Goal: Task Accomplishment & Management: Use online tool/utility

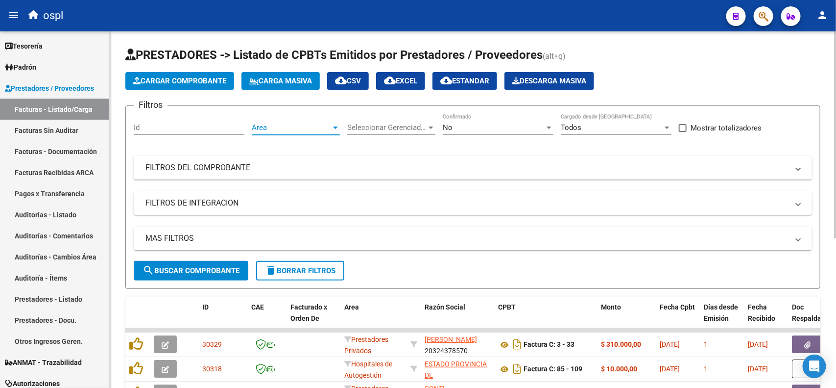
click at [309, 128] on span "Area" at bounding box center [291, 127] width 79 height 9
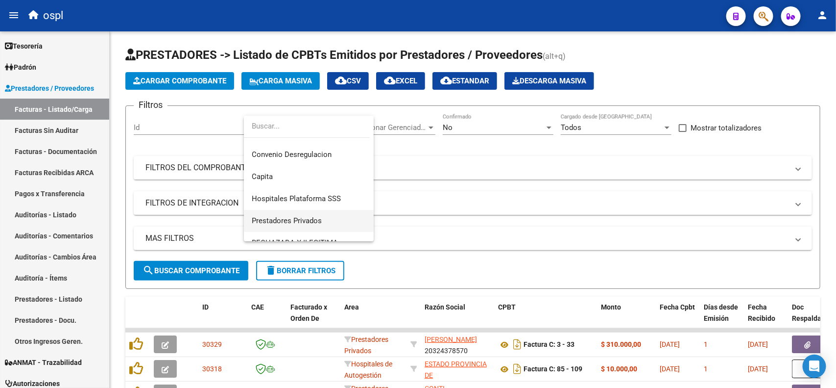
scroll to position [117, 0]
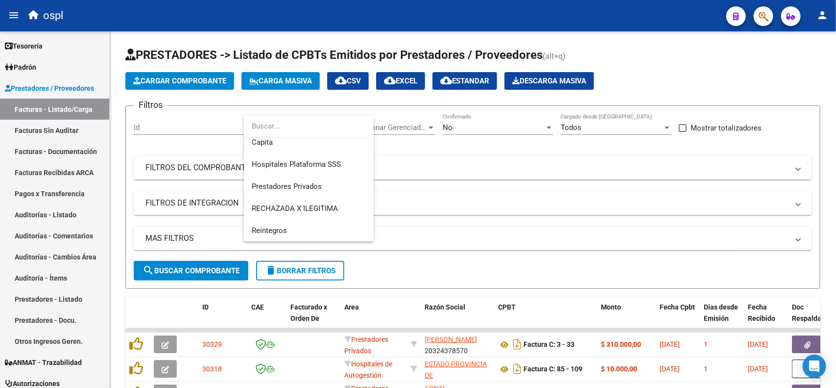
click at [527, 122] on div at bounding box center [418, 194] width 836 height 388
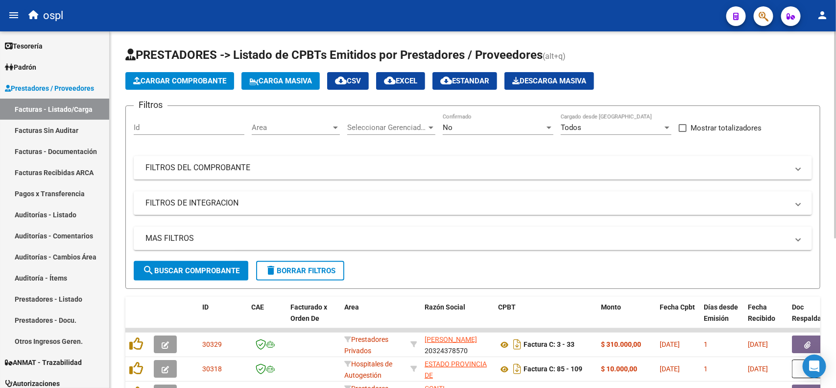
click at [527, 125] on div "No" at bounding box center [494, 127] width 102 height 9
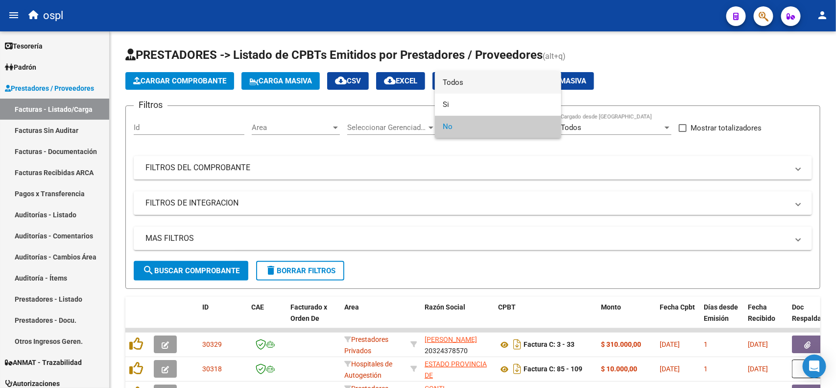
click at [472, 86] on span "Todos" at bounding box center [498, 83] width 111 height 22
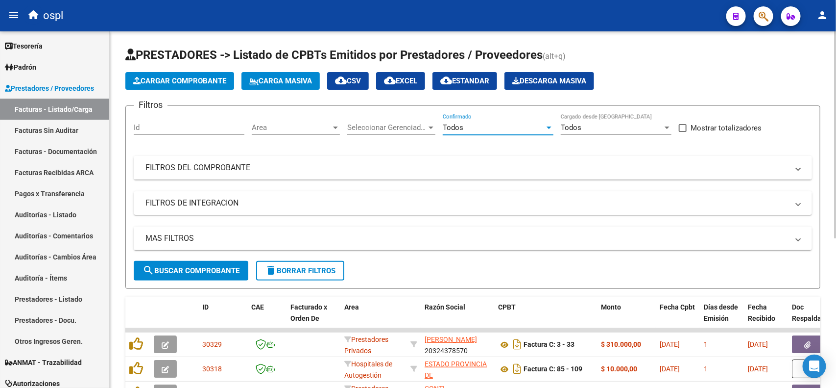
click at [231, 170] on mat-panel-title "FILTROS DEL COMPROBANTE" at bounding box center [466, 167] width 643 height 11
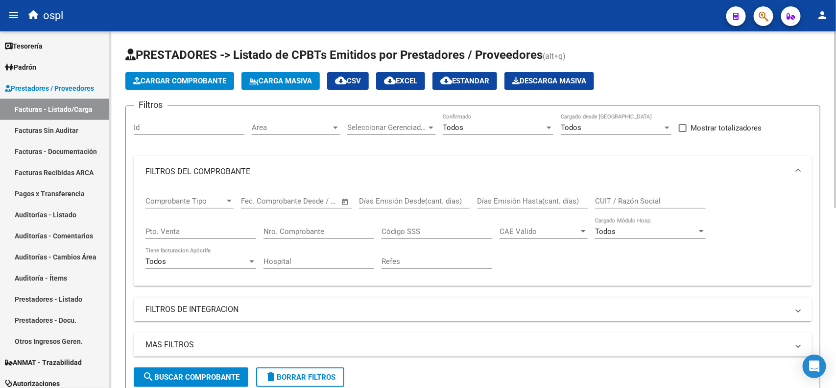
click at [195, 126] on input "Id" at bounding box center [189, 127] width 111 height 9
type input "2"
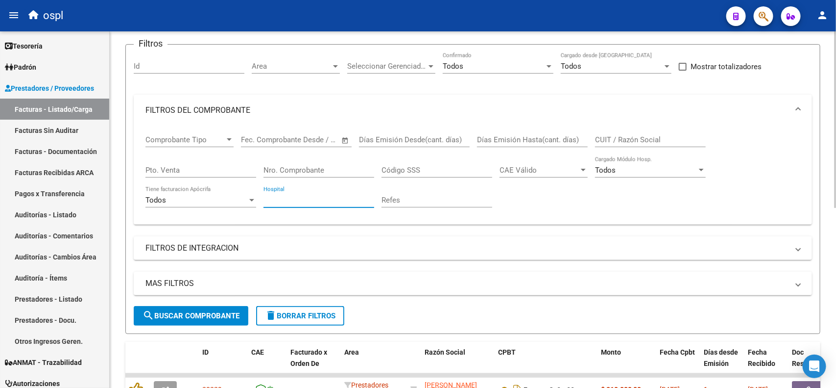
click at [323, 197] on input "Hospital" at bounding box center [319, 199] width 111 height 9
type input "bera"
click at [212, 313] on span "search Buscar Comprobante" at bounding box center [191, 315] width 97 height 9
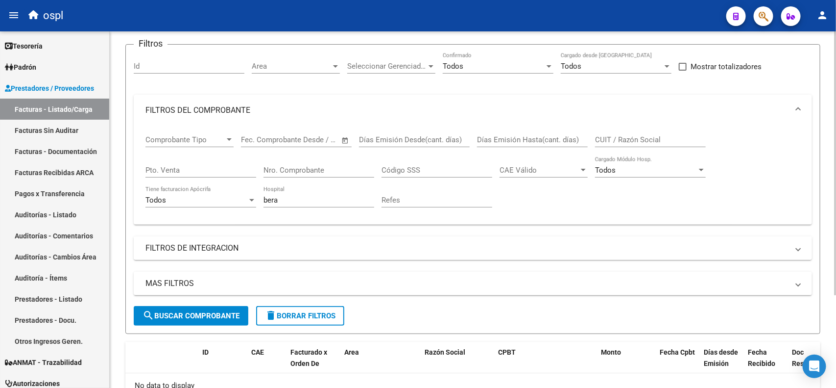
scroll to position [122, 0]
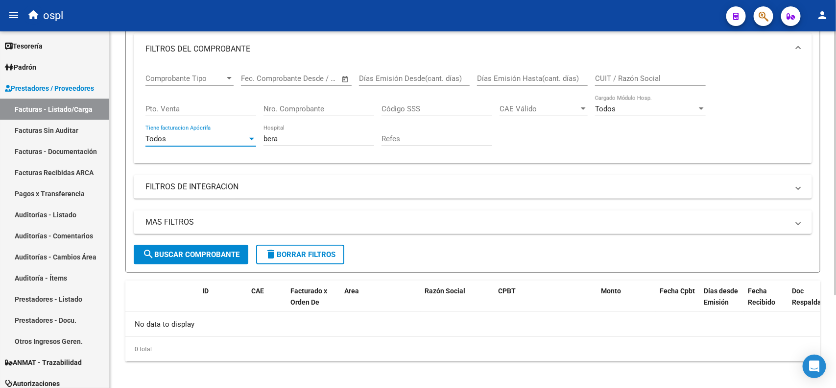
click at [252, 138] on div at bounding box center [251, 139] width 5 height 2
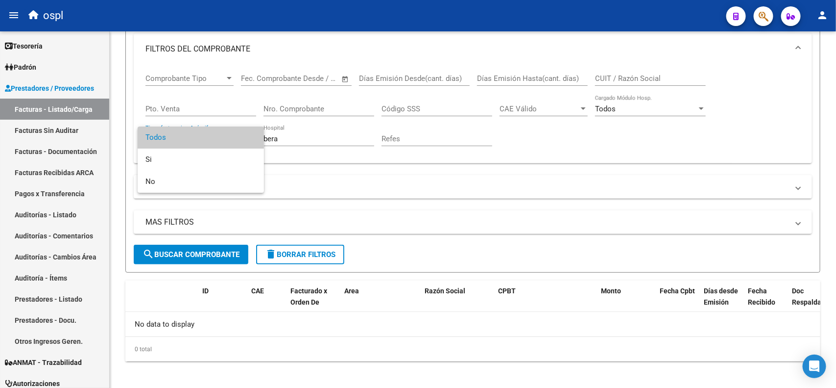
click at [252, 137] on span "Todos" at bounding box center [200, 137] width 111 height 22
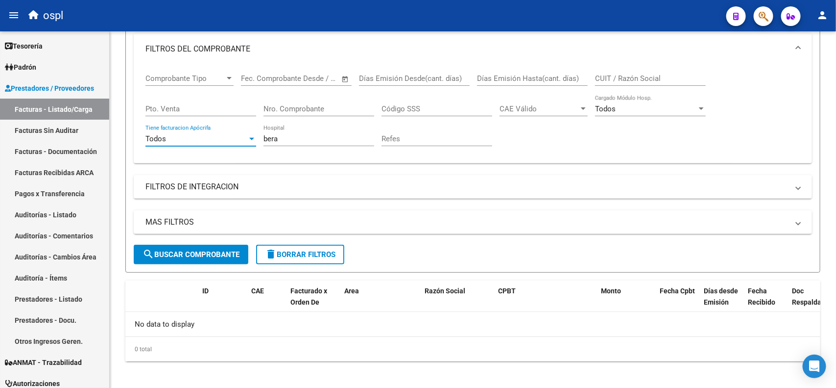
scroll to position [61, 0]
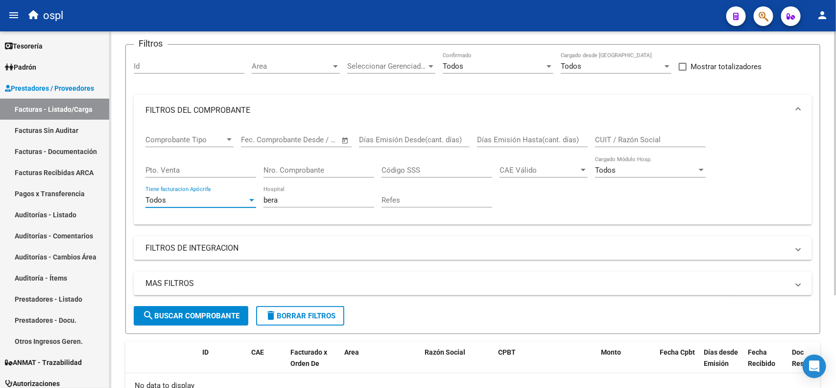
click at [651, 136] on input "CUIT / Razón Social" at bounding box center [650, 139] width 111 height 9
click at [242, 196] on div "Todos" at bounding box center [196, 199] width 102 height 9
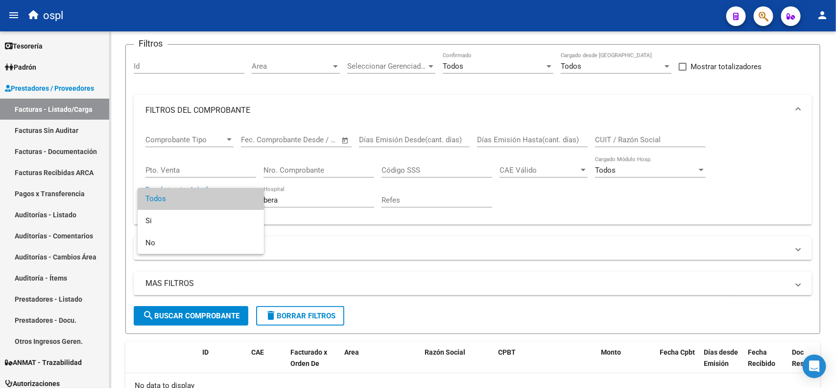
click at [654, 140] on div at bounding box center [418, 194] width 836 height 388
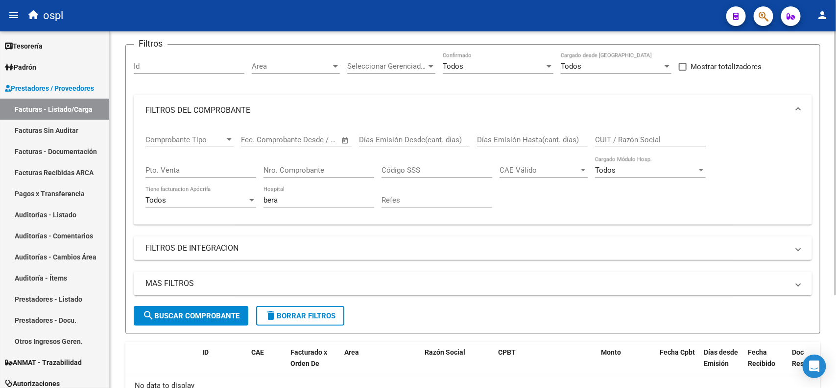
click at [653, 140] on input "CUIT / Razón Social" at bounding box center [650, 139] width 111 height 9
type input "bera"
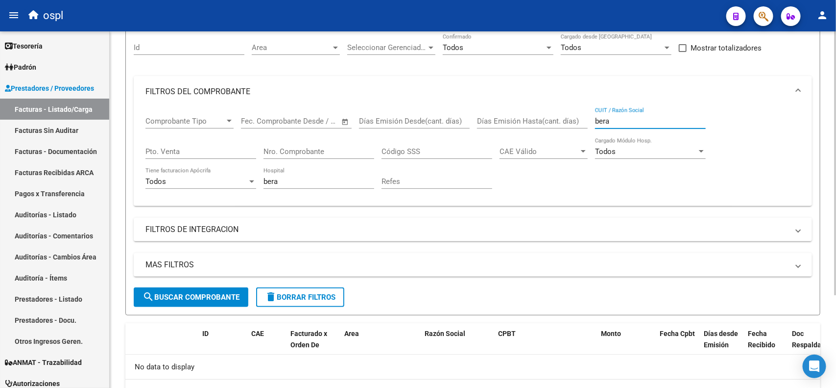
scroll to position [3, 0]
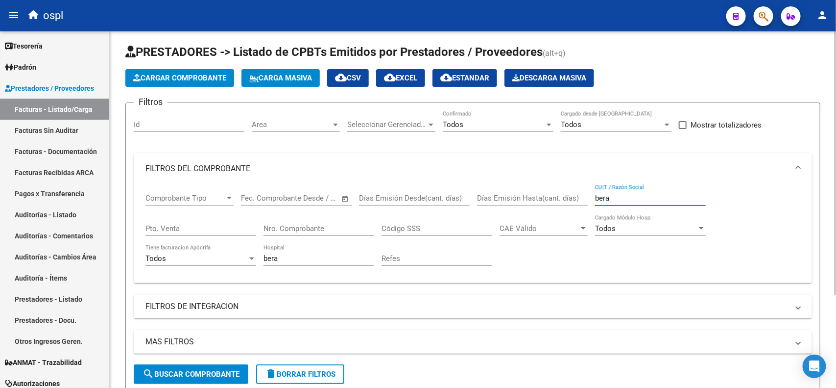
drag, startPoint x: 631, startPoint y: 196, endPoint x: 581, endPoint y: 201, distance: 50.7
click at [581, 201] on div "Comprobante Tipo Comprobante Tipo Start date – End date Fec. Comprobante Desde …" at bounding box center [472, 229] width 655 height 91
paste input "30-99903390-9"
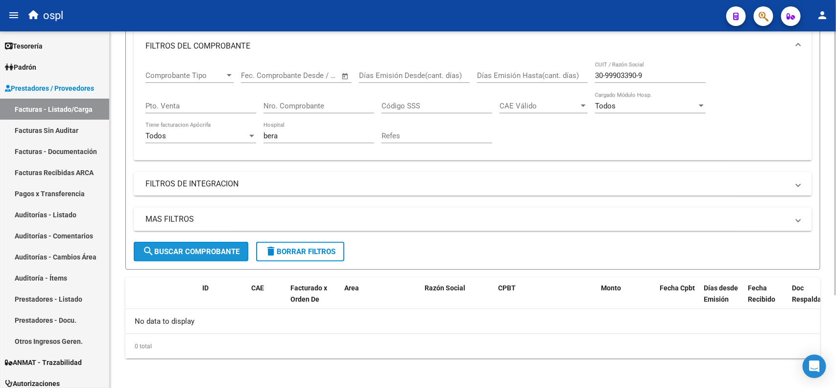
click at [194, 250] on span "search Buscar Comprobante" at bounding box center [191, 251] width 97 height 9
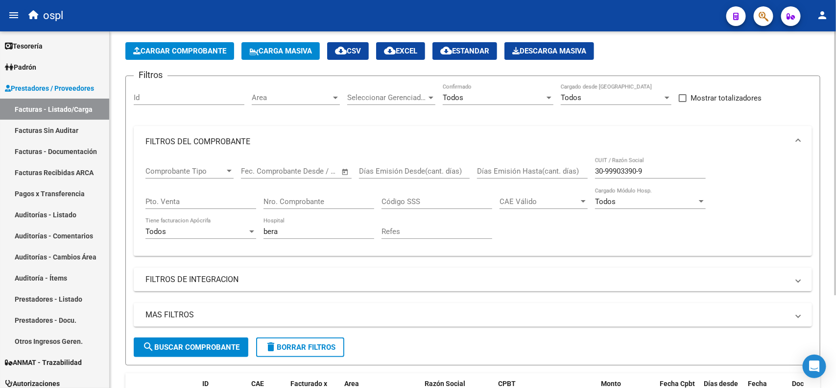
scroll to position [0, 0]
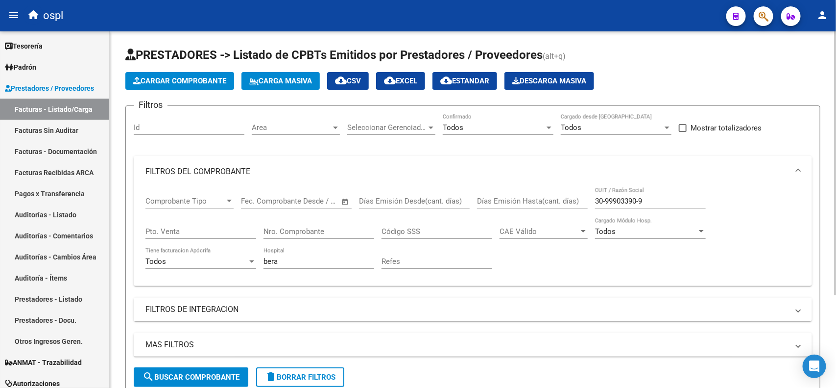
click at [606, 197] on input "30-99903390-9" at bounding box center [650, 200] width 111 height 9
click at [639, 198] on input "3099903390-9" at bounding box center [650, 200] width 111 height 9
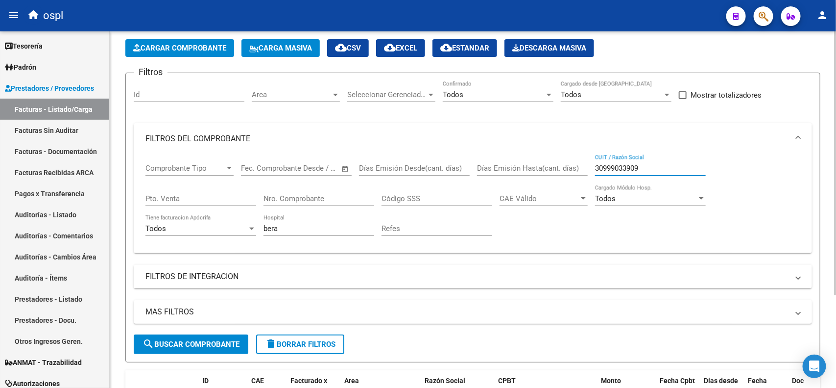
scroll to position [61, 0]
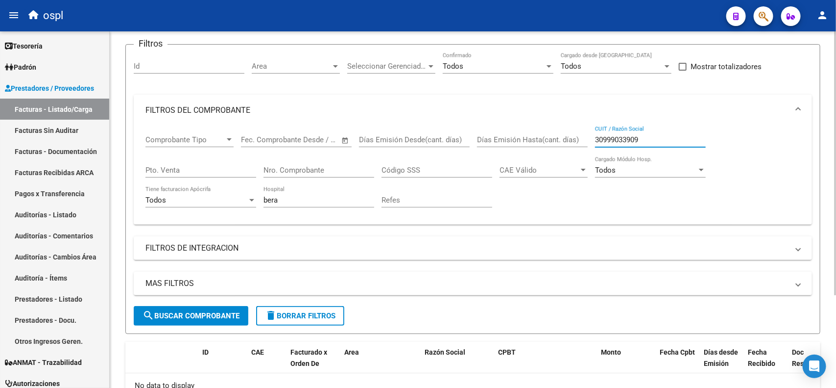
type input "30999033909"
click at [212, 311] on span "search Buscar Comprobante" at bounding box center [191, 315] width 97 height 9
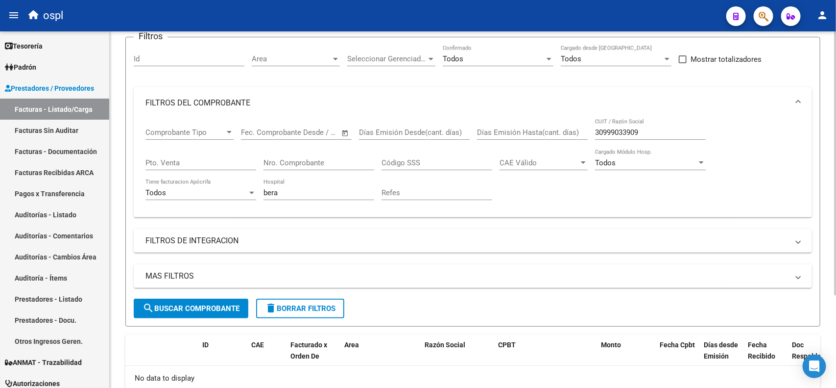
scroll to position [0, 0]
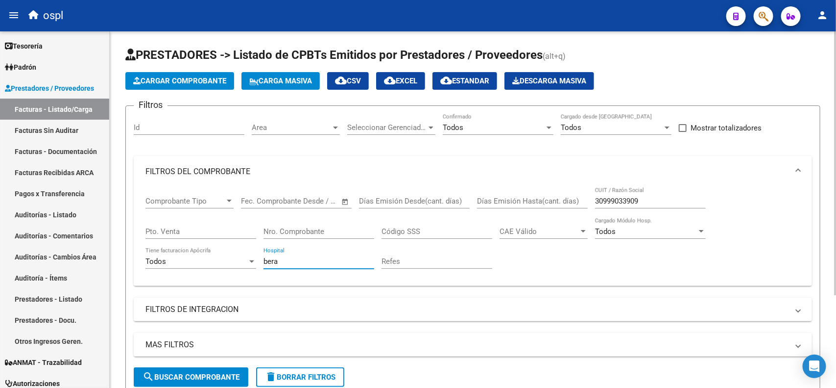
drag, startPoint x: 290, startPoint y: 258, endPoint x: 245, endPoint y: 261, distance: 45.2
click at [245, 261] on div "Comprobante Tipo Comprobante Tipo Start date – End date Fec. Comprobante Desde …" at bounding box center [472, 232] width 655 height 91
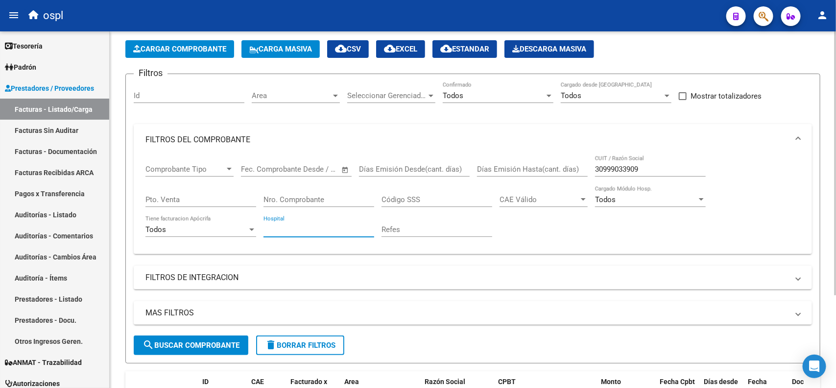
scroll to position [61, 0]
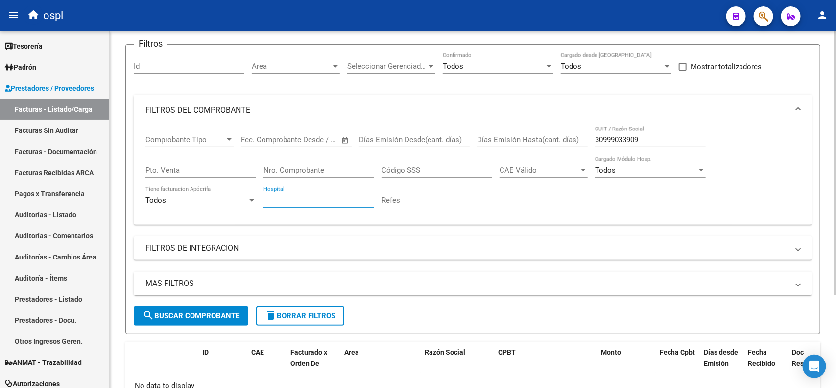
click at [199, 315] on span "search Buscar Comprobante" at bounding box center [191, 315] width 97 height 9
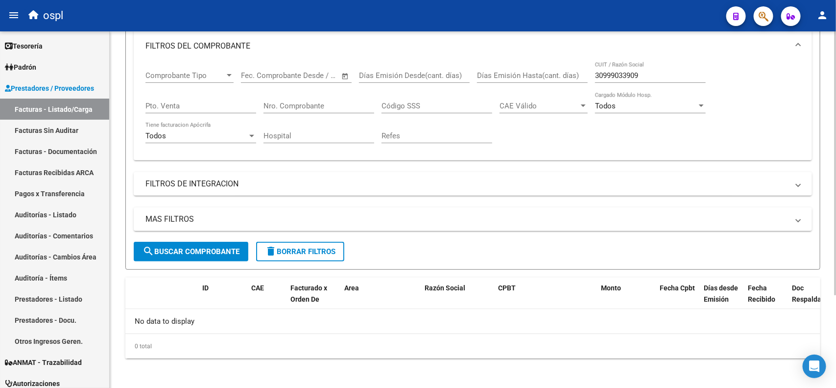
click at [188, 248] on span "search Buscar Comprobante" at bounding box center [191, 251] width 97 height 9
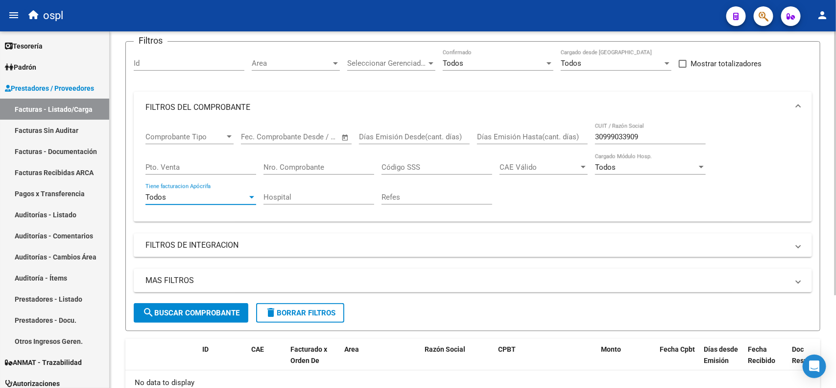
click at [200, 197] on div "Todos" at bounding box center [196, 197] width 102 height 9
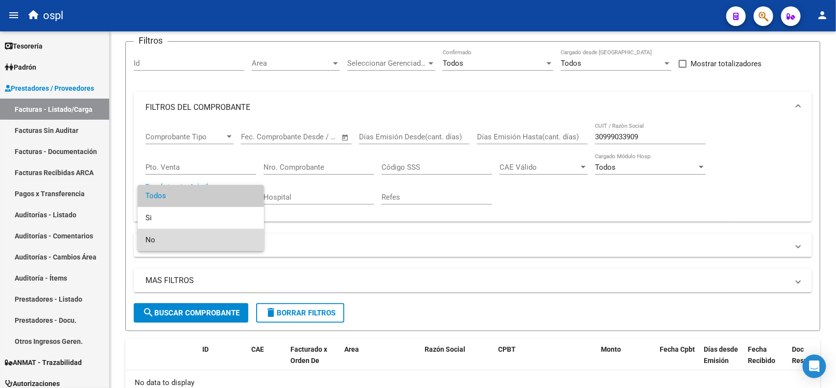
click at [172, 236] on span "No" at bounding box center [200, 240] width 111 height 22
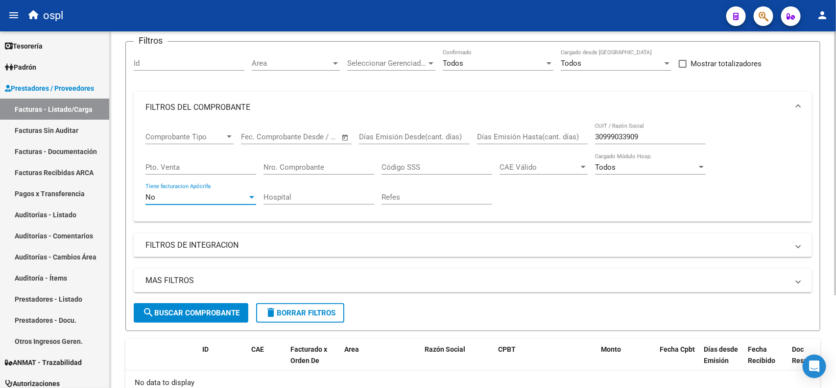
click at [198, 313] on span "search Buscar Comprobante" at bounding box center [191, 312] width 97 height 9
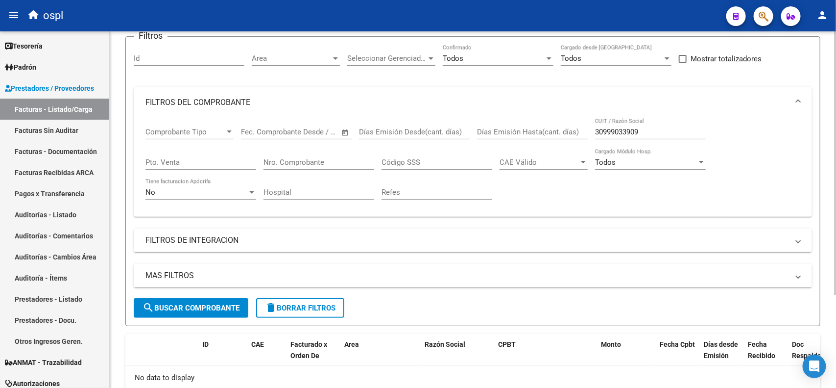
scroll to position [42, 0]
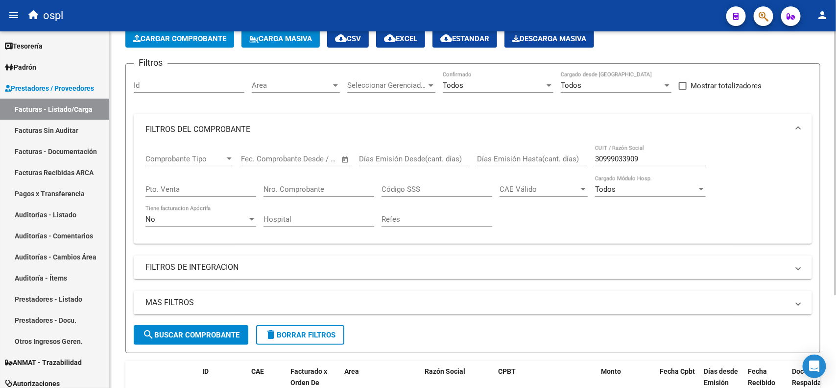
click at [180, 216] on div "No" at bounding box center [196, 219] width 102 height 9
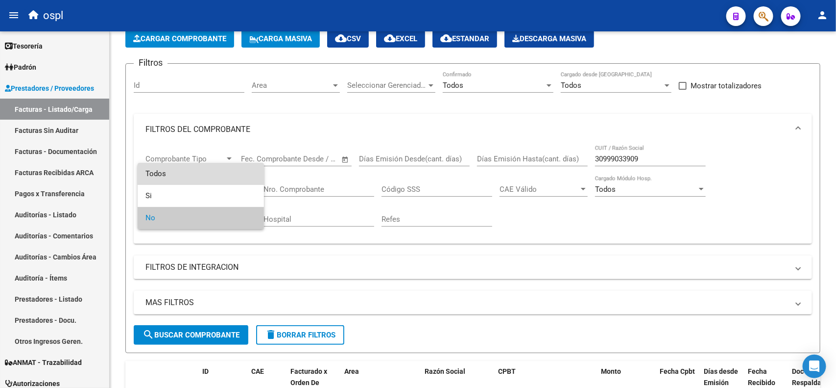
click at [179, 167] on span "Todos" at bounding box center [200, 174] width 111 height 22
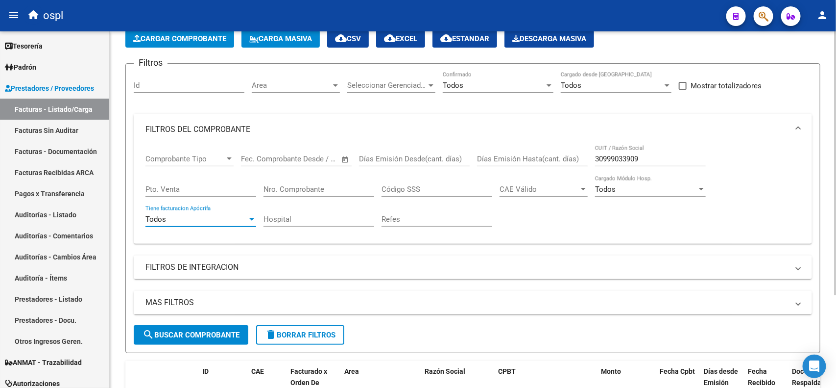
click at [185, 330] on span "search Buscar Comprobante" at bounding box center [191, 334] width 97 height 9
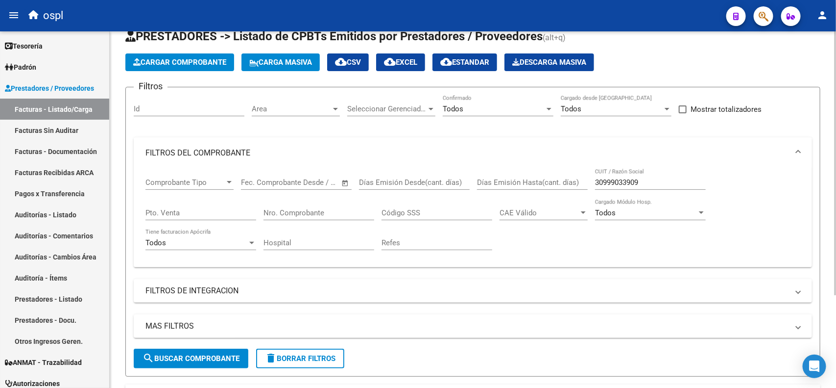
scroll to position [0, 0]
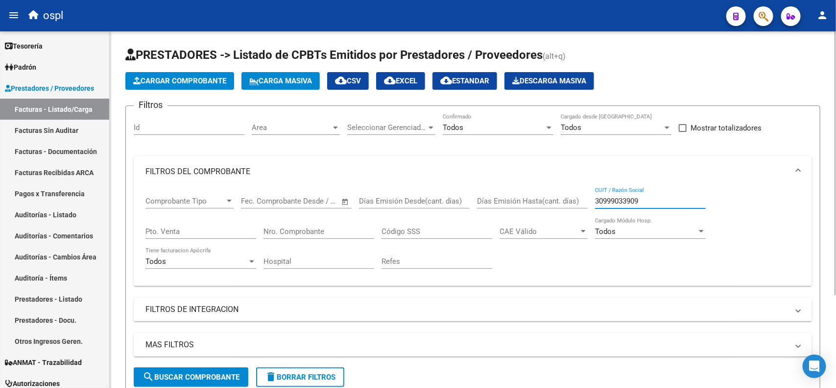
drag, startPoint x: 660, startPoint y: 200, endPoint x: 567, endPoint y: 194, distance: 93.8
click at [567, 194] on div "Comprobante Tipo Comprobante Tipo Start date – End date Fec. Comprobante Desde …" at bounding box center [472, 232] width 655 height 91
click at [326, 229] on input "Nro. Comprobante" at bounding box center [319, 231] width 111 height 9
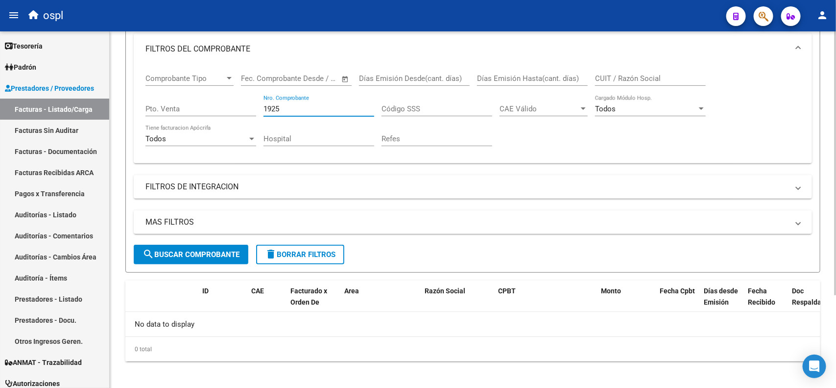
type input "1925"
click at [203, 250] on span "search Buscar Comprobante" at bounding box center [191, 254] width 97 height 9
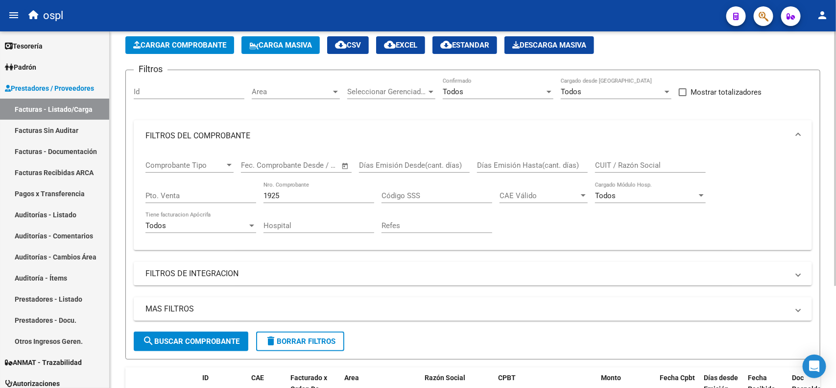
scroll to position [20, 0]
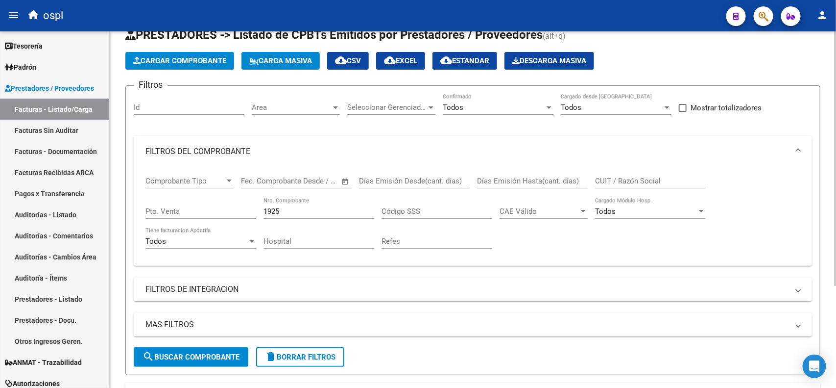
click at [633, 173] on div "CUIT / Razón Social" at bounding box center [650, 177] width 111 height 21
type input "beraza"
drag, startPoint x: 292, startPoint y: 213, endPoint x: 249, endPoint y: 209, distance: 43.3
click at [249, 209] on div "Comprobante Tipo Comprobante Tipo Start date – End date Fec. Comprobante Desde …" at bounding box center [472, 212] width 655 height 91
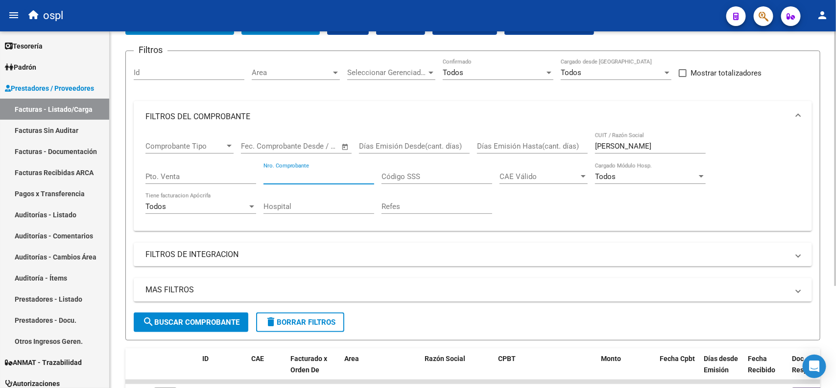
scroll to position [81, 0]
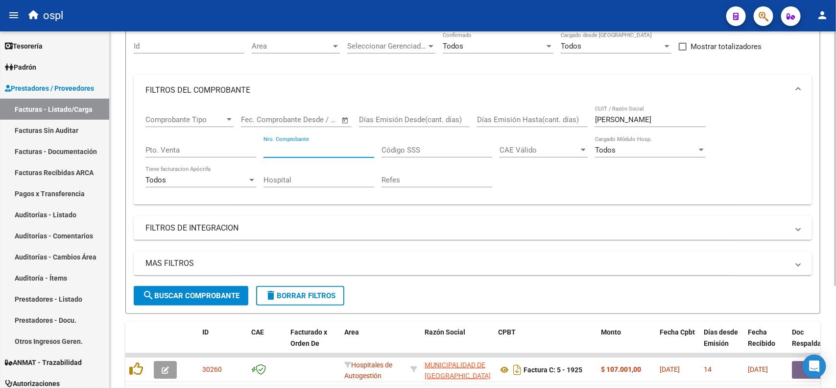
click at [192, 291] on span "search Buscar Comprobante" at bounding box center [191, 295] width 97 height 9
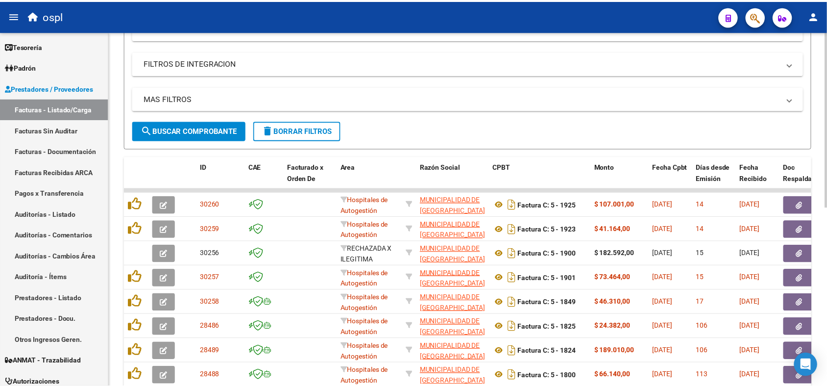
scroll to position [265, 0]
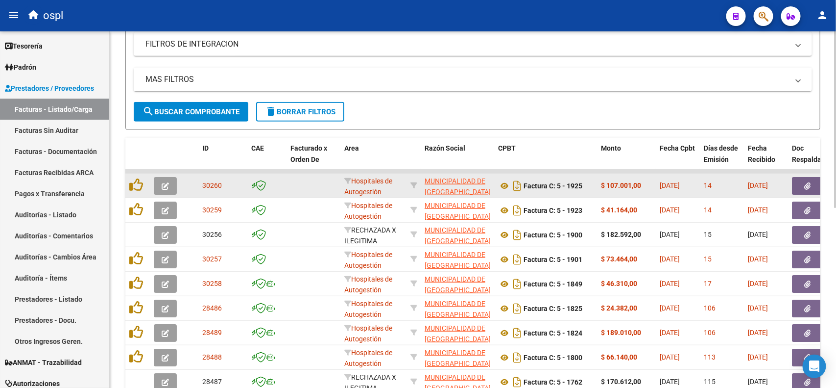
click at [168, 188] on button "button" at bounding box center [165, 186] width 23 height 18
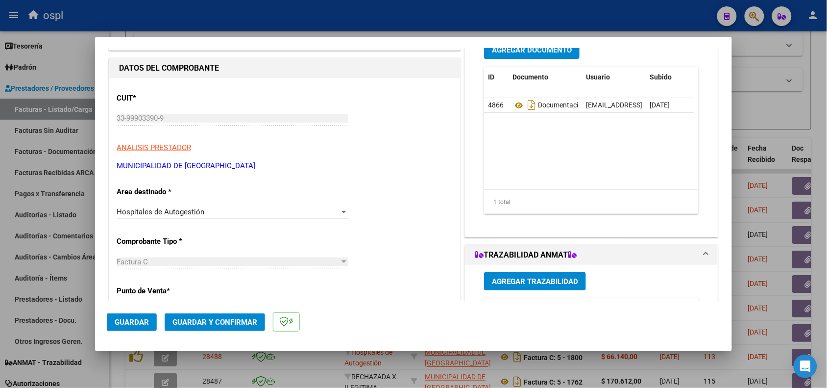
scroll to position [122, 0]
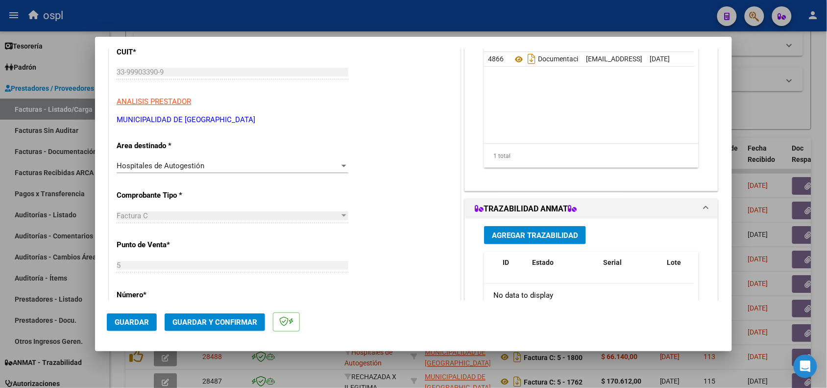
click at [198, 167] on span "Hospitales de Autogestión" at bounding box center [161, 165] width 88 height 9
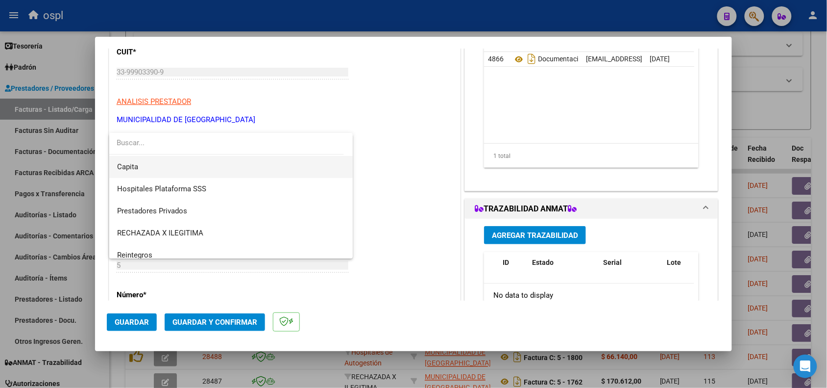
scroll to position [95, 0]
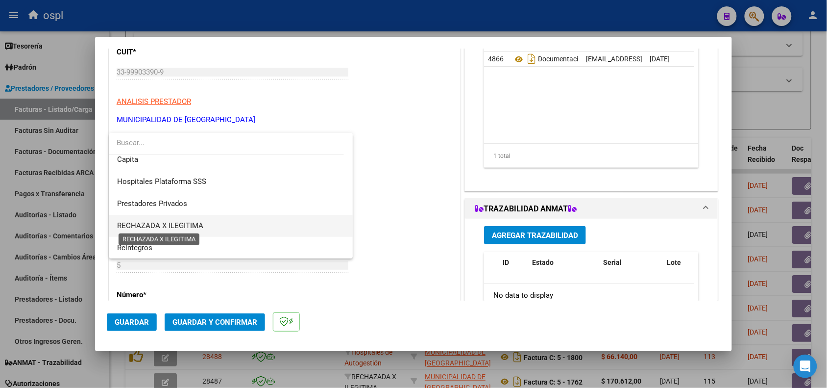
click at [187, 226] on span "RECHAZADA X ILEGITIMA" at bounding box center [160, 225] width 86 height 9
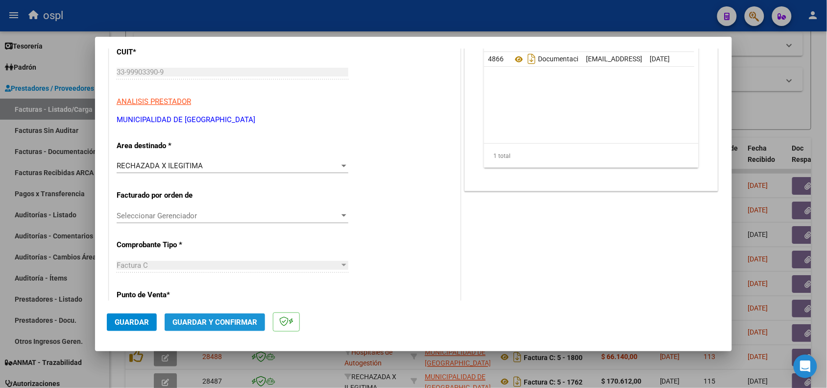
click at [230, 317] on span "Guardar y Confirmar" at bounding box center [214, 321] width 85 height 9
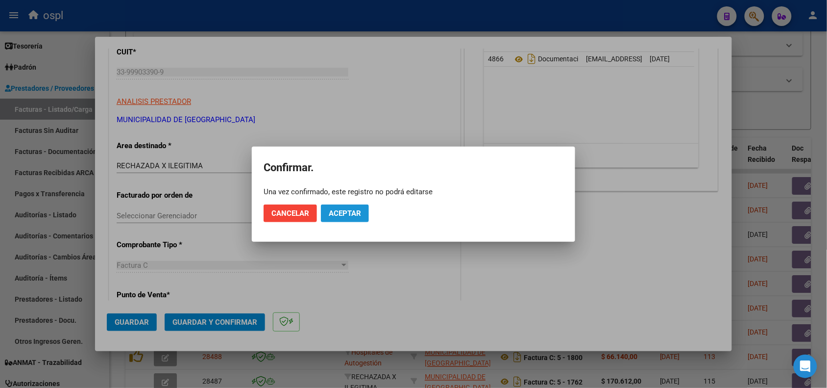
click at [343, 215] on span "Aceptar" at bounding box center [345, 213] width 32 height 9
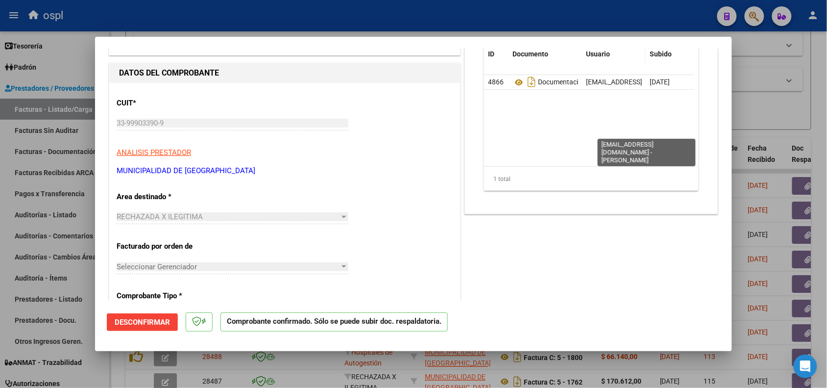
scroll to position [0, 0]
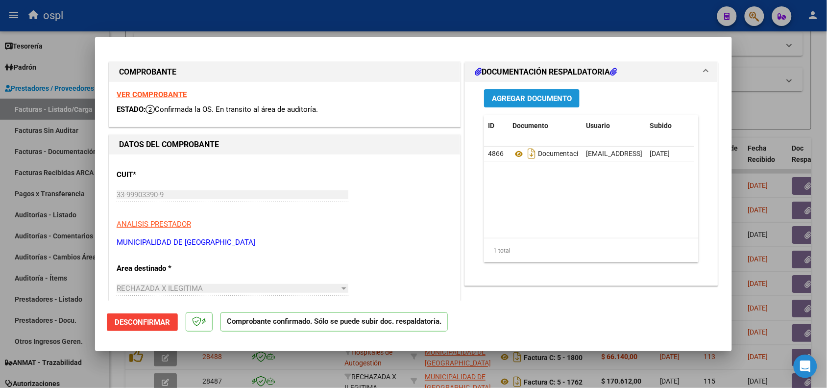
click at [533, 101] on span "Agregar Documento" at bounding box center [532, 98] width 80 height 9
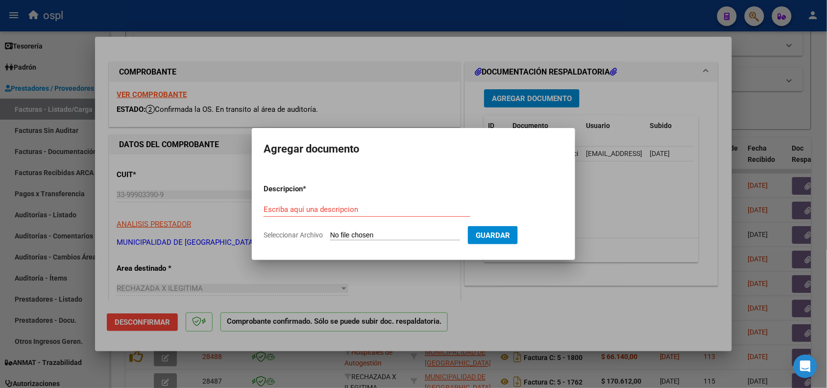
click at [371, 231] on input "Seleccionar Archivo" at bounding box center [395, 235] width 130 height 9
type input "C:\fakepath\RECHAZO_1925_BERAZATEGUI.pdf"
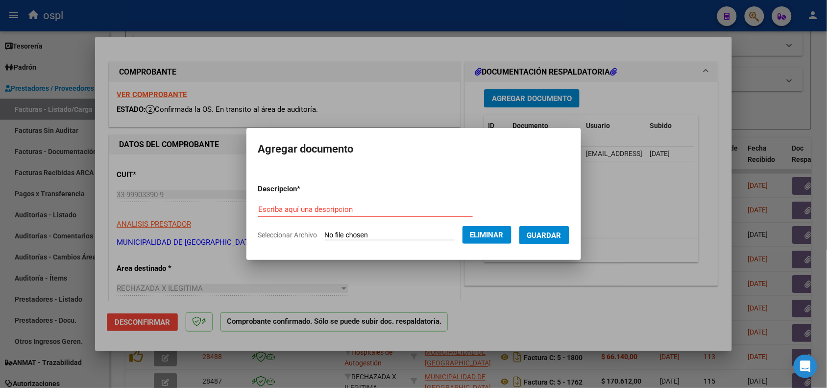
click at [310, 206] on input "Escriba aquí una descripcion" at bounding box center [365, 209] width 215 height 9
type input "r"
type input "RECHAZO"
click at [552, 239] on button "Guardar" at bounding box center [544, 235] width 50 height 18
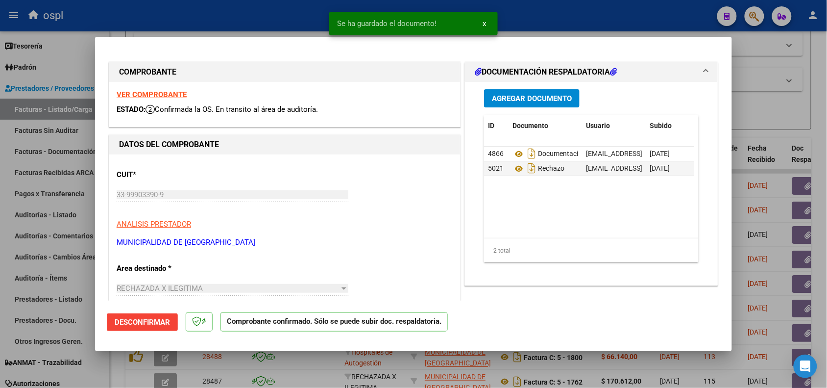
click at [617, 24] on div at bounding box center [413, 194] width 827 height 388
type input "$ 0,00"
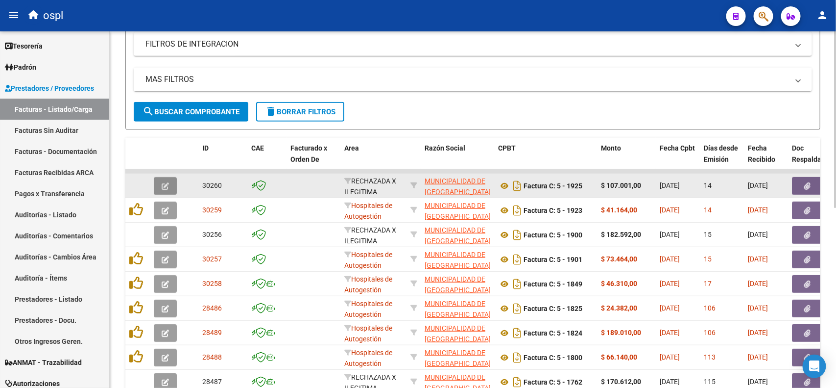
click at [167, 184] on icon "button" at bounding box center [165, 185] width 7 height 7
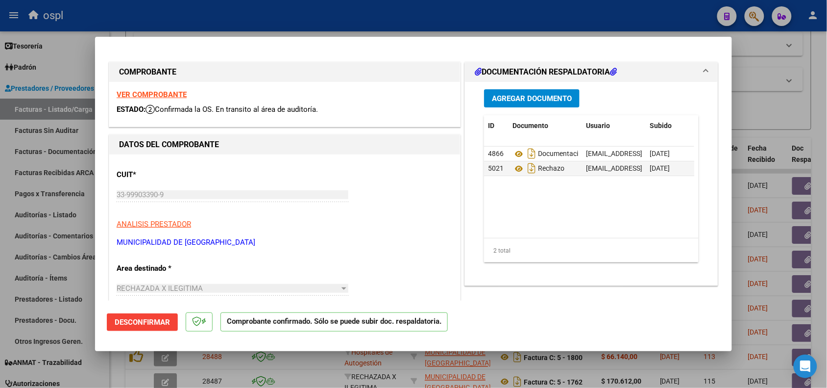
click at [250, 22] on div at bounding box center [413, 194] width 827 height 388
type input "$ 0,00"
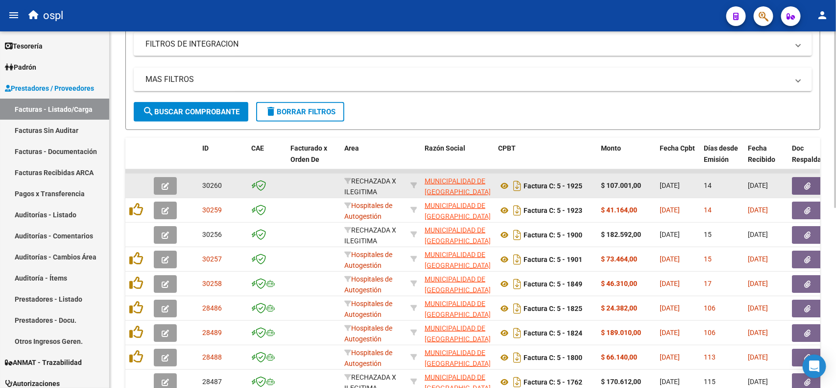
click at [166, 187] on span "button" at bounding box center [165, 185] width 7 height 9
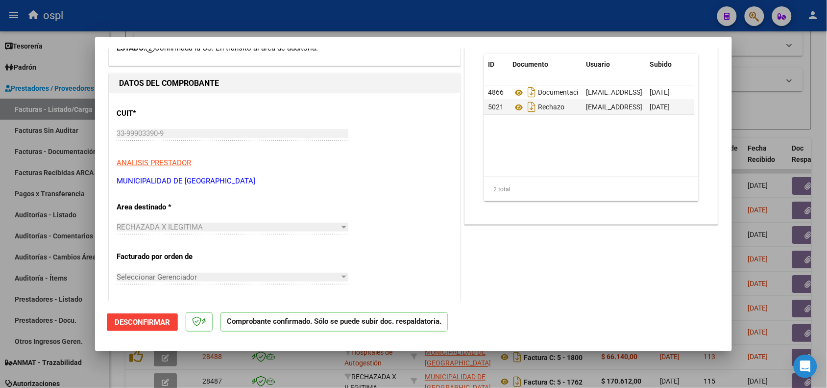
scroll to position [122, 0]
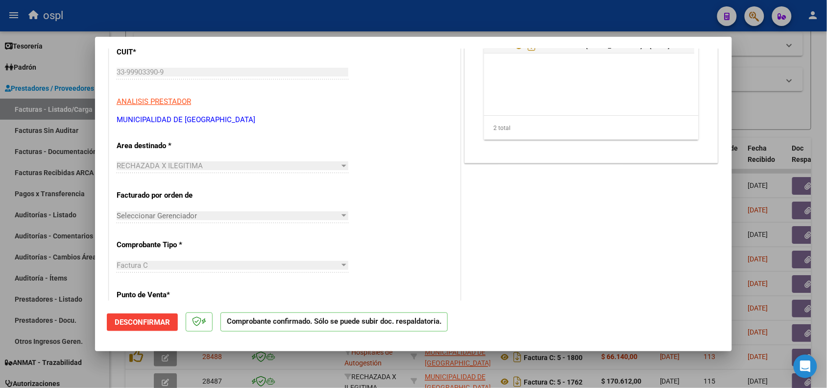
click at [230, 165] on div "RECHAZADA X ILEGITIMA" at bounding box center [228, 165] width 223 height 9
click at [339, 167] on div at bounding box center [343, 166] width 9 height 8
click at [616, 5] on div at bounding box center [413, 194] width 827 height 388
type input "$ 0,00"
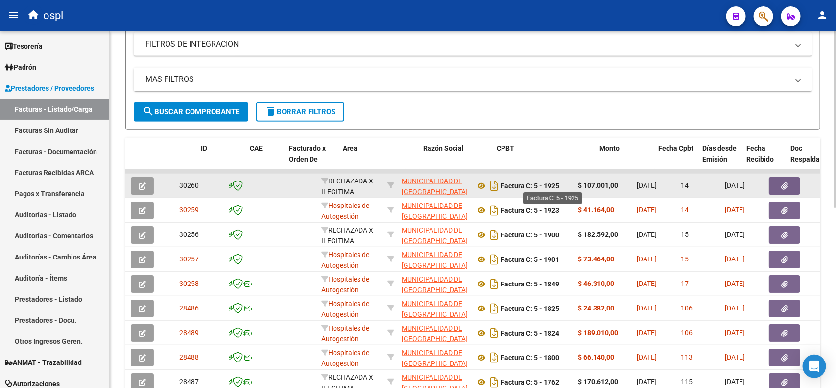
scroll to position [0, 0]
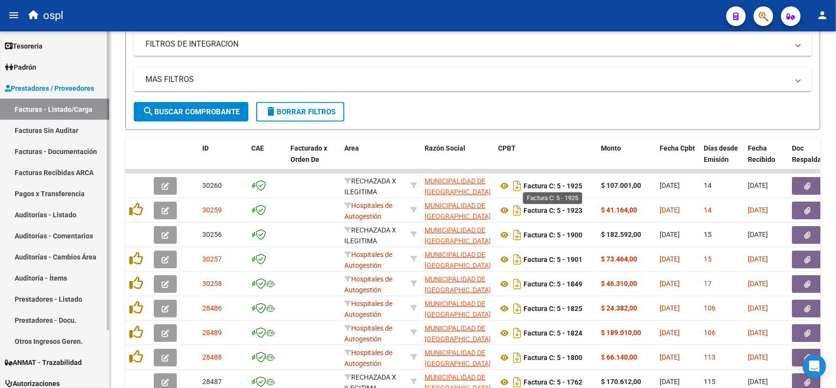
click at [84, 131] on link "Facturas Sin Auditar" at bounding box center [54, 130] width 109 height 21
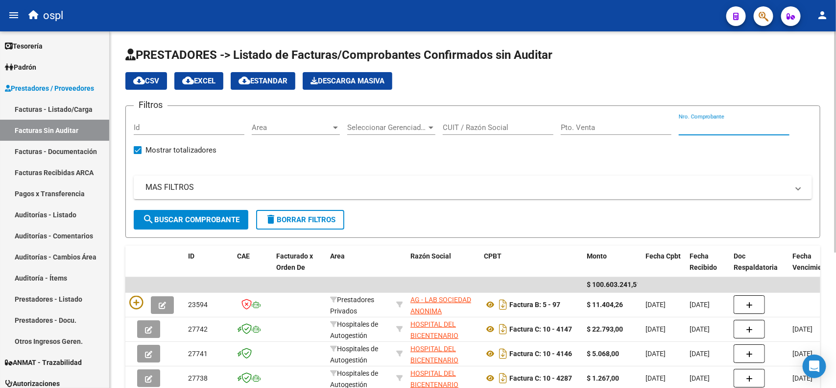
click at [696, 123] on input "Nro. Comprobante" at bounding box center [734, 127] width 111 height 9
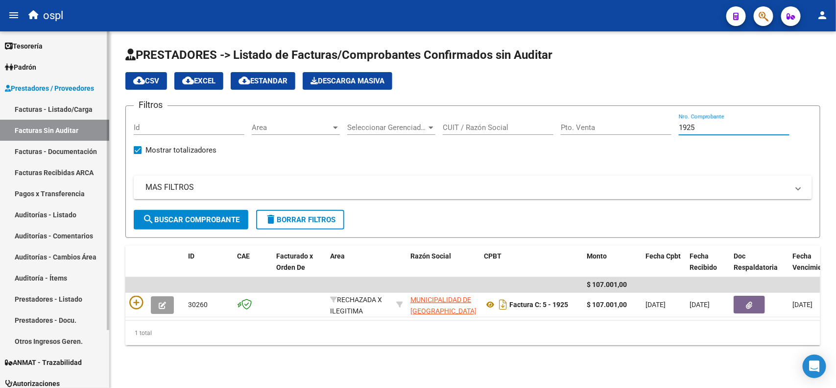
type input "1925"
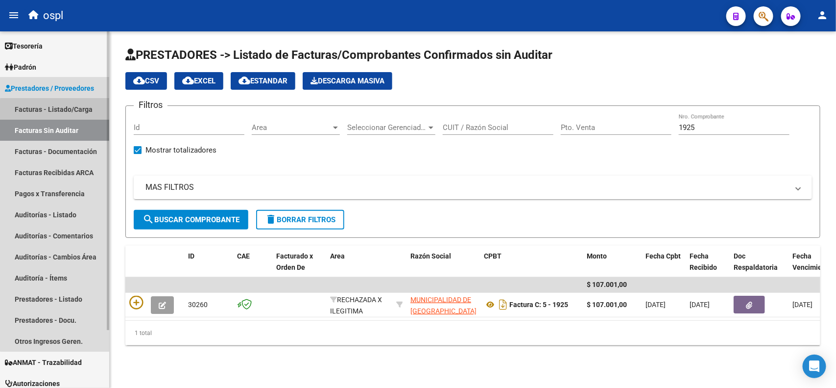
click at [74, 114] on link "Facturas - Listado/Carga" at bounding box center [54, 108] width 109 height 21
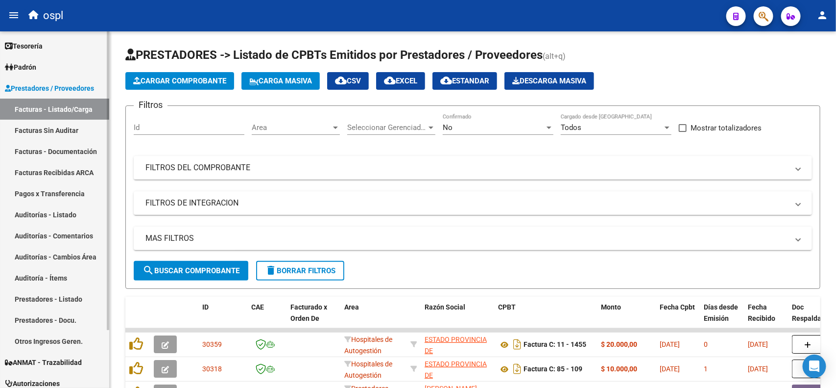
click at [50, 135] on link "Facturas Sin Auditar" at bounding box center [54, 130] width 109 height 21
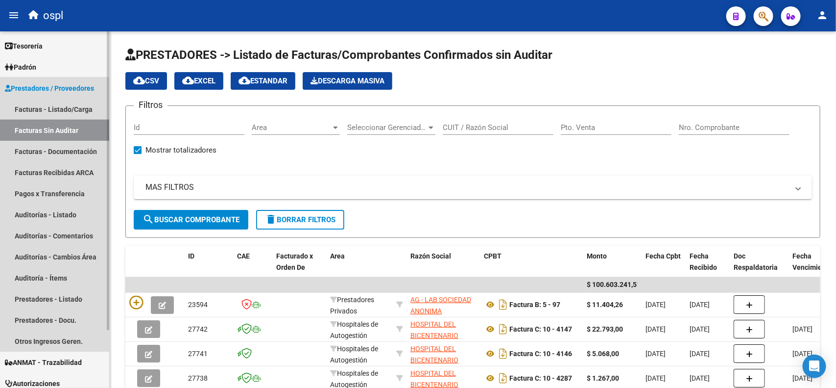
click at [76, 131] on link "Facturas Sin Auditar" at bounding box center [54, 130] width 109 height 21
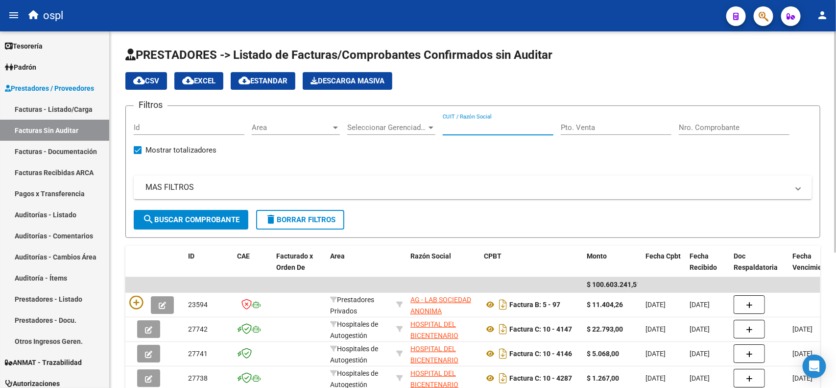
click at [484, 126] on input "CUIT / Razón Social" at bounding box center [498, 127] width 111 height 9
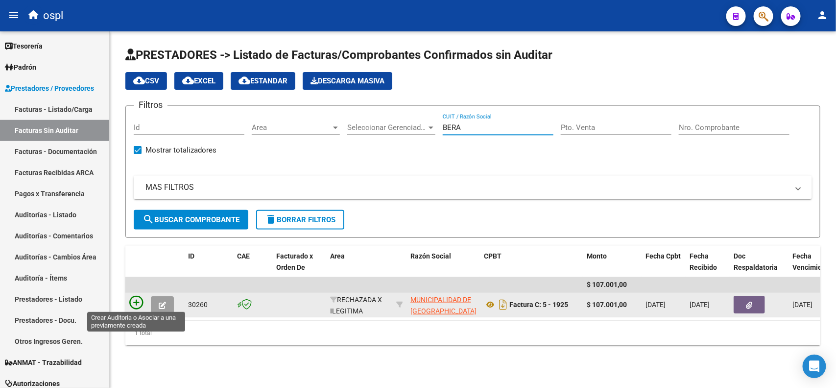
type input "BERA"
click at [138, 301] on icon at bounding box center [136, 302] width 14 height 14
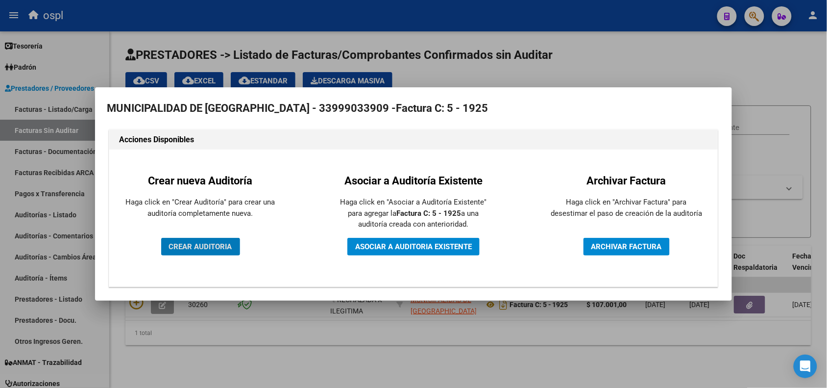
click at [181, 243] on span "CREAR AUDITORIA" at bounding box center [200, 246] width 63 height 9
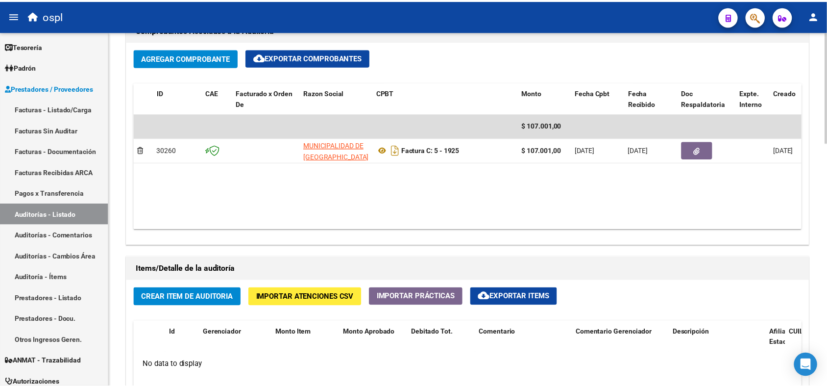
scroll to position [490, 0]
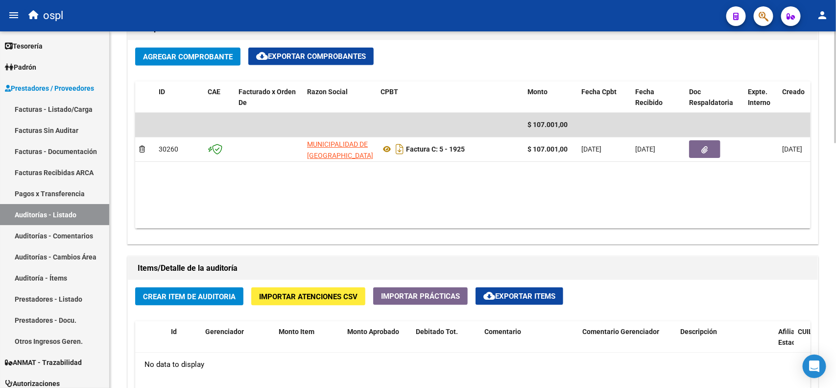
click at [192, 294] on span "Crear Item de Auditoria" at bounding box center [189, 296] width 93 height 9
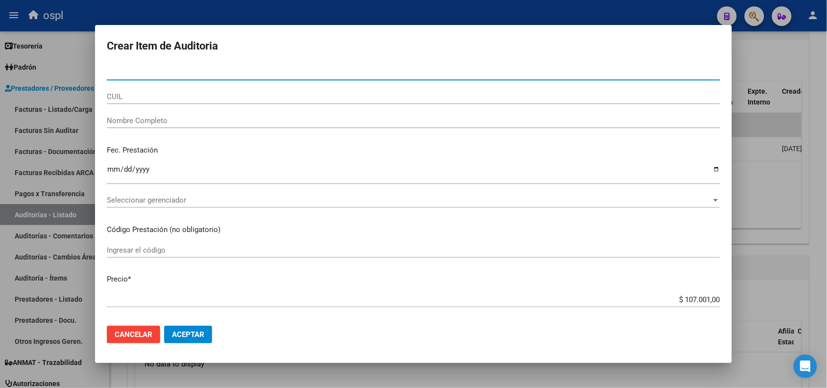
click at [158, 121] on input "Nombre Completo" at bounding box center [413, 120] width 613 height 9
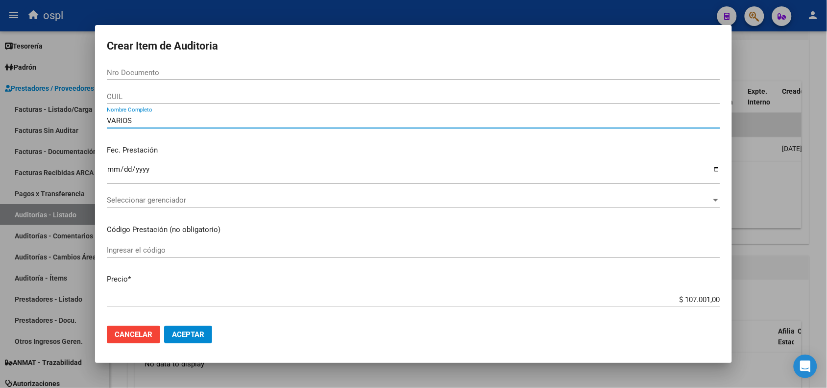
type input "VARIOS"
click at [109, 170] on input "Ingresar la fecha" at bounding box center [413, 173] width 613 height 16
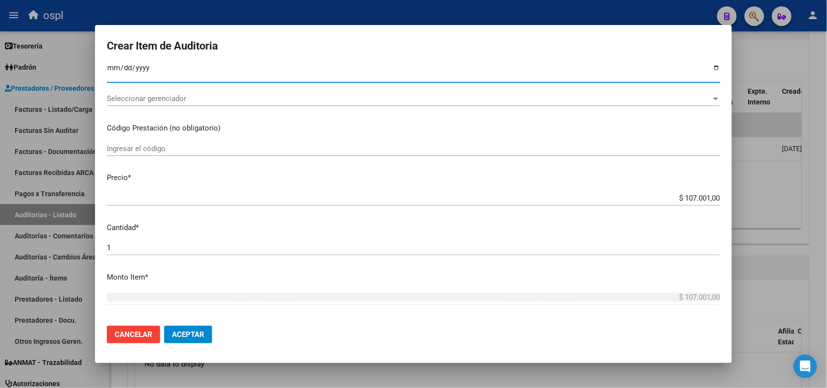
scroll to position [122, 0]
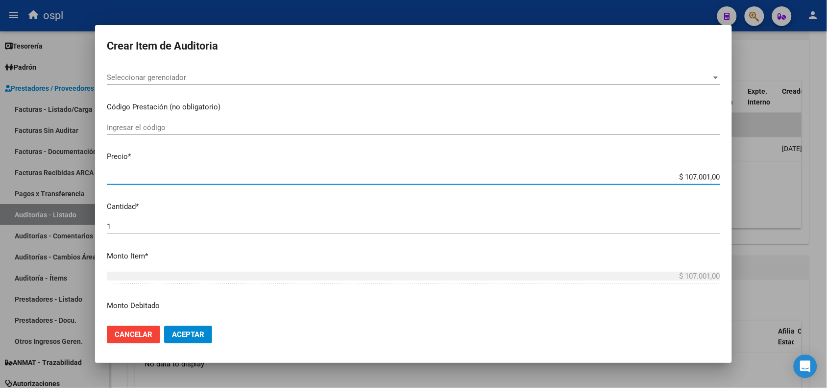
drag, startPoint x: 665, startPoint y: 179, endPoint x: 711, endPoint y: 176, distance: 46.6
click at [711, 176] on input "$ 107.001,00" at bounding box center [413, 176] width 613 height 9
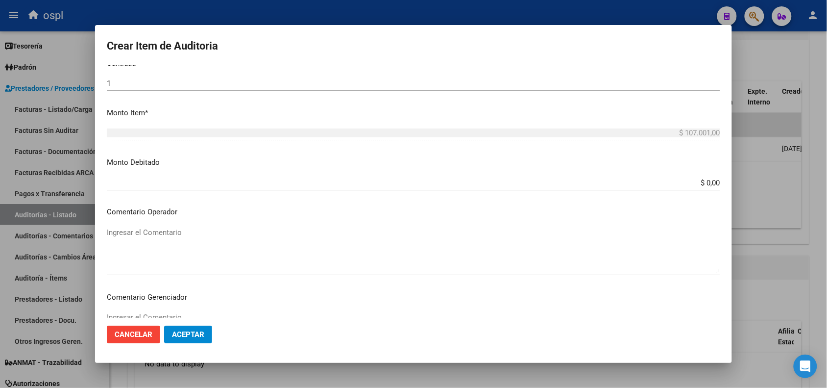
scroll to position [245, 0]
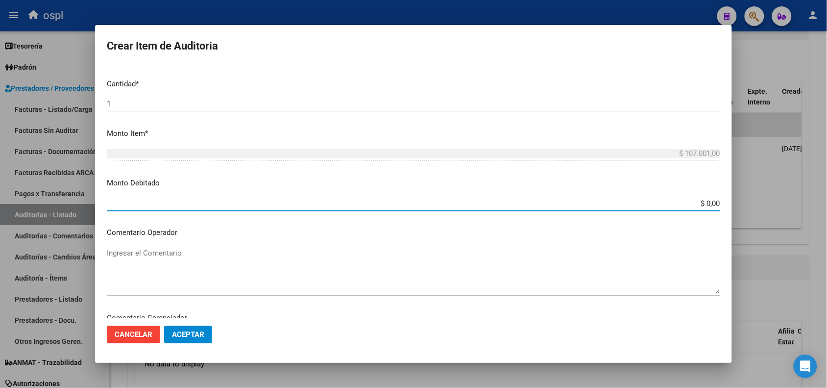
drag, startPoint x: 697, startPoint y: 203, endPoint x: 726, endPoint y: 198, distance: 29.8
click at [726, 198] on mat-dialog-content "Nro Documento CUIL VARIOS Nombre Completo Fec. Prestación Ingresar la fecha Sel…" at bounding box center [413, 191] width 637 height 252
paste input "107.001"
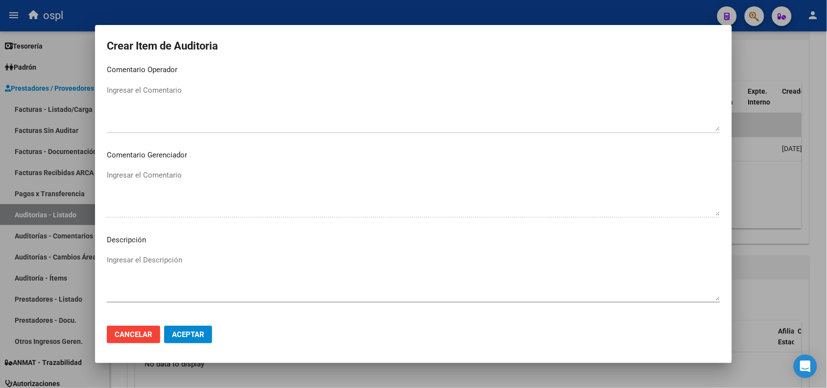
scroll to position [429, 0]
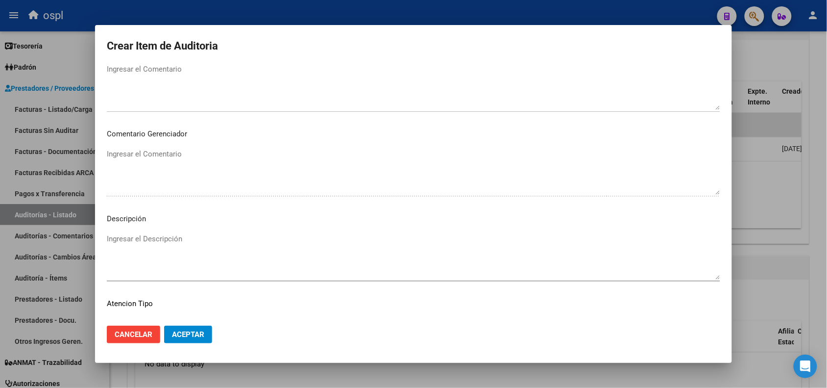
type input "$ 107.001,00"
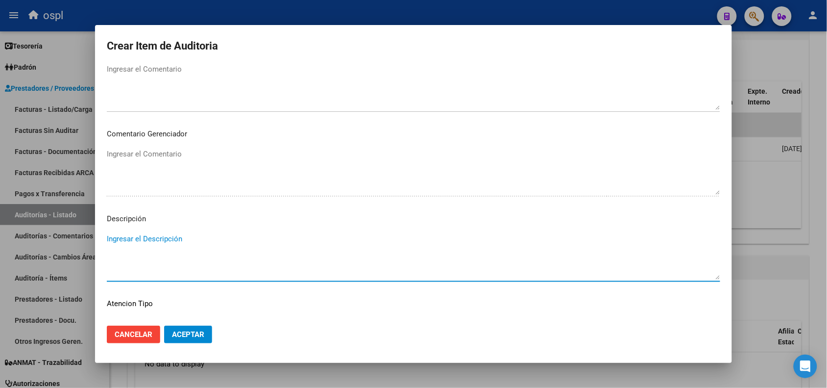
click at [145, 242] on textarea "Ingresar el Descripción" at bounding box center [413, 256] width 613 height 46
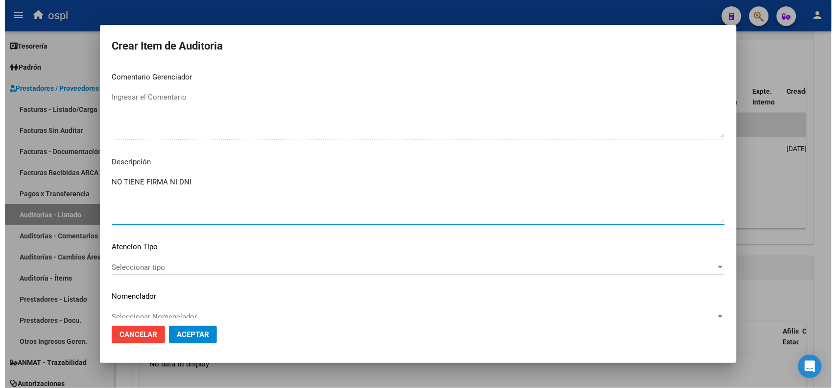
scroll to position [501, 0]
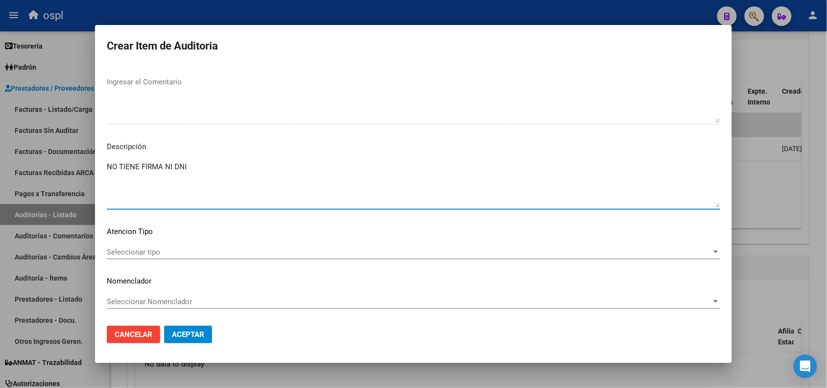
type textarea "NO TIENE FIRMA NI DNI"
click at [207, 258] on div "Seleccionar tipo Seleccionar tipo" at bounding box center [413, 251] width 613 height 15
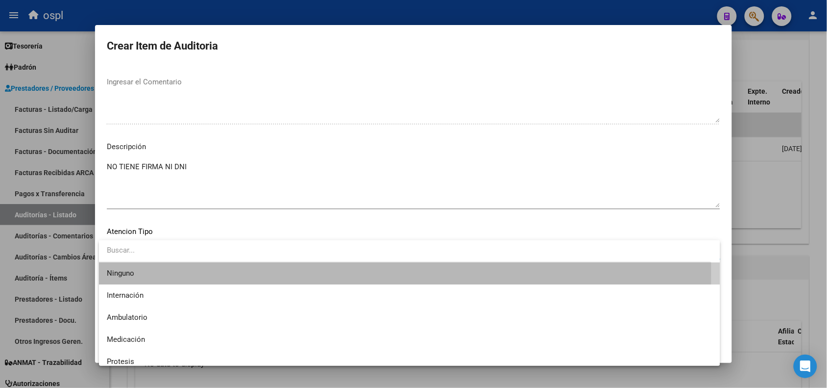
click at [189, 272] on span "Ninguno" at bounding box center [410, 273] width 606 height 22
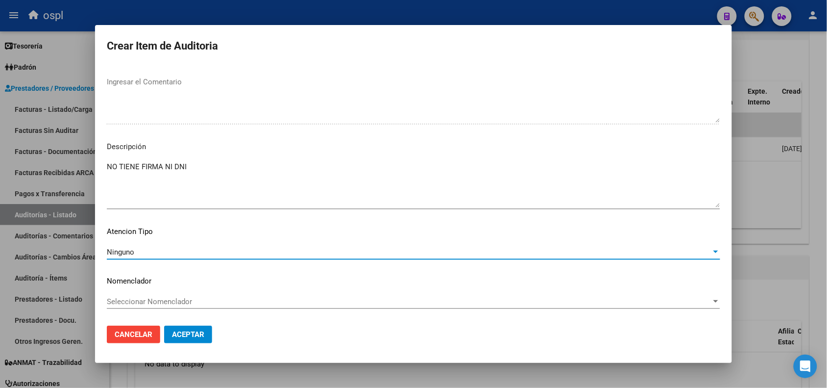
click at [200, 331] on span "Aceptar" at bounding box center [188, 334] width 32 height 9
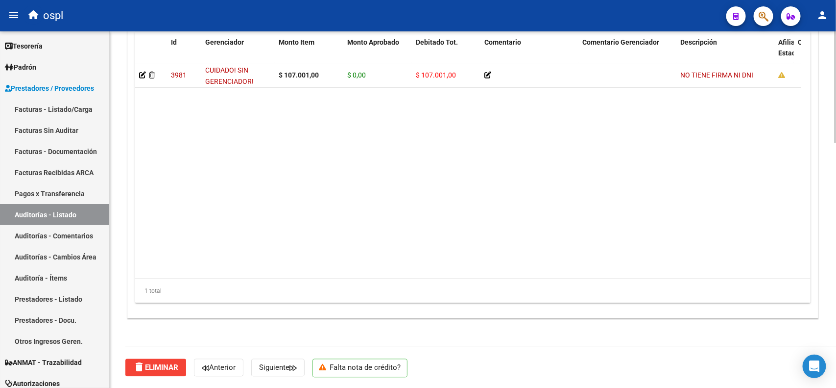
scroll to position [718, 0]
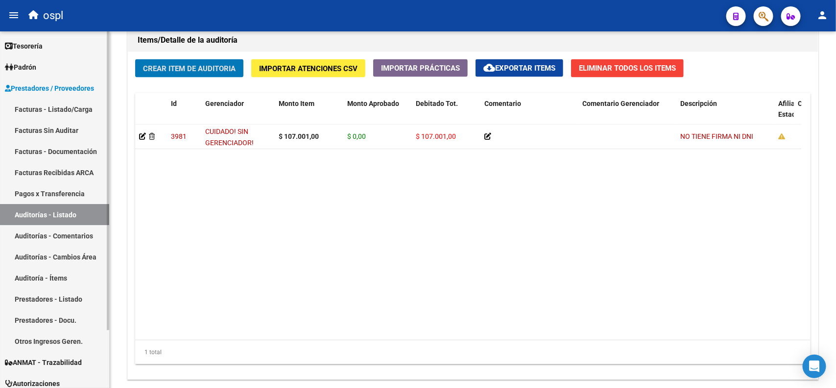
click at [67, 213] on link "Auditorías - Listado" at bounding box center [54, 214] width 109 height 21
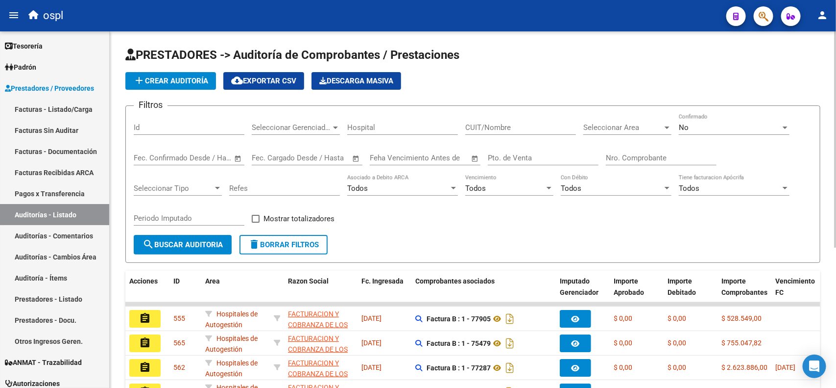
click at [639, 158] on input "Nro. Comprobante" at bounding box center [661, 157] width 111 height 9
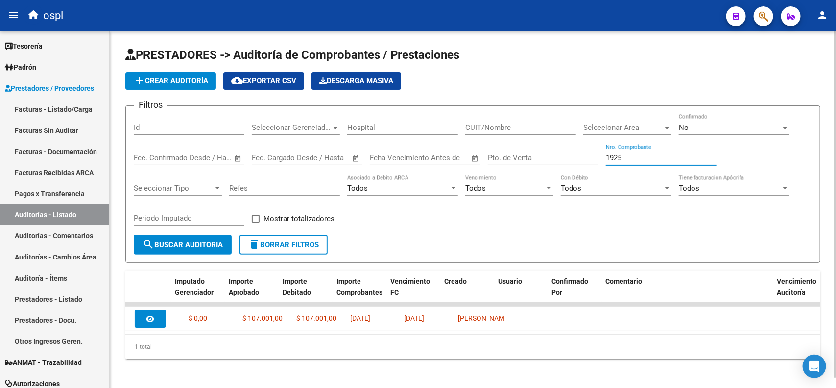
scroll to position [0, 371]
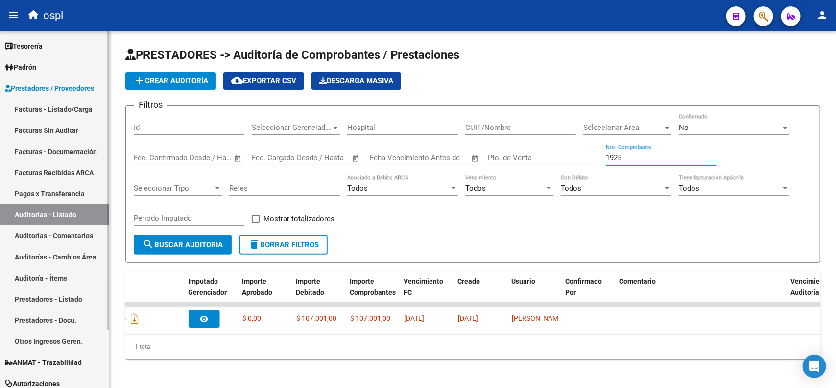
type input "1925"
click at [58, 112] on link "Facturas - Listado/Carga" at bounding box center [54, 108] width 109 height 21
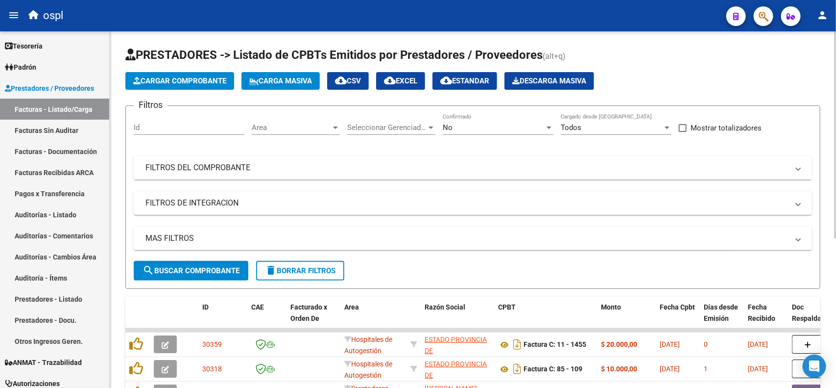
click at [258, 171] on mat-panel-title "FILTROS DEL COMPROBANTE" at bounding box center [466, 167] width 643 height 11
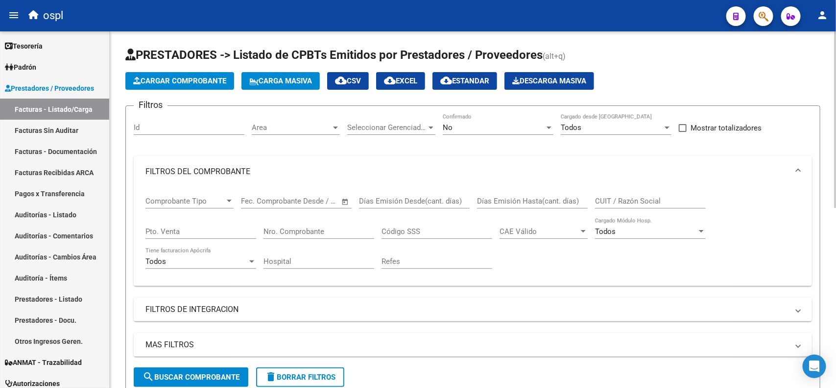
click at [285, 228] on input "Nro. Comprobante" at bounding box center [319, 231] width 111 height 9
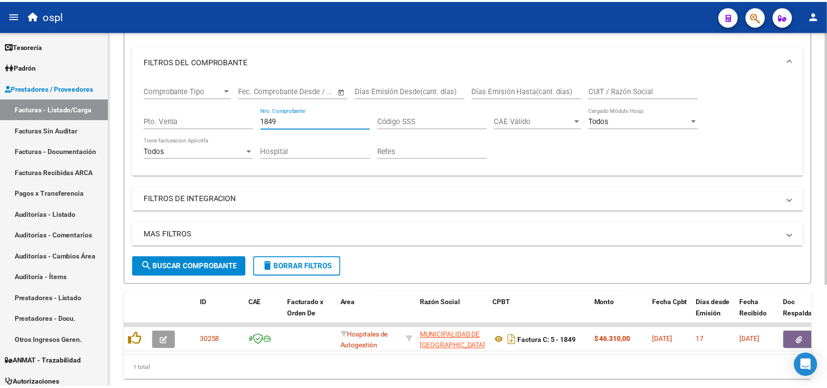
scroll to position [122, 0]
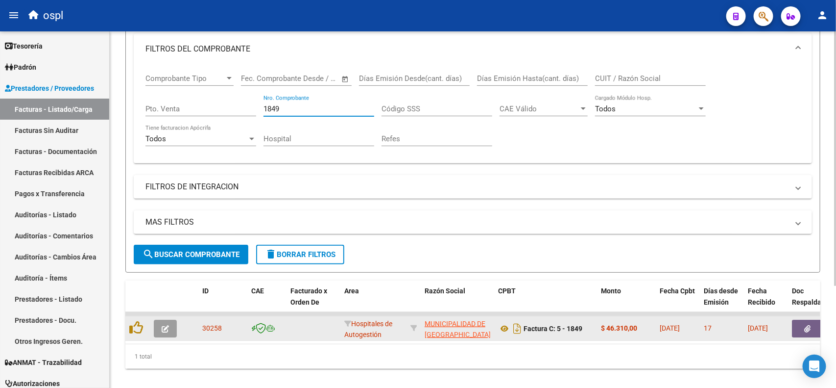
type input "1849"
click at [165, 326] on icon "button" at bounding box center [165, 328] width 7 height 7
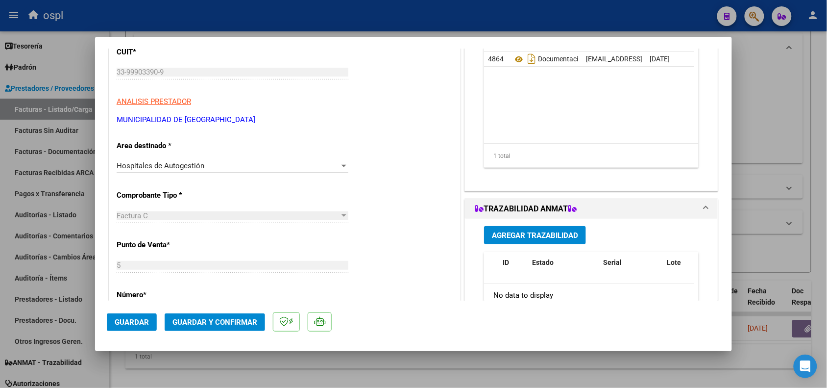
click at [220, 162] on div "Hospitales de Autogestión" at bounding box center [228, 165] width 223 height 9
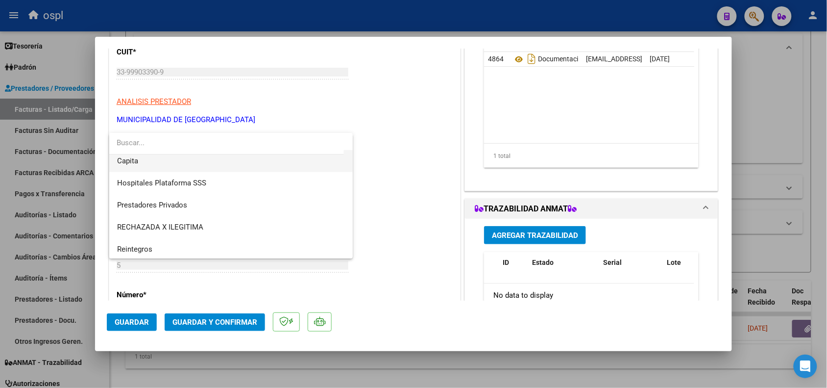
scroll to position [95, 0]
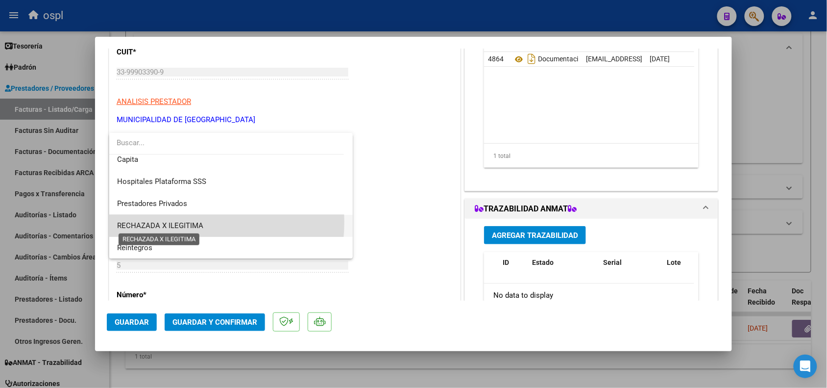
click at [156, 221] on span "RECHAZADA X ILEGITIMA" at bounding box center [160, 225] width 86 height 9
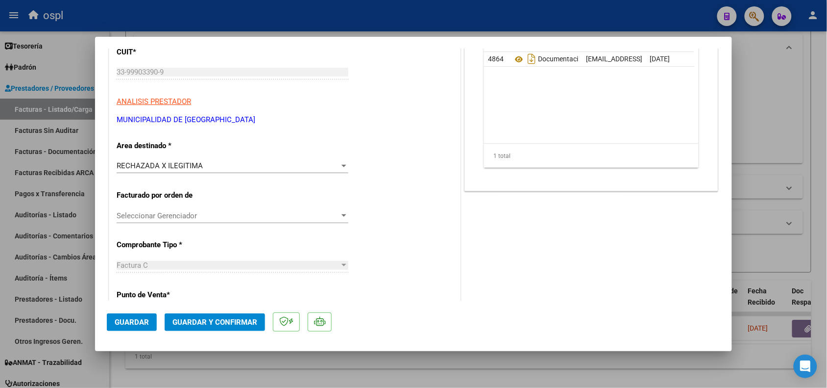
drag, startPoint x: 190, startPoint y: 322, endPoint x: 428, endPoint y: 248, distance: 249.2
click at [376, 261] on mat-dialog-container "COMPROBANTE VER COMPROBANTE ESTADO: Recibida. En proceso de confirmacion/acepta…" at bounding box center [413, 194] width 637 height 314
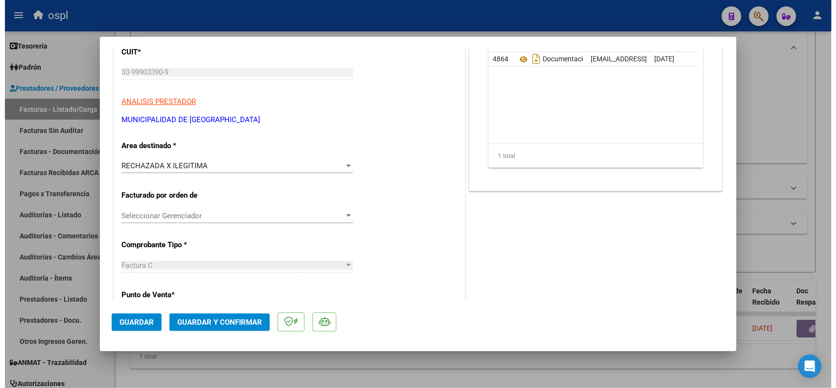
scroll to position [61, 0]
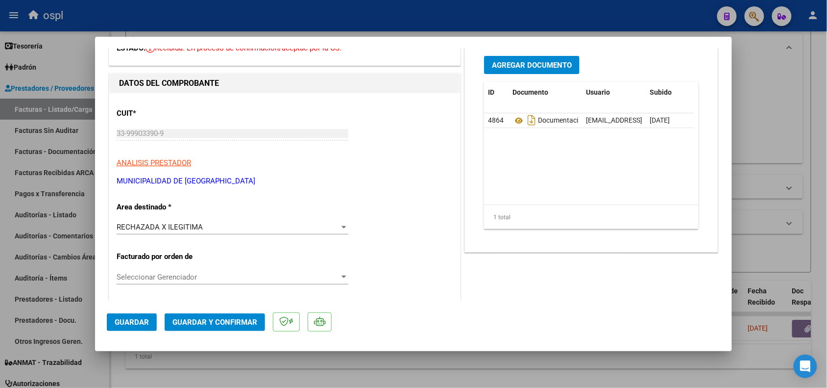
click at [513, 68] on span "Agregar Documento" at bounding box center [532, 65] width 80 height 9
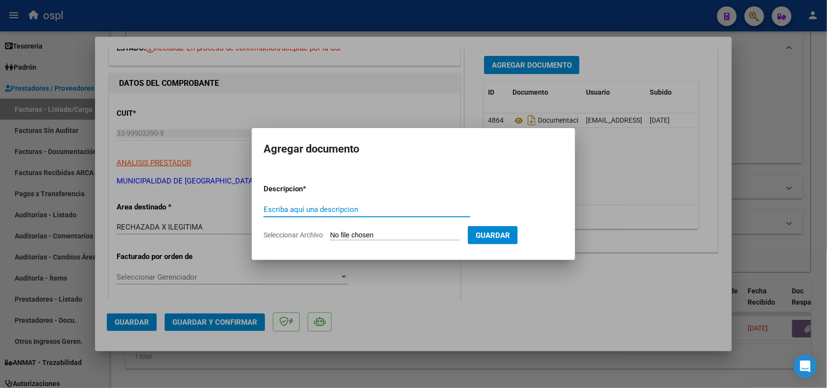
click at [495, 237] on span "Guardar" at bounding box center [493, 235] width 34 height 9
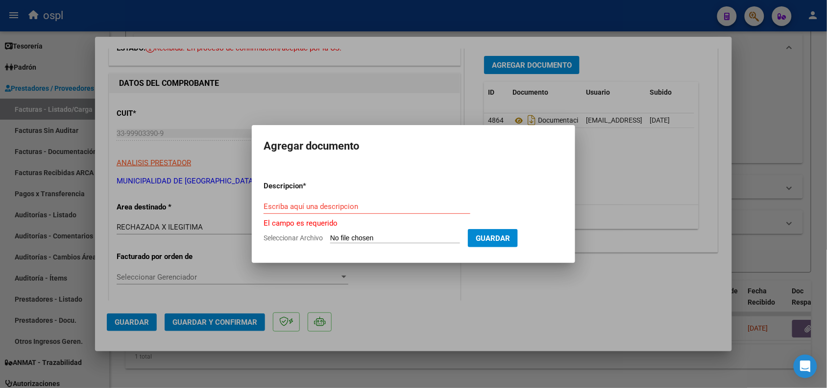
click at [402, 236] on input "Seleccionar Archivo" at bounding box center [395, 238] width 130 height 9
type input "C:\fakepath\RECHAZO_1849_BERAZATEGUI.pdf"
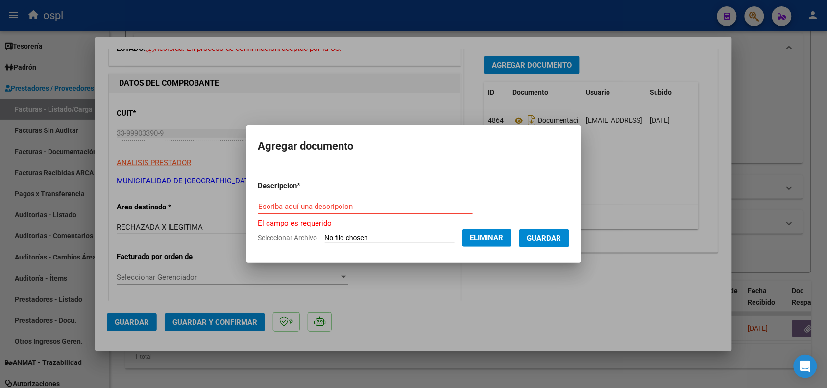
click at [353, 202] on input "Escriba aquí una descripcion" at bounding box center [365, 206] width 215 height 9
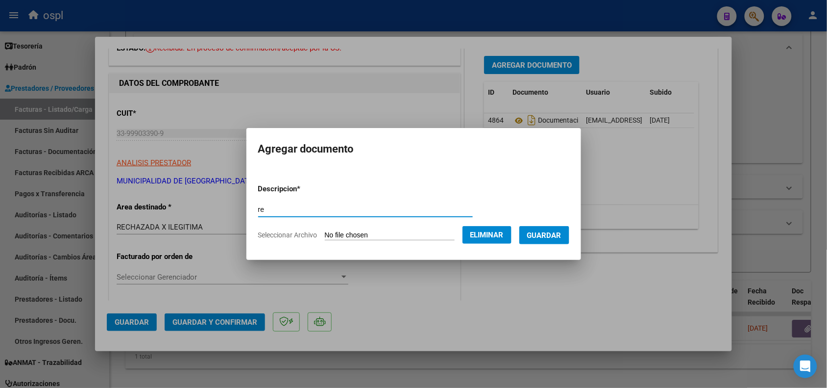
type input "r"
type input "RECHAZO"
click at [561, 231] on span "Guardar" at bounding box center [544, 235] width 34 height 9
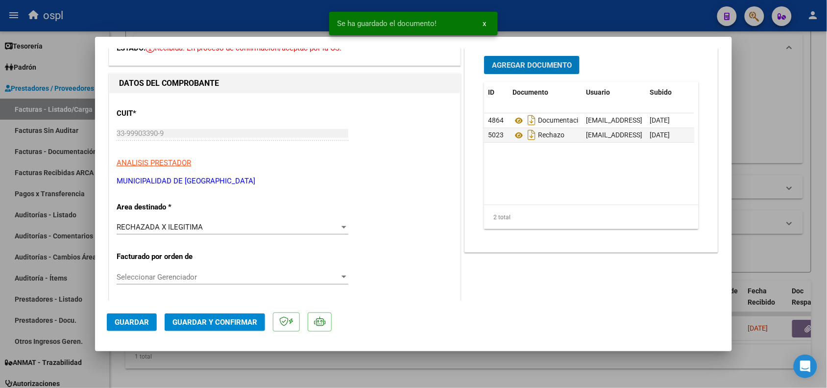
click at [211, 317] on span "Guardar y Confirmar" at bounding box center [214, 321] width 85 height 9
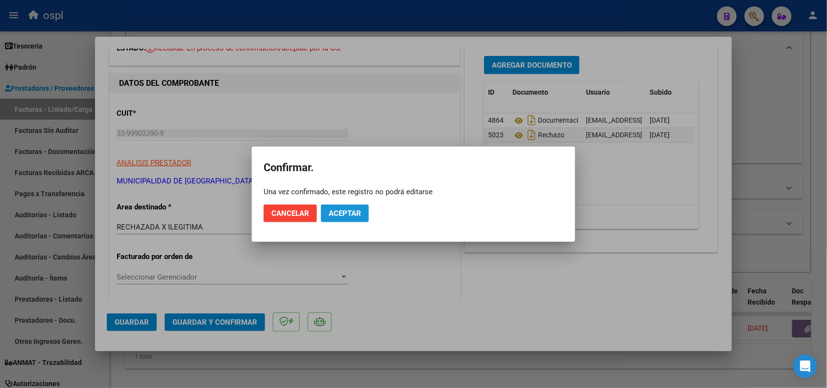
click at [340, 212] on span "Aceptar" at bounding box center [345, 213] width 32 height 9
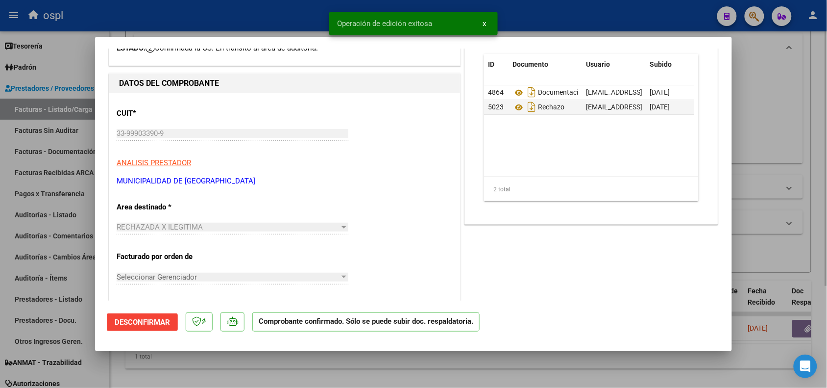
click at [801, 67] on div at bounding box center [413, 194] width 827 height 388
type input "$ 0,00"
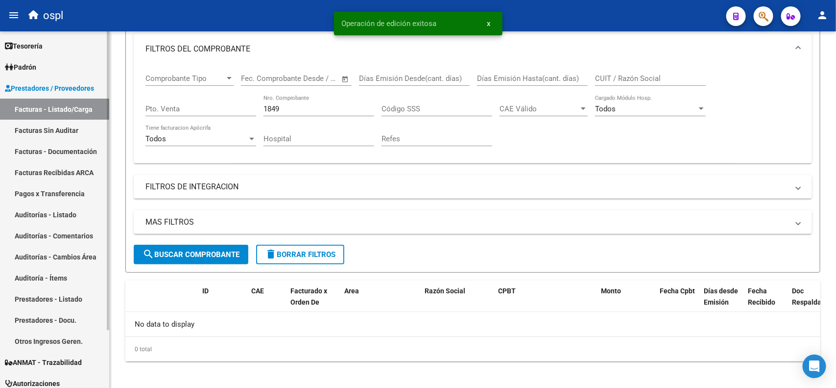
click at [58, 133] on link "Facturas Sin Auditar" at bounding box center [54, 130] width 109 height 21
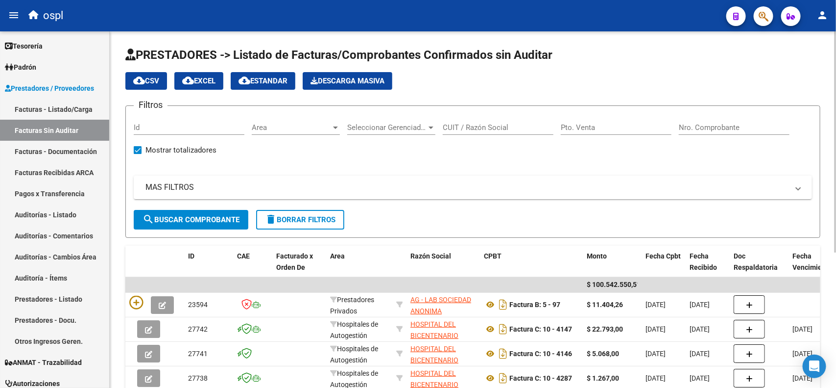
click at [736, 126] on input "Nro. Comprobante" at bounding box center [734, 127] width 111 height 9
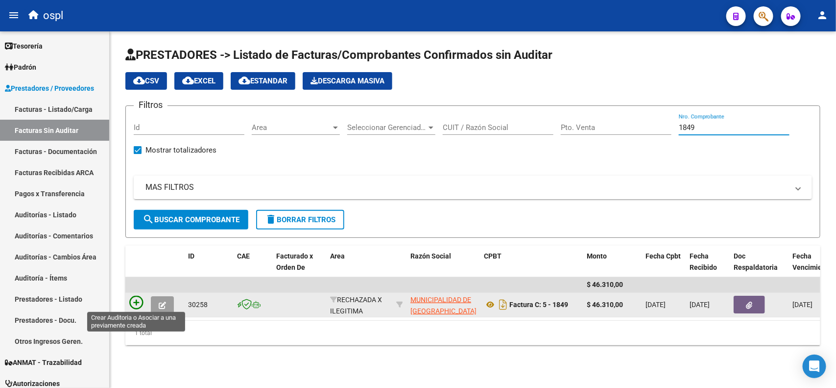
type input "1849"
click at [136, 303] on icon at bounding box center [136, 302] width 14 height 14
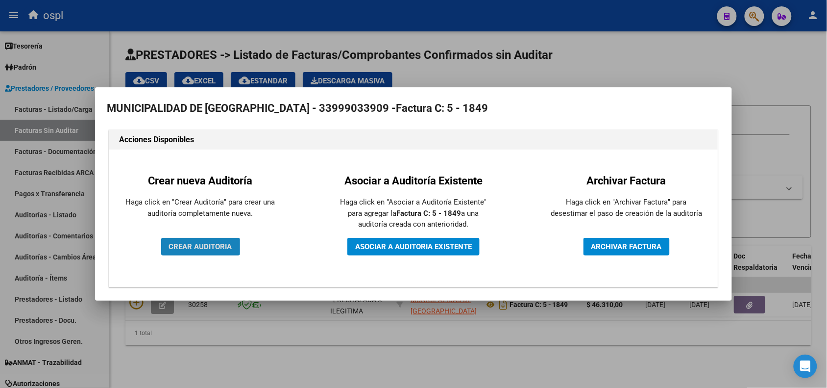
click at [216, 244] on span "CREAR AUDITORIA" at bounding box center [200, 246] width 63 height 9
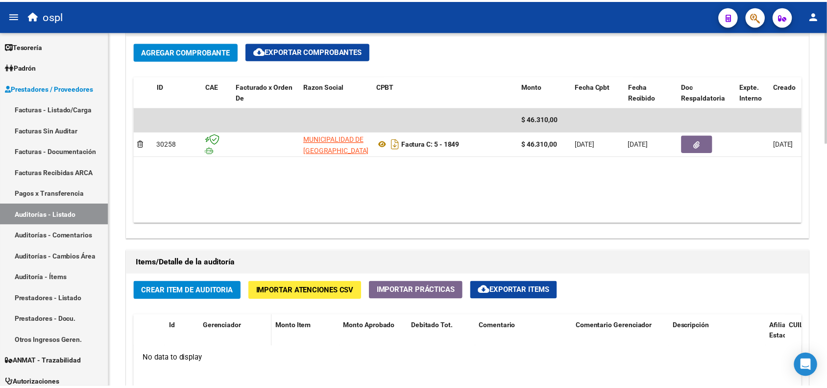
scroll to position [551, 0]
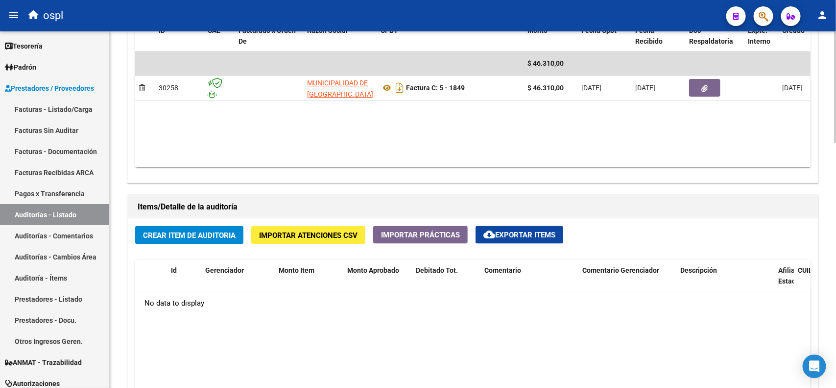
click at [203, 240] on button "Crear Item de Auditoria" at bounding box center [189, 235] width 108 height 18
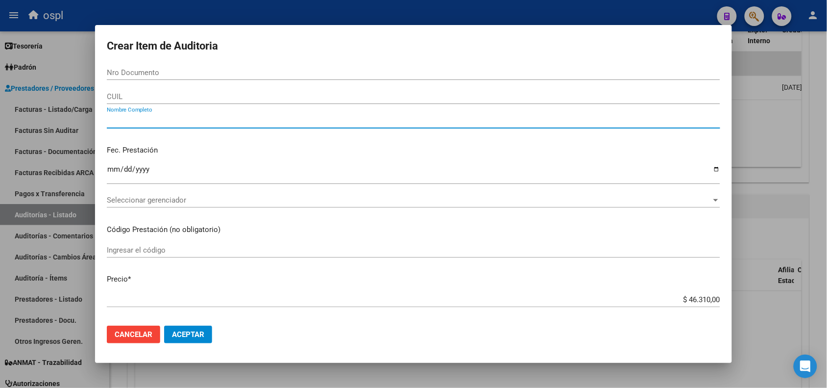
click at [153, 122] on input "Nombre Completo" at bounding box center [413, 120] width 613 height 9
type input "v"
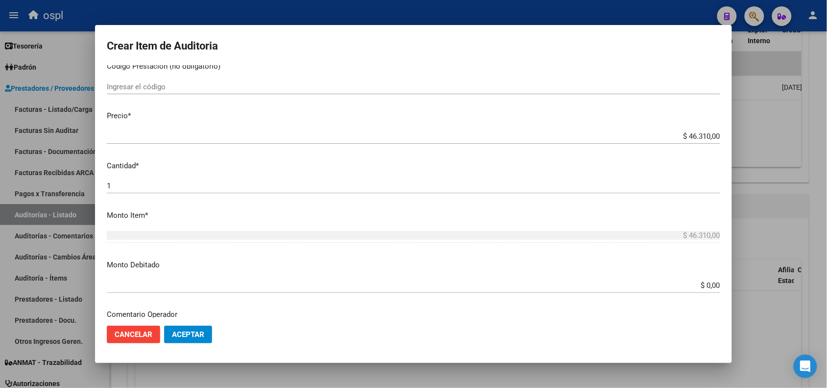
scroll to position [184, 0]
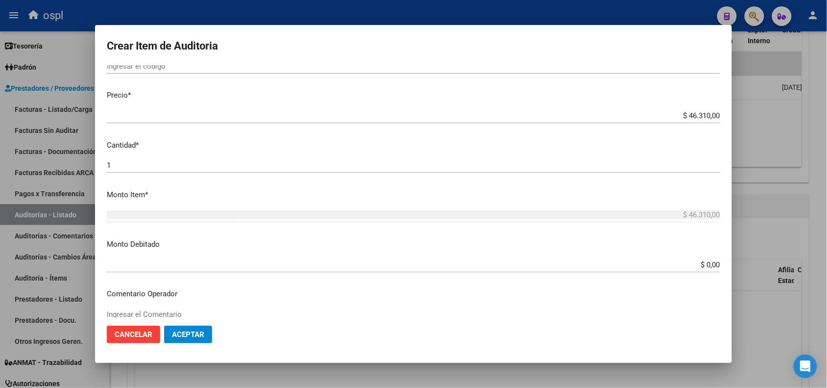
type input "VARIOS"
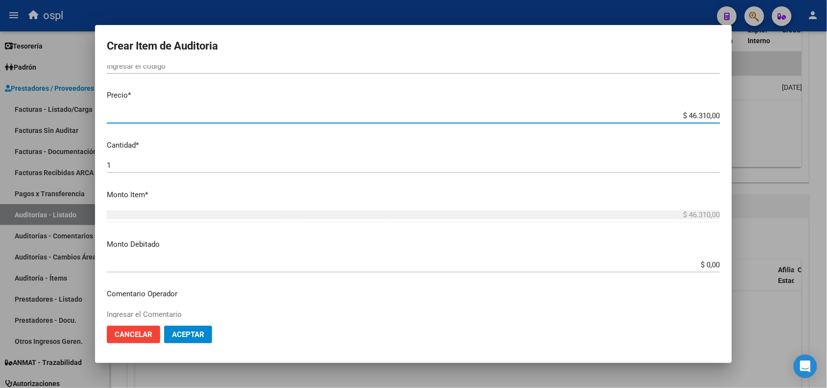
drag, startPoint x: 679, startPoint y: 113, endPoint x: 717, endPoint y: 117, distance: 37.9
click at [717, 117] on app-form-text-field "Precio * $ 46.310,00 Ingresar el precio" at bounding box center [417, 105] width 621 height 30
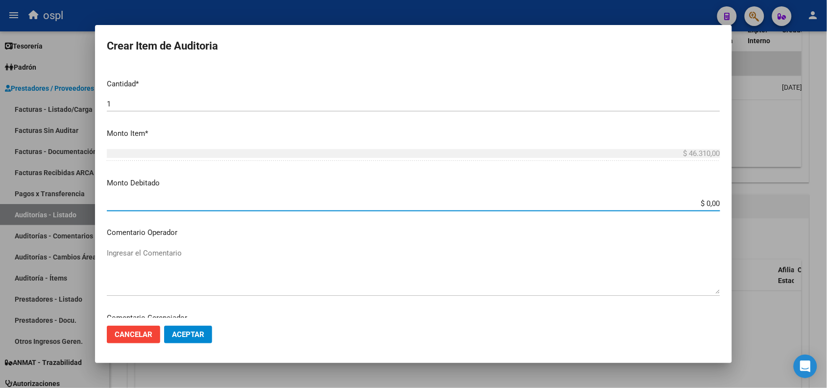
drag, startPoint x: 678, startPoint y: 200, endPoint x: 720, endPoint y: 202, distance: 42.7
click at [720, 202] on mat-dialog-content "Nro Documento CUIL VARIOS Nombre Completo Fec. Prestación Ingresar la fecha Sel…" at bounding box center [413, 191] width 637 height 252
paste input "46.31"
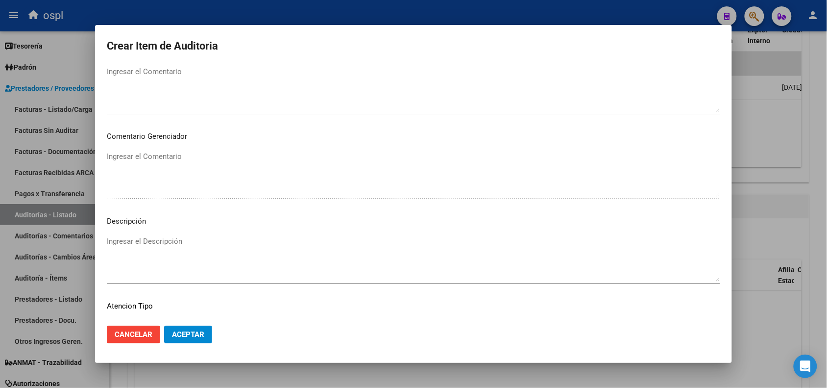
scroll to position [429, 0]
type input "$ 46.310,00"
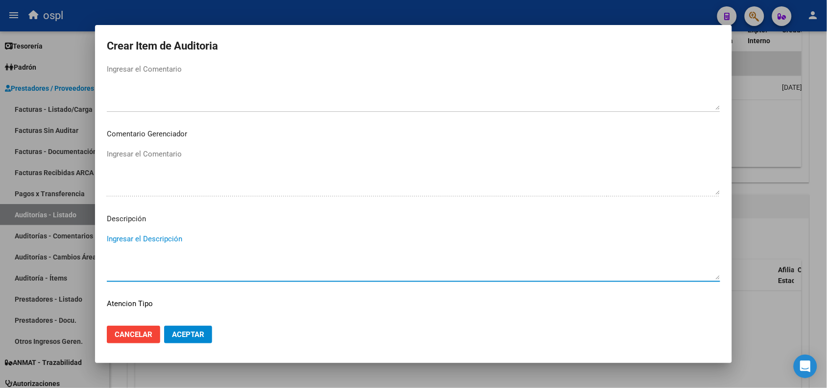
click at [157, 242] on textarea "Ingresar el Descripción" at bounding box center [413, 256] width 613 height 46
type textarea "PRESUNTA FIRMA APÓCRIFA, FALTA DNI Y FALTA DE FIRMA DEL AFILIADO"
click at [179, 332] on span "Aceptar" at bounding box center [188, 334] width 32 height 9
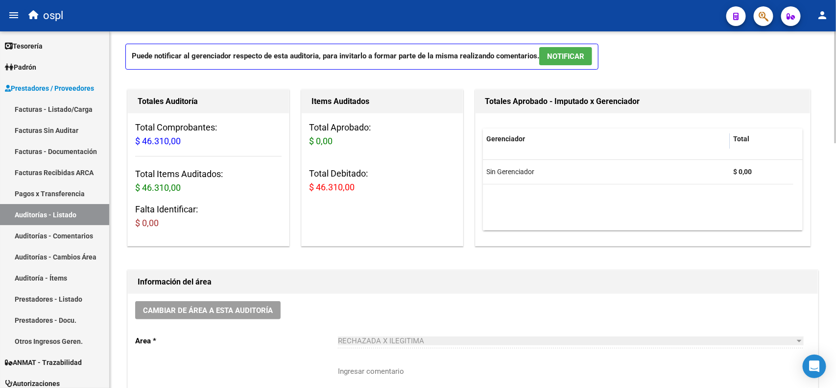
scroll to position [0, 0]
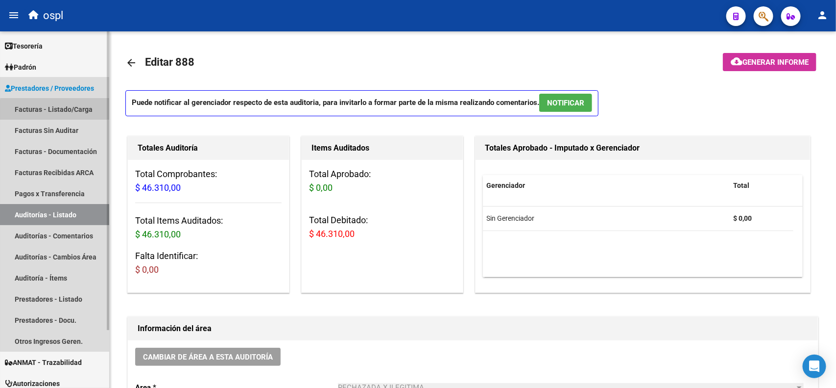
click at [73, 111] on link "Facturas - Listado/Carga" at bounding box center [54, 108] width 109 height 21
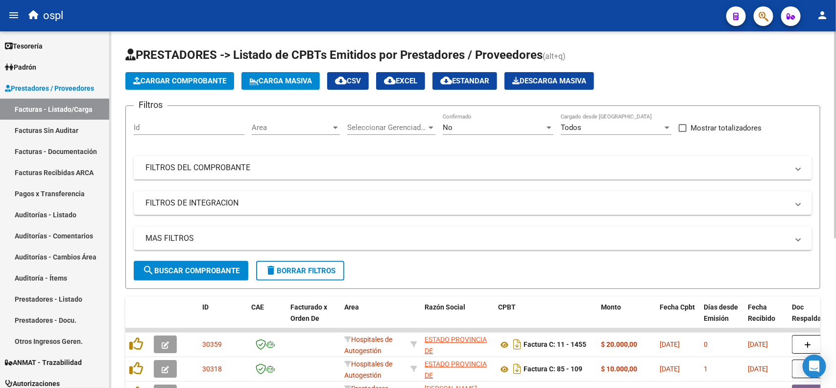
click at [257, 168] on mat-panel-title "FILTROS DEL COMPROBANTE" at bounding box center [466, 167] width 643 height 11
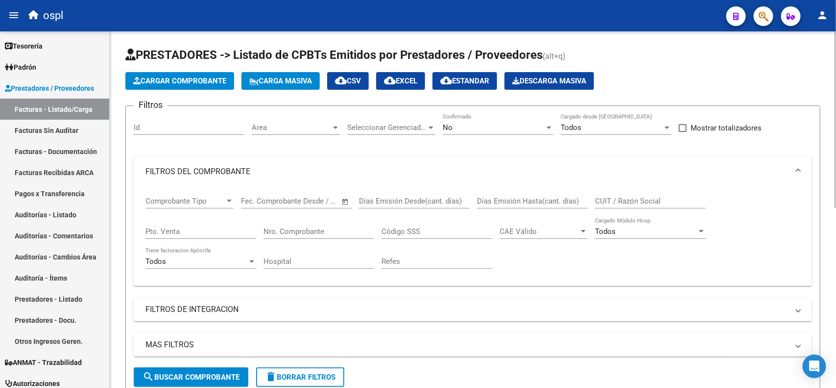
click at [627, 199] on input "CUIT / Razón Social" at bounding box center [650, 200] width 111 height 9
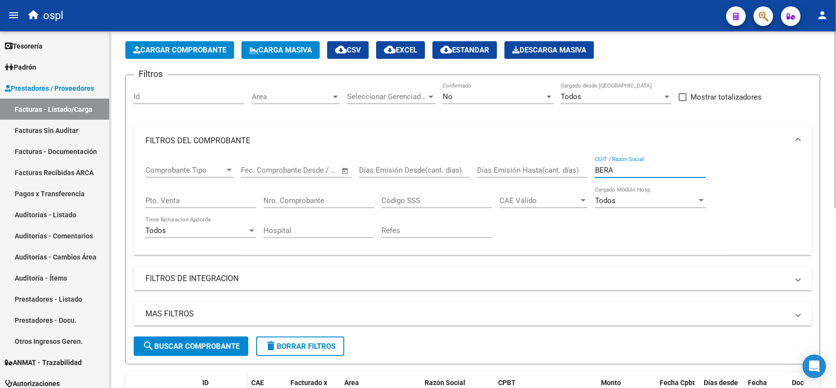
scroll to position [61, 0]
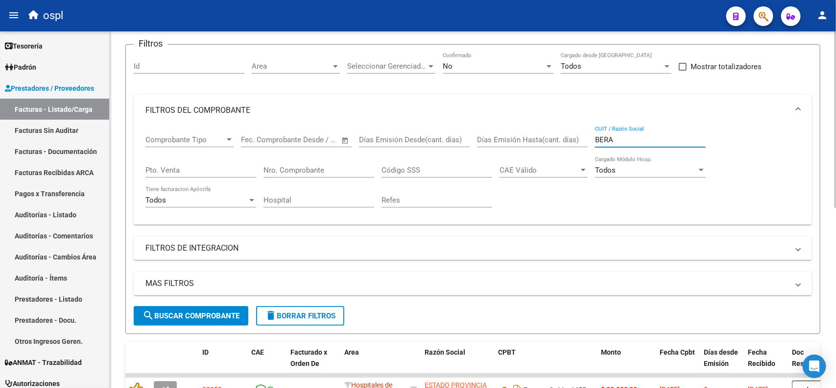
type input "BERA"
click at [199, 314] on span "search Buscar Comprobante" at bounding box center [191, 315] width 97 height 9
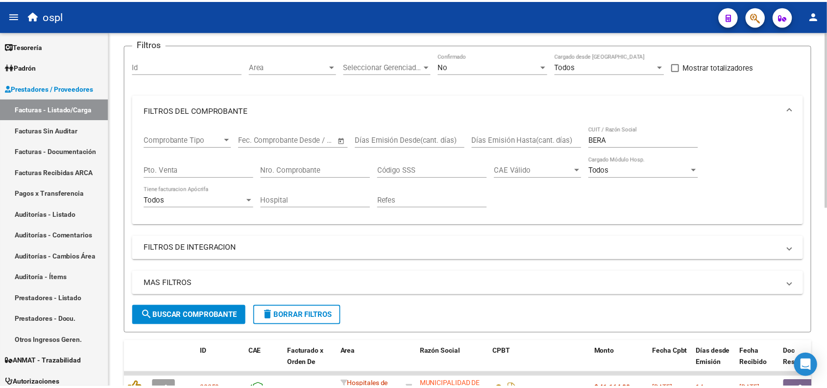
scroll to position [122, 0]
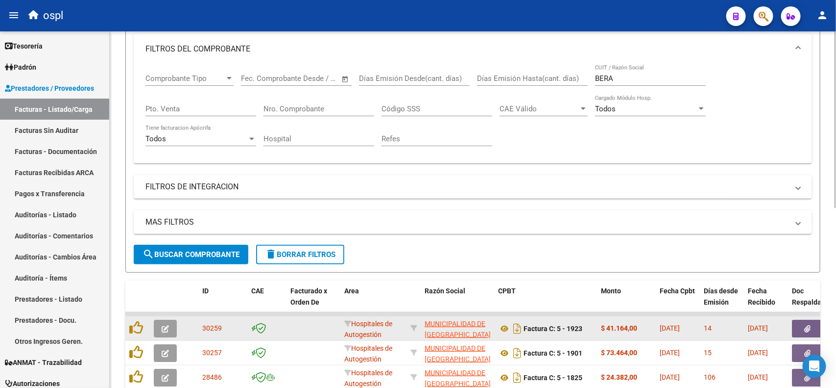
click at [166, 329] on icon "button" at bounding box center [165, 328] width 7 height 7
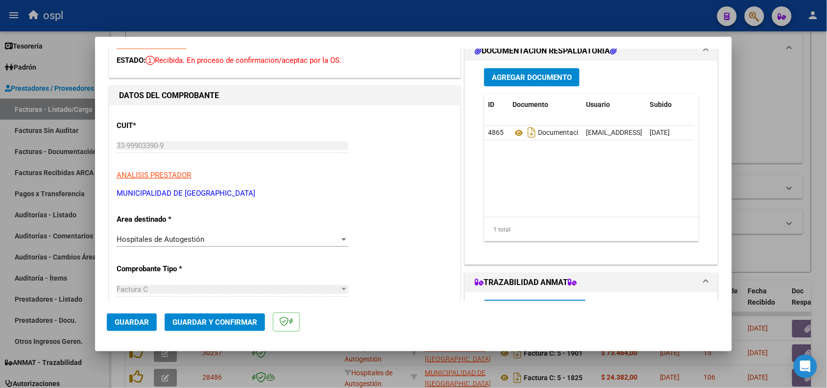
scroll to position [61, 0]
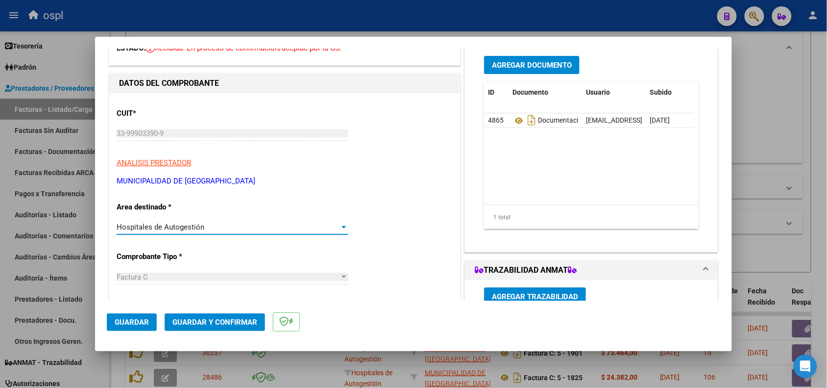
click at [239, 228] on div "Hospitales de Autogestión" at bounding box center [228, 226] width 223 height 9
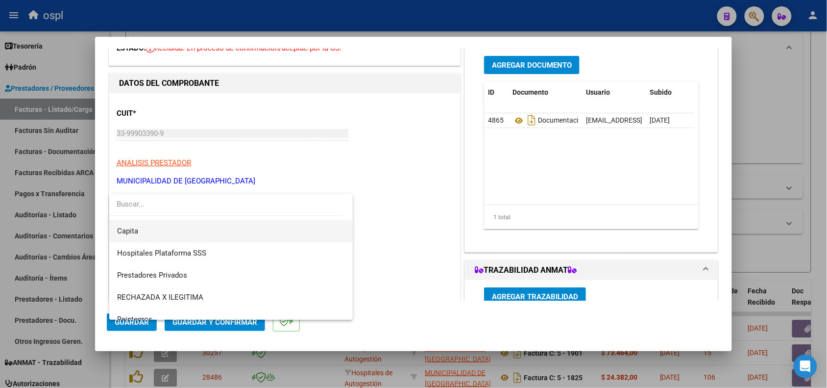
scroll to position [95, 0]
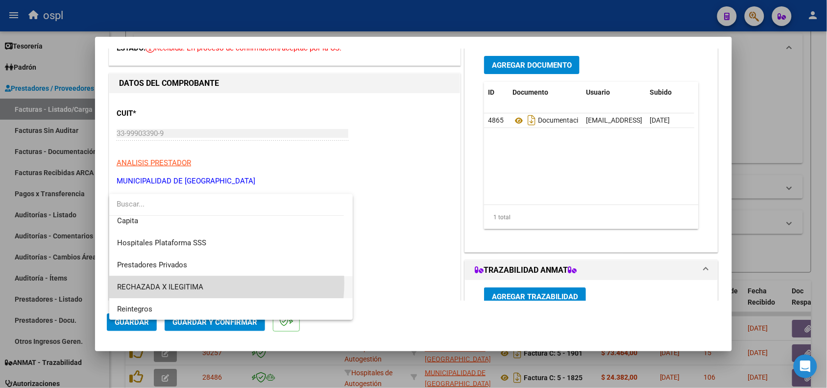
click at [203, 282] on span "RECHAZADA X ILEGITIMA" at bounding box center [231, 287] width 228 height 22
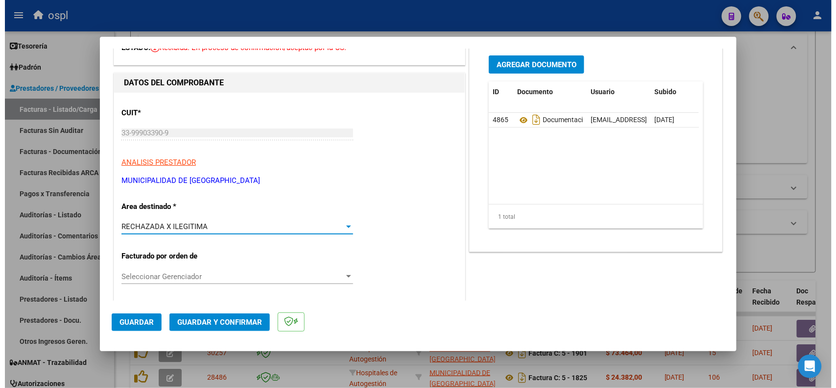
scroll to position [0, 0]
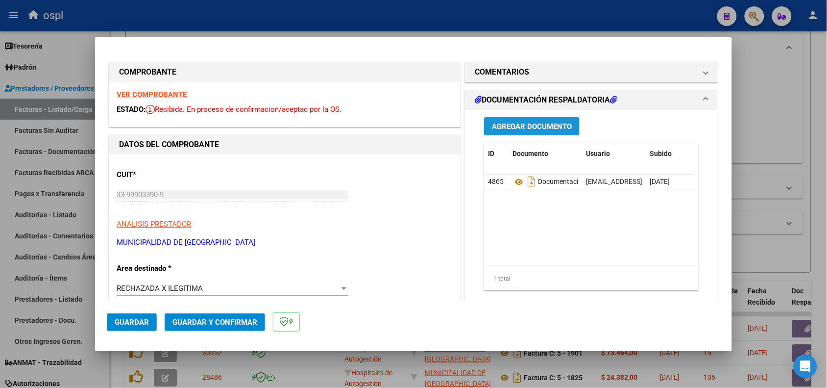
click at [521, 128] on span "Agregar Documento" at bounding box center [532, 126] width 80 height 9
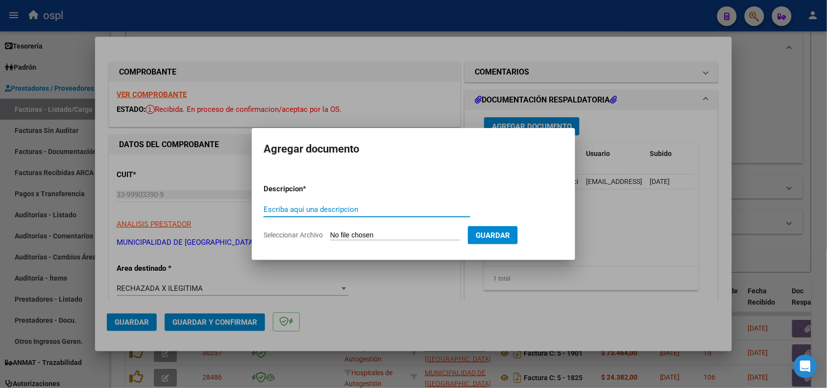
click at [420, 231] on input "Seleccionar Archivo" at bounding box center [395, 235] width 130 height 9
type input "C:\fakepath\RECHAZO_1923_BERAZATEGUI.pdf"
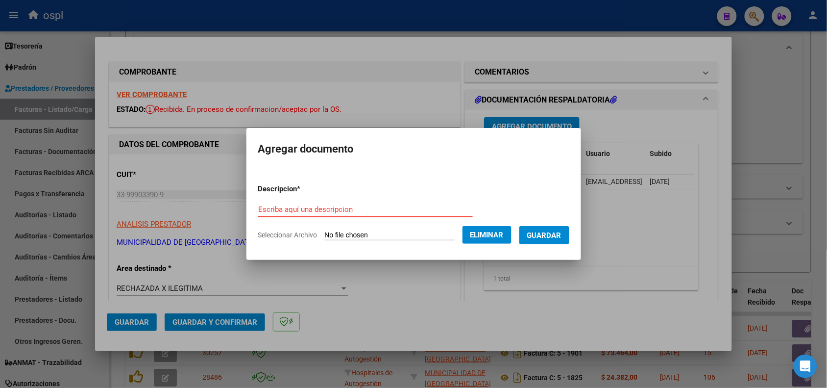
click at [405, 209] on input "Escriba aquí una descripcion" at bounding box center [365, 209] width 215 height 9
type input "RECHAZO"
click at [549, 239] on button "Guardar" at bounding box center [544, 235] width 50 height 18
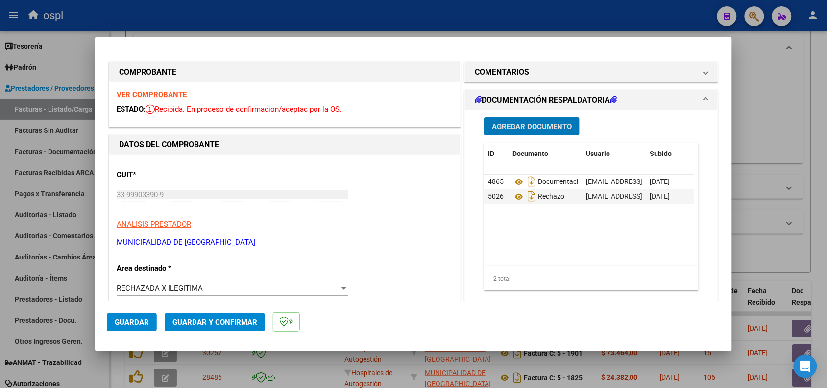
click at [211, 323] on span "Guardar y Confirmar" at bounding box center [214, 321] width 85 height 9
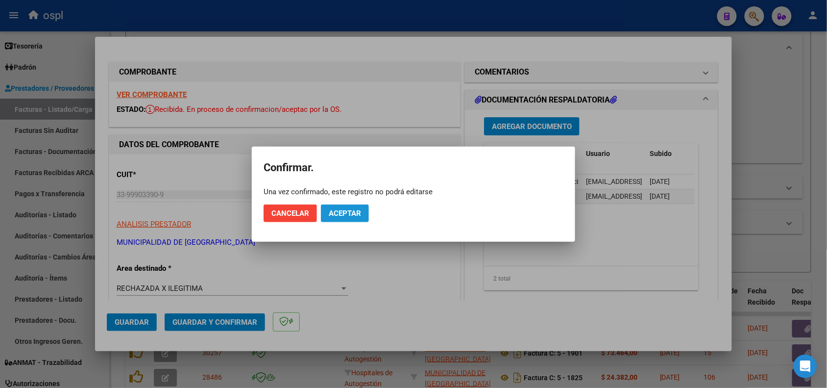
click at [351, 213] on span "Aceptar" at bounding box center [345, 213] width 32 height 9
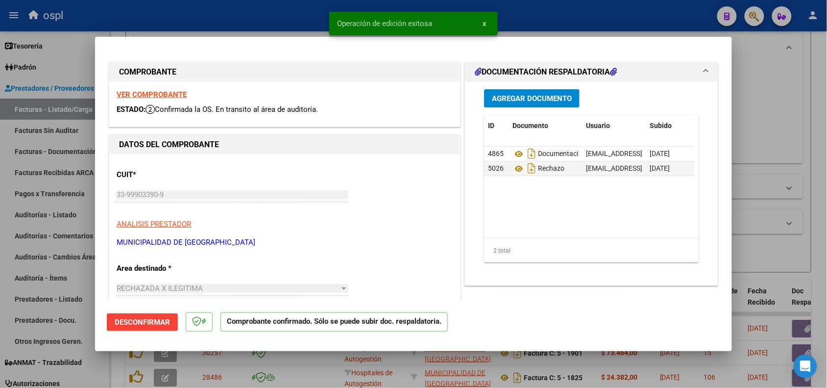
click at [270, 22] on div at bounding box center [413, 194] width 827 height 388
type input "$ 0,00"
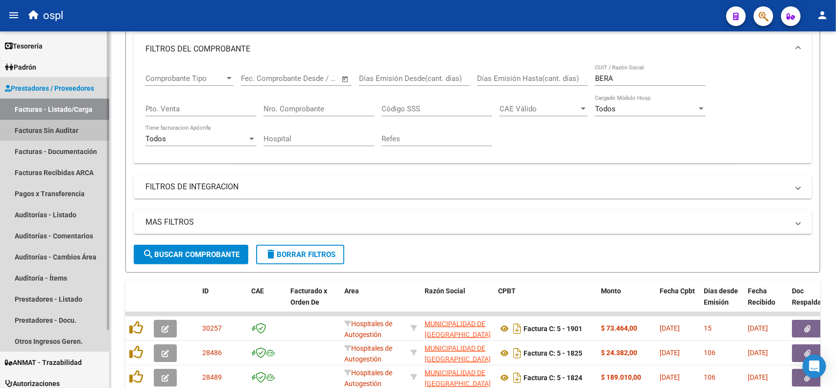
click at [65, 129] on link "Facturas Sin Auditar" at bounding box center [54, 130] width 109 height 21
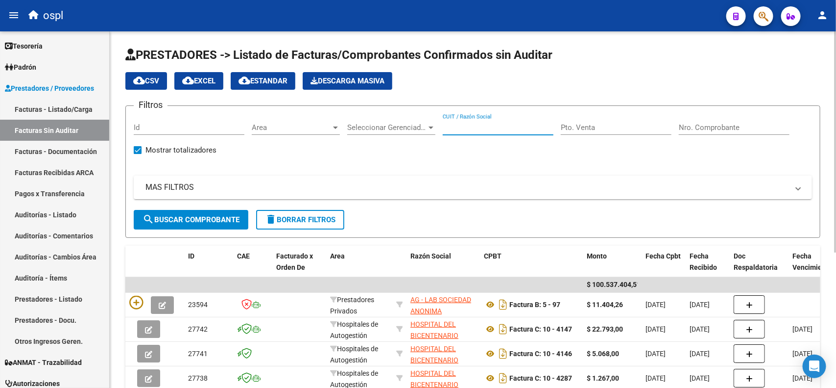
click at [500, 123] on input "CUIT / Razón Social" at bounding box center [498, 127] width 111 height 9
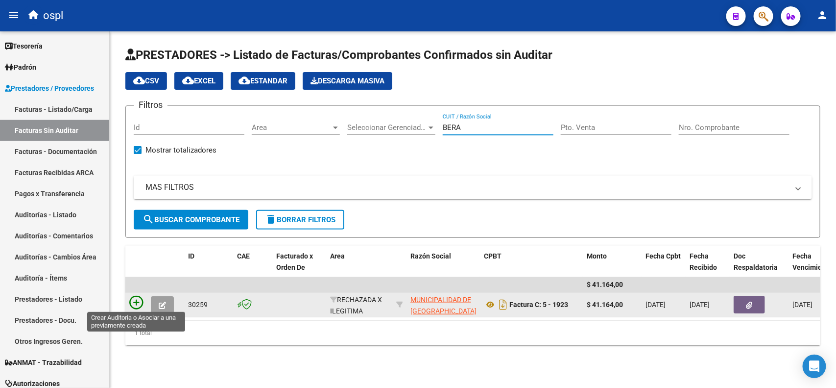
type input "BERA"
click at [140, 297] on icon at bounding box center [136, 302] width 14 height 14
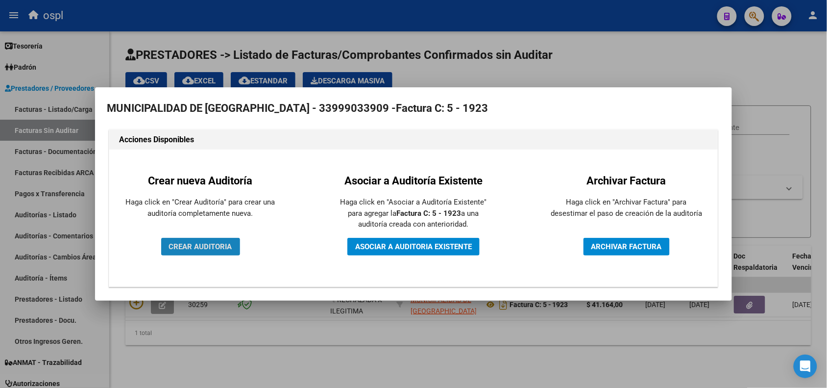
click at [178, 246] on span "CREAR AUDITORIA" at bounding box center [200, 246] width 63 height 9
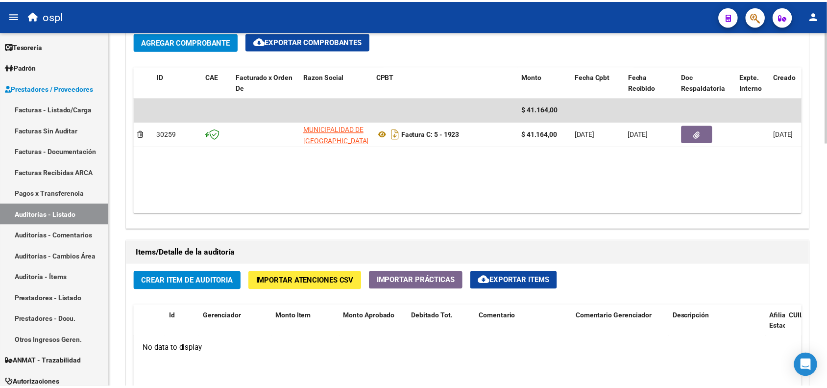
scroll to position [551, 0]
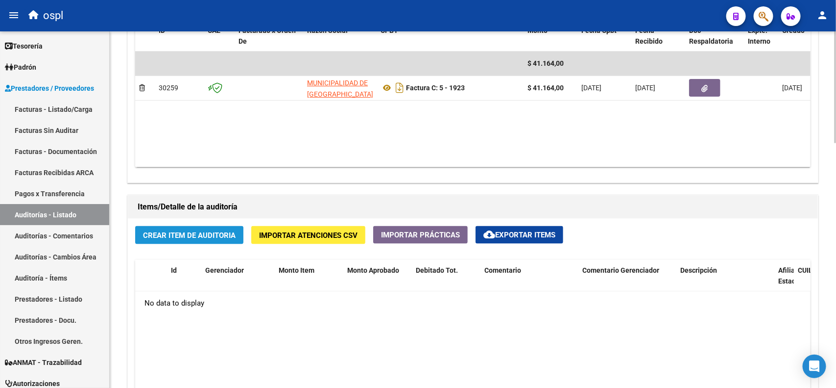
click at [187, 236] on span "Crear Item de Auditoria" at bounding box center [189, 235] width 93 height 9
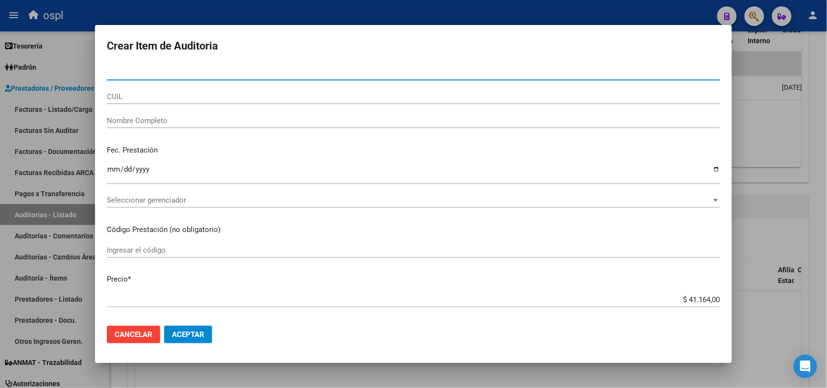
click at [134, 126] on div "Nombre Completo" at bounding box center [413, 120] width 613 height 15
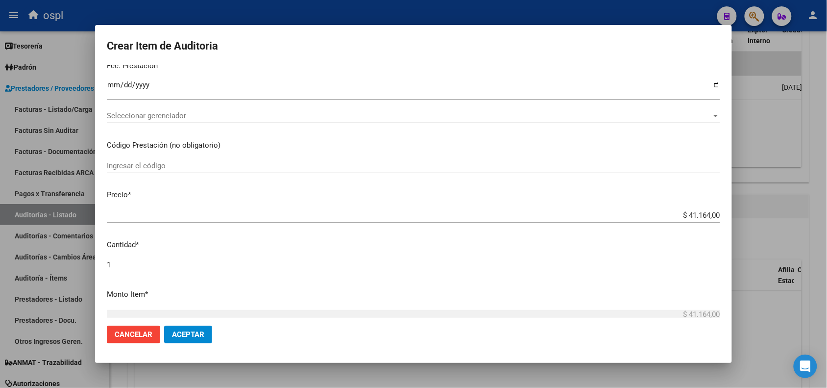
scroll to position [122, 0]
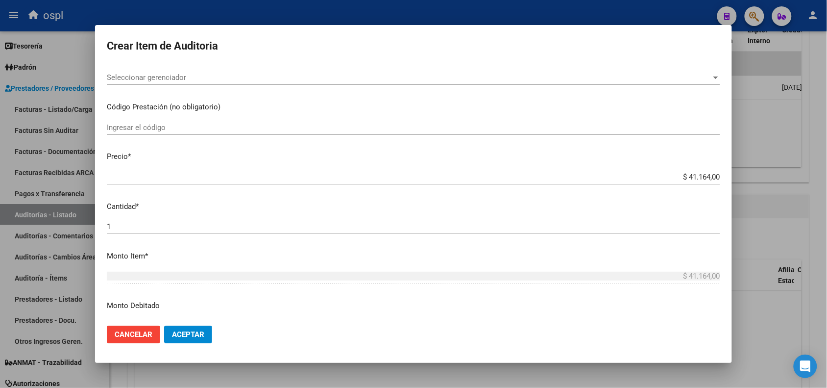
type input "VARIOS"
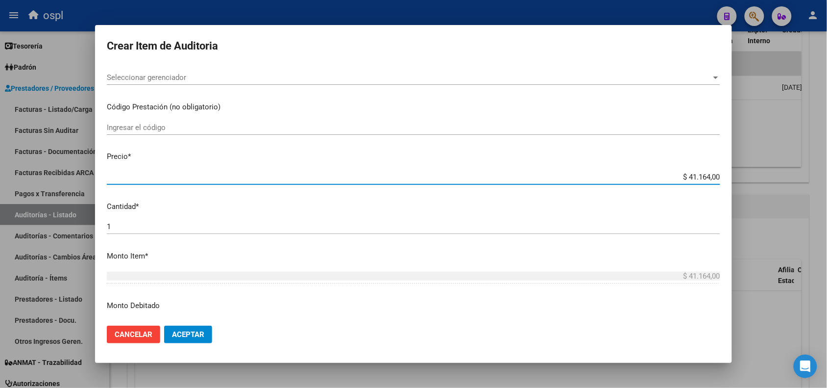
drag, startPoint x: 682, startPoint y: 172, endPoint x: 714, endPoint y: 169, distance: 32.5
click at [714, 169] on mat-dialog-content "Nro Documento CUIL VARIOS Nombre Completo Fec. Prestación Ingresar la fecha Sel…" at bounding box center [413, 191] width 637 height 252
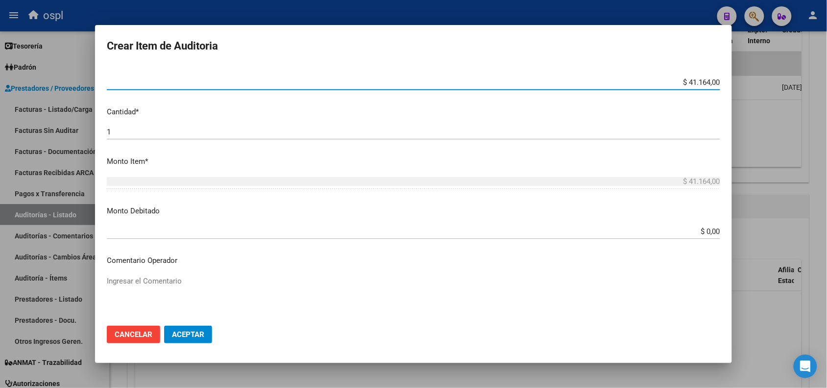
scroll to position [245, 0]
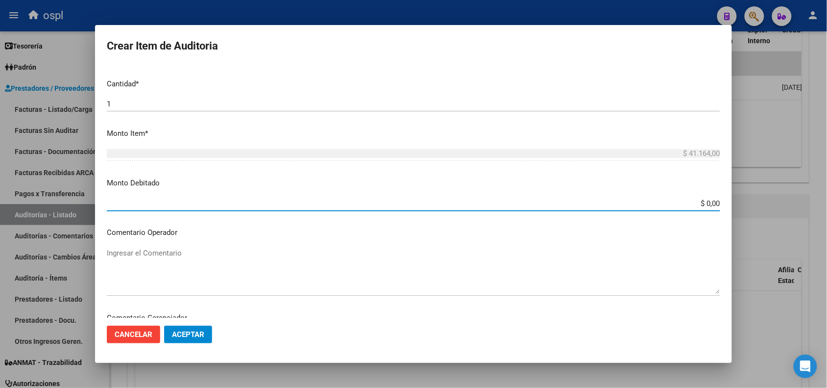
drag, startPoint x: 690, startPoint y: 200, endPoint x: 730, endPoint y: 194, distance: 40.7
click at [728, 194] on mat-dialog-content "Nro Documento CUIL VARIOS Nombre Completo Fec. Prestación Ingresar la fecha Sel…" at bounding box center [413, 191] width 637 height 252
paste input "41.164"
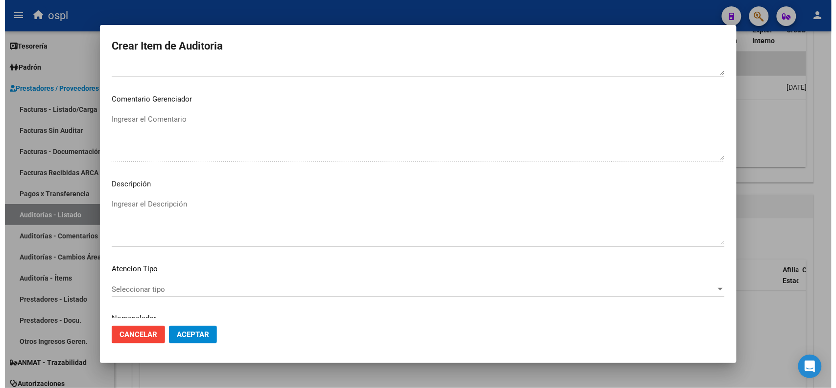
scroll to position [501, 0]
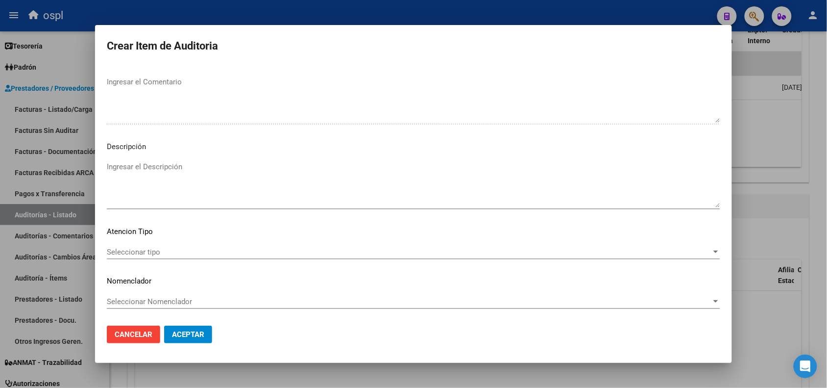
type input "$ 41.164,00"
click at [149, 179] on textarea "Ingresar el Descripción" at bounding box center [413, 184] width 613 height 46
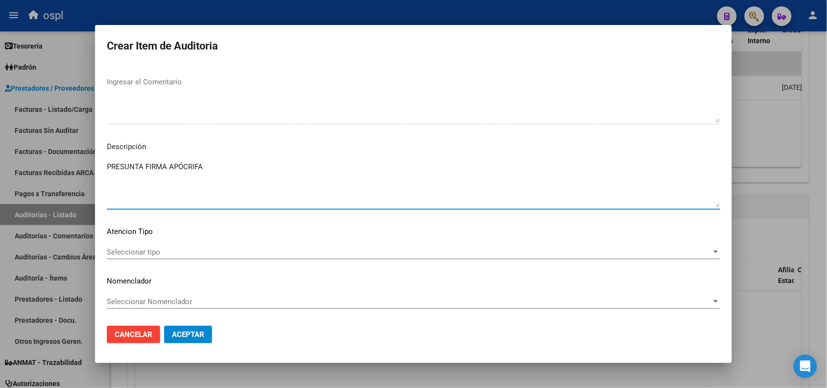
type textarea "PRESUNTA FIRMA APÓCRIFA"
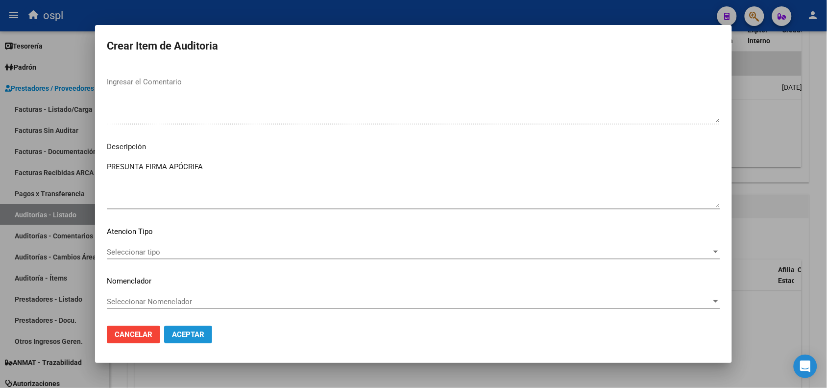
click at [189, 334] on span "Aceptar" at bounding box center [188, 334] width 32 height 9
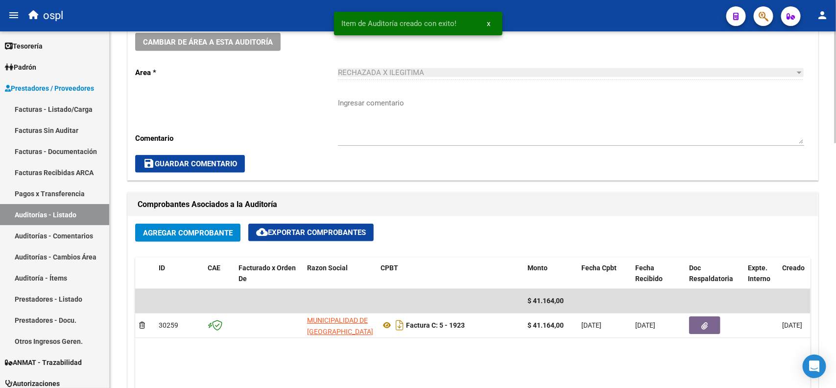
scroll to position [290, 0]
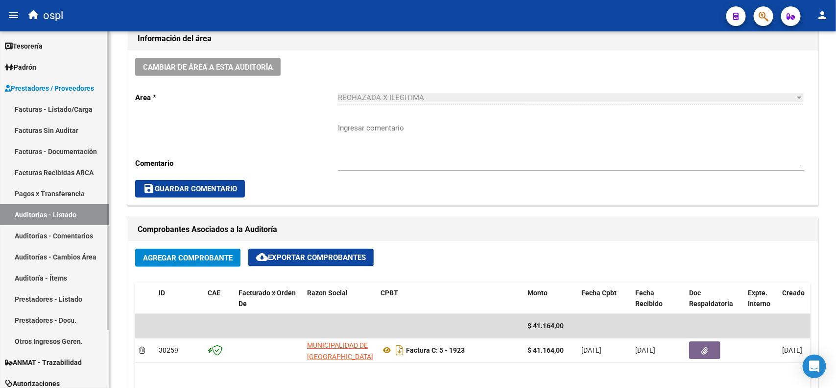
click at [70, 213] on link "Auditorías - Listado" at bounding box center [54, 214] width 109 height 21
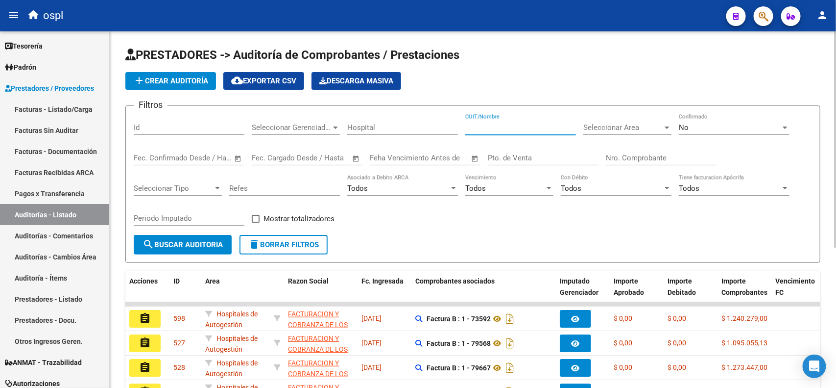
click at [484, 128] on input "CUIT/Nombre" at bounding box center [520, 127] width 111 height 9
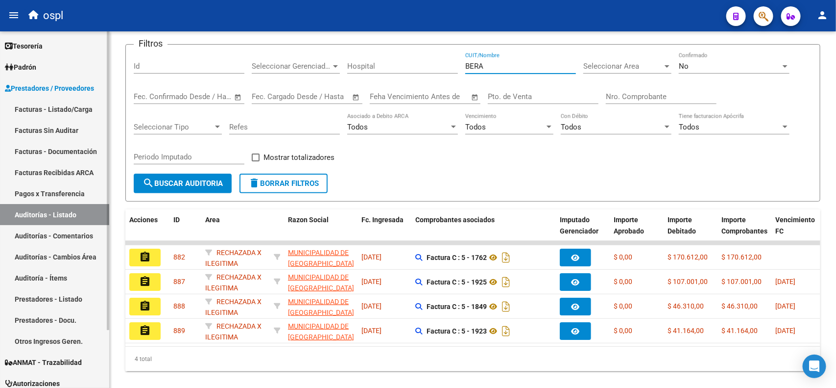
type input "BERA"
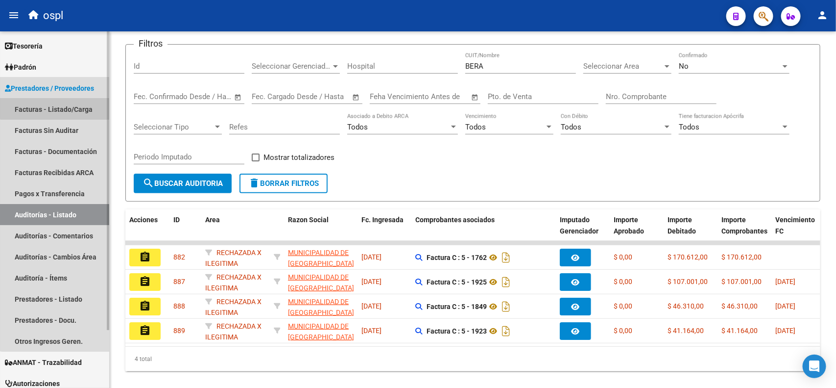
click at [72, 102] on link "Facturas - Listado/Carga" at bounding box center [54, 108] width 109 height 21
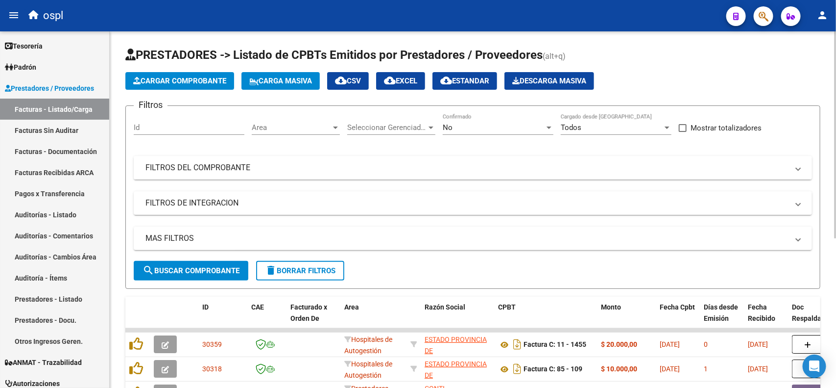
click at [280, 168] on mat-panel-title "FILTROS DEL COMPROBANTE" at bounding box center [466, 167] width 643 height 11
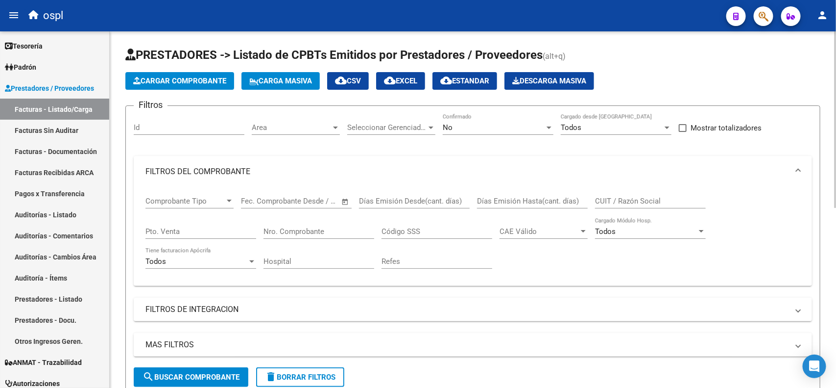
click at [642, 198] on input "CUIT / Razón Social" at bounding box center [650, 200] width 111 height 9
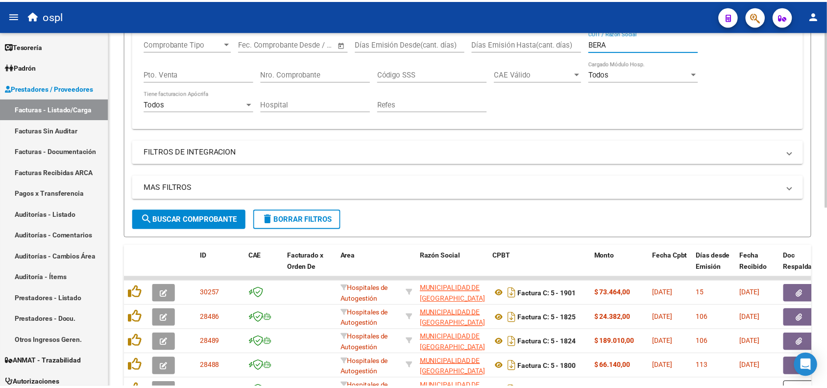
scroll to position [184, 0]
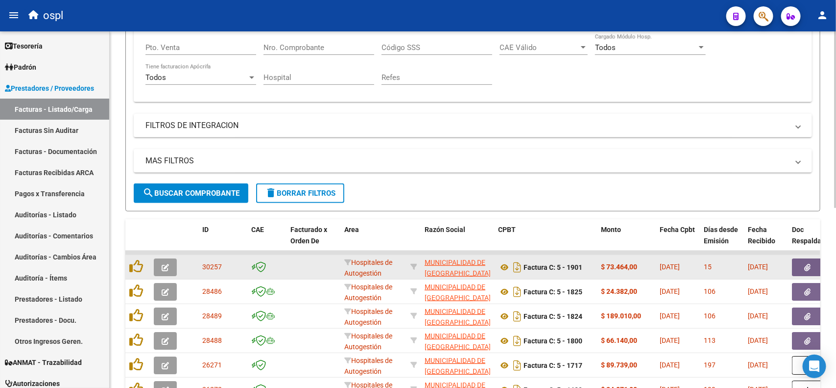
type input "BERA"
click at [162, 264] on icon "button" at bounding box center [165, 267] width 7 height 7
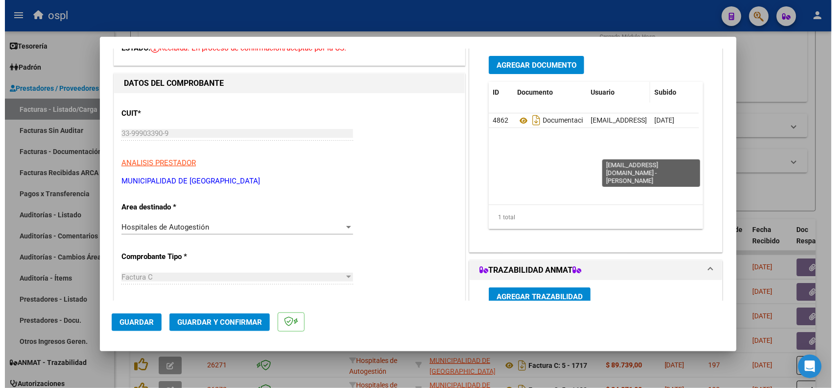
scroll to position [0, 0]
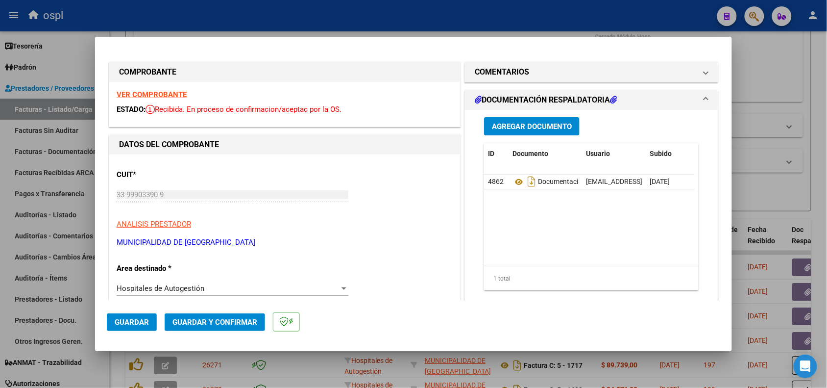
click at [526, 122] on span "Agregar Documento" at bounding box center [532, 126] width 80 height 9
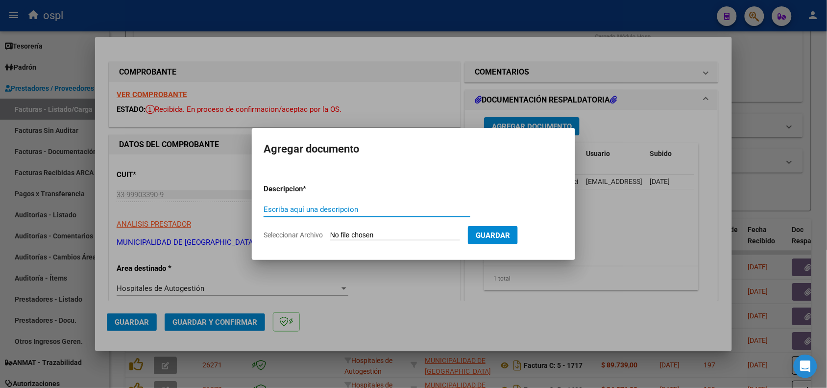
click at [374, 233] on input "Seleccionar Archivo" at bounding box center [395, 235] width 130 height 9
type input "C:\fakepath\RECHAZO_1901_BERAZATEGUI.pdf"
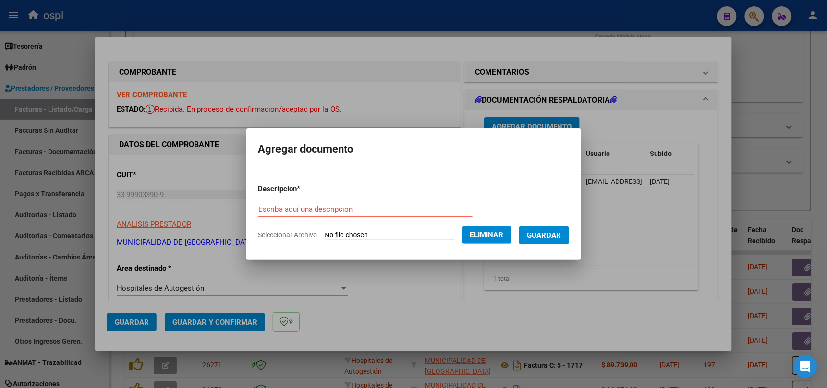
click at [391, 207] on input "Escriba aquí una descripcion" at bounding box center [365, 209] width 215 height 9
type input "RECHAZO"
click at [554, 234] on span "Guardar" at bounding box center [544, 235] width 34 height 9
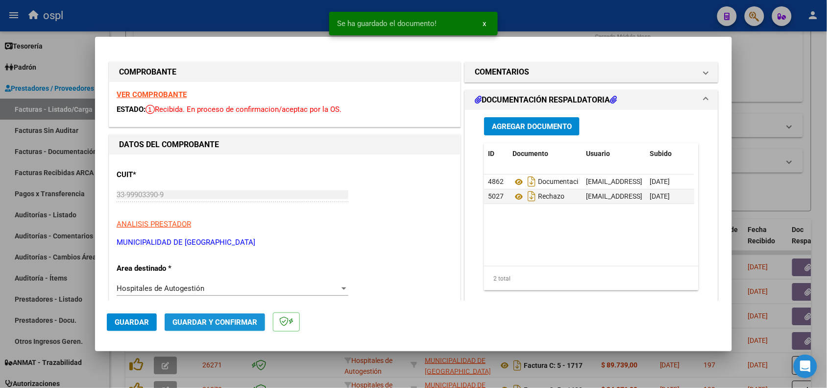
click at [216, 320] on span "Guardar y Confirmar" at bounding box center [214, 321] width 85 height 9
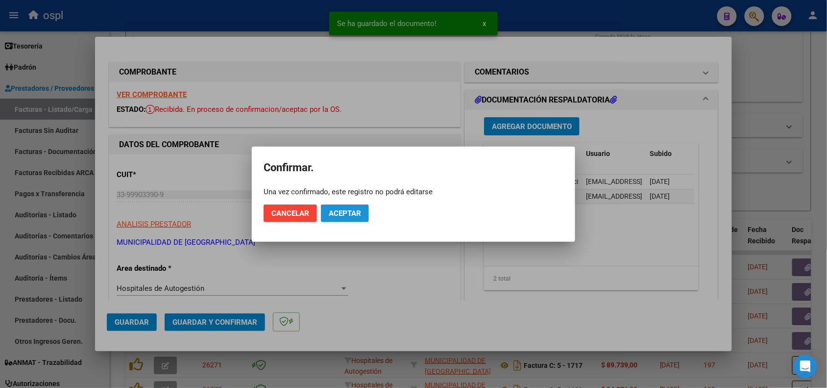
click at [348, 211] on span "Aceptar" at bounding box center [345, 213] width 32 height 9
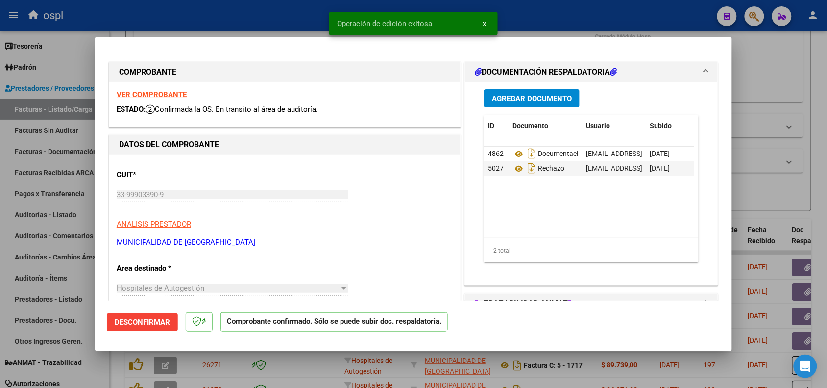
click at [174, 21] on div at bounding box center [413, 194] width 827 height 388
type input "$ 0,00"
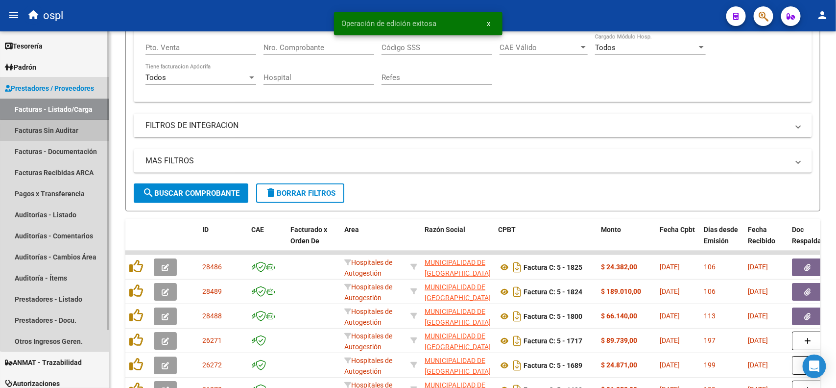
click at [62, 131] on link "Facturas Sin Auditar" at bounding box center [54, 130] width 109 height 21
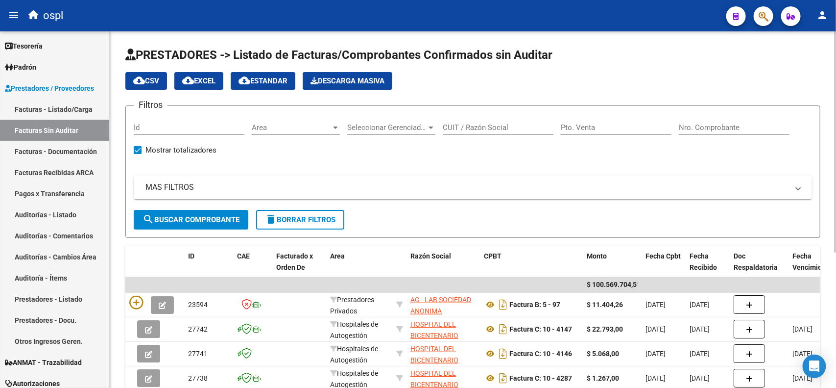
click at [486, 128] on input "CUIT / Razón Social" at bounding box center [498, 127] width 111 height 9
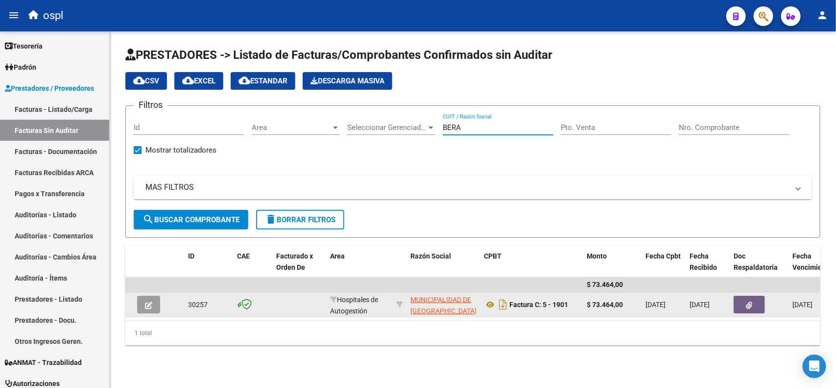
type input "BERA"
click at [152, 309] on button "button" at bounding box center [148, 304] width 23 height 18
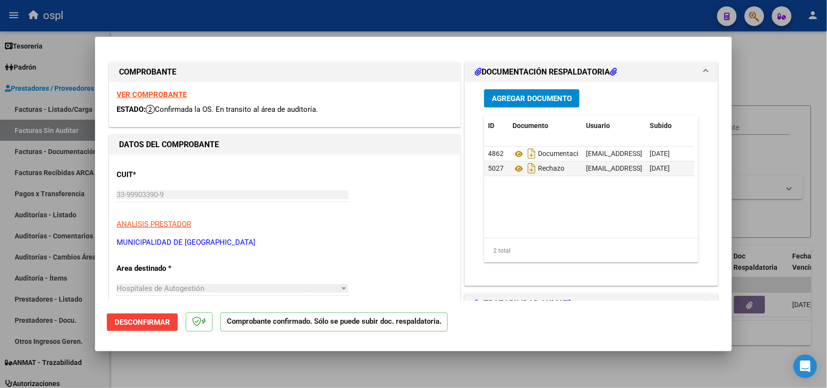
click at [284, 18] on div at bounding box center [413, 194] width 827 height 388
type input "$ 0,00"
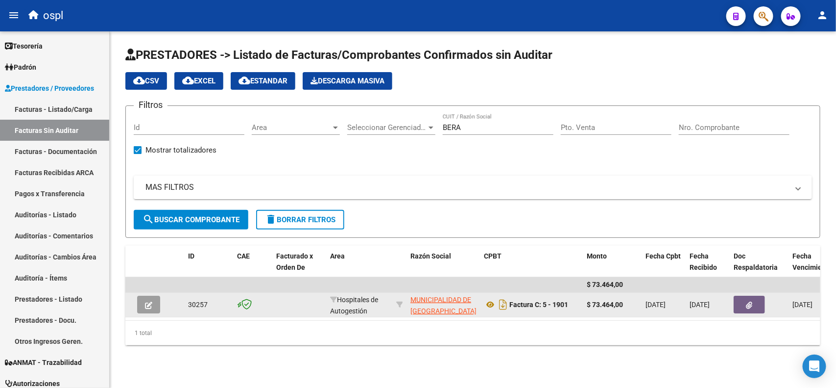
click at [147, 301] on icon "button" at bounding box center [148, 304] width 7 height 7
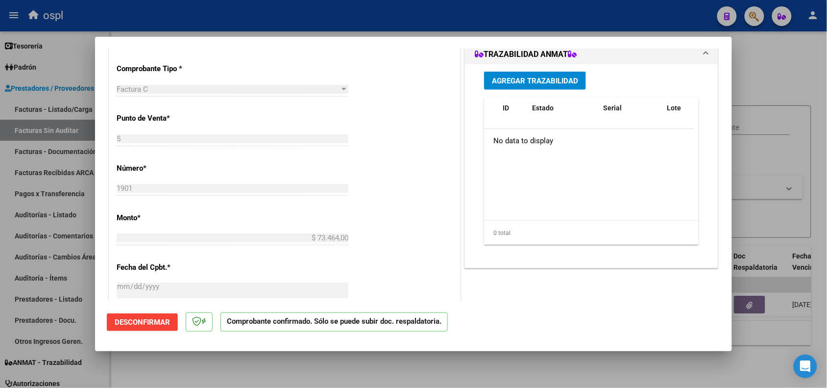
scroll to position [244, 0]
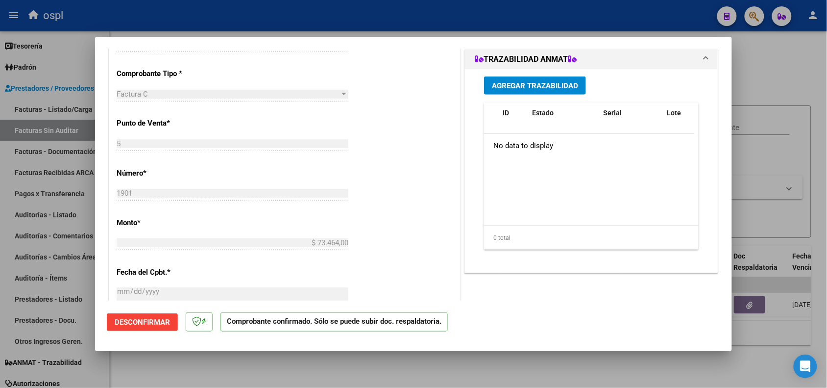
click at [229, 21] on div at bounding box center [413, 194] width 827 height 388
type input "$ 0,00"
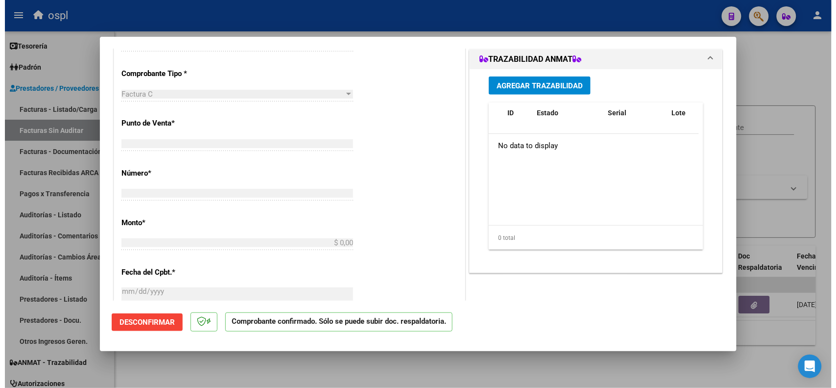
scroll to position [0, 0]
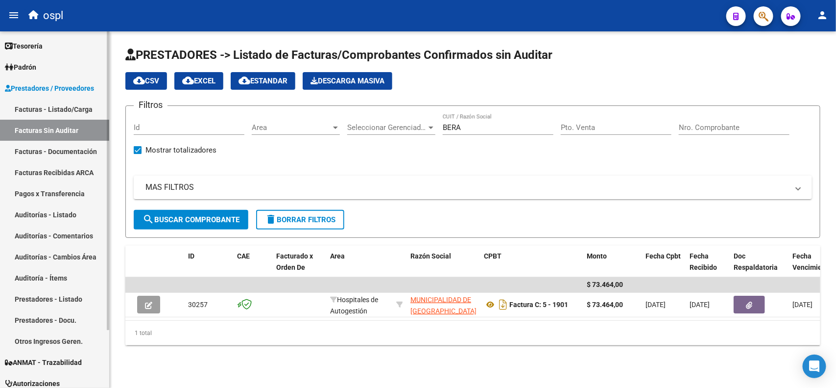
click at [65, 128] on link "Facturas Sin Auditar" at bounding box center [54, 130] width 109 height 21
click at [70, 133] on link "Facturas Sin Auditar" at bounding box center [54, 130] width 109 height 21
drag, startPoint x: 472, startPoint y: 130, endPoint x: 423, endPoint y: 130, distance: 49.0
click at [423, 130] on div "Filtros Id Area Area Seleccionar Gerenciador Seleccionar Gerenciador BERA CUIT …" at bounding box center [473, 162] width 678 height 96
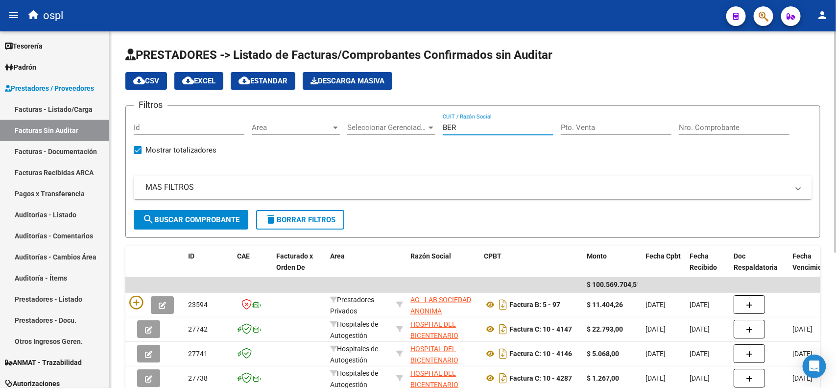
type input "BERA"
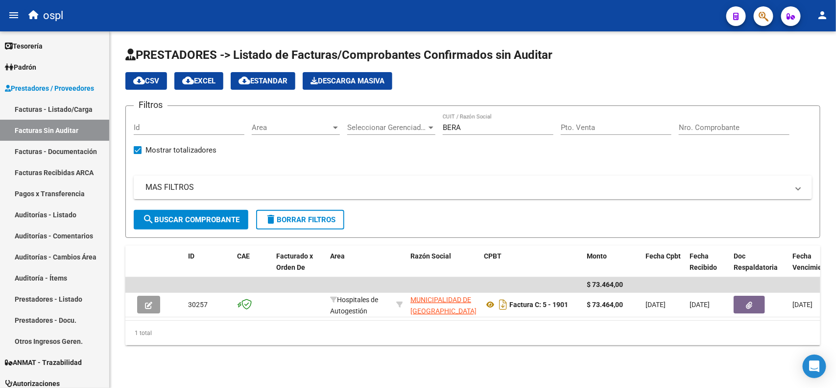
click at [194, 183] on mat-panel-title "MAS FILTROS" at bounding box center [466, 187] width 643 height 11
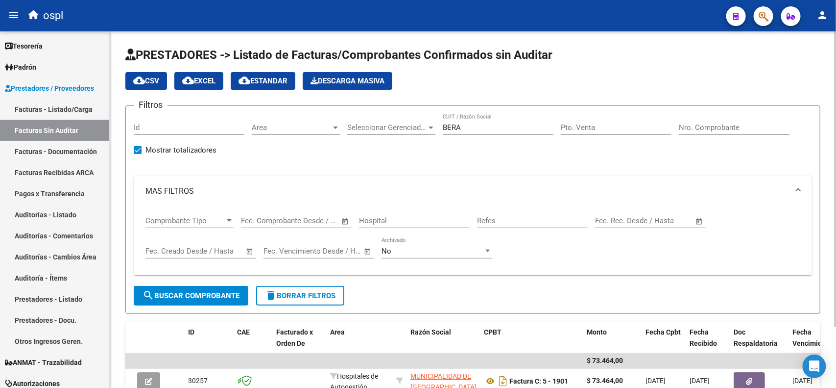
click at [347, 160] on div "Filtros Id Area Area Seleccionar Gerenciador Seleccionar Gerenciador BERA CUIT …" at bounding box center [473, 200] width 678 height 172
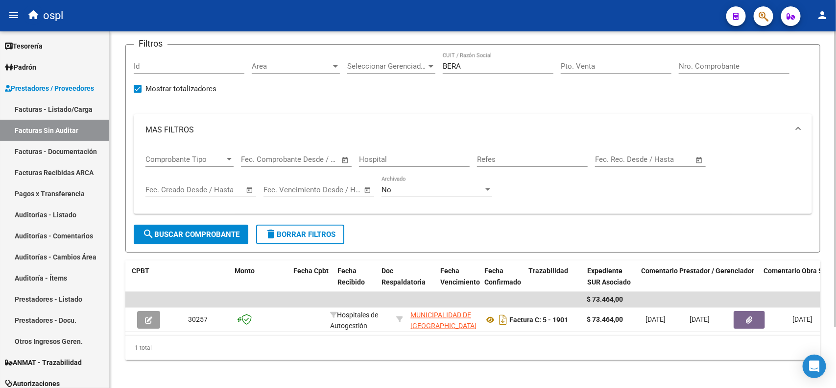
scroll to position [0, 352]
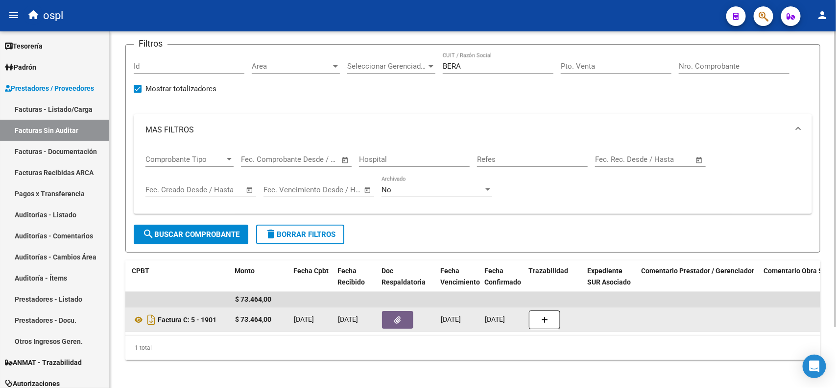
click at [403, 319] on button "button" at bounding box center [397, 320] width 31 height 18
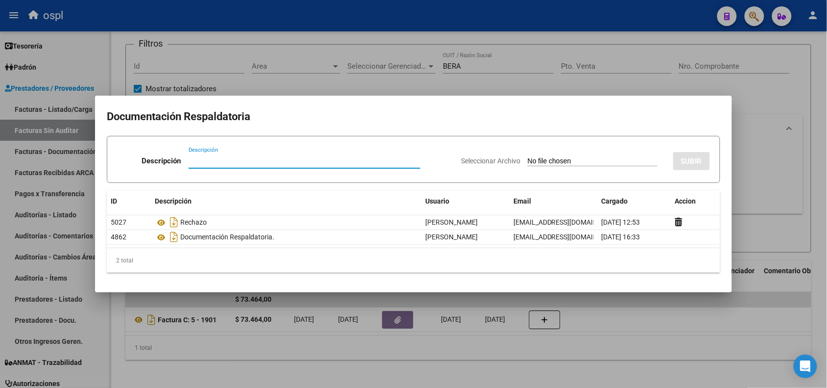
click at [335, 20] on div at bounding box center [413, 194] width 827 height 388
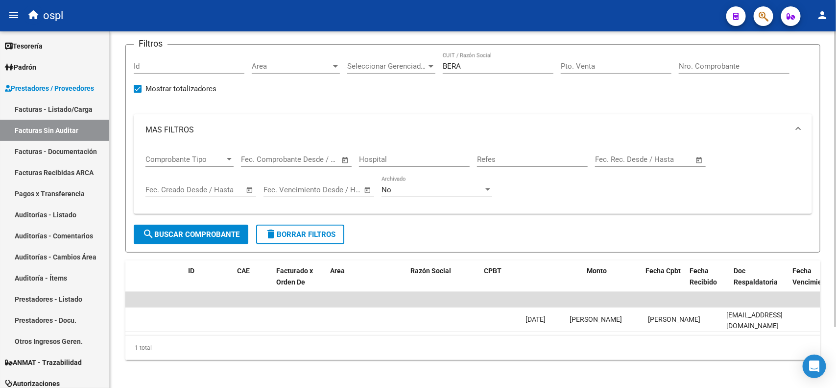
scroll to position [0, 0]
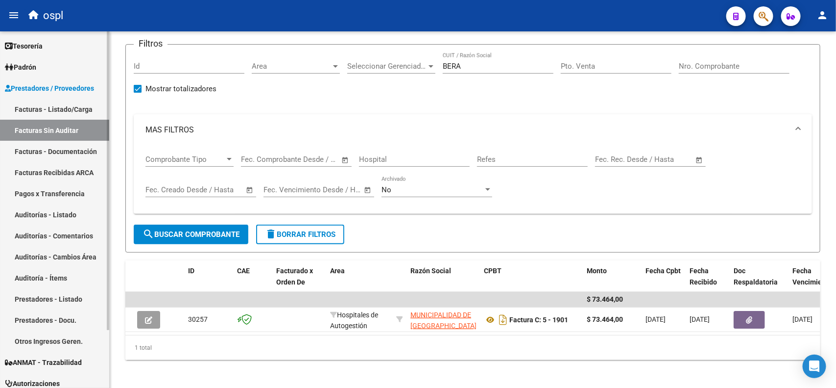
click at [77, 106] on link "Facturas - Listado/Carga" at bounding box center [54, 108] width 109 height 21
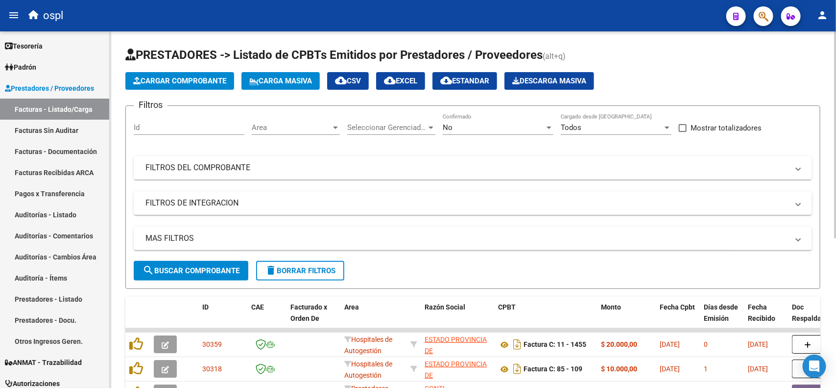
click at [258, 173] on mat-expansion-panel-header "FILTROS DEL COMPROBANTE" at bounding box center [473, 168] width 678 height 24
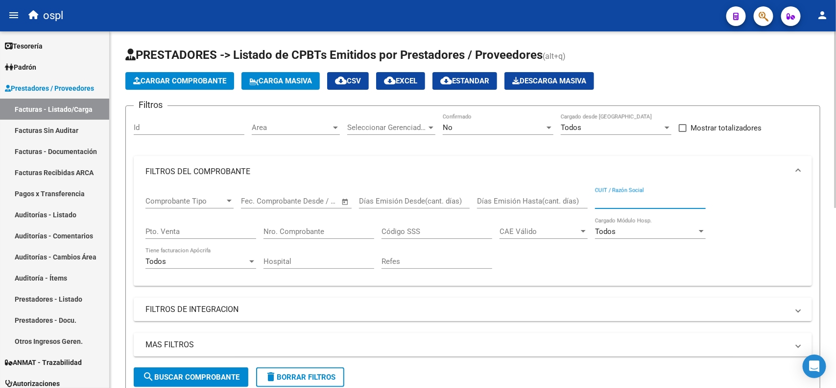
click at [626, 196] on input "CUIT / Razón Social" at bounding box center [650, 200] width 111 height 9
type input "1901"
drag, startPoint x: 620, startPoint y: 198, endPoint x: 583, endPoint y: 199, distance: 36.3
click at [581, 199] on div "Comprobante Tipo Comprobante Tipo Start date – End date Fec. Comprobante Desde …" at bounding box center [472, 232] width 655 height 91
click at [300, 227] on input "Nro. Comprobante" at bounding box center [319, 231] width 111 height 9
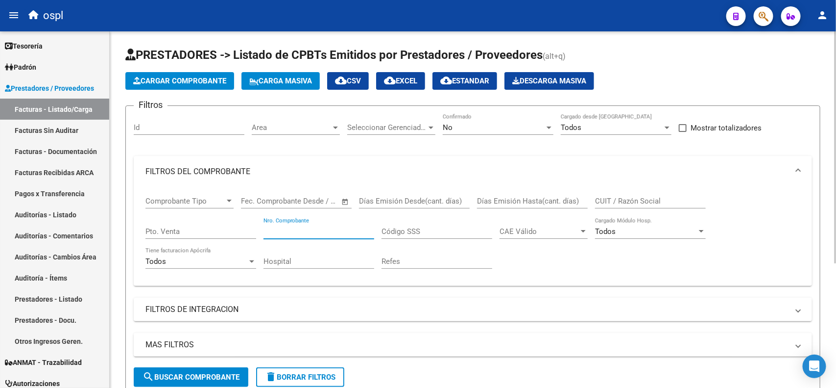
paste input "1901"
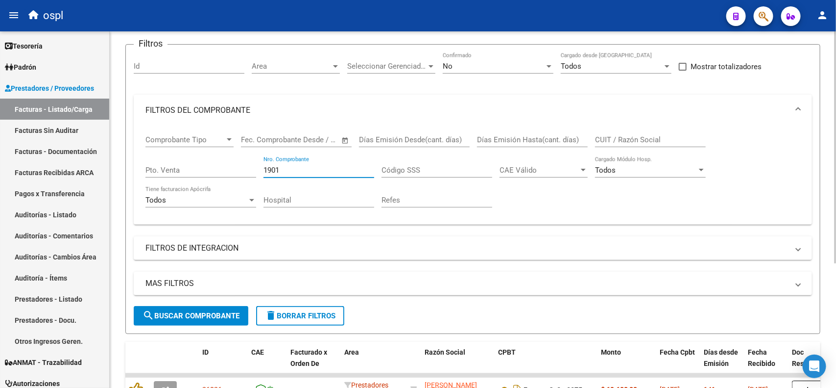
type input "1901"
click at [196, 316] on span "search Buscar Comprobante" at bounding box center [191, 315] width 97 height 9
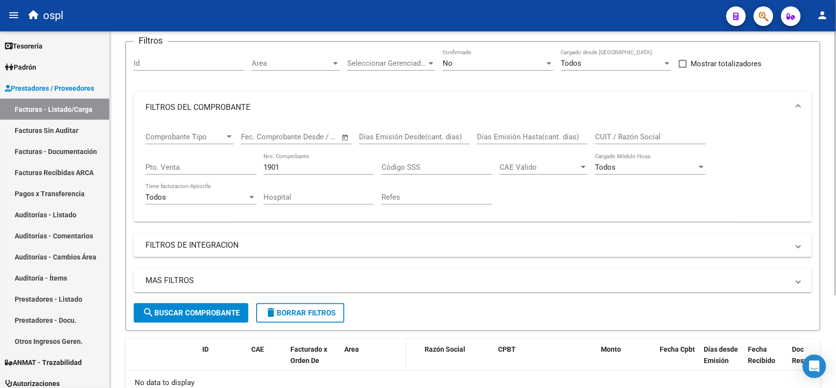
scroll to position [0, 0]
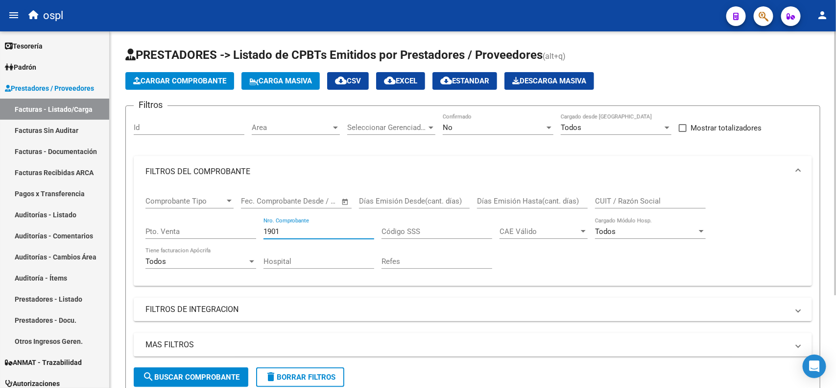
drag, startPoint x: 297, startPoint y: 231, endPoint x: 288, endPoint y: 230, distance: 9.3
click at [255, 231] on div "Comprobante Tipo Comprobante Tipo Start date – End date Fec. Comprobante Desde …" at bounding box center [472, 232] width 655 height 91
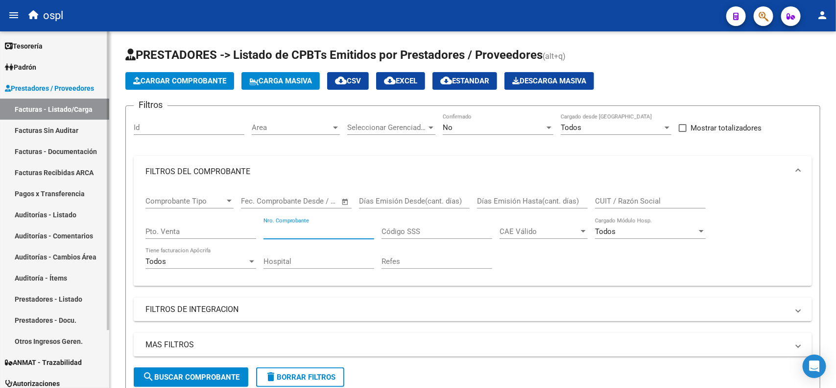
click at [72, 131] on link "Facturas Sin Auditar" at bounding box center [54, 130] width 109 height 21
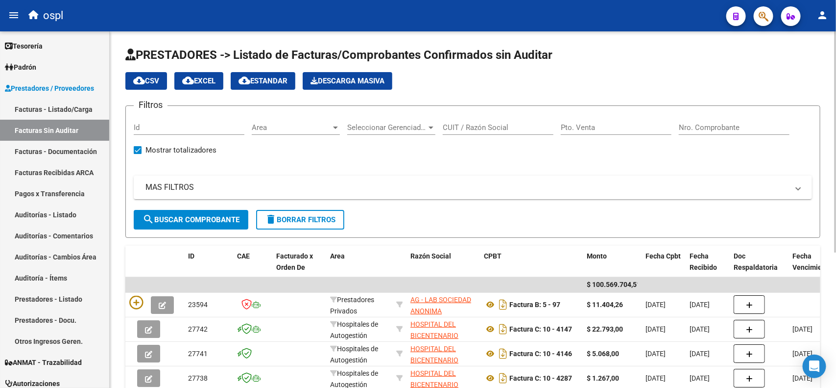
click at [461, 126] on input "CUIT / Razón Social" at bounding box center [498, 127] width 111 height 9
click at [726, 129] on input "Nro. Comprobante" at bounding box center [734, 127] width 111 height 9
paste input "1901"
type input "1901"
click at [194, 211] on button "search Buscar Comprobante" at bounding box center [191, 220] width 115 height 20
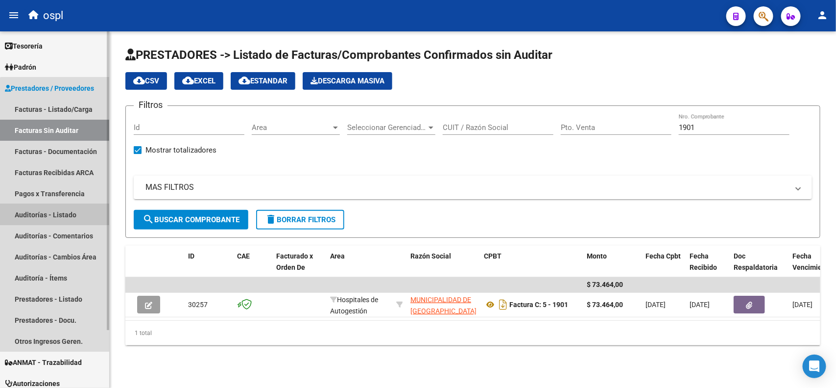
click at [64, 219] on link "Auditorías - Listado" at bounding box center [54, 214] width 109 height 21
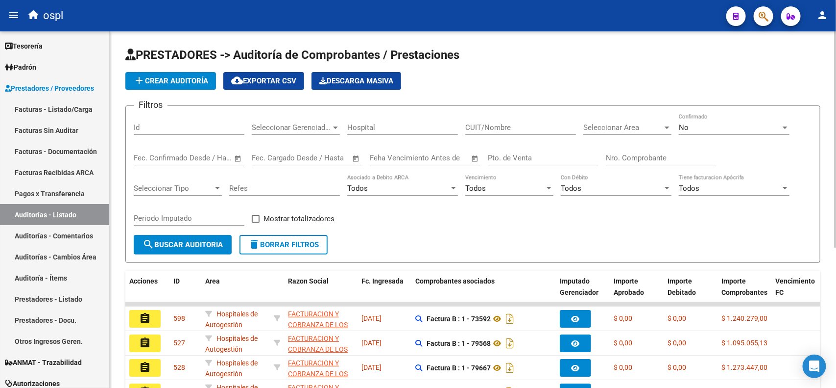
click at [630, 157] on input "Nro. Comprobante" at bounding box center [661, 157] width 111 height 9
type input "1901"
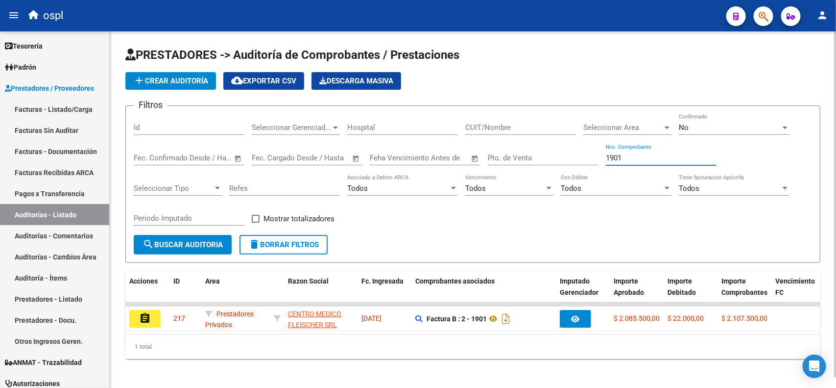
drag, startPoint x: 631, startPoint y: 156, endPoint x: 583, endPoint y: 156, distance: 47.5
click at [583, 156] on div "Filtros Id Seleccionar Gerenciador Seleccionar Gerenciador Hospital CUIT/Nombre…" at bounding box center [473, 174] width 678 height 121
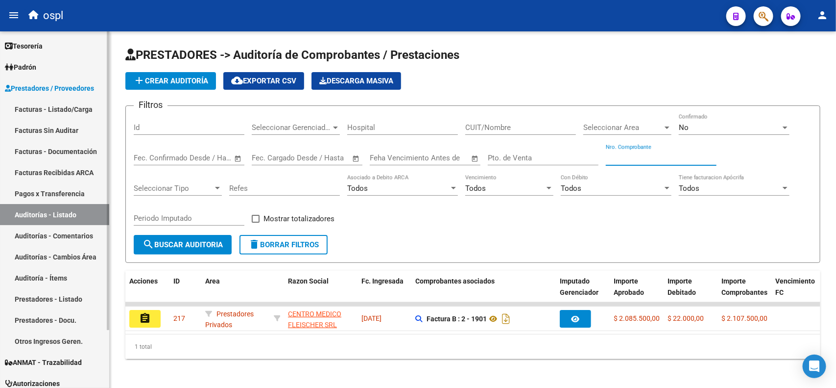
click at [58, 133] on link "Facturas Sin Auditar" at bounding box center [54, 130] width 109 height 21
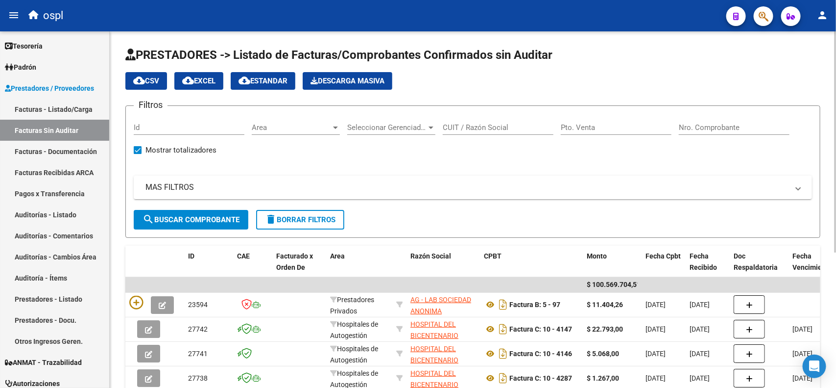
click at [480, 125] on input "CUIT / Razón Social" at bounding box center [498, 127] width 111 height 9
type input "BERA"
click at [202, 217] on span "search Buscar Comprobante" at bounding box center [191, 219] width 97 height 9
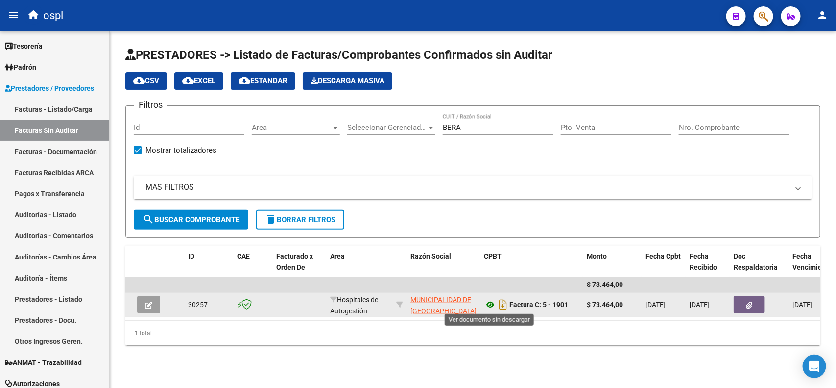
click at [488, 302] on icon at bounding box center [490, 304] width 13 height 12
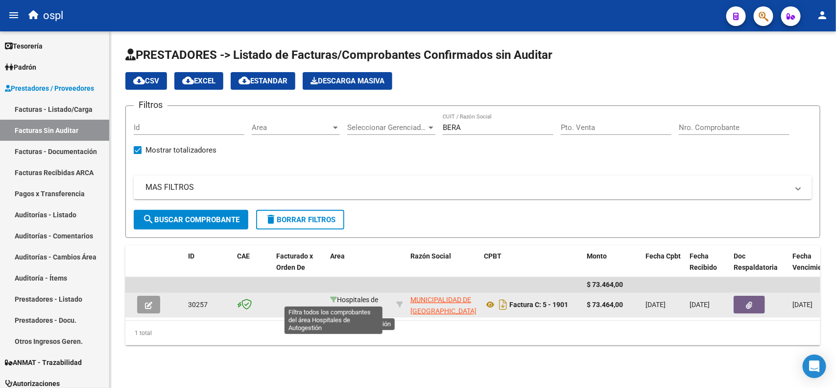
click at [334, 298] on icon at bounding box center [333, 299] width 7 height 7
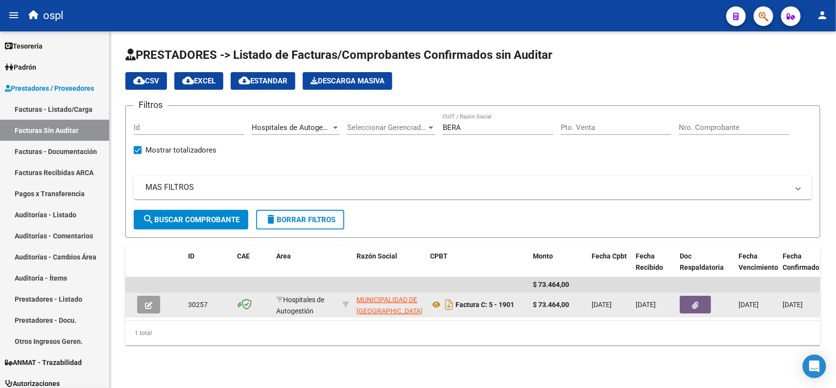
click at [298, 129] on span "Hospitales de Autogestión" at bounding box center [296, 127] width 88 height 9
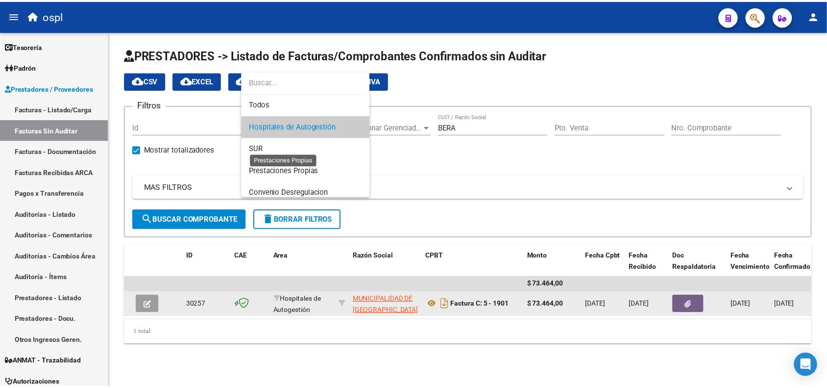
scroll to position [117, 0]
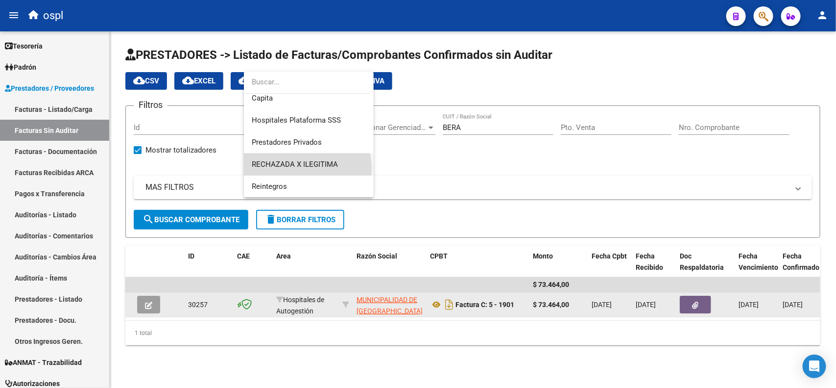
click at [302, 168] on span "RECHAZADA X ILEGITIMA" at bounding box center [309, 164] width 114 height 22
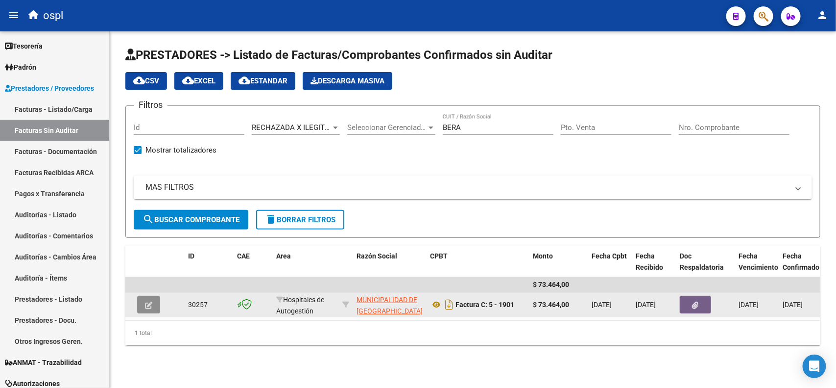
click at [154, 307] on button "button" at bounding box center [148, 304] width 23 height 18
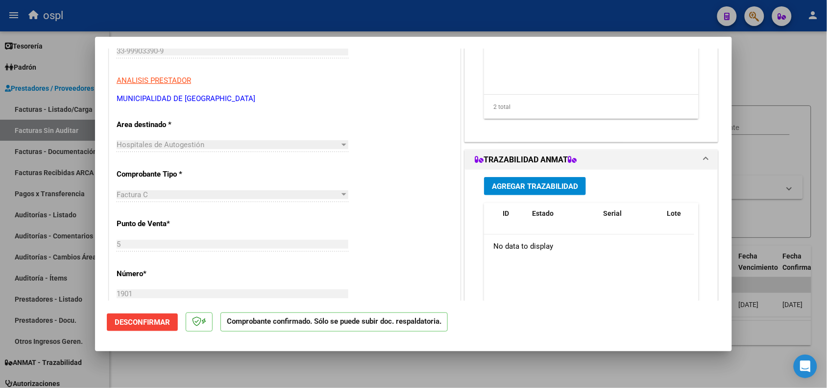
scroll to position [122, 0]
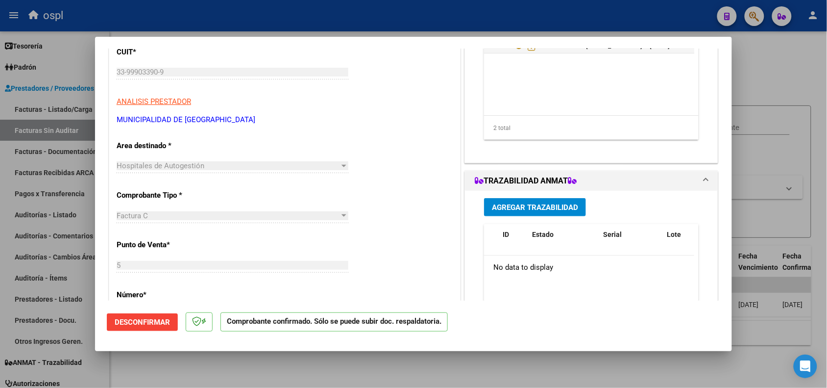
click at [330, 168] on div "Hospitales de Autogestión" at bounding box center [228, 165] width 223 height 9
click at [136, 317] on span "Desconfirmar" at bounding box center [142, 321] width 55 height 9
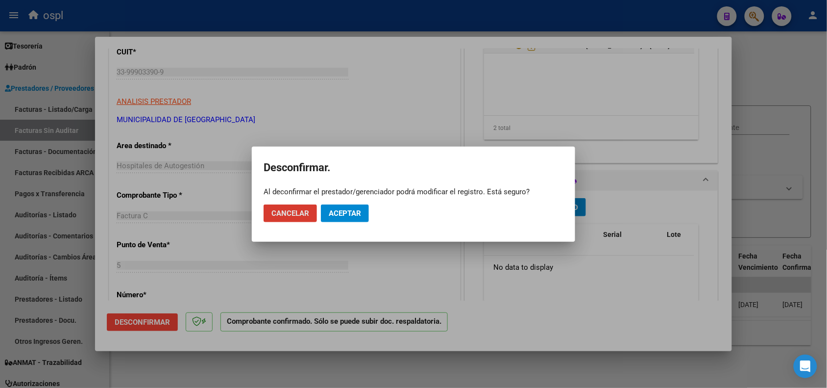
click at [332, 215] on span "Aceptar" at bounding box center [345, 213] width 32 height 9
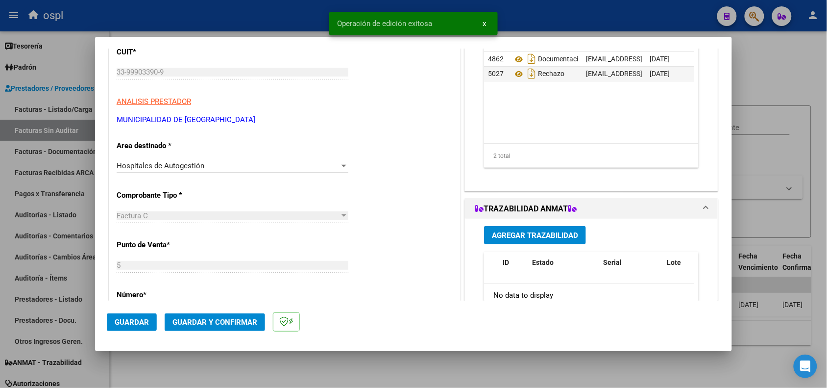
scroll to position [61, 0]
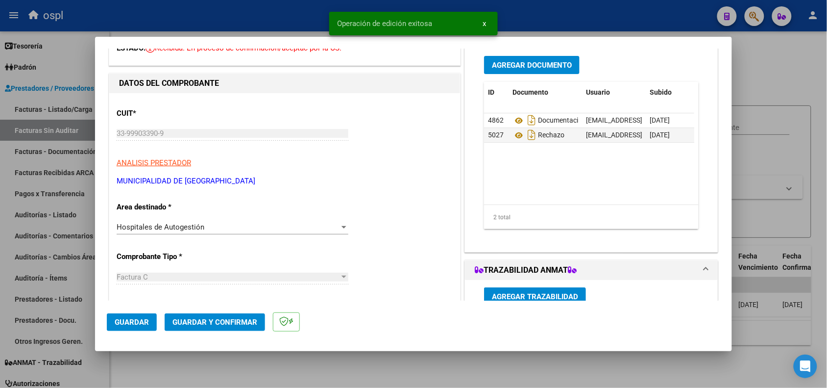
click at [260, 229] on div "Hospitales de Autogestión" at bounding box center [228, 226] width 223 height 9
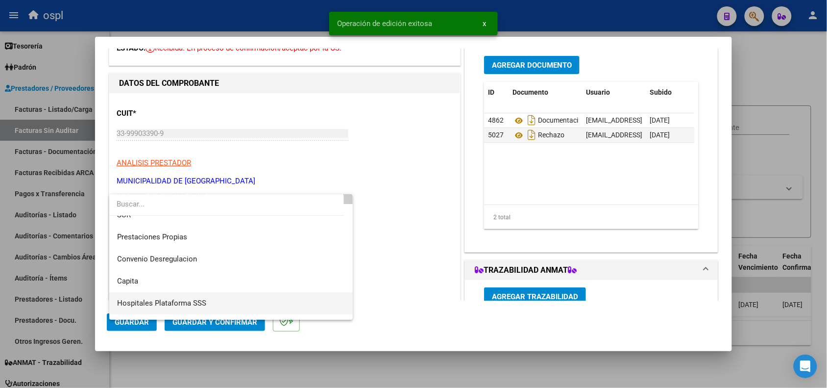
scroll to position [95, 0]
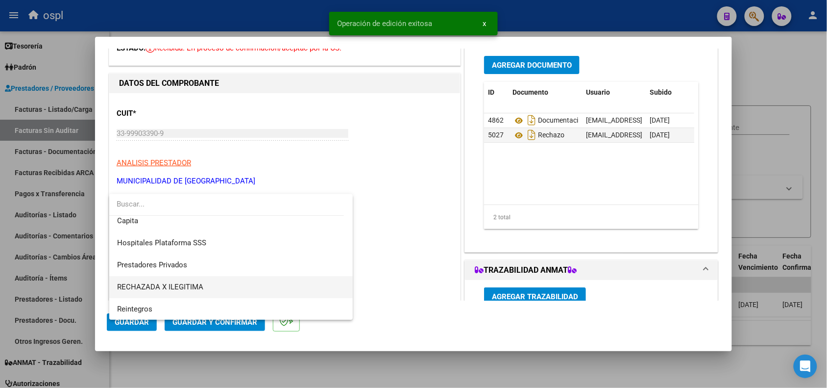
click at [202, 283] on span "RECHAZADA X ILEGITIMA" at bounding box center [231, 287] width 228 height 22
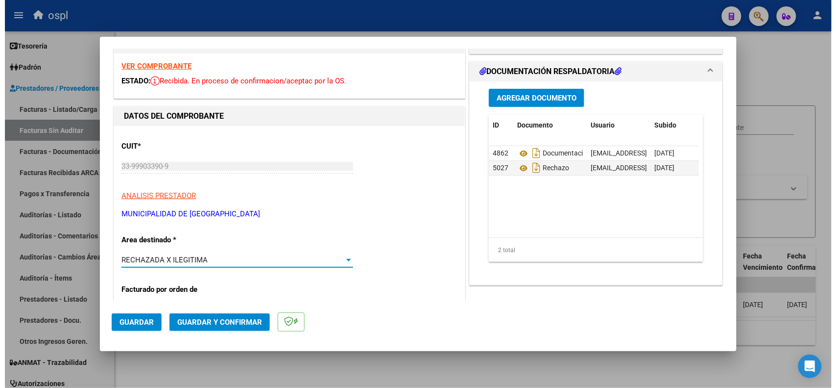
scroll to position [0, 0]
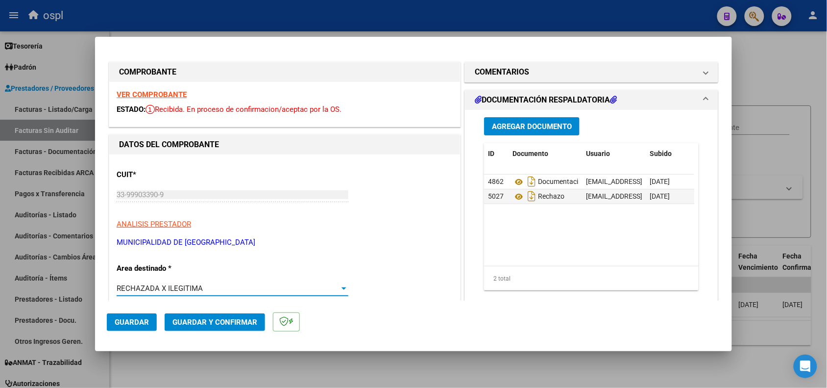
click at [206, 317] on span "Guardar y Confirmar" at bounding box center [214, 321] width 85 height 9
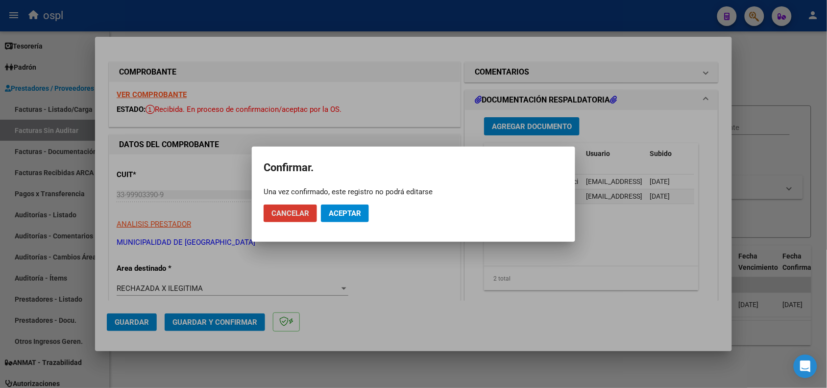
click at [360, 211] on span "Aceptar" at bounding box center [345, 213] width 32 height 9
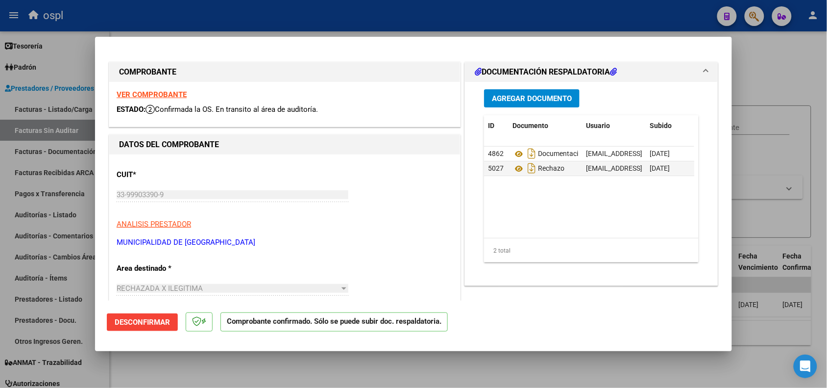
click at [262, 24] on div at bounding box center [413, 194] width 827 height 388
type input "$ 0,00"
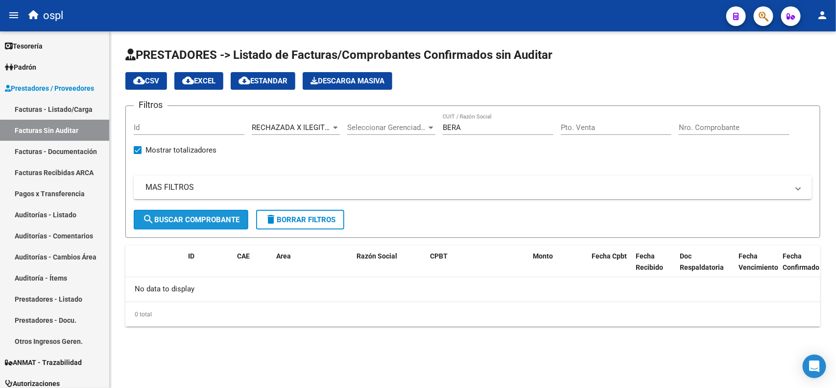
click at [202, 221] on span "search Buscar Comprobante" at bounding box center [191, 219] width 97 height 9
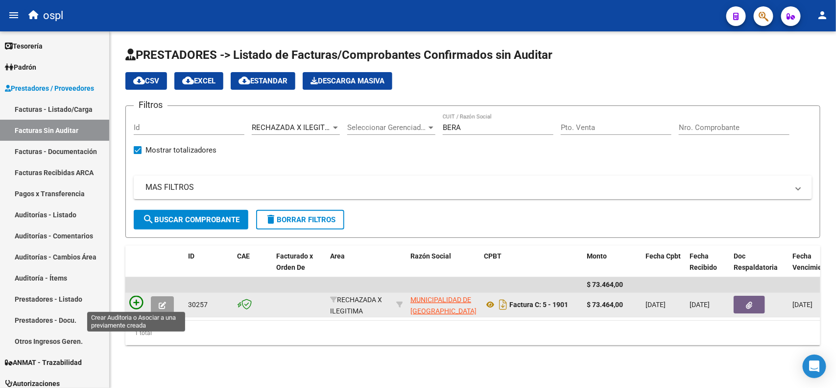
click at [136, 303] on icon at bounding box center [136, 302] width 14 height 14
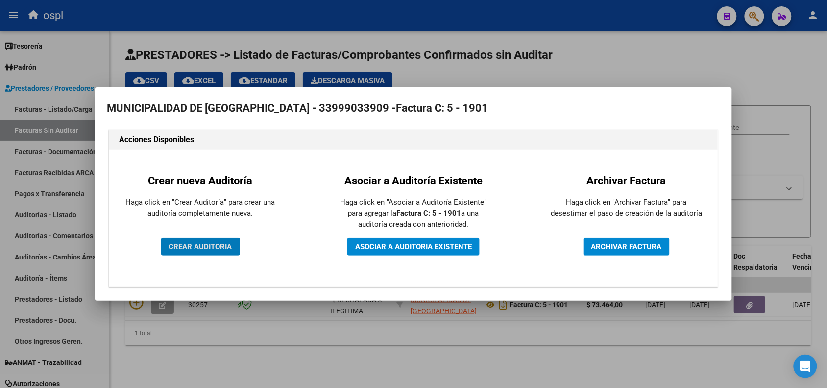
click at [207, 243] on span "CREAR AUDITORIA" at bounding box center [200, 246] width 63 height 9
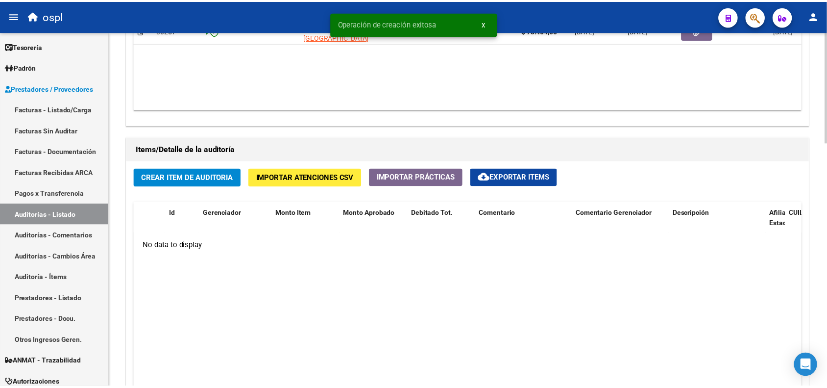
scroll to position [612, 0]
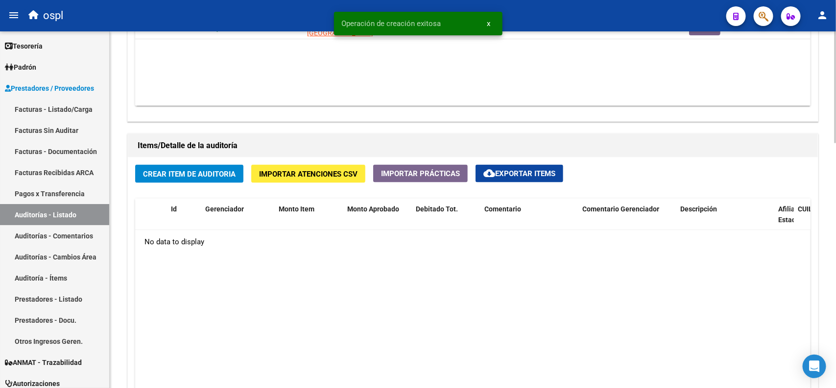
click at [194, 179] on button "Crear Item de Auditoria" at bounding box center [189, 174] width 108 height 18
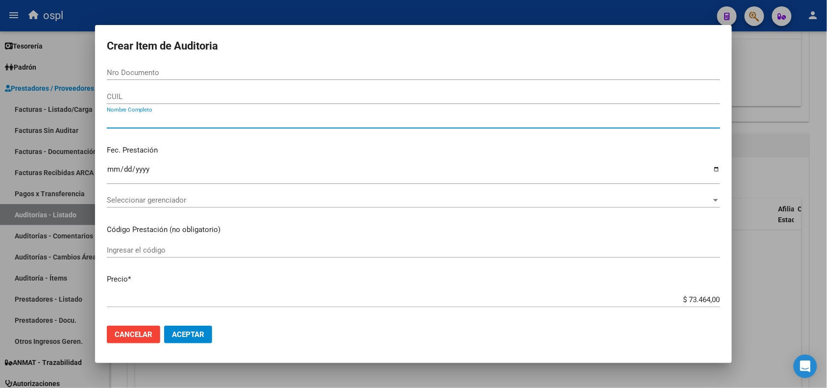
click at [155, 121] on input "Nombre Completo" at bounding box center [413, 120] width 613 height 9
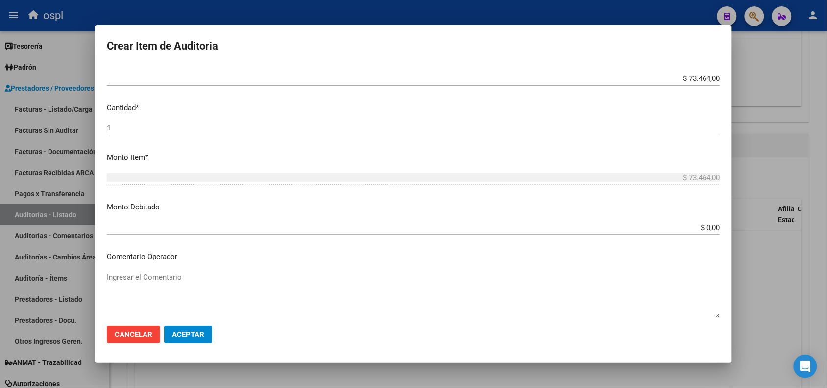
scroll to position [184, 0]
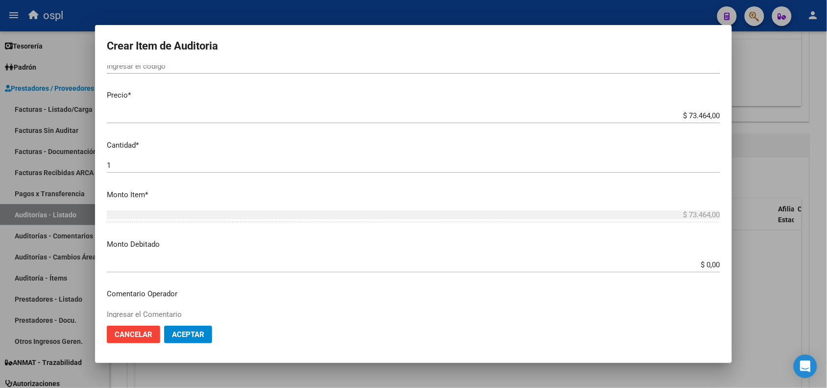
type input "VARIOS"
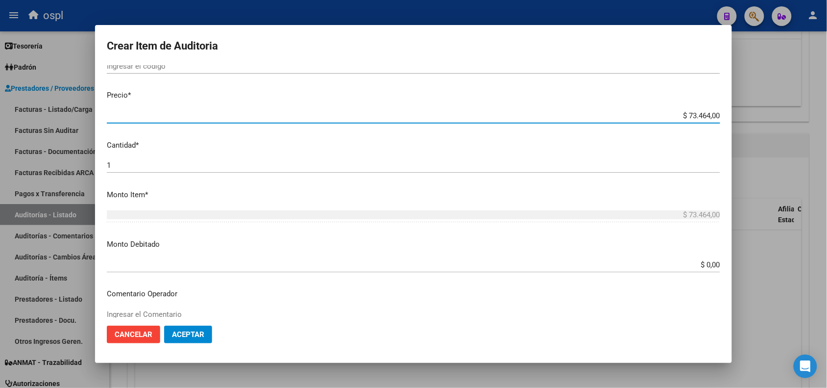
drag, startPoint x: 676, startPoint y: 114, endPoint x: 714, endPoint y: 113, distance: 37.8
click at [714, 113] on app-form-text-field "Precio * $ 73.464,00 Ingresar el precio" at bounding box center [417, 105] width 621 height 30
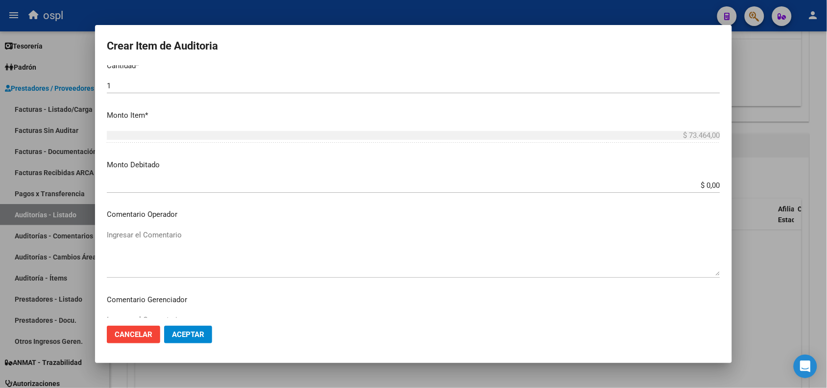
scroll to position [245, 0]
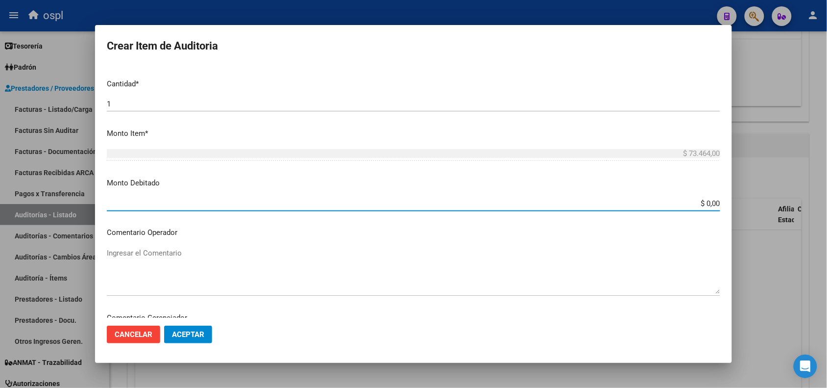
drag, startPoint x: 679, startPoint y: 199, endPoint x: 731, endPoint y: 202, distance: 52.0
click at [731, 202] on mat-dialog-content "Nro Documento CUIL VARIOS Nombre Completo Fec. Prestación Ingresar la fecha Sel…" at bounding box center [413, 191] width 637 height 252
paste input "73.464"
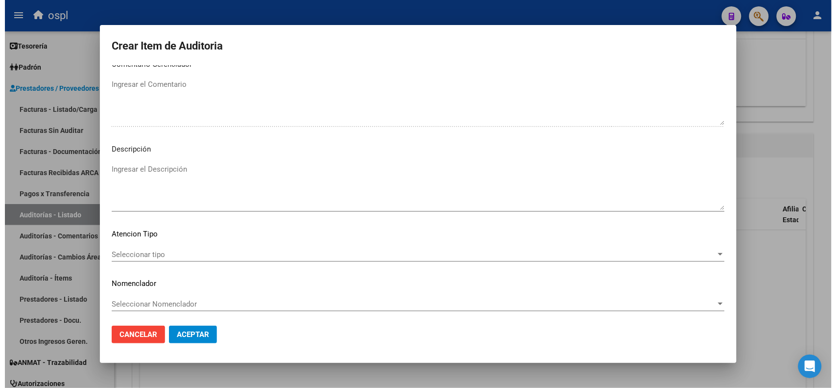
scroll to position [501, 0]
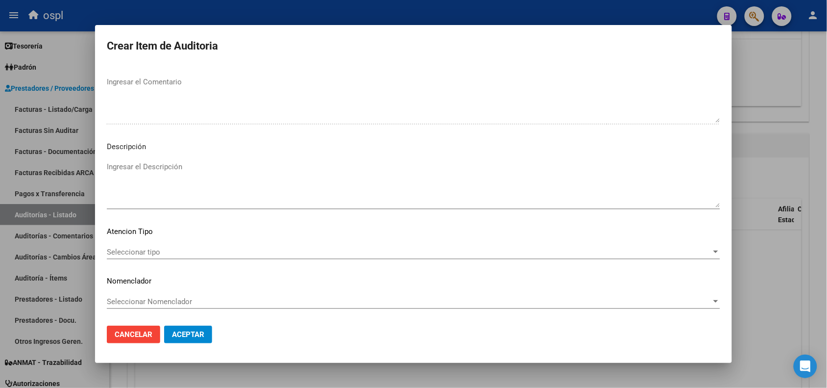
type input "$ 73.464,00"
click at [437, 8] on div at bounding box center [413, 194] width 827 height 388
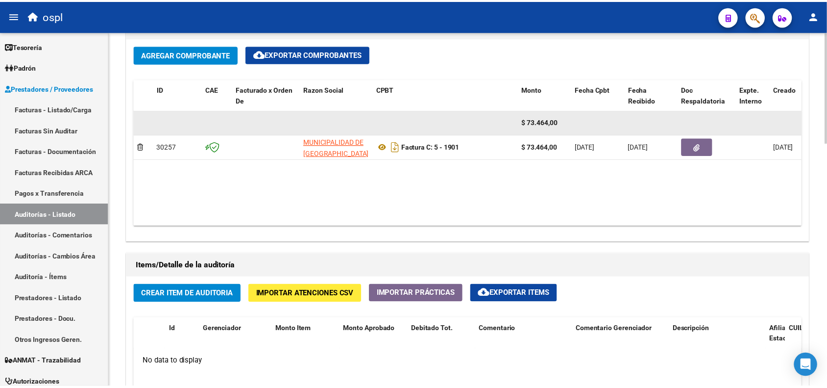
scroll to position [490, 0]
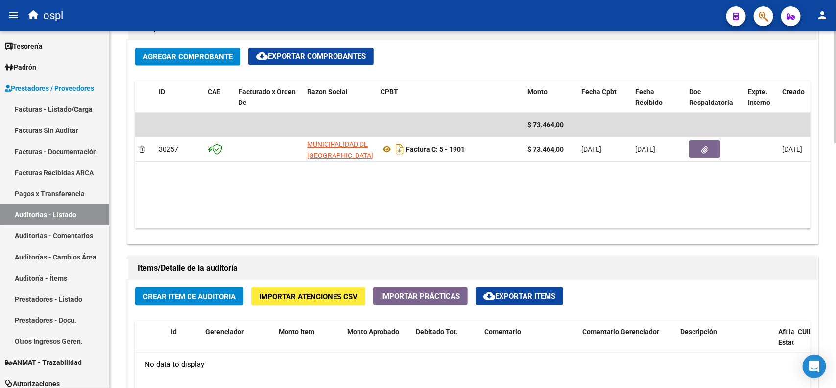
click at [194, 296] on span "Crear Item de Auditoria" at bounding box center [189, 296] width 93 height 9
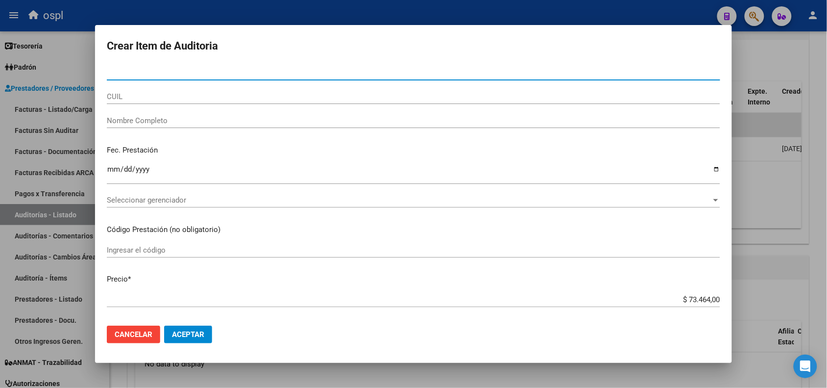
click at [185, 115] on div "Nombre Completo" at bounding box center [413, 120] width 613 height 15
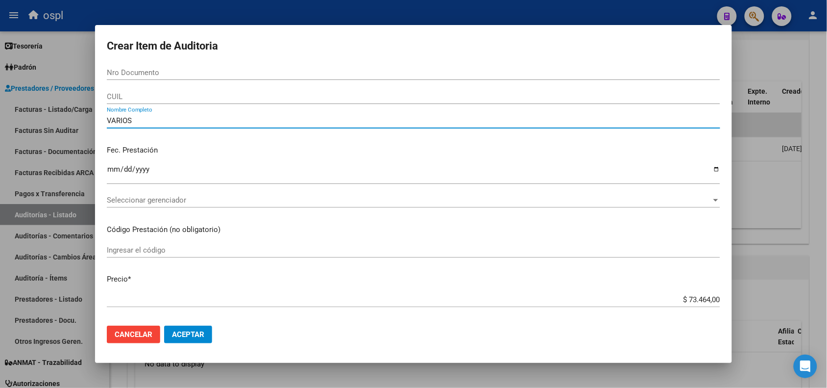
scroll to position [61, 0]
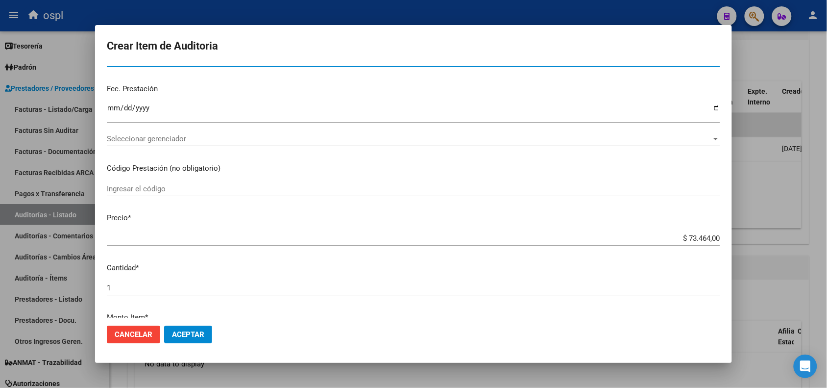
type input "VARIOS"
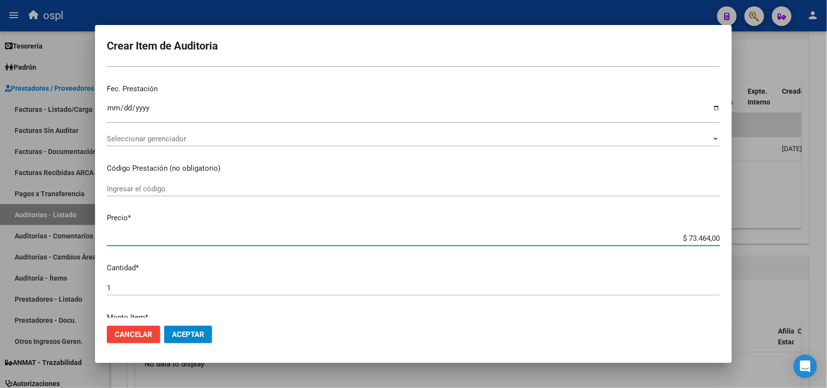
drag, startPoint x: 681, startPoint y: 236, endPoint x: 711, endPoint y: 238, distance: 29.9
click at [711, 238] on input "$ 73.464,00" at bounding box center [413, 238] width 613 height 9
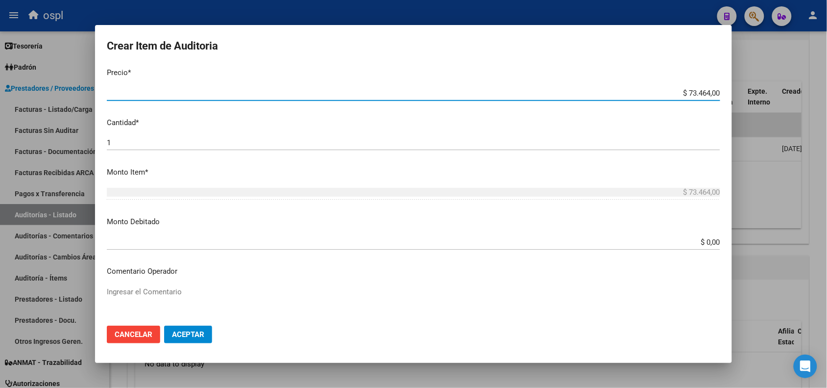
scroll to position [245, 0]
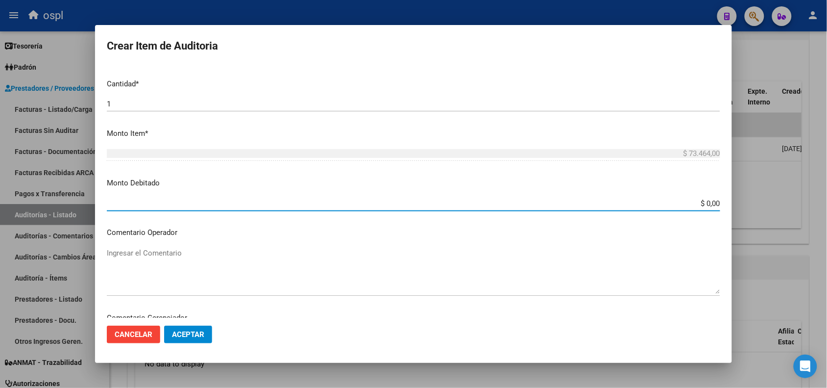
drag, startPoint x: 687, startPoint y: 201, endPoint x: 724, endPoint y: 201, distance: 36.7
click at [724, 201] on mat-dialog-content "Nro Documento CUIL VARIOS Nombre Completo Fec. Prestación Ingresar la fecha Sel…" at bounding box center [413, 191] width 637 height 252
paste input "73.464"
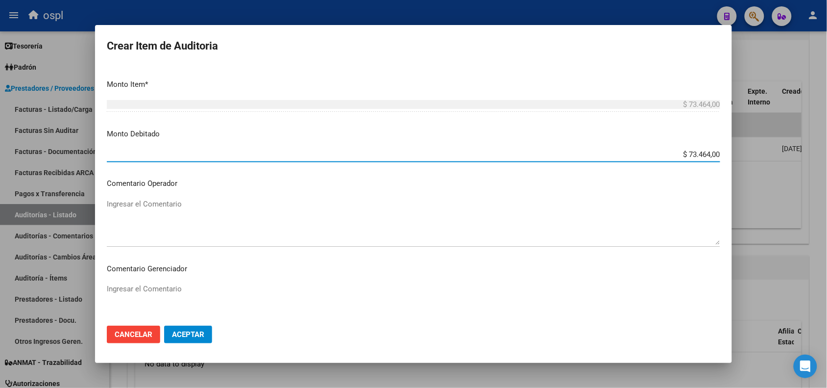
scroll to position [256, 0]
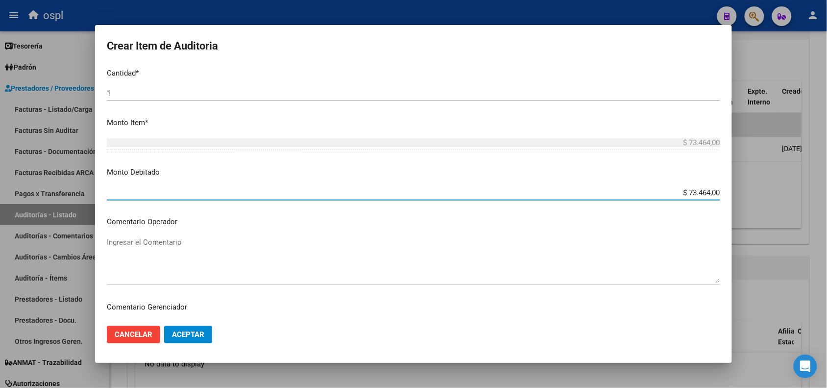
drag, startPoint x: 679, startPoint y: 190, endPoint x: 713, endPoint y: 190, distance: 34.3
click at [713, 190] on app-form-text-field "Monto Debitado $ 73.464,00 Ingresar el monto" at bounding box center [417, 182] width 621 height 30
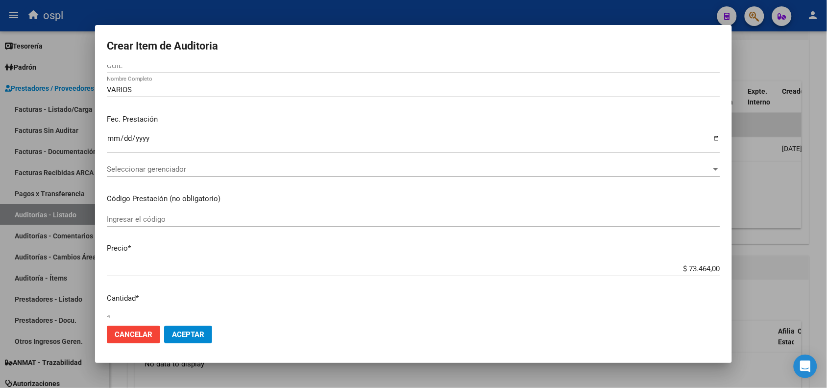
scroll to position [61, 0]
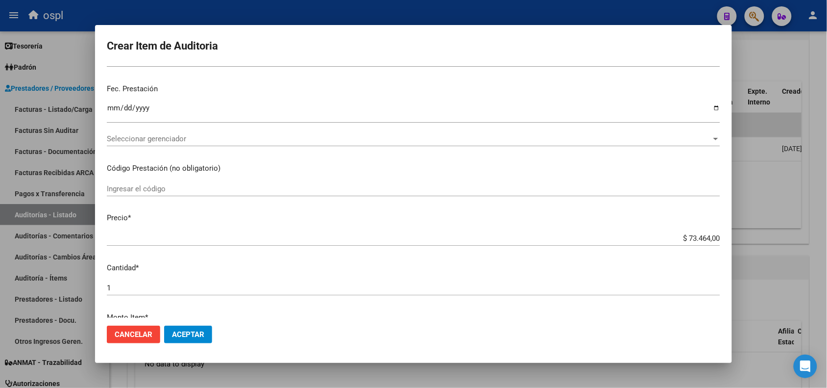
type input "$ 73.464,00"
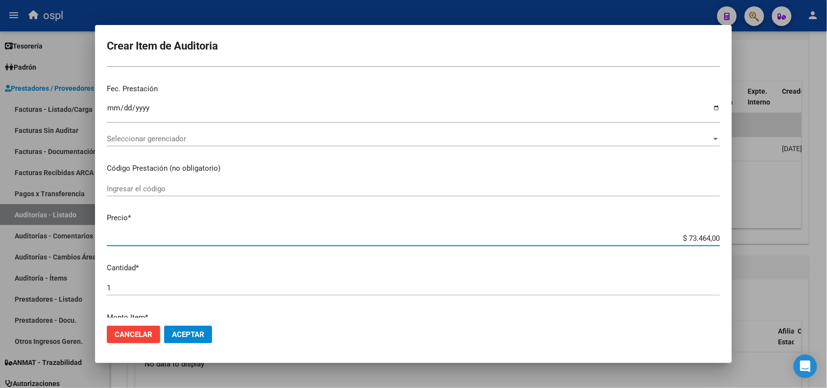
drag, startPoint x: 679, startPoint y: 239, endPoint x: 714, endPoint y: 236, distance: 34.9
click at [714, 236] on app-form-text-field "Precio * $ 73.464,00 Ingresar el precio" at bounding box center [417, 227] width 621 height 30
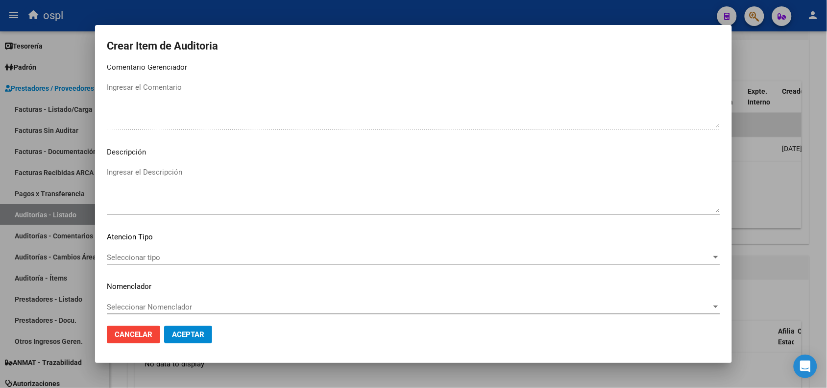
scroll to position [501, 0]
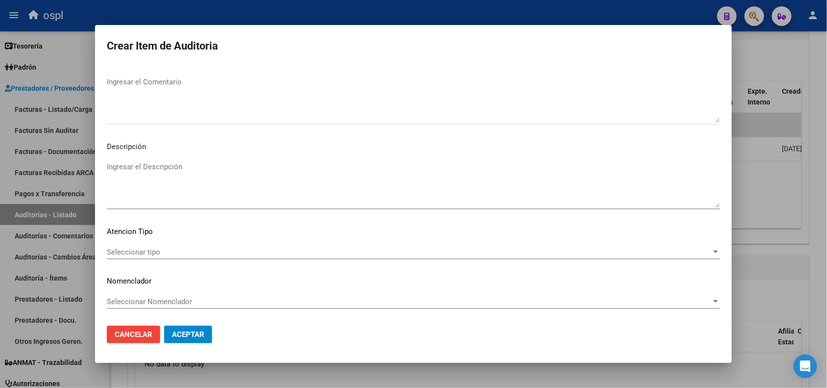
click at [182, 190] on textarea "Ingresar el Descripción" at bounding box center [413, 184] width 613 height 46
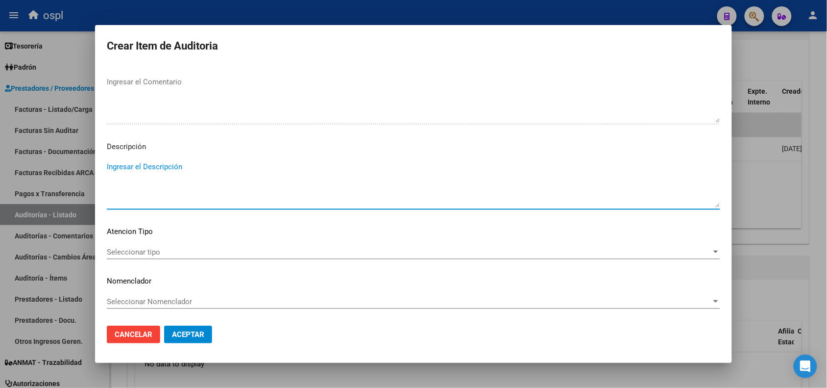
scroll to position [439, 0]
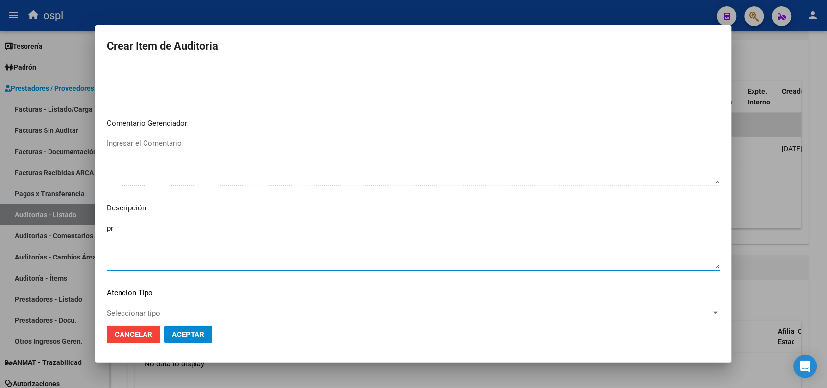
type textarea "p"
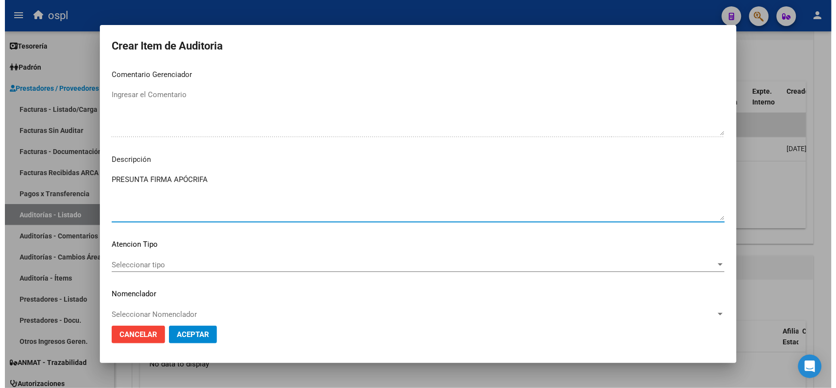
scroll to position [501, 0]
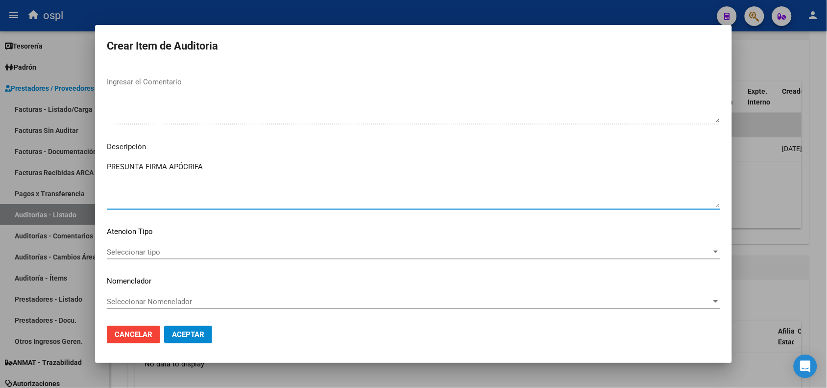
type textarea "PRESUNTA FIRMA APÓCRIFA"
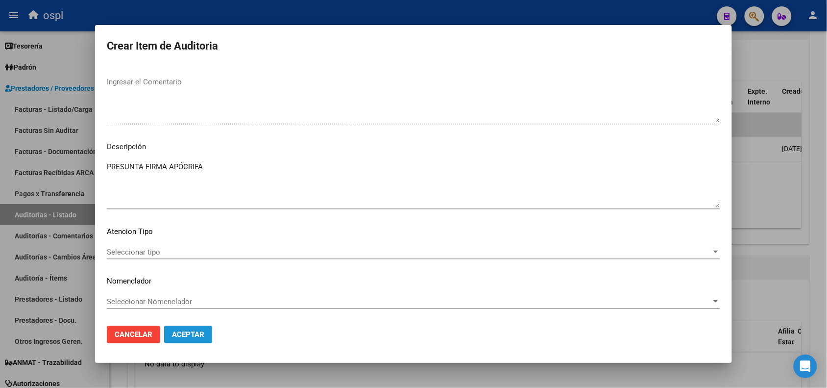
click at [193, 336] on span "Aceptar" at bounding box center [188, 334] width 32 height 9
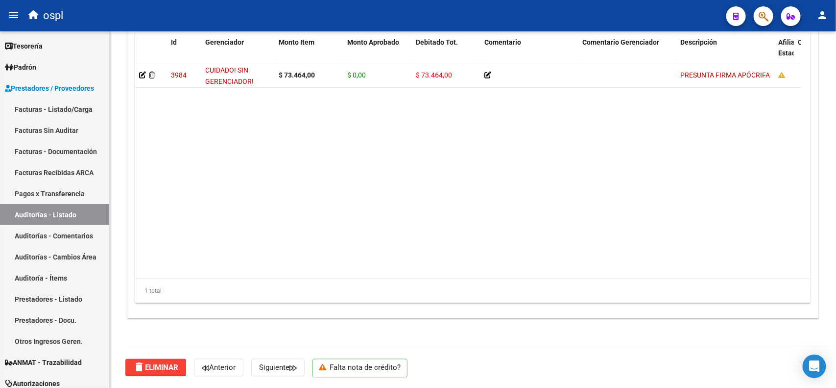
scroll to position [718, 0]
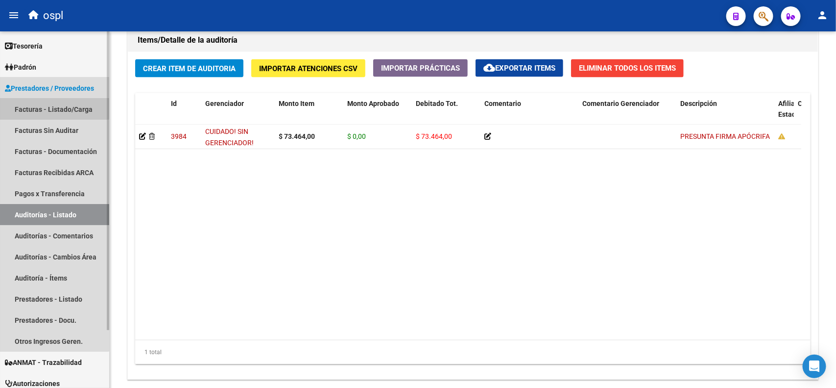
click at [53, 106] on link "Facturas - Listado/Carga" at bounding box center [54, 108] width 109 height 21
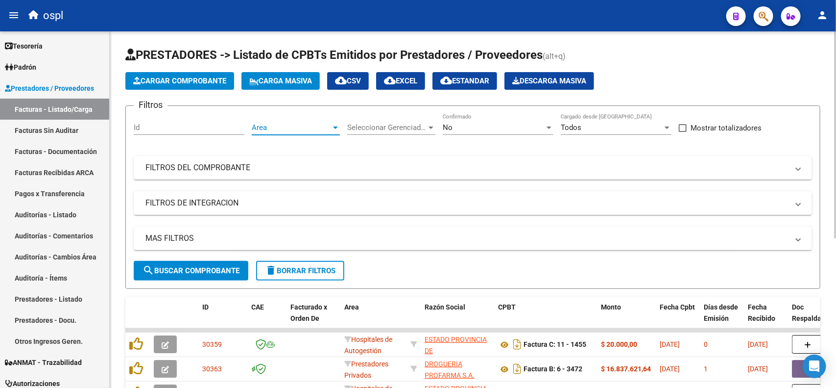
click at [285, 126] on span "Area" at bounding box center [291, 127] width 79 height 9
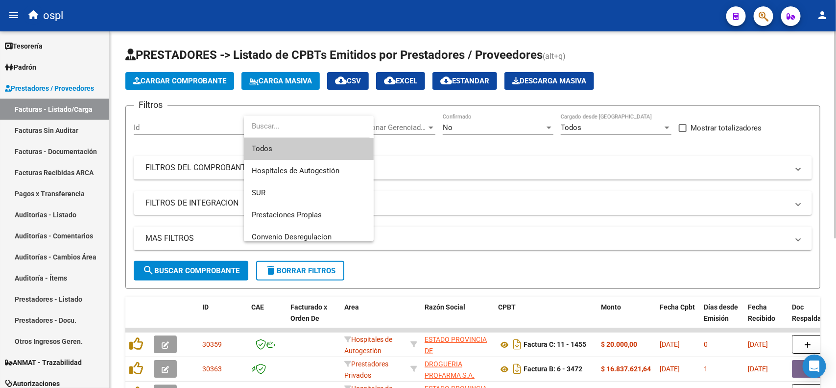
click at [285, 126] on input "dropdown search" at bounding box center [307, 126] width 126 height 22
click at [172, 175] on div at bounding box center [418, 194] width 836 height 388
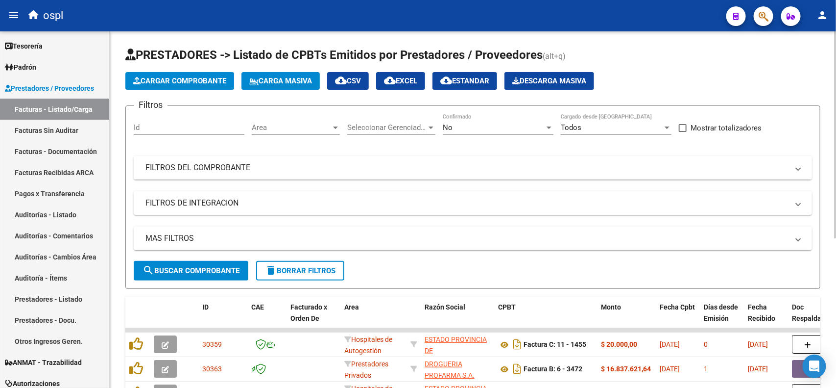
click at [172, 170] on mat-panel-title "FILTROS DEL COMPROBANTE" at bounding box center [466, 167] width 643 height 11
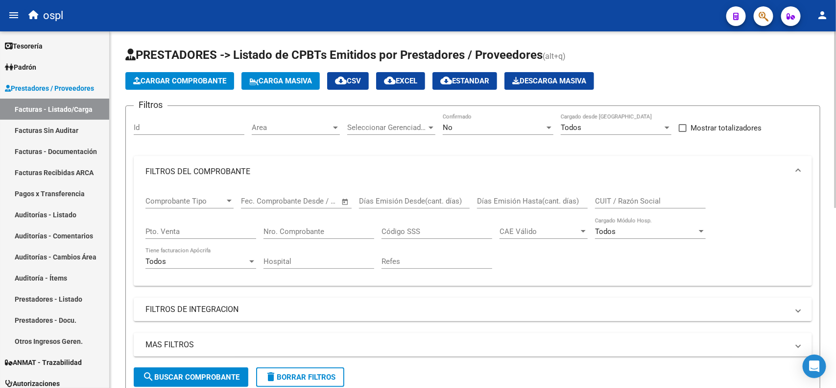
click at [645, 201] on input "CUIT / Razón Social" at bounding box center [650, 200] width 111 height 9
click at [337, 231] on input "Nro. Comprobante" at bounding box center [319, 231] width 111 height 9
type input "1900"
drag, startPoint x: 300, startPoint y: 231, endPoint x: 243, endPoint y: 222, distance: 58.1
click at [248, 223] on div "Comprobante Tipo Comprobante Tipo Start date – End date Fec. Comprobante Desde …" at bounding box center [472, 232] width 655 height 91
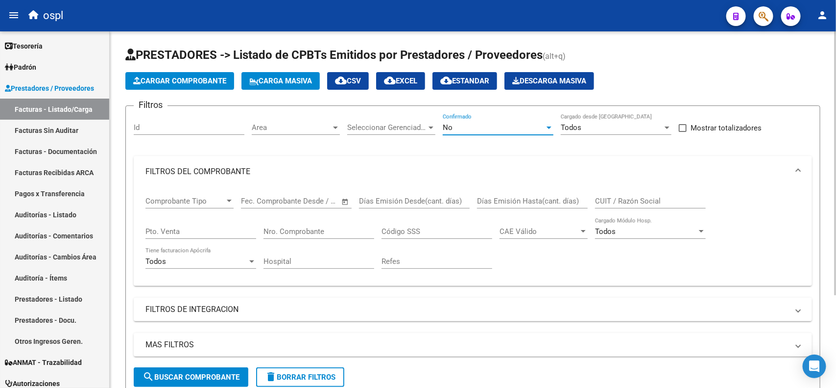
click at [498, 130] on div "No" at bounding box center [494, 127] width 102 height 9
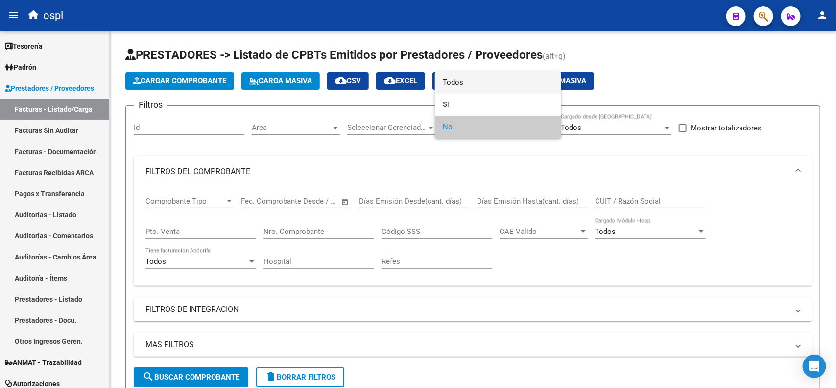
click at [472, 86] on span "Todos" at bounding box center [498, 83] width 111 height 22
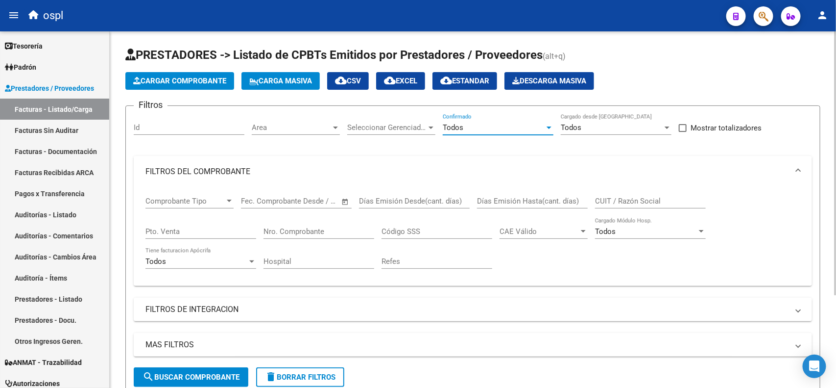
click at [326, 228] on input "Nro. Comprobante" at bounding box center [319, 231] width 111 height 9
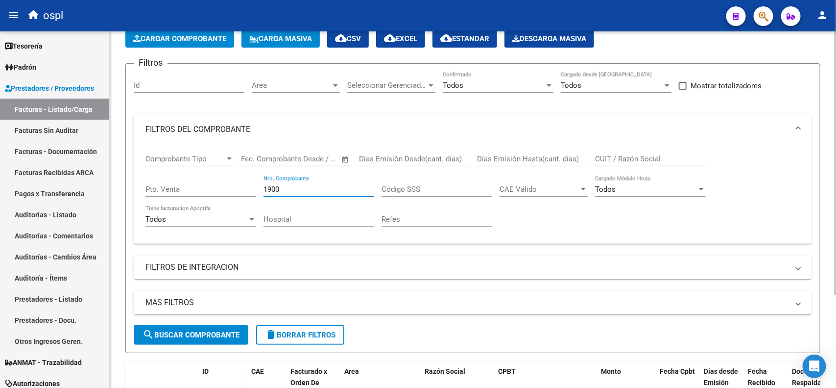
scroll to position [122, 0]
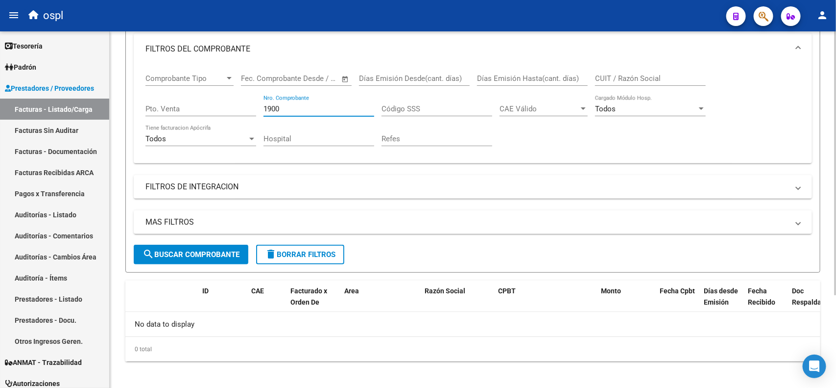
type input "1900"
click at [189, 253] on span "search Buscar Comprobante" at bounding box center [191, 254] width 97 height 9
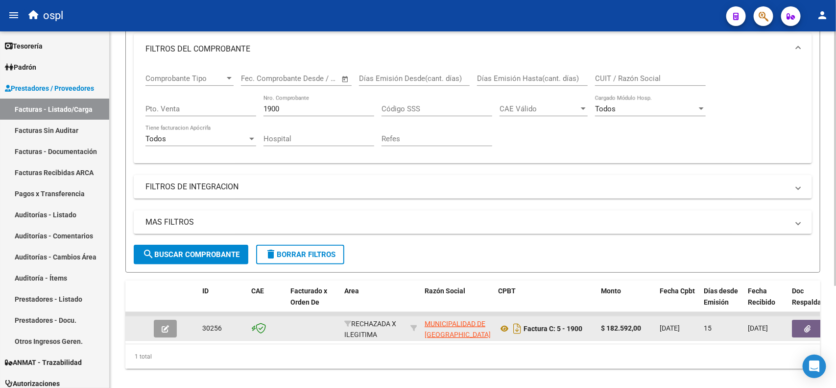
click at [816, 326] on button "button" at bounding box center [807, 328] width 31 height 18
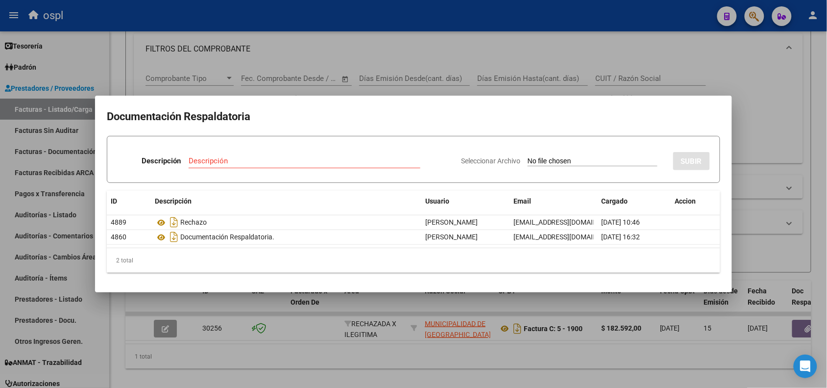
click at [404, 27] on div at bounding box center [413, 194] width 827 height 388
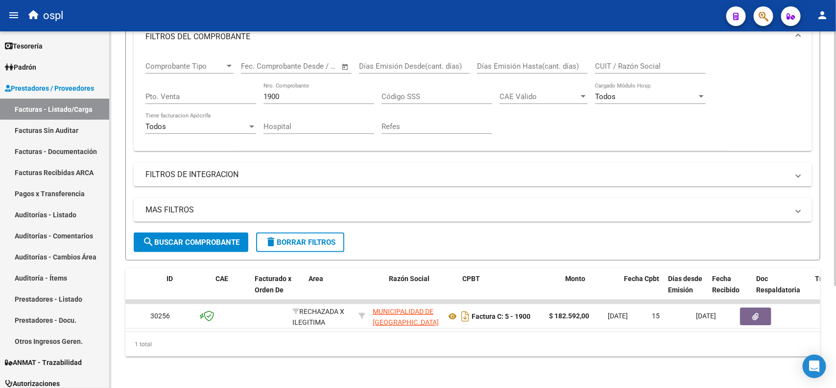
scroll to position [0, 0]
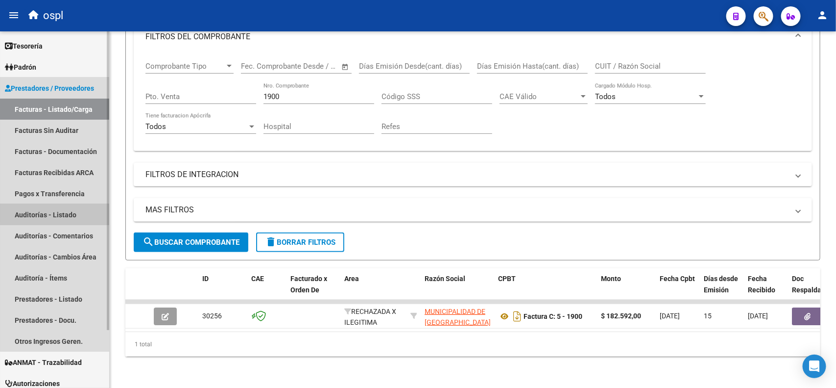
click at [71, 211] on link "Auditorías - Listado" at bounding box center [54, 214] width 109 height 21
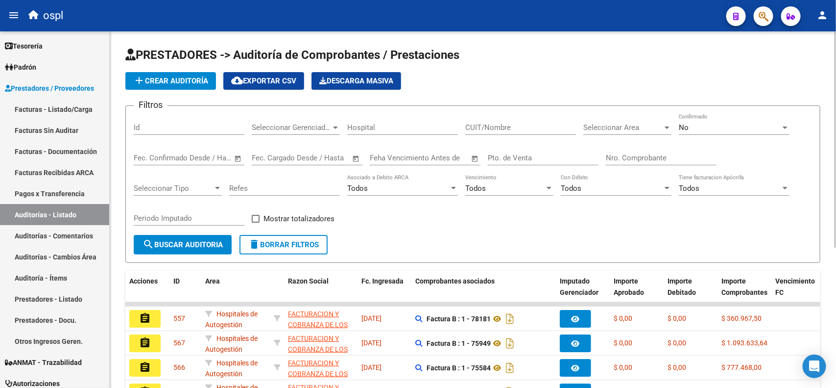
click at [648, 156] on input "Nro. Comprobante" at bounding box center [661, 157] width 111 height 9
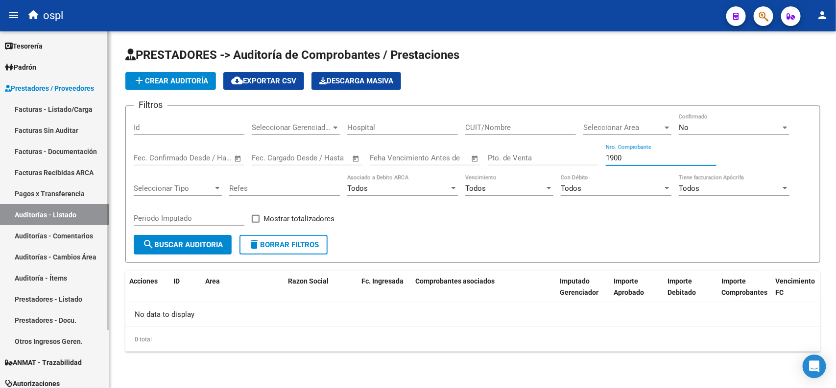
type input "1900"
click at [59, 111] on link "Facturas - Listado/Carga" at bounding box center [54, 108] width 109 height 21
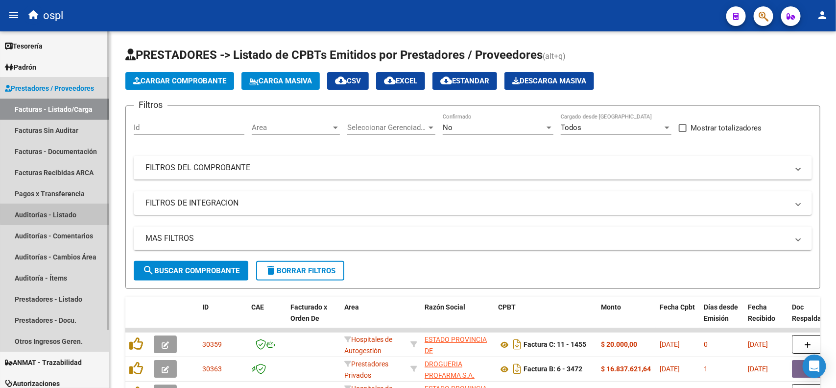
click at [59, 213] on link "Auditorías - Listado" at bounding box center [54, 214] width 109 height 21
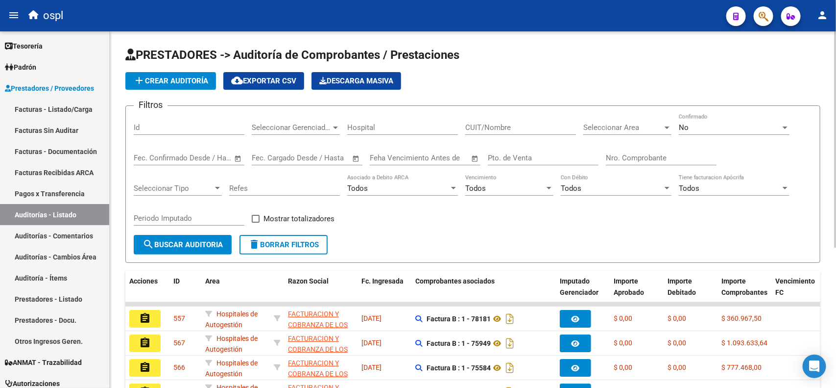
click at [513, 128] on input "CUIT/Nombre" at bounding box center [520, 127] width 111 height 9
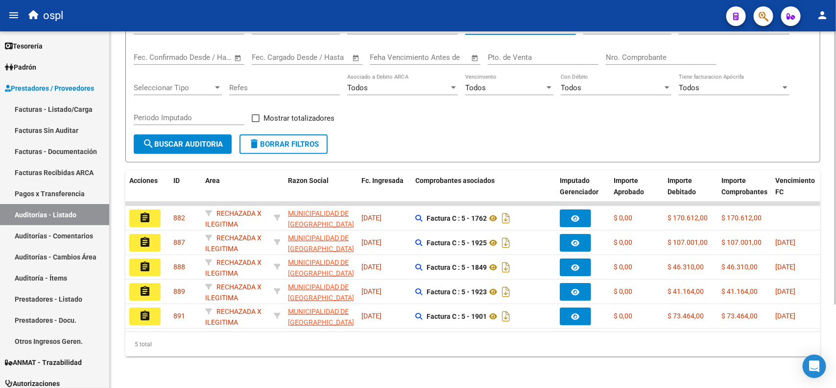
type input "BERA"
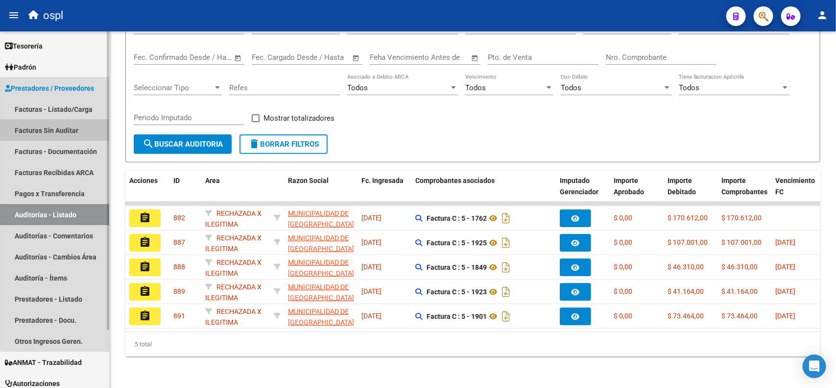
click at [66, 125] on link "Facturas Sin Auditar" at bounding box center [54, 130] width 109 height 21
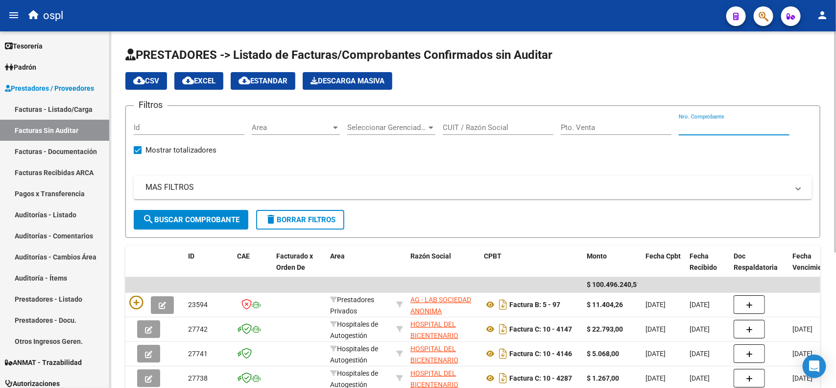
click at [740, 131] on input "Nro. Comprobante" at bounding box center [734, 127] width 111 height 9
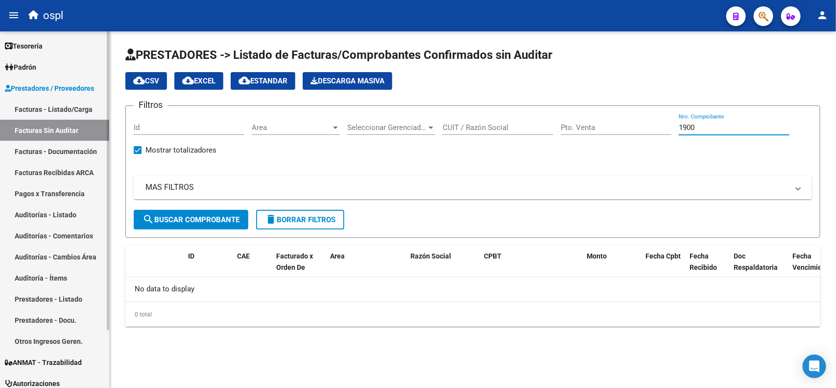
type input "1900"
click at [61, 105] on link "Facturas - Listado/Carga" at bounding box center [54, 108] width 109 height 21
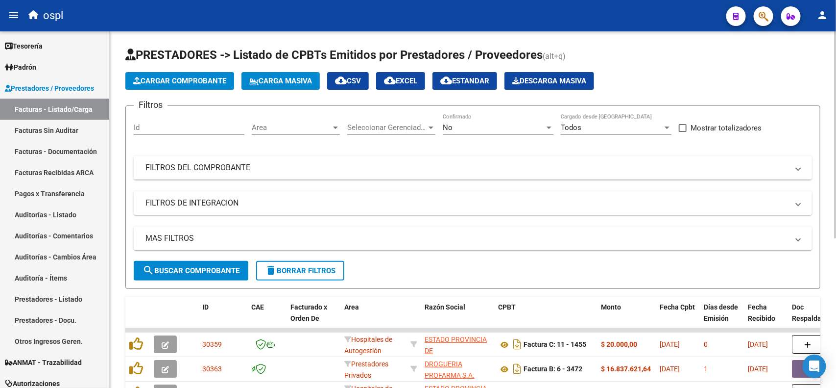
click at [208, 165] on mat-panel-title "FILTROS DEL COMPROBANTE" at bounding box center [466, 167] width 643 height 11
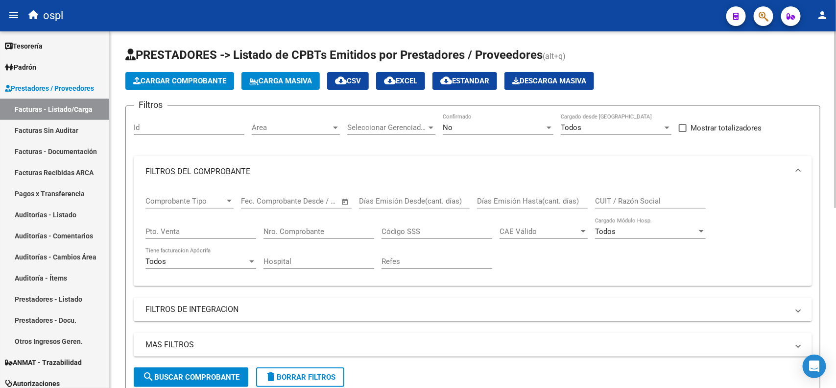
click at [610, 199] on input "CUIT / Razón Social" at bounding box center [650, 200] width 111 height 9
type input "1900"
drag, startPoint x: 616, startPoint y: 200, endPoint x: 569, endPoint y: 200, distance: 47.0
click at [569, 200] on div "Comprobante Tipo Comprobante Tipo Start date – End date Fec. Comprobante Desde …" at bounding box center [472, 232] width 655 height 91
click at [329, 232] on input "Nro. Comprobante" at bounding box center [319, 231] width 111 height 9
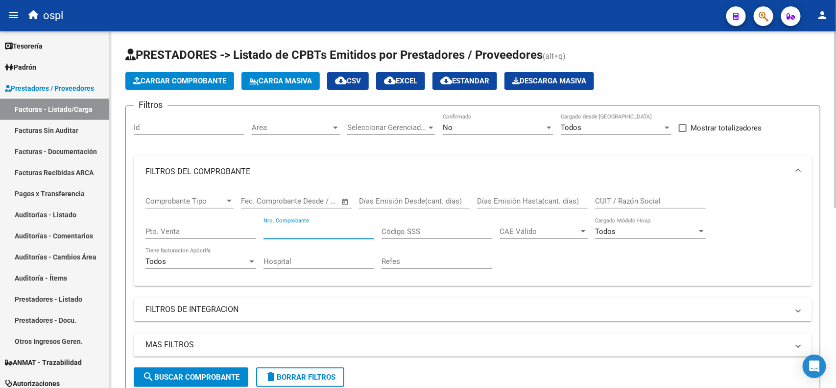
paste input "1900"
type input "1900"
click at [473, 128] on div "No" at bounding box center [494, 127] width 102 height 9
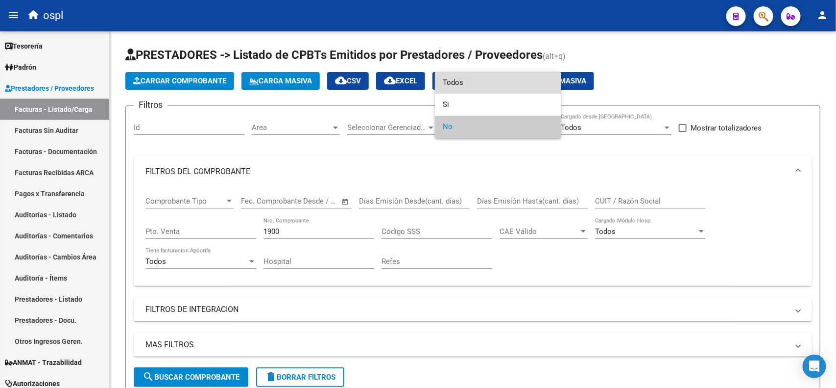
click at [464, 88] on span "Todos" at bounding box center [498, 83] width 111 height 22
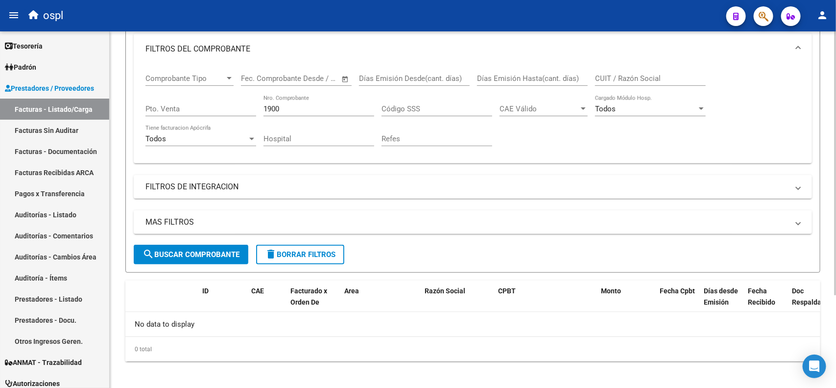
click at [211, 246] on button "search Buscar Comprobante" at bounding box center [191, 254] width 115 height 20
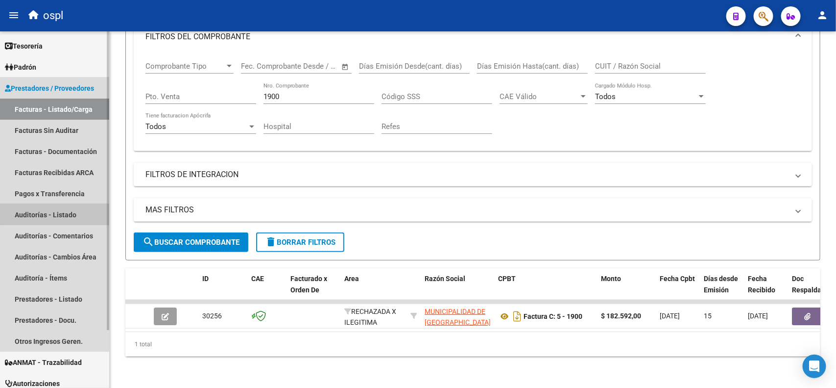
click at [56, 211] on link "Auditorías - Listado" at bounding box center [54, 214] width 109 height 21
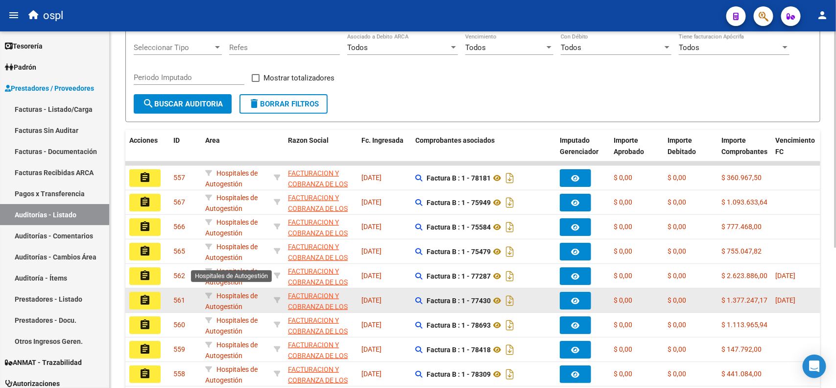
scroll to position [122, 0]
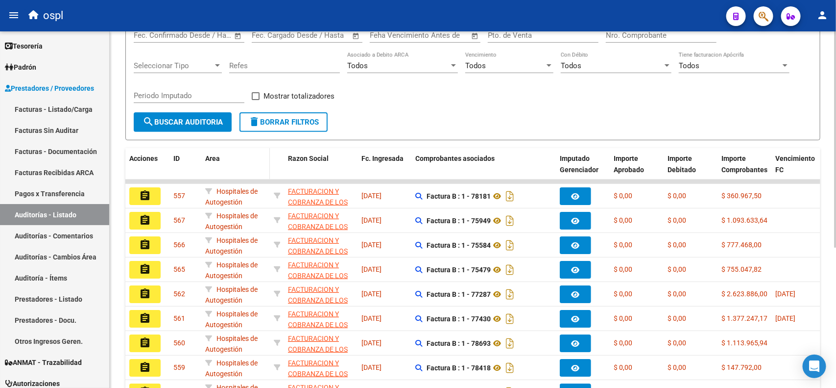
click at [219, 156] on span "Area" at bounding box center [212, 158] width 15 height 8
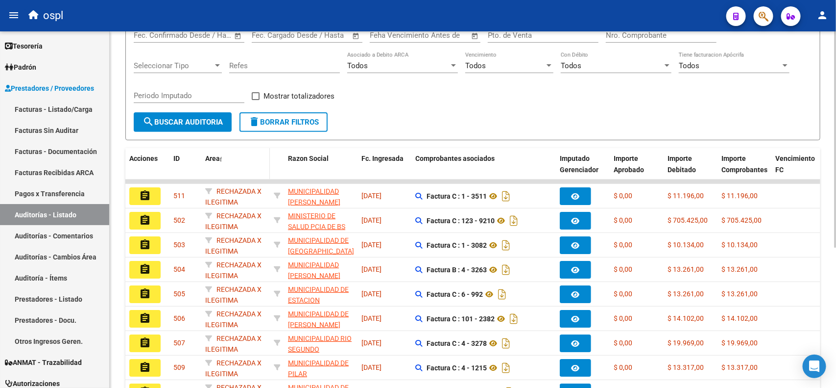
click at [219, 156] on span "Area" at bounding box center [212, 158] width 15 height 8
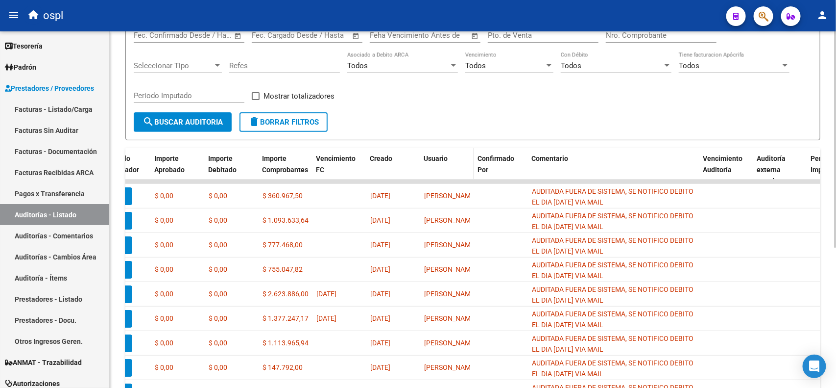
click at [441, 162] on datatable-header-cell "Usuario" at bounding box center [447, 169] width 54 height 43
click at [438, 157] on span "Usuario" at bounding box center [436, 158] width 24 height 8
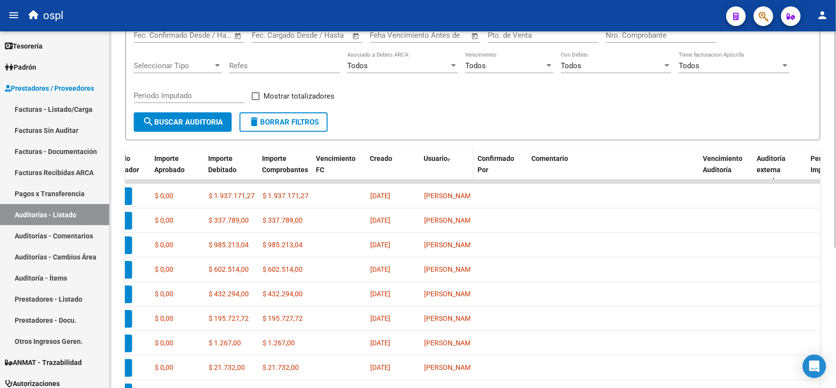
click at [438, 157] on span "Usuario" at bounding box center [436, 158] width 24 height 8
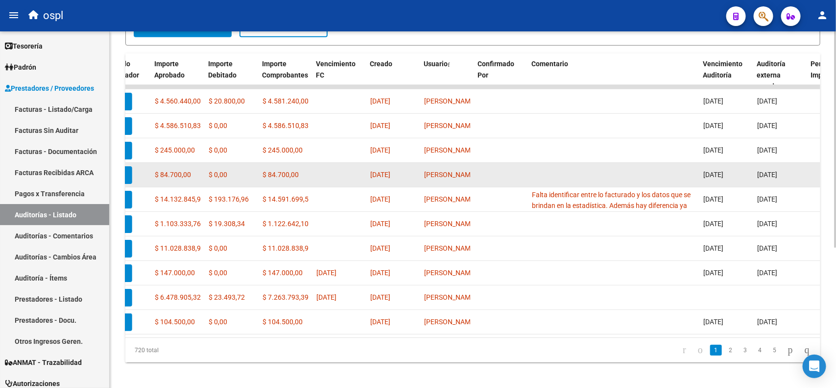
scroll to position [231, 0]
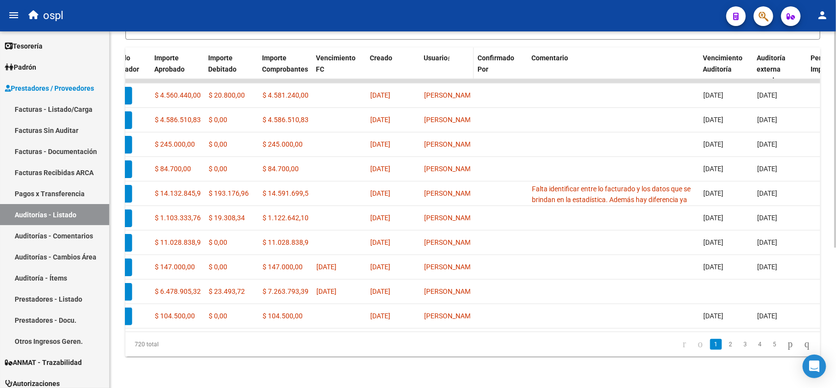
click at [437, 54] on span "Usuario" at bounding box center [436, 58] width 24 height 8
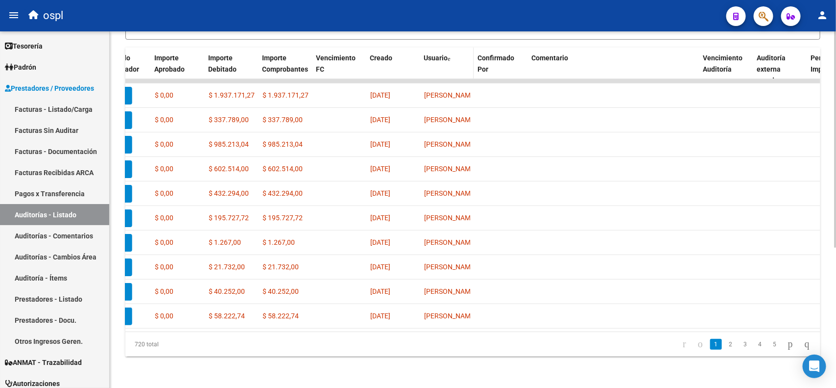
click at [436, 54] on span "Usuario" at bounding box center [436, 58] width 24 height 8
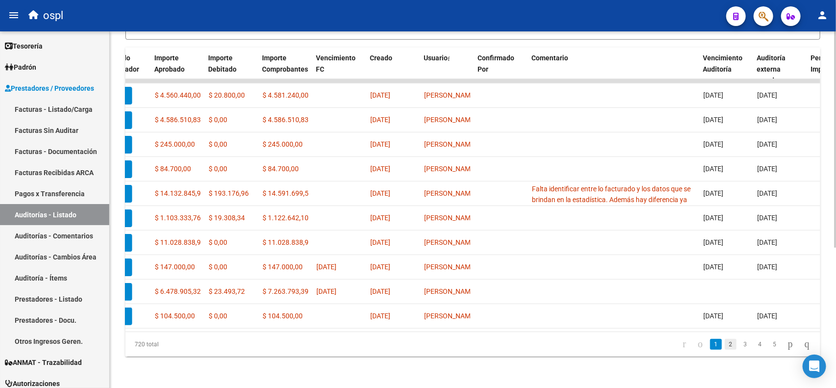
click at [725, 345] on link "2" at bounding box center [731, 344] width 12 height 11
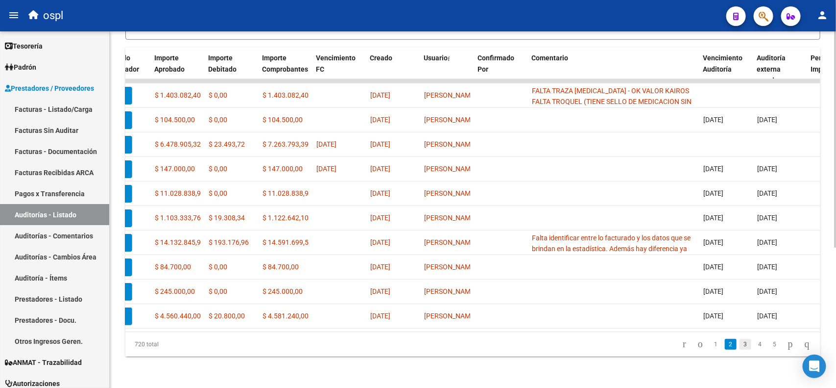
click at [740, 343] on link "3" at bounding box center [746, 344] width 12 height 11
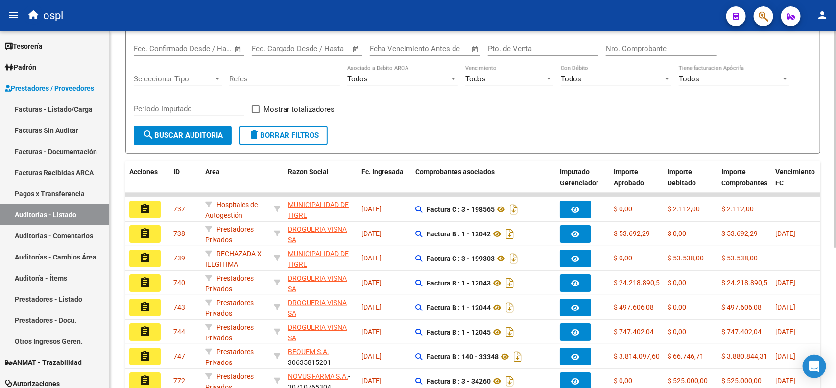
scroll to position [61, 0]
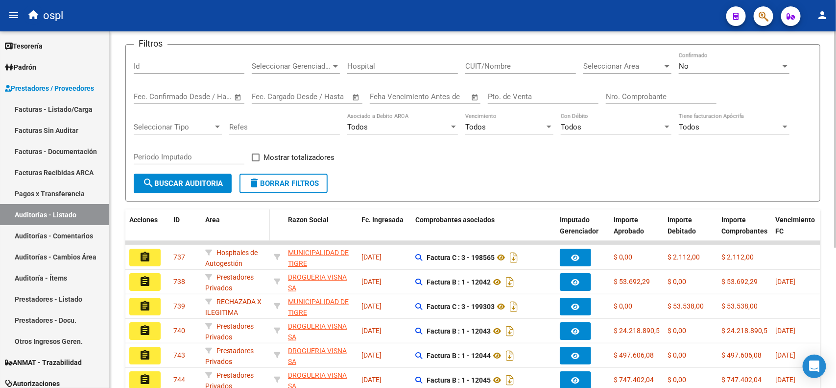
click at [212, 216] on span "Area" at bounding box center [212, 220] width 15 height 8
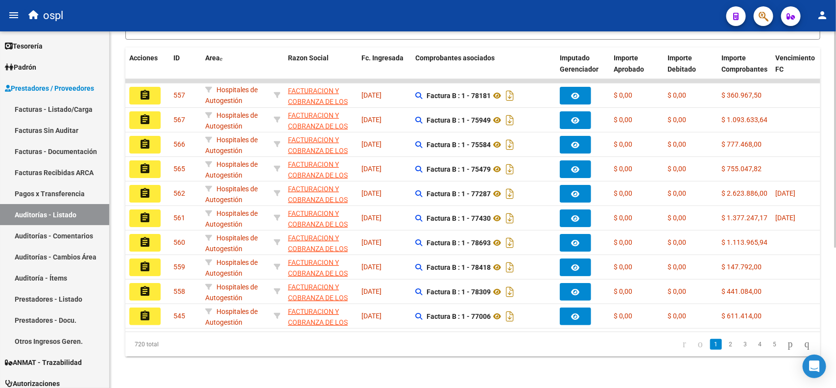
scroll to position [108, 0]
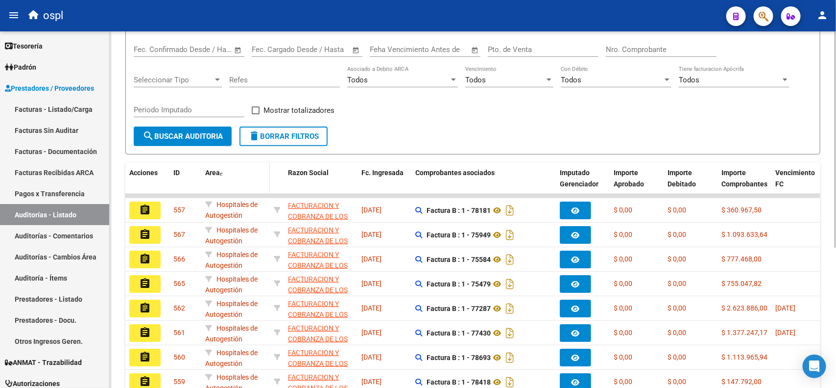
click at [222, 171] on span at bounding box center [221, 173] width 2 height 6
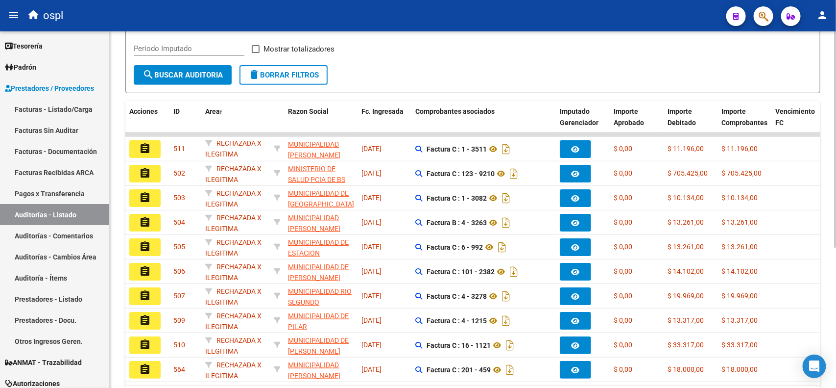
scroll to position [0, 0]
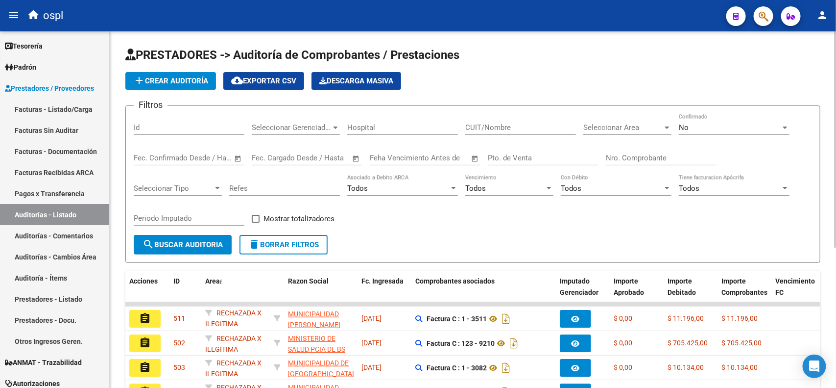
click at [512, 128] on input "CUIT/Nombre" at bounding box center [520, 127] width 111 height 9
type input "bera"
click at [160, 243] on span "search Buscar Auditoria" at bounding box center [183, 244] width 80 height 9
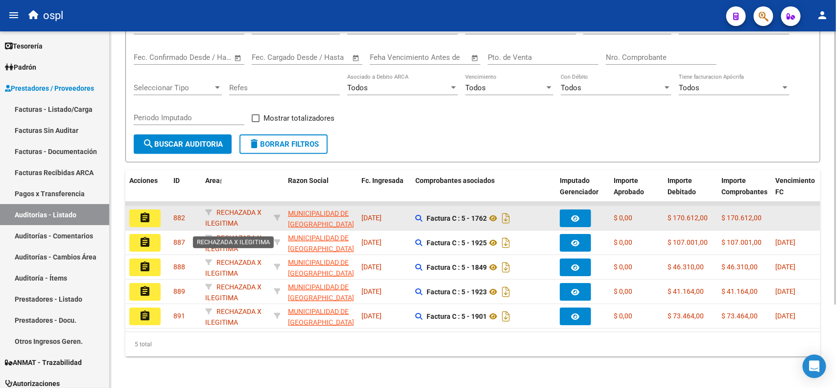
scroll to position [108, 0]
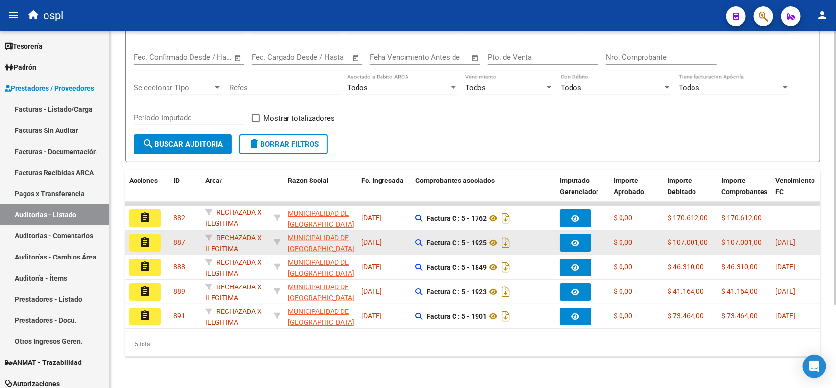
click at [145, 236] on mat-icon "assignment" at bounding box center [145, 242] width 12 height 12
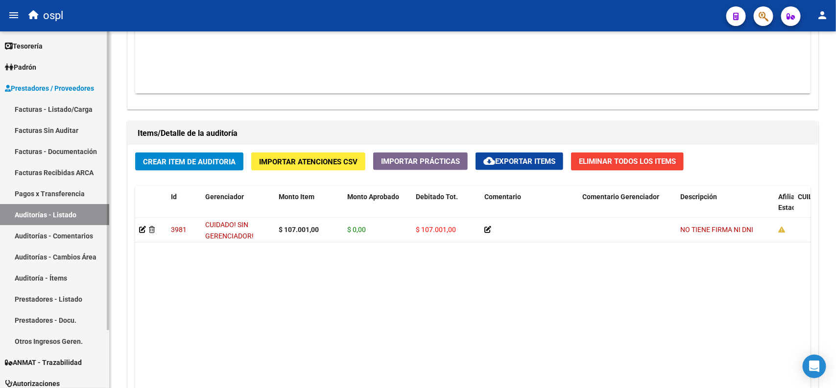
scroll to position [596, 0]
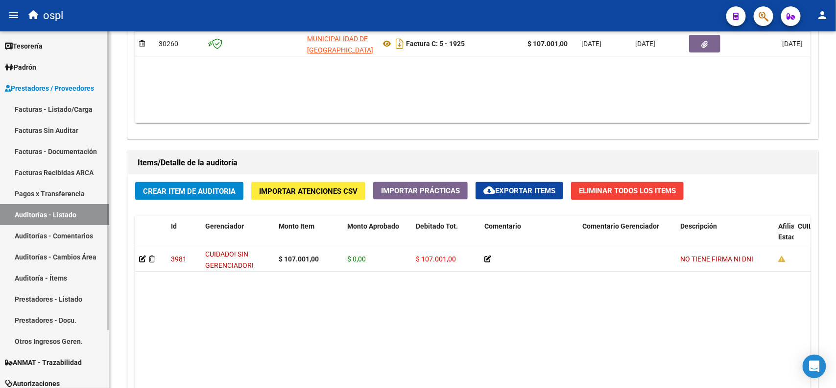
click at [65, 111] on link "Facturas - Listado/Carga" at bounding box center [54, 108] width 109 height 21
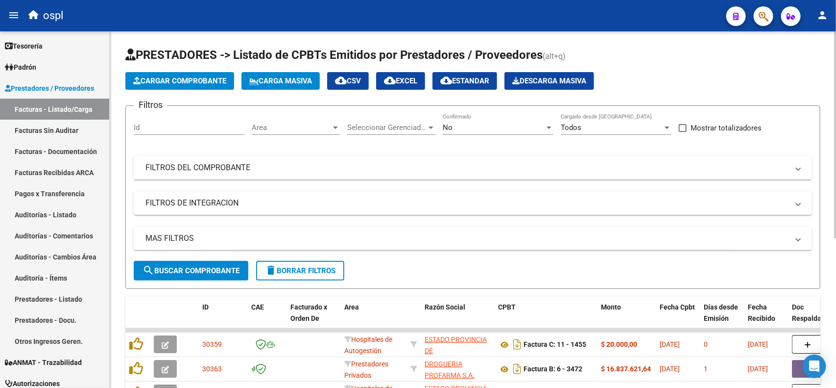
click at [304, 174] on mat-expansion-panel-header "FILTROS DEL COMPROBANTE" at bounding box center [473, 168] width 678 height 24
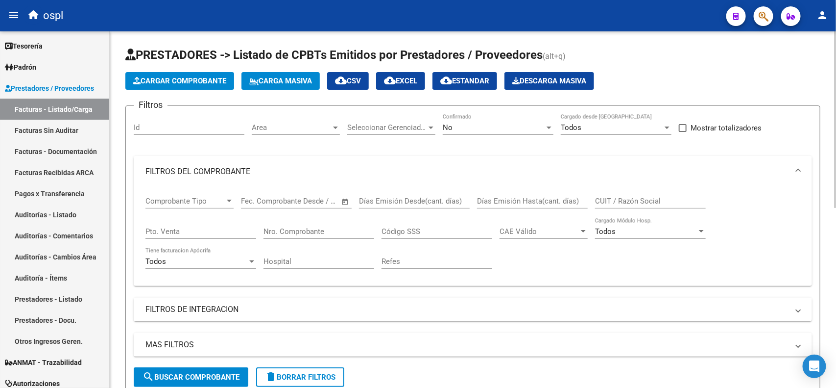
drag, startPoint x: 178, startPoint y: 231, endPoint x: 211, endPoint y: 236, distance: 33.1
click at [178, 232] on input "Pto. Venta" at bounding box center [200, 231] width 111 height 9
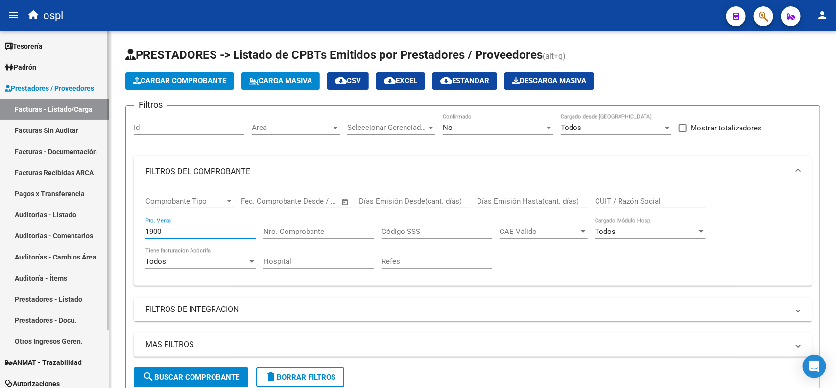
type input "1900"
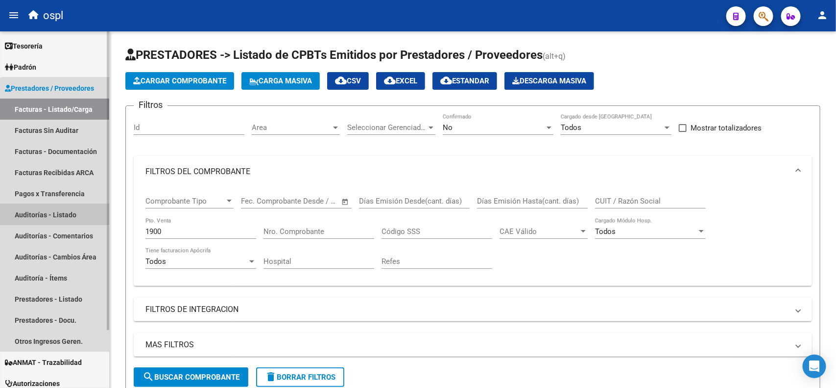
click at [59, 218] on link "Auditorías - Listado" at bounding box center [54, 214] width 109 height 21
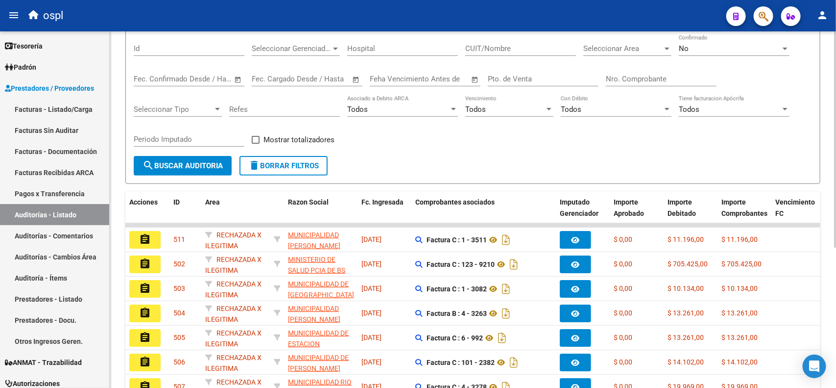
scroll to position [61, 0]
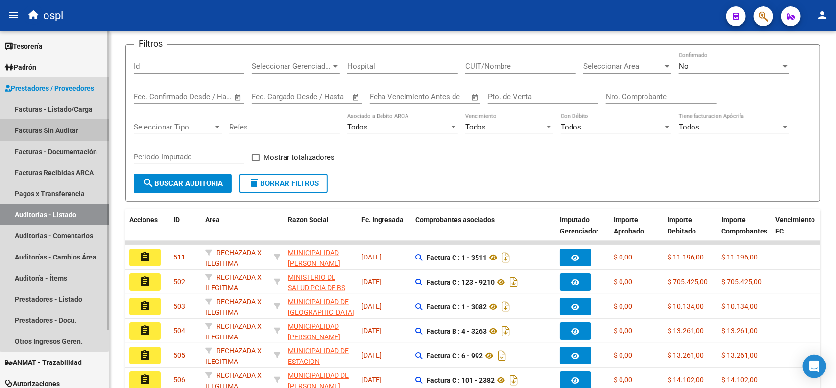
click at [54, 128] on link "Facturas Sin Auditar" at bounding box center [54, 130] width 109 height 21
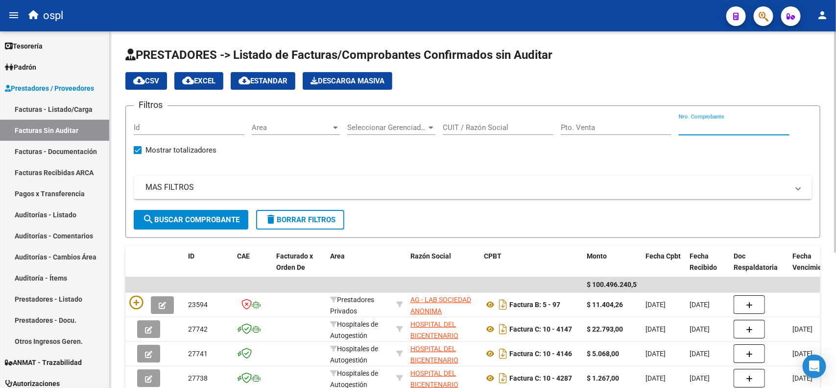
click at [720, 128] on input "Nro. Comprobante" at bounding box center [734, 127] width 111 height 9
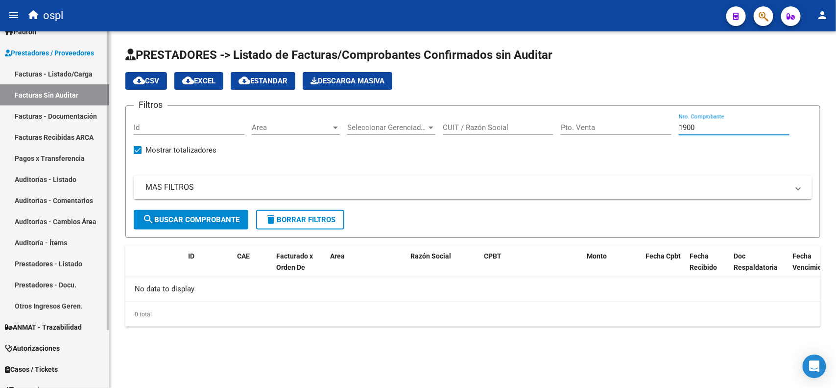
scroll to position [61, 0]
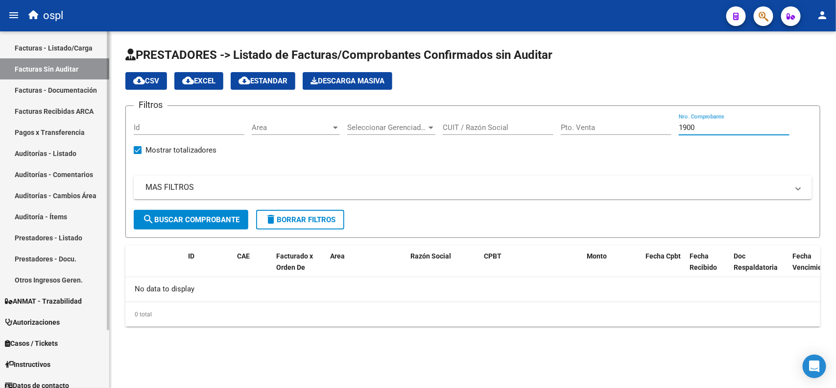
type input "1900"
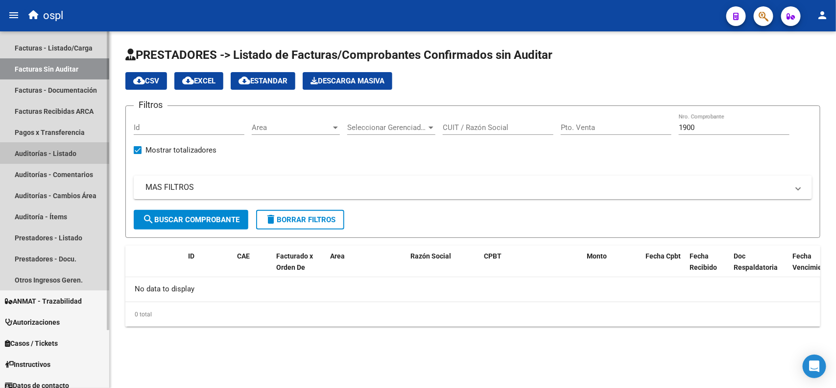
click at [68, 153] on link "Auditorías - Listado" at bounding box center [54, 153] width 109 height 21
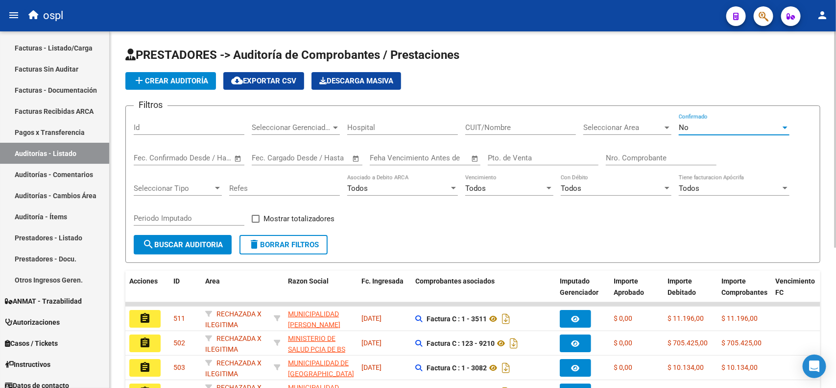
click at [732, 128] on div "No" at bounding box center [730, 127] width 102 height 9
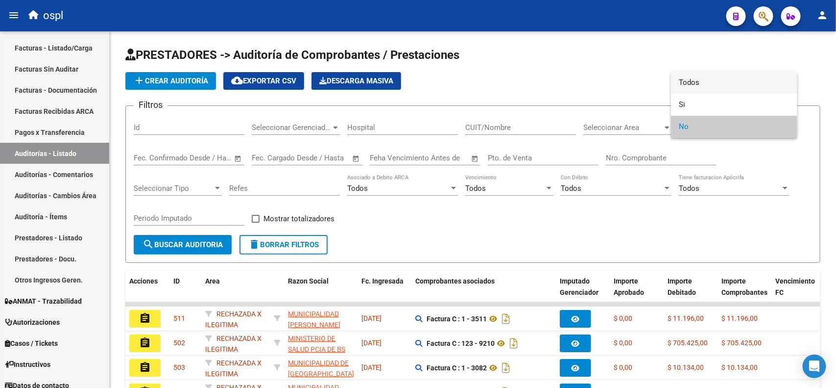
click at [704, 80] on span "Todos" at bounding box center [734, 83] width 111 height 22
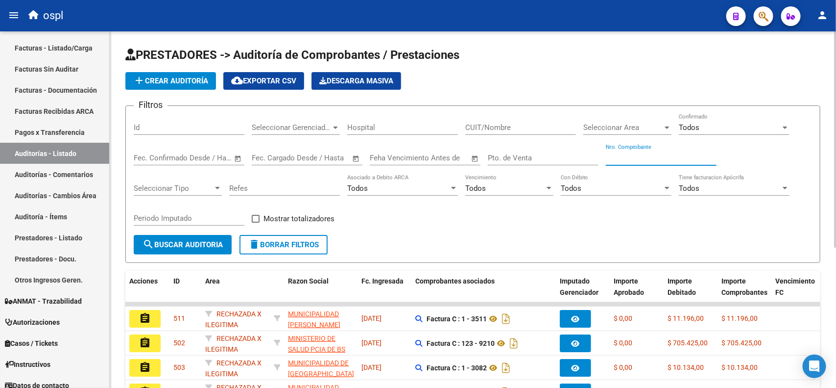
click at [665, 157] on input "Nro. Comprobante" at bounding box center [661, 157] width 111 height 9
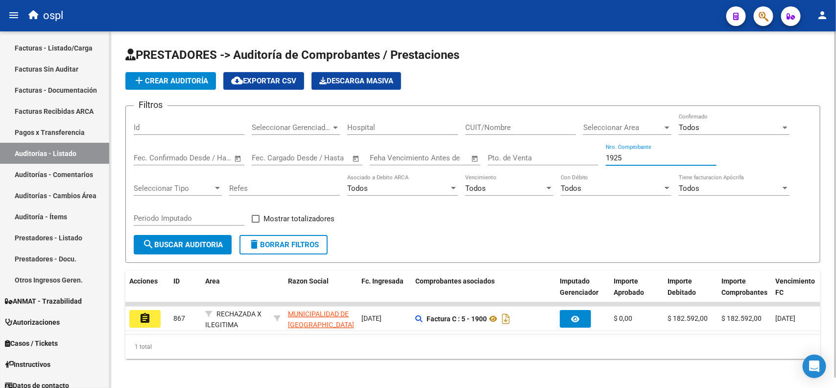
type input "1925"
click at [185, 241] on span "search Buscar Auditoria" at bounding box center [183, 244] width 80 height 9
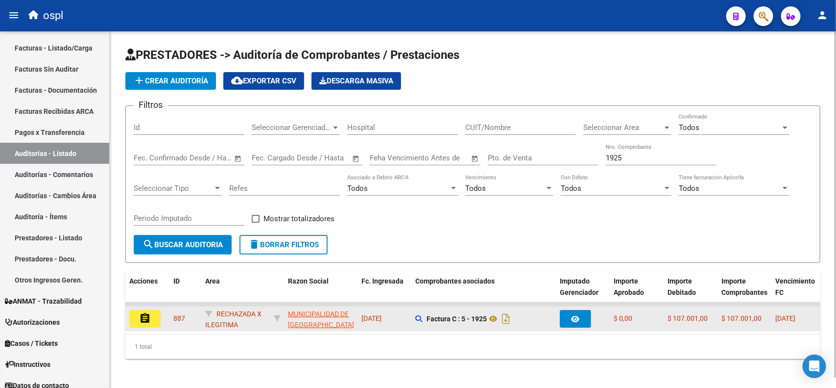
click at [145, 310] on button "assignment" at bounding box center [144, 319] width 31 height 18
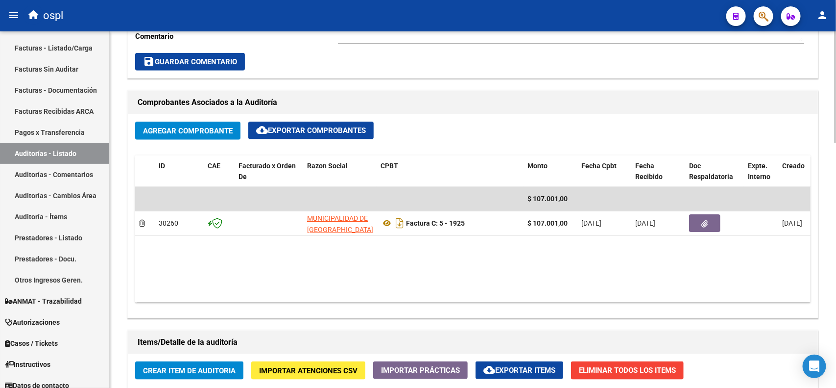
scroll to position [429, 0]
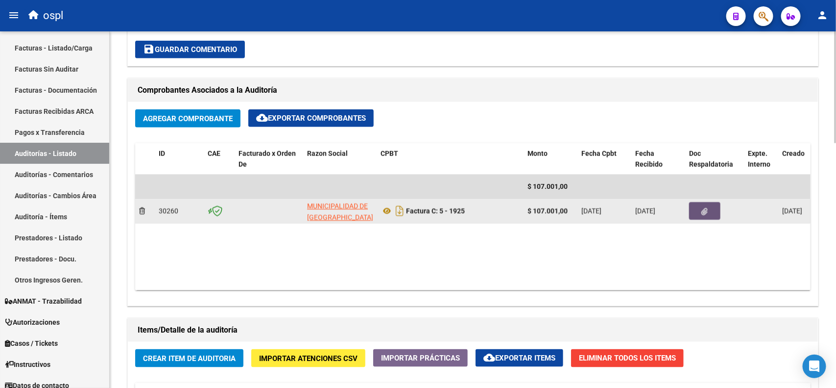
click at [703, 216] on button "button" at bounding box center [704, 211] width 31 height 18
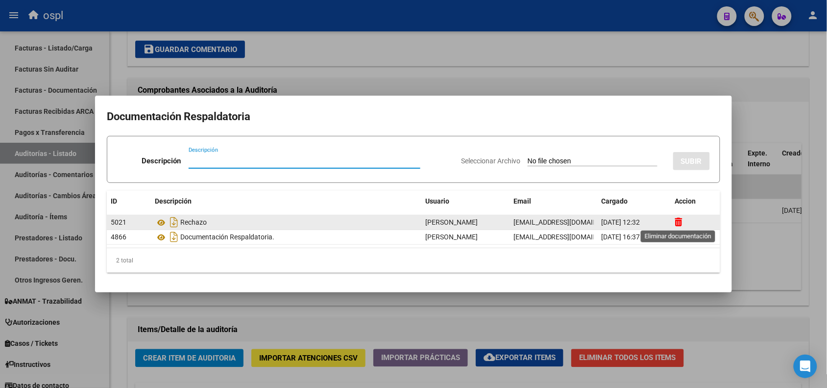
click at [679, 221] on icon at bounding box center [678, 221] width 7 height 9
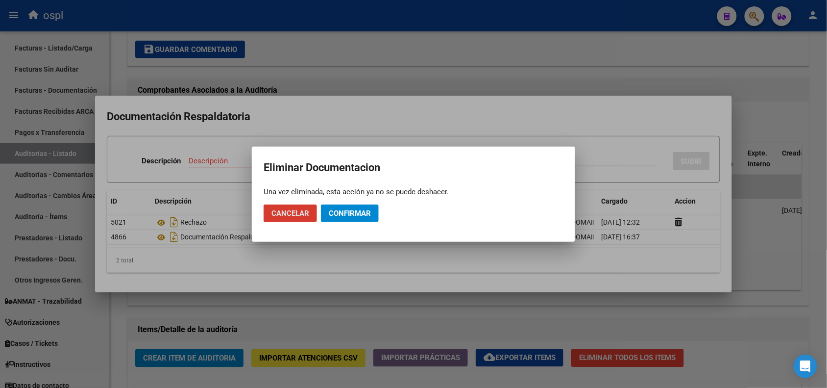
click at [351, 212] on span "Confirmar" at bounding box center [350, 213] width 42 height 9
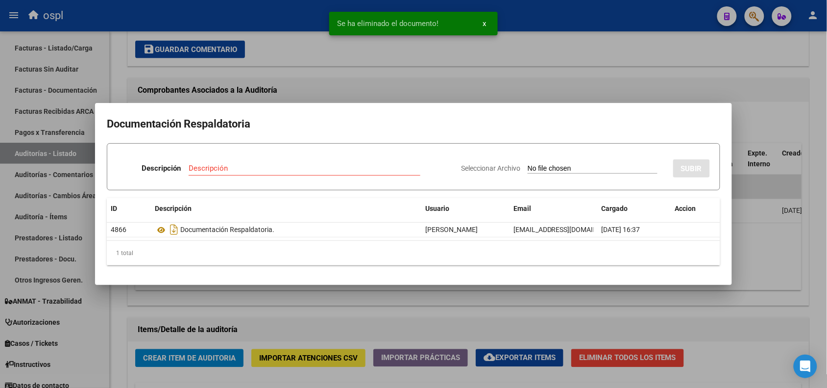
click at [601, 167] on input "Seleccionar Archivo" at bounding box center [593, 168] width 130 height 9
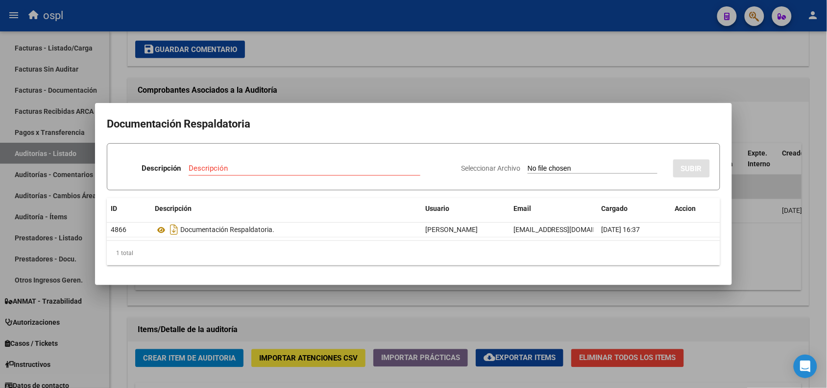
type input "C:\fakepath\RECHAZO 1925_BERAZATEGUI.pdf"
click at [302, 166] on input "Descripción" at bounding box center [276, 168] width 193 height 9
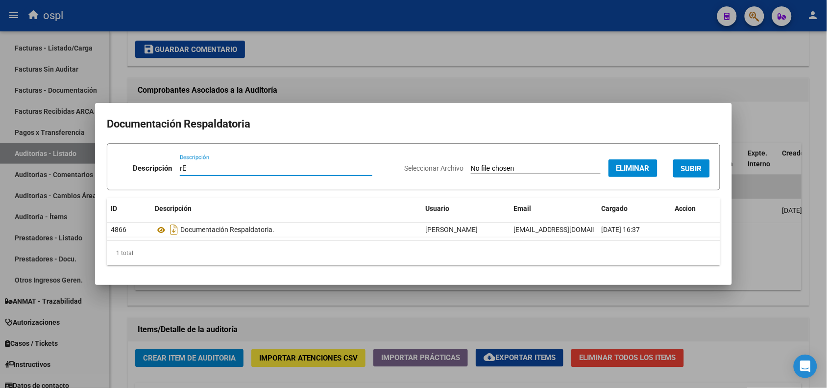
type input "r"
type input "RECHAZO"
click at [684, 167] on span "SUBIR" at bounding box center [691, 168] width 21 height 9
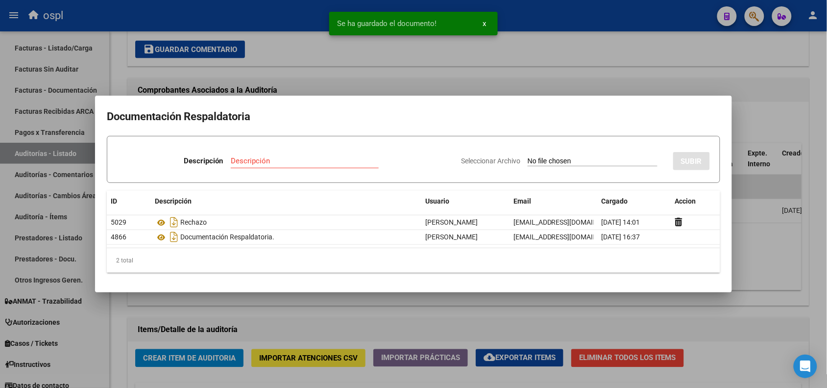
click at [548, 20] on div at bounding box center [413, 194] width 827 height 388
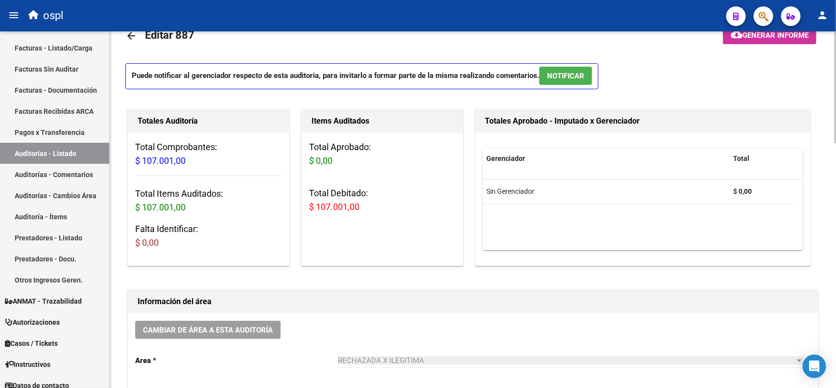
scroll to position [0, 0]
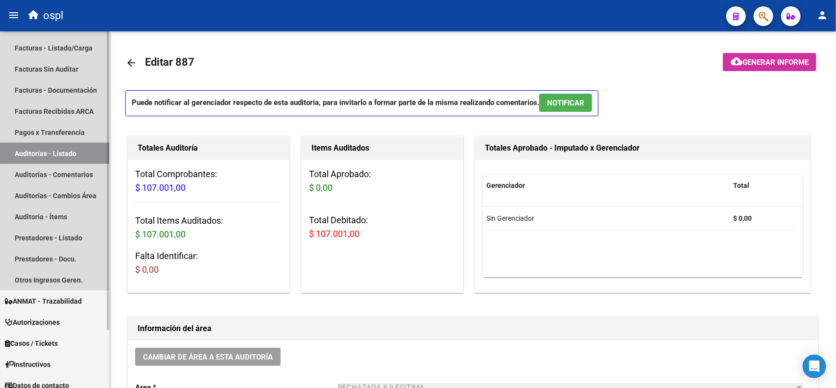
click at [57, 152] on link "Auditorías - Listado" at bounding box center [54, 153] width 109 height 21
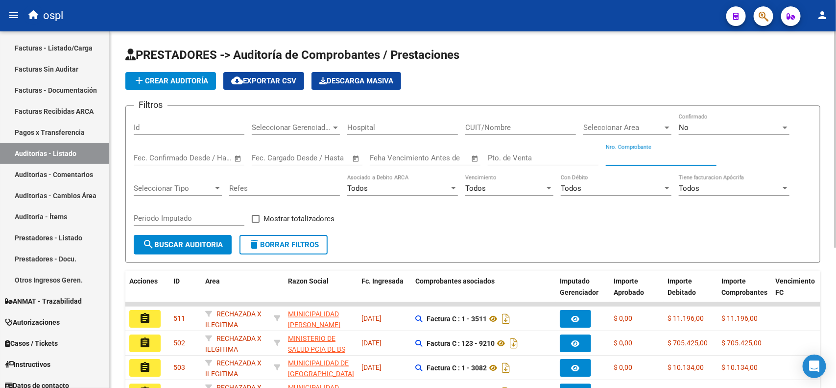
click at [642, 155] on input "Nro. Comprobante" at bounding box center [661, 157] width 111 height 9
type input "1901"
click at [167, 240] on span "search Buscar Auditoria" at bounding box center [183, 244] width 80 height 9
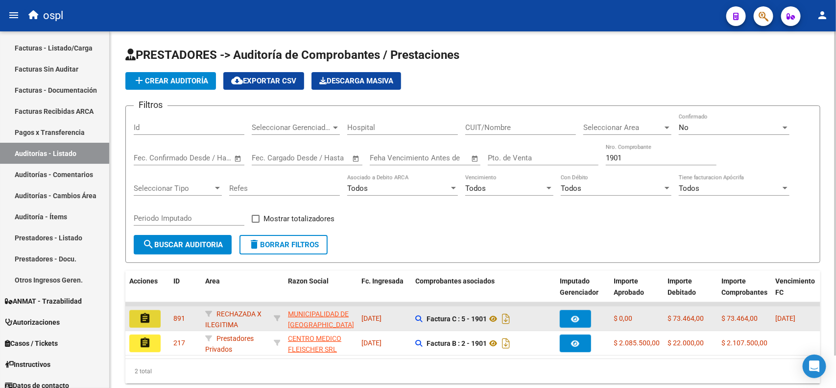
click at [154, 319] on button "assignment" at bounding box center [144, 319] width 31 height 18
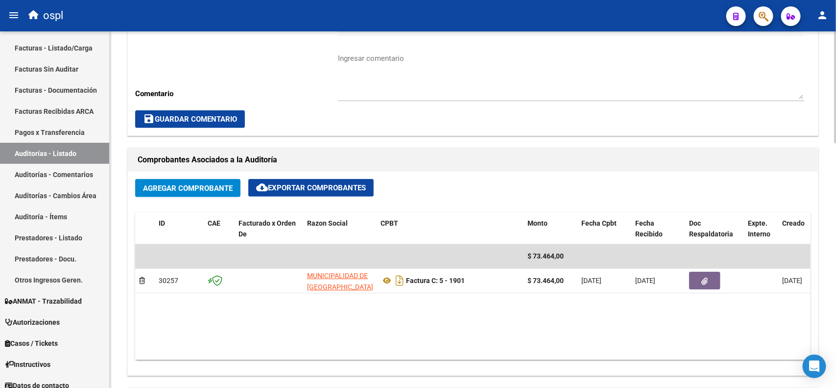
scroll to position [367, 0]
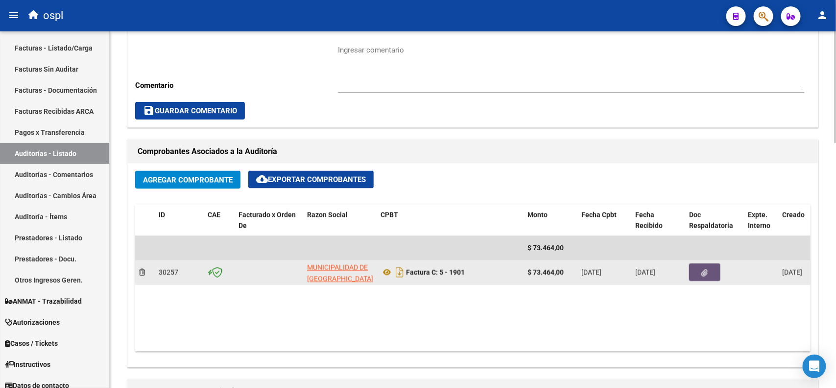
click at [702, 270] on icon "button" at bounding box center [705, 272] width 6 height 7
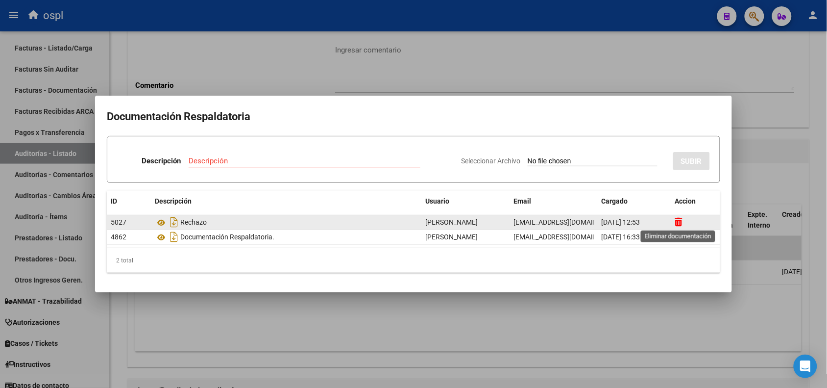
click at [679, 220] on icon at bounding box center [678, 221] width 7 height 9
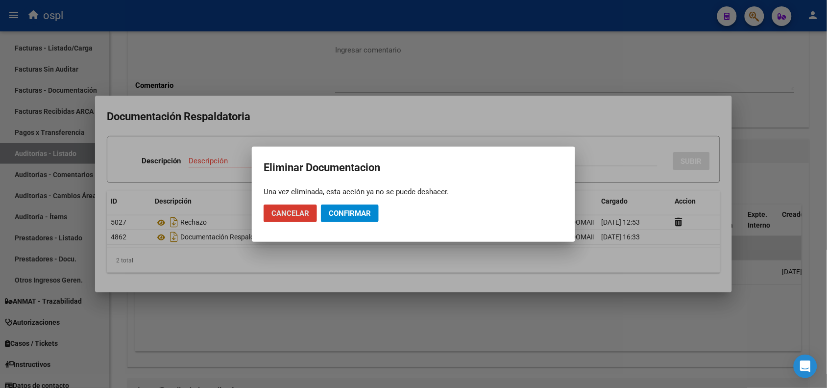
click at [346, 214] on span "Confirmar" at bounding box center [350, 213] width 42 height 9
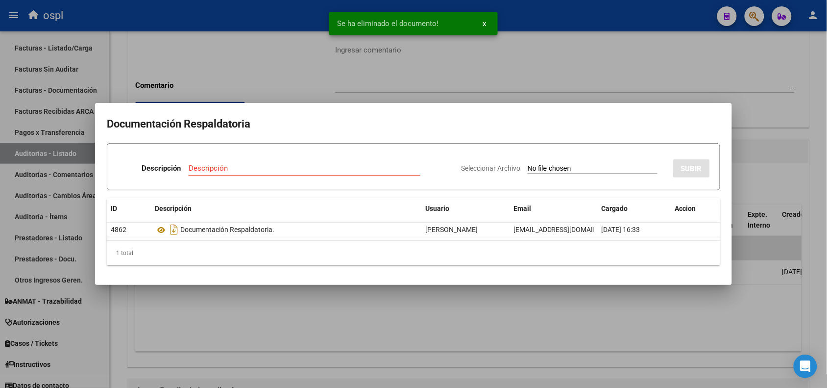
click at [530, 170] on input "Seleccionar Archivo" at bounding box center [593, 168] width 130 height 9
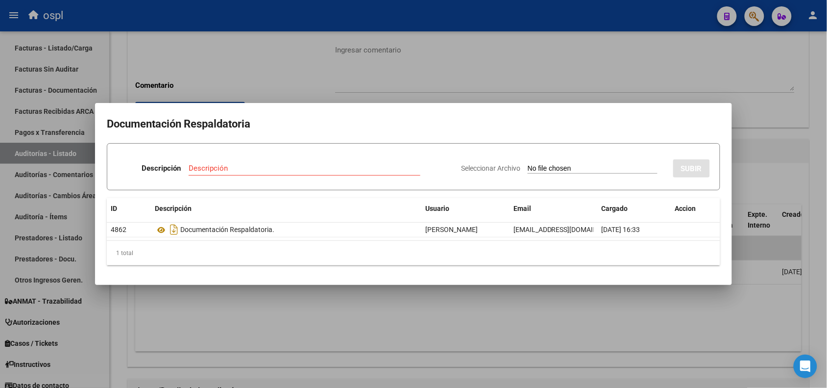
type input "C:\fakepath\RECHAZO 1901_BERAZATEGUI.pdf"
click at [256, 167] on input "Descripción" at bounding box center [276, 168] width 193 height 9
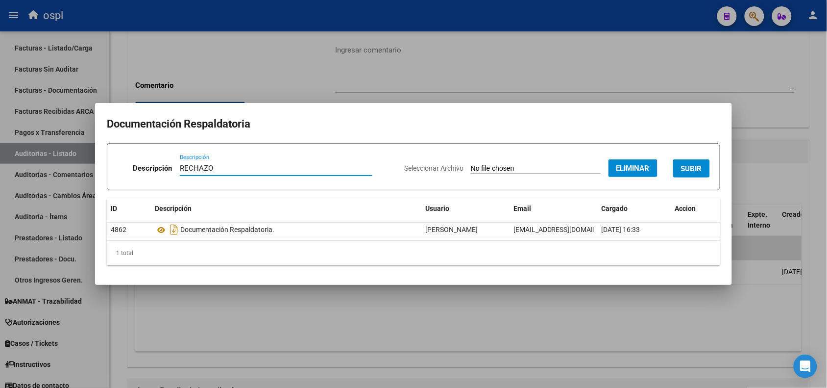
type input "RECHAZO"
click at [688, 168] on span "SUBIR" at bounding box center [691, 168] width 21 height 9
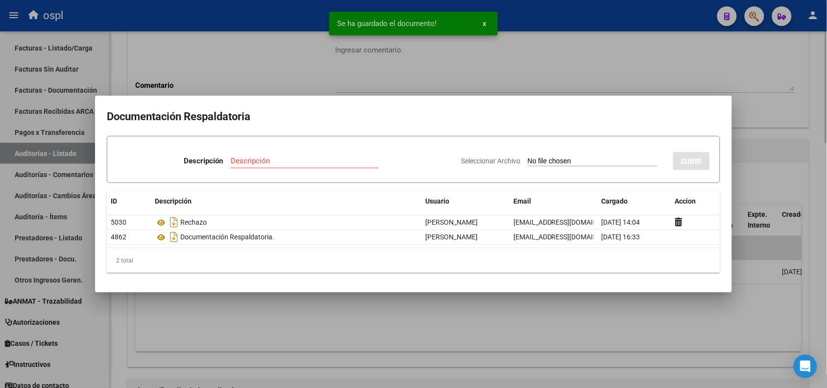
click at [594, 39] on div at bounding box center [413, 194] width 827 height 388
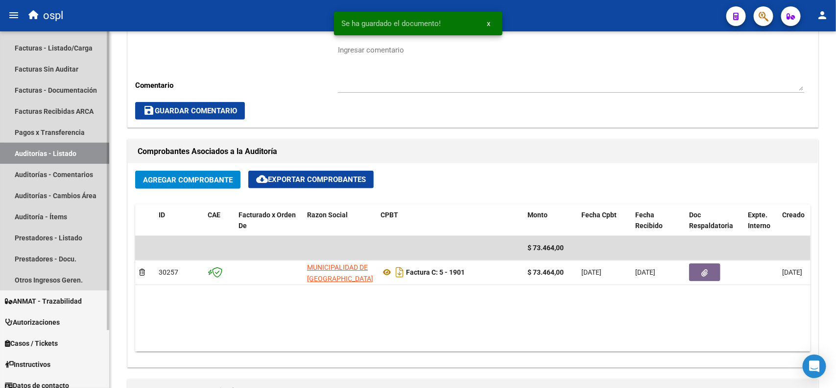
click at [52, 153] on link "Auditorías - Listado" at bounding box center [54, 153] width 109 height 21
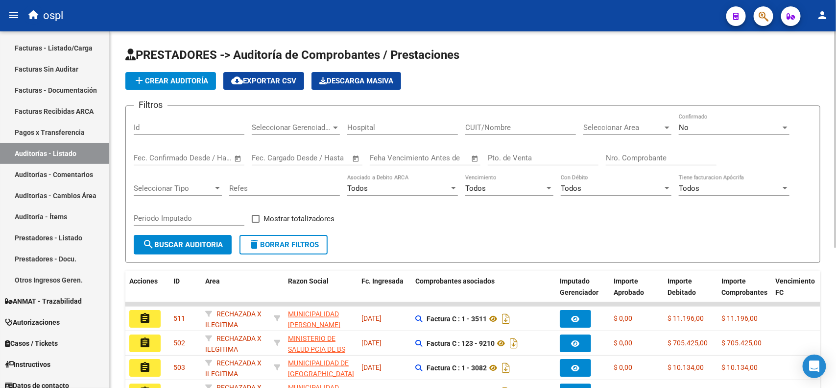
click at [630, 156] on input "Nro. Comprobante" at bounding box center [661, 157] width 111 height 9
type input "1923"
click at [171, 246] on span "search Buscar Auditoria" at bounding box center [183, 244] width 80 height 9
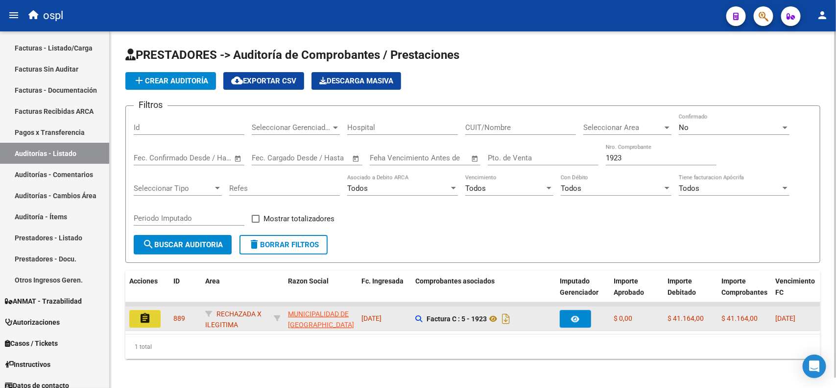
click at [147, 312] on mat-icon "assignment" at bounding box center [145, 318] width 12 height 12
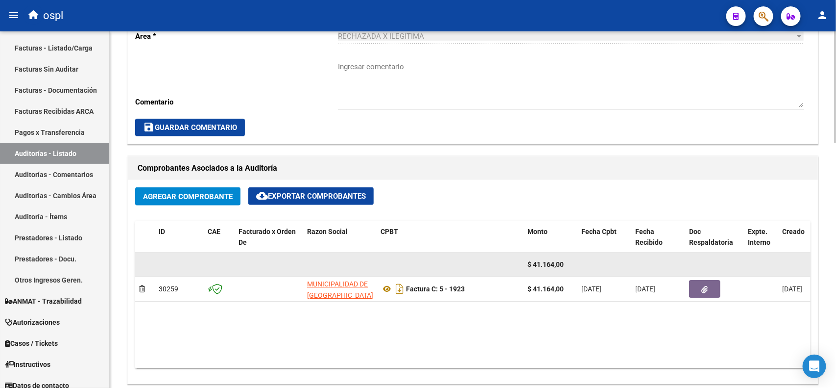
scroll to position [367, 0]
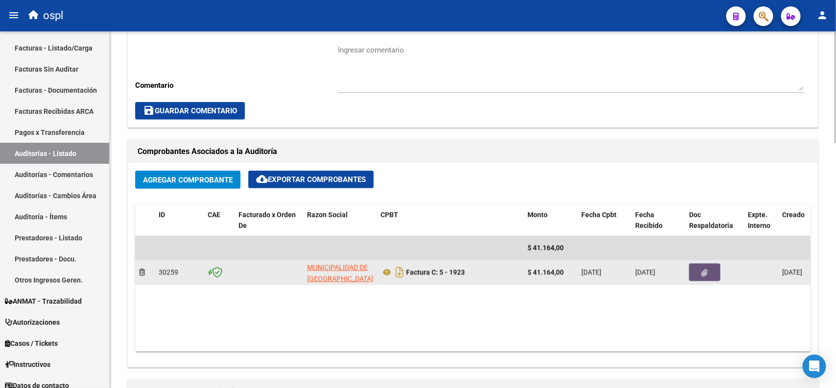
click at [711, 272] on button "button" at bounding box center [704, 272] width 31 height 18
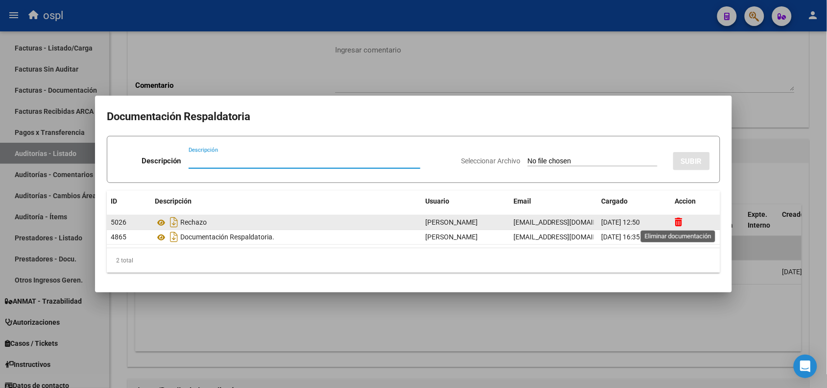
click at [681, 220] on icon at bounding box center [678, 221] width 7 height 9
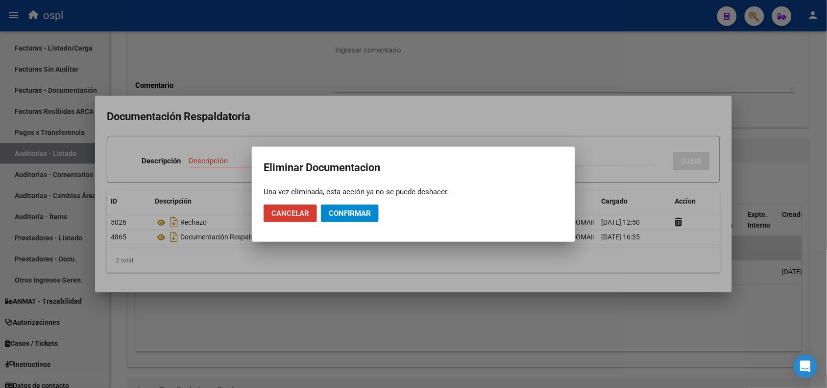
click at [365, 207] on button "Confirmar" at bounding box center [350, 213] width 58 height 18
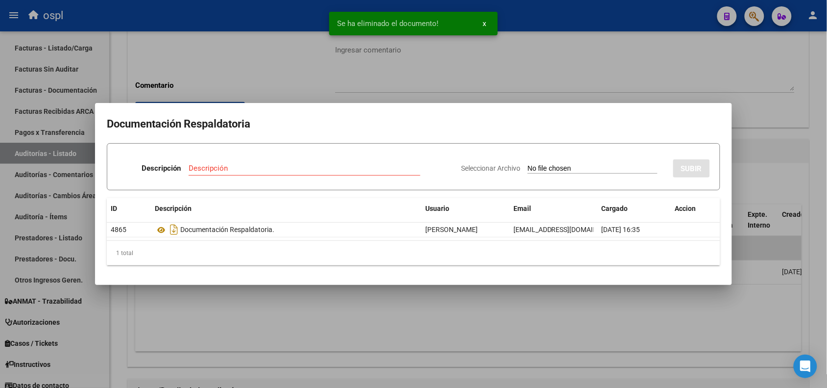
click at [544, 159] on div "Seleccionar Archivo SUBIR" at bounding box center [585, 166] width 249 height 30
click at [539, 164] on input "Seleccionar Archivo" at bounding box center [593, 168] width 130 height 9
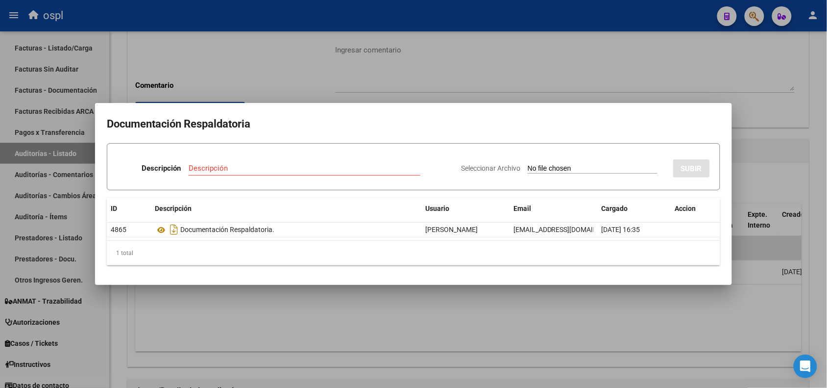
type input "C:\fakepath\RECHAZO 1923_BERAZATEGUI.pdf"
click at [325, 171] on input "Descripción" at bounding box center [276, 168] width 193 height 9
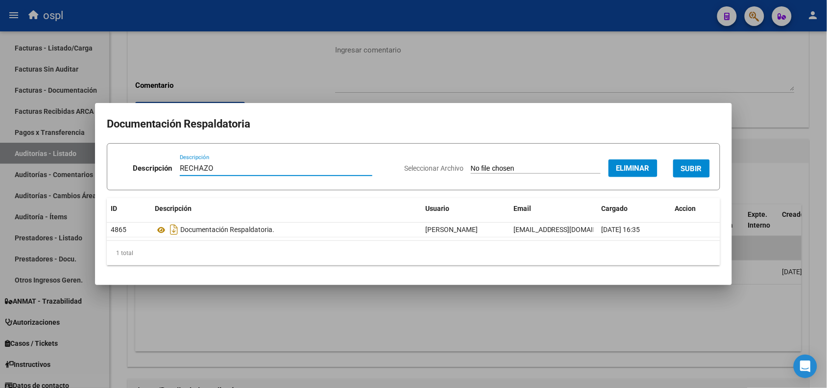
type input "RECHAZO"
click at [693, 170] on span "SUBIR" at bounding box center [691, 168] width 21 height 9
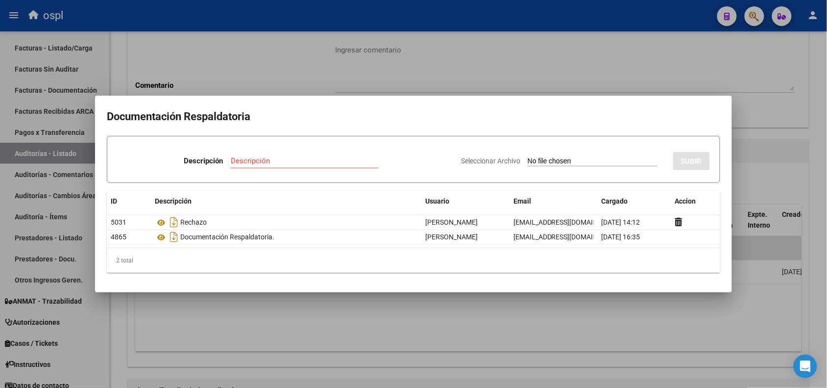
click at [581, 24] on div at bounding box center [413, 194] width 827 height 388
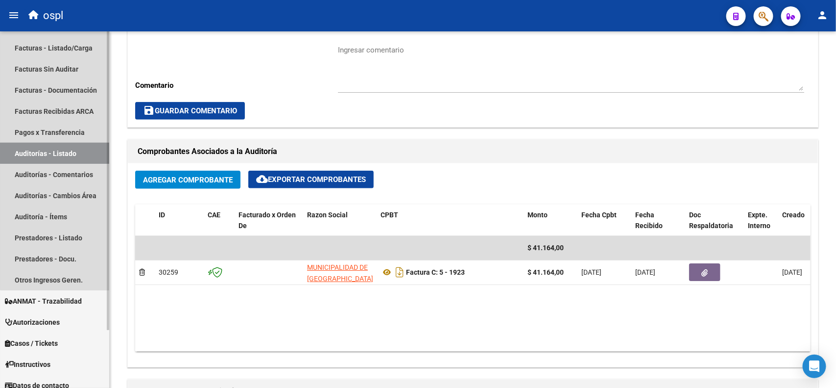
click at [60, 152] on link "Auditorías - Listado" at bounding box center [54, 153] width 109 height 21
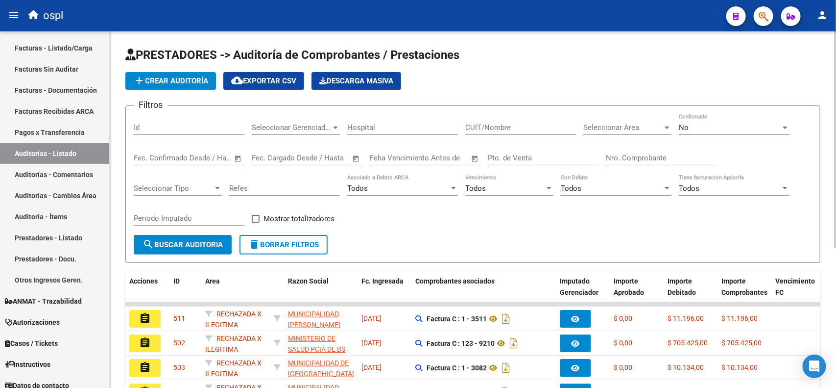
click at [616, 154] on input "Nro. Comprobante" at bounding box center [661, 157] width 111 height 9
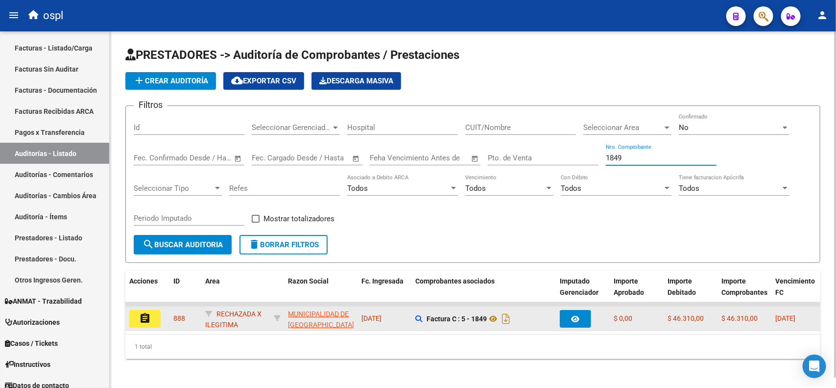
type input "1849"
click at [145, 315] on mat-icon "assignment" at bounding box center [145, 318] width 12 height 12
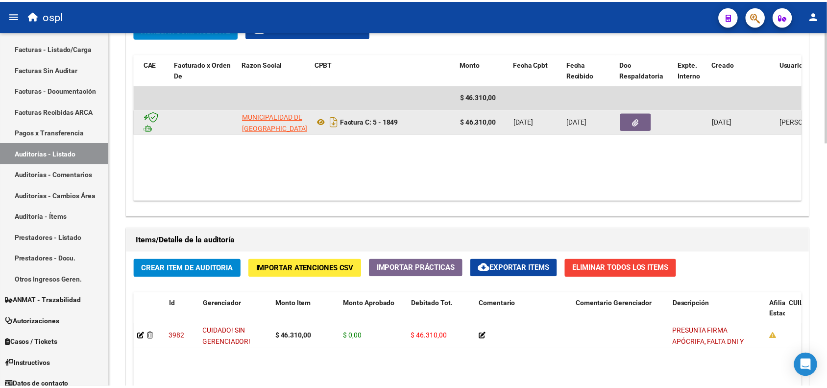
scroll to position [490, 0]
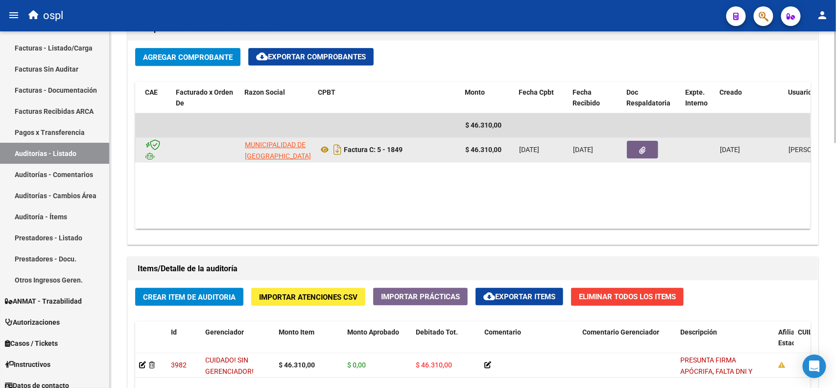
click at [637, 147] on button "button" at bounding box center [642, 150] width 31 height 18
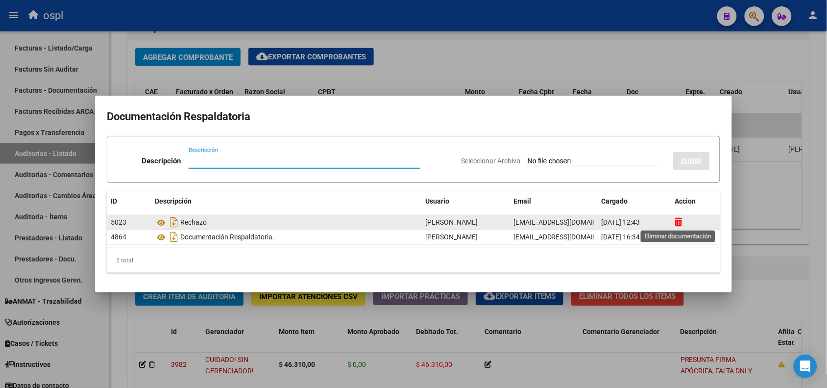
click at [675, 219] on icon at bounding box center [678, 221] width 7 height 9
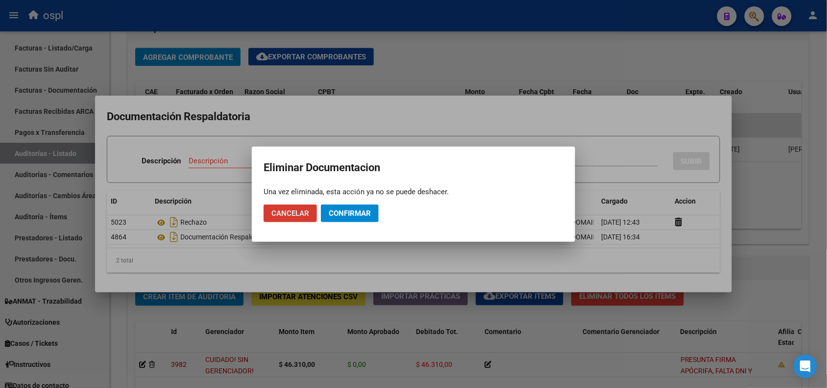
click at [358, 212] on span "Confirmar" at bounding box center [350, 213] width 42 height 9
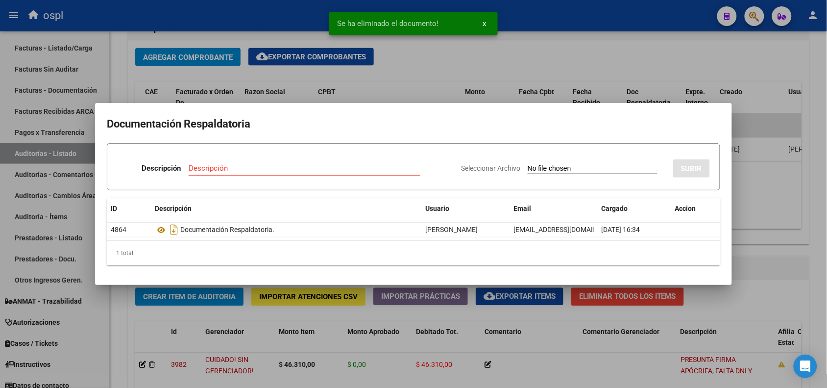
click at [552, 165] on input "Seleccionar Archivo" at bounding box center [593, 168] width 130 height 9
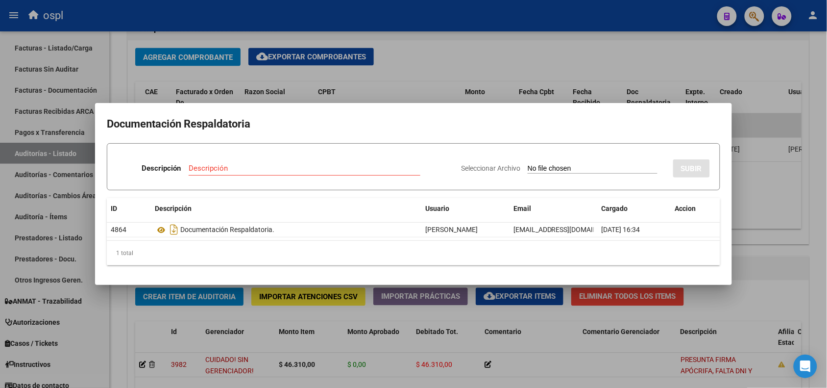
type input "C:\fakepath\RECHAZO 1849_BERAZATEGUI.pdf"
click at [209, 170] on input "Descripción" at bounding box center [276, 168] width 193 height 9
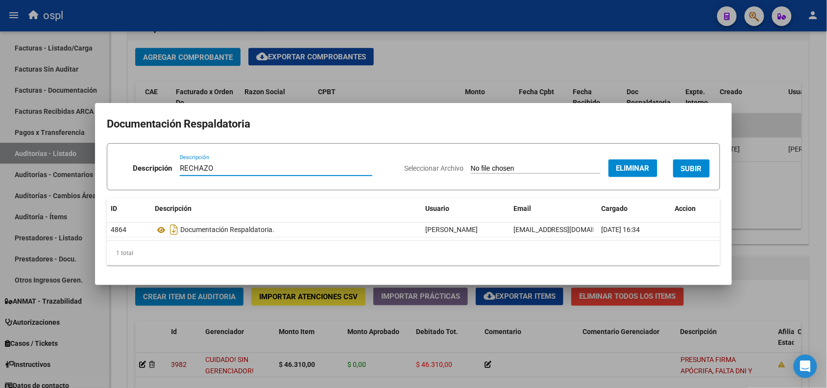
type input "RECHAZO"
click at [689, 174] on button "SUBIR" at bounding box center [691, 168] width 37 height 18
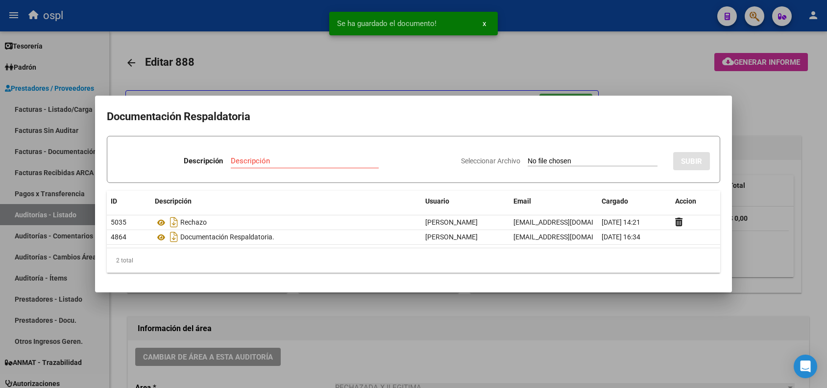
click at [615, 21] on div at bounding box center [413, 194] width 827 height 388
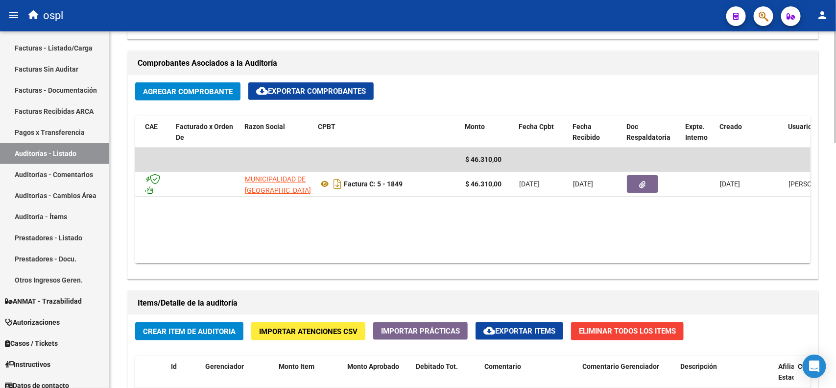
scroll to position [429, 0]
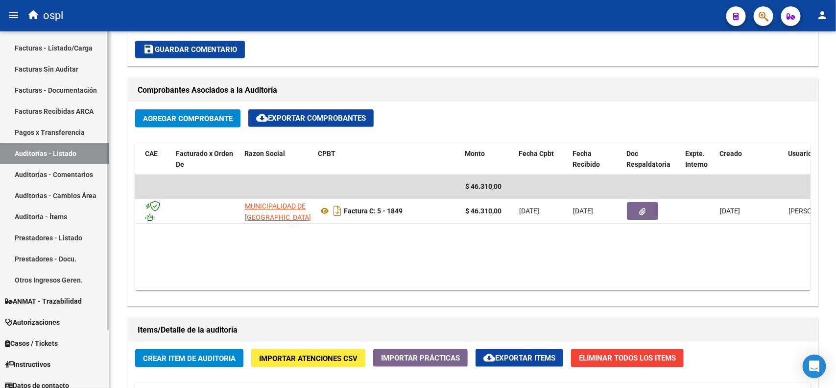
click at [79, 69] on link "Facturas Sin Auditar" at bounding box center [54, 68] width 109 height 21
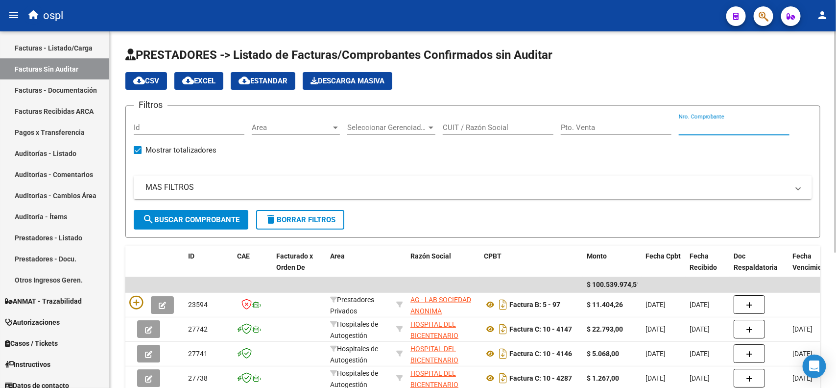
click at [743, 131] on input "Nro. Comprobante" at bounding box center [734, 127] width 111 height 9
type input "3543"
click at [158, 217] on span "search Buscar Comprobante" at bounding box center [191, 219] width 97 height 9
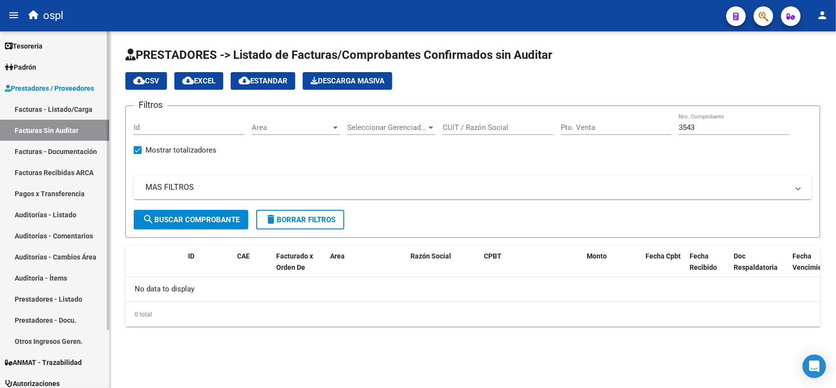
click at [70, 108] on link "Facturas - Listado/Carga" at bounding box center [54, 108] width 109 height 21
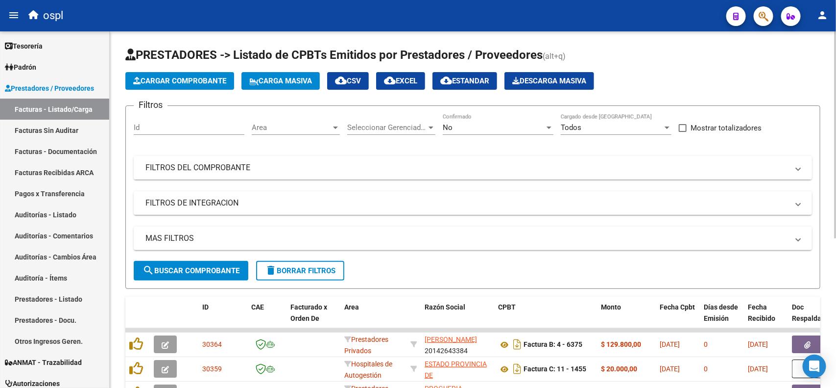
click at [266, 169] on mat-panel-title "FILTROS DEL COMPROBANTE" at bounding box center [466, 167] width 643 height 11
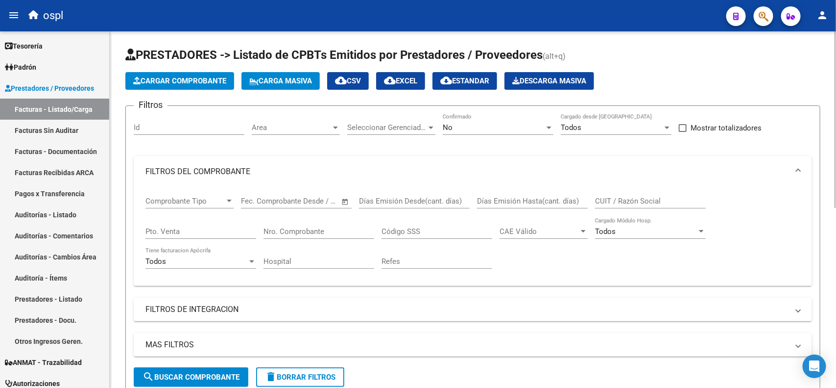
click at [285, 231] on input "Nro. Comprobante" at bounding box center [319, 231] width 111 height 9
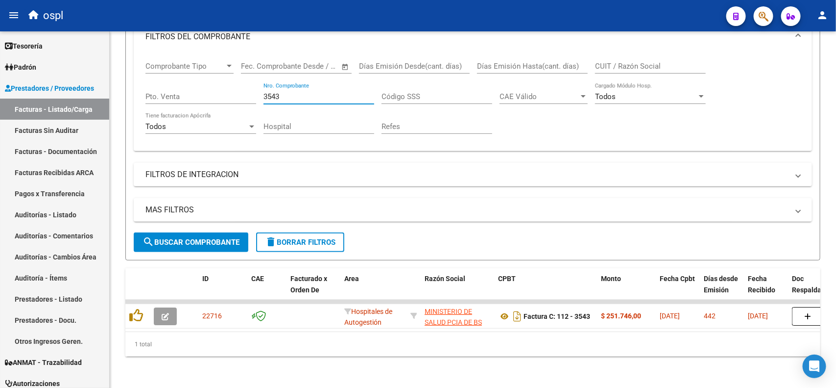
type input "3543"
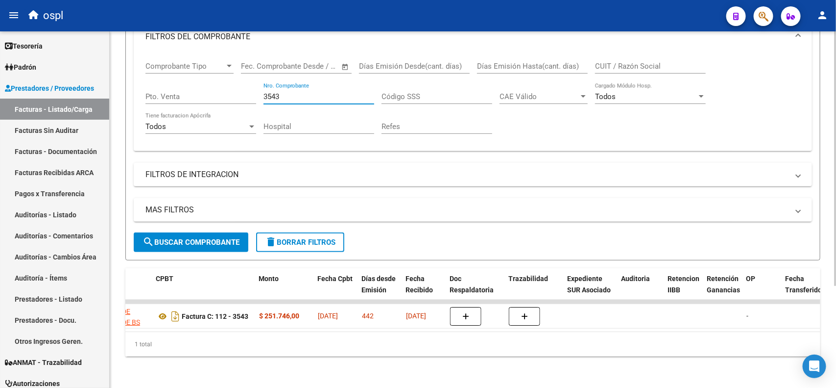
scroll to position [0, 337]
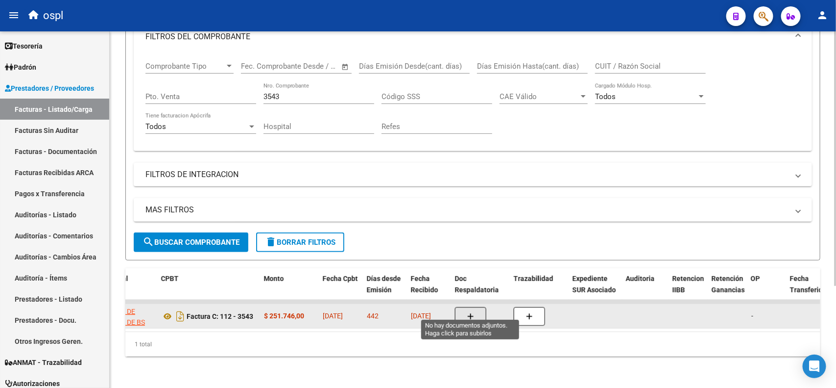
click at [461, 307] on button "button" at bounding box center [470, 316] width 31 height 19
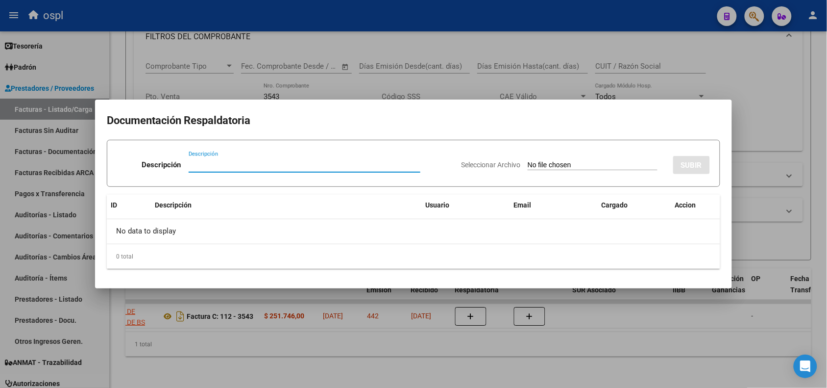
type input "r"
type input "RECHAZO"
click at [544, 165] on input "Seleccionar Archivo" at bounding box center [593, 165] width 130 height 9
type input "C:\fakepath\RECHAZO 3543_Güemes.pdf"
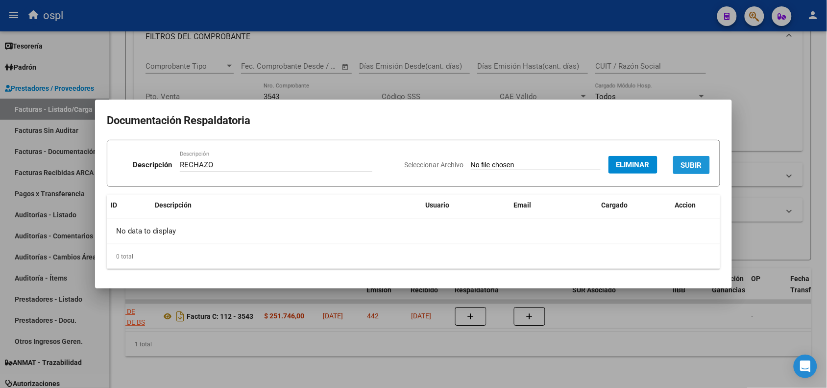
click at [691, 165] on span "SUBIR" at bounding box center [691, 165] width 21 height 9
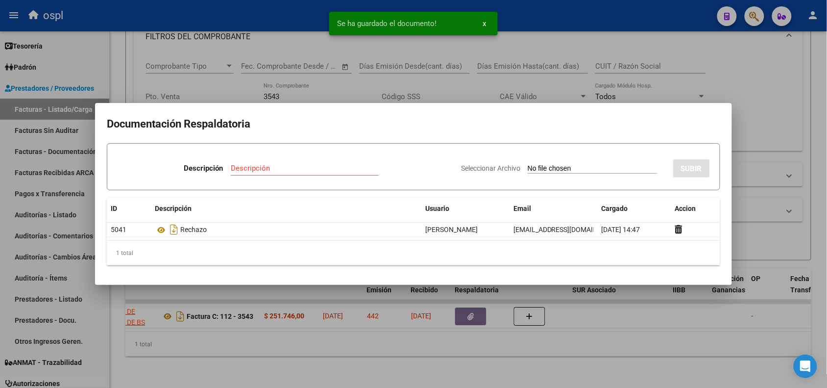
click at [750, 74] on div at bounding box center [413, 194] width 827 height 388
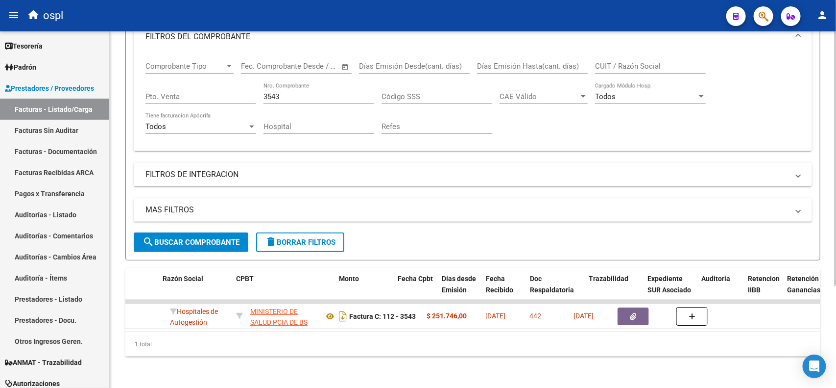
scroll to position [0, 262]
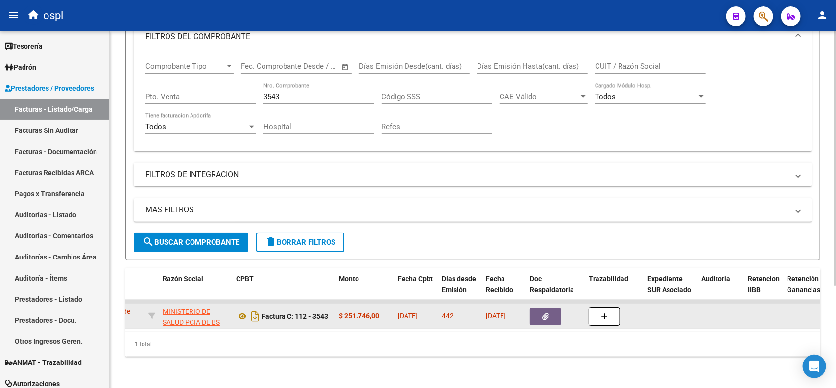
click at [546, 313] on icon "button" at bounding box center [546, 316] width 6 height 7
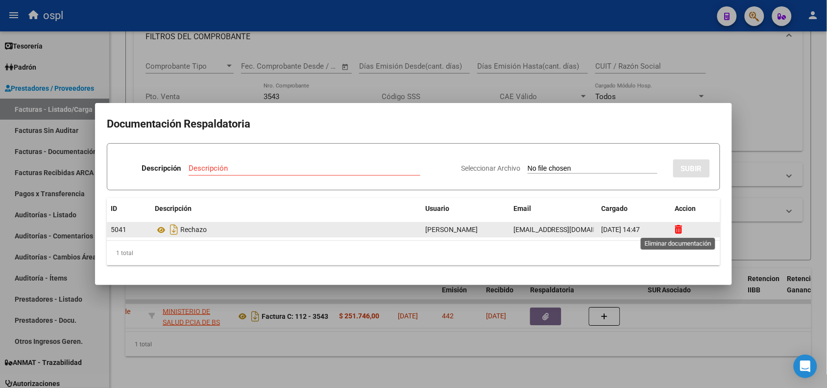
click at [676, 230] on icon at bounding box center [678, 228] width 7 height 9
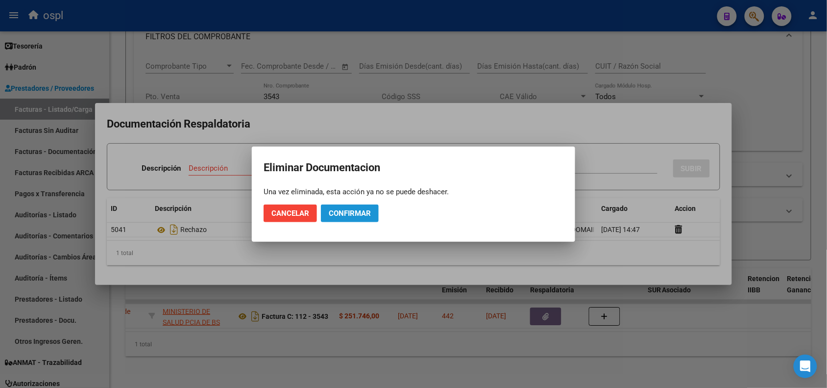
click at [346, 211] on span "Confirmar" at bounding box center [350, 213] width 42 height 9
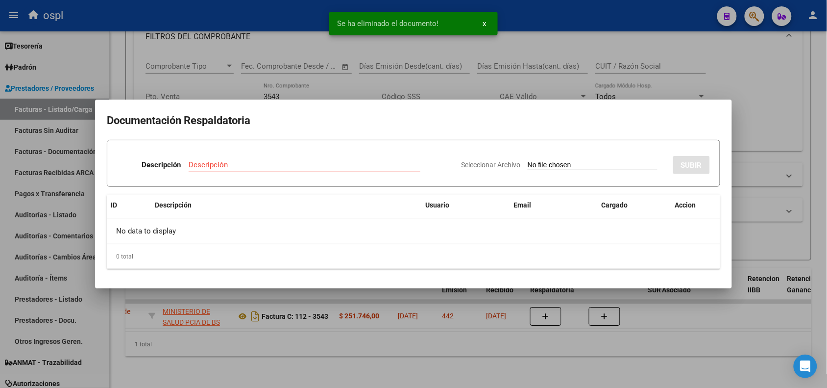
click at [189, 37] on div at bounding box center [413, 194] width 827 height 388
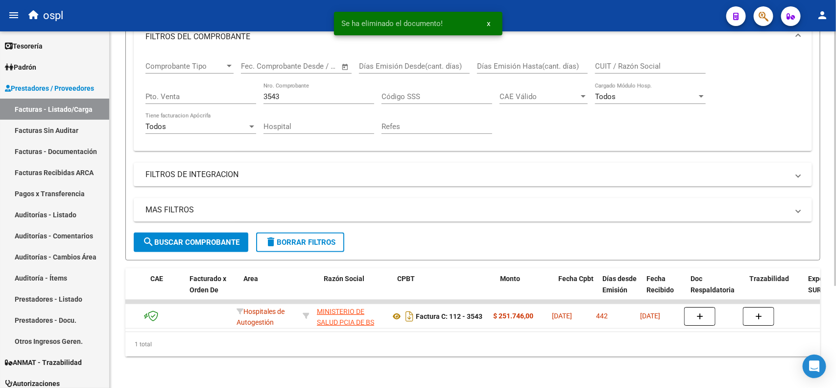
scroll to position [0, 101]
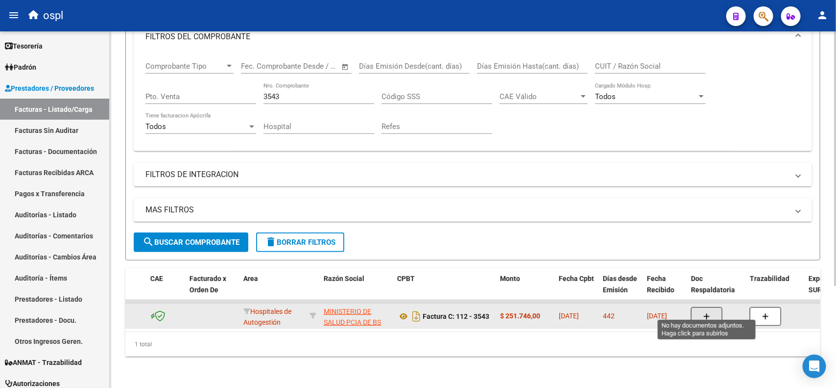
click at [706, 313] on icon "button" at bounding box center [706, 316] width 7 height 7
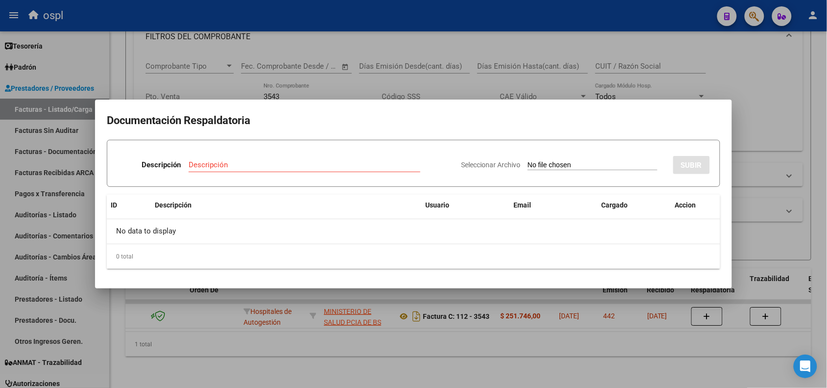
click at [576, 162] on input "Seleccionar Archivo" at bounding box center [593, 165] width 130 height 9
type input "C:\fakepath\RECHAZO 3543_Güemes (2).pdf"
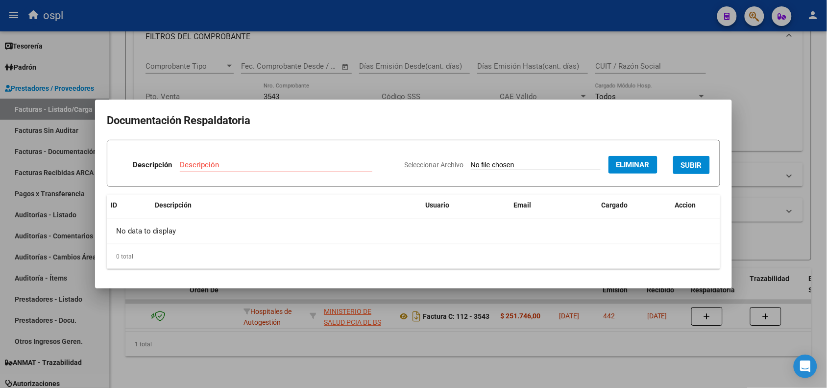
click at [250, 167] on input "Descripción" at bounding box center [276, 164] width 193 height 9
type input "RECHAZO"
click at [687, 168] on span "SUBIR" at bounding box center [691, 165] width 21 height 9
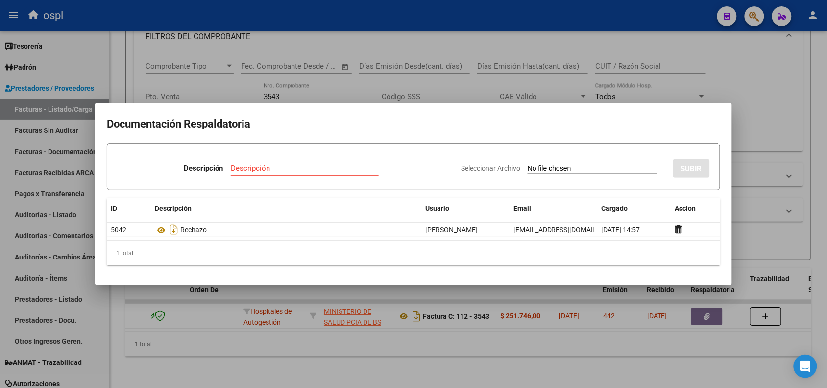
click at [637, 19] on div at bounding box center [413, 194] width 827 height 388
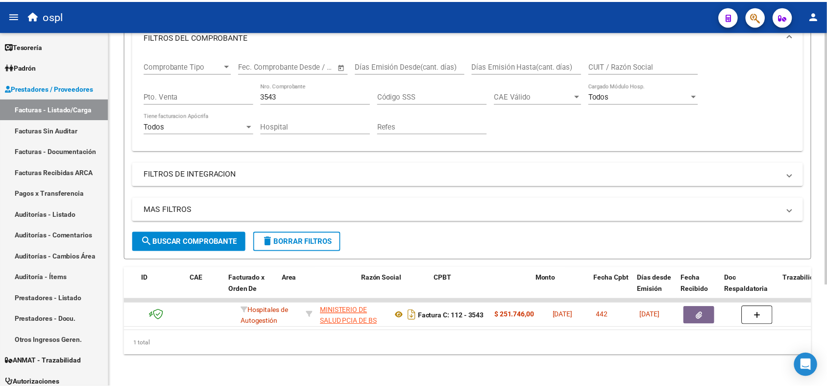
scroll to position [0, 0]
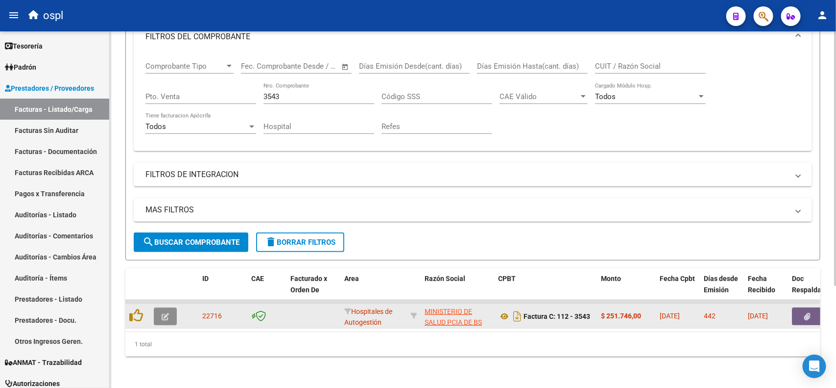
click at [162, 313] on icon "button" at bounding box center [165, 316] width 7 height 7
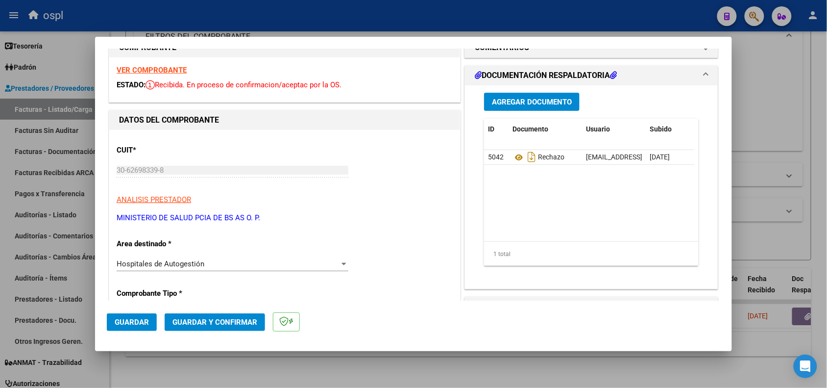
scroll to position [61, 0]
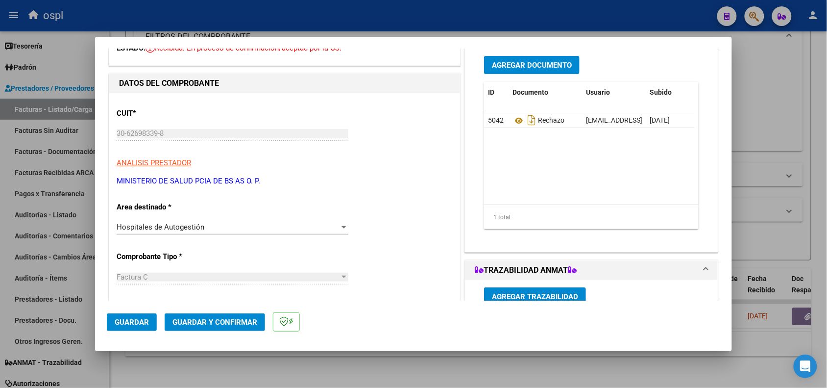
click at [260, 230] on div "Hospitales de Autogestión" at bounding box center [228, 226] width 223 height 9
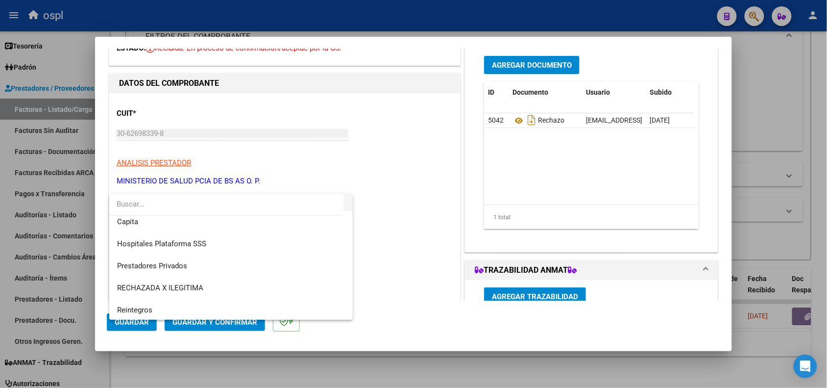
scroll to position [95, 0]
click at [199, 279] on span "RECHAZADA X ILEGITIMA" at bounding box center [231, 287] width 228 height 22
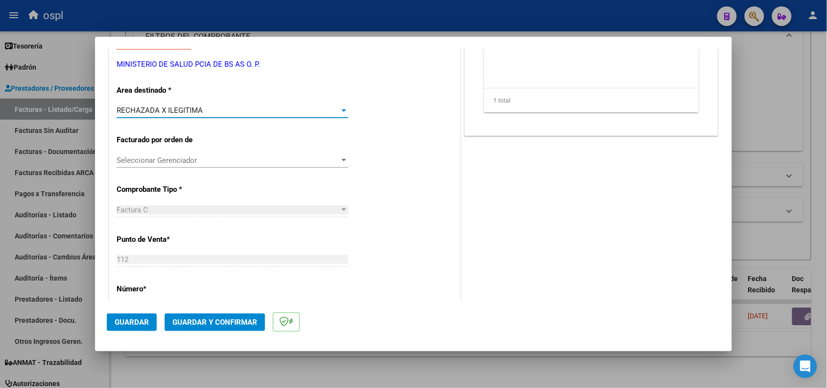
scroll to position [184, 0]
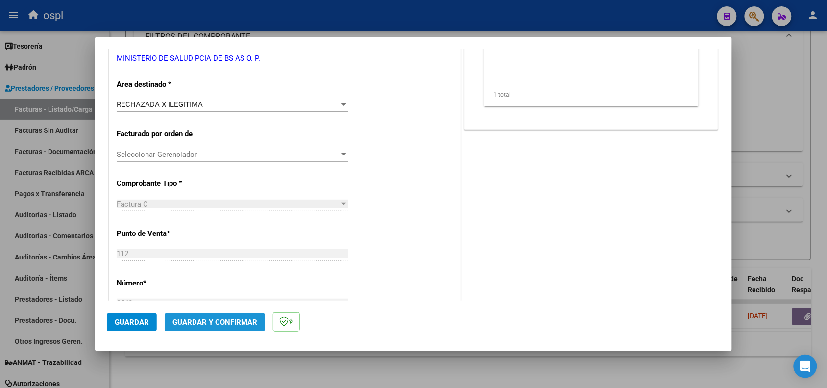
click at [221, 321] on span "Guardar y Confirmar" at bounding box center [214, 321] width 85 height 9
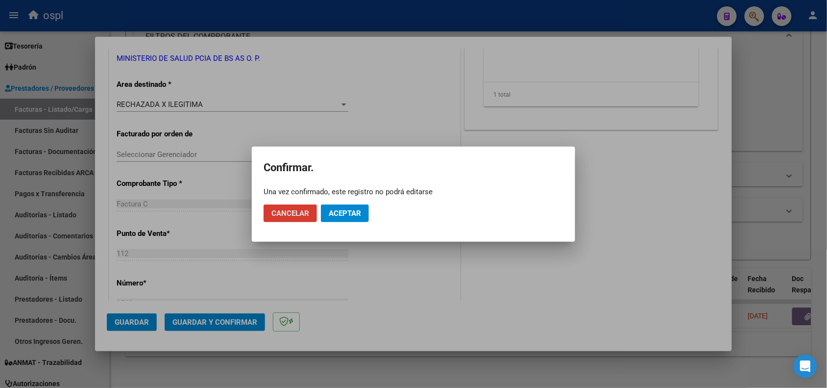
click at [341, 206] on button "Aceptar" at bounding box center [345, 213] width 48 height 18
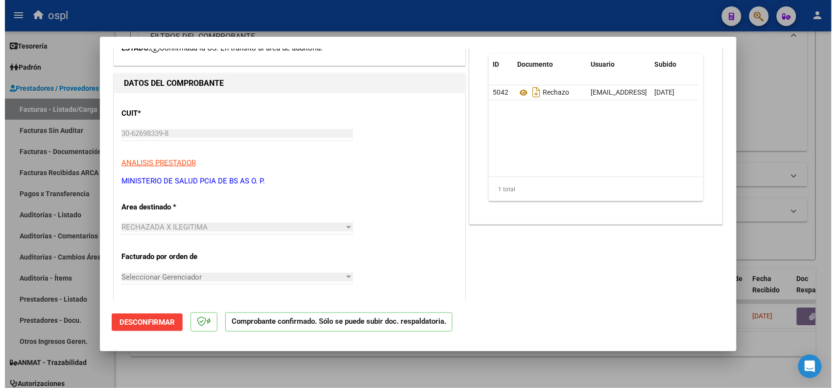
scroll to position [0, 0]
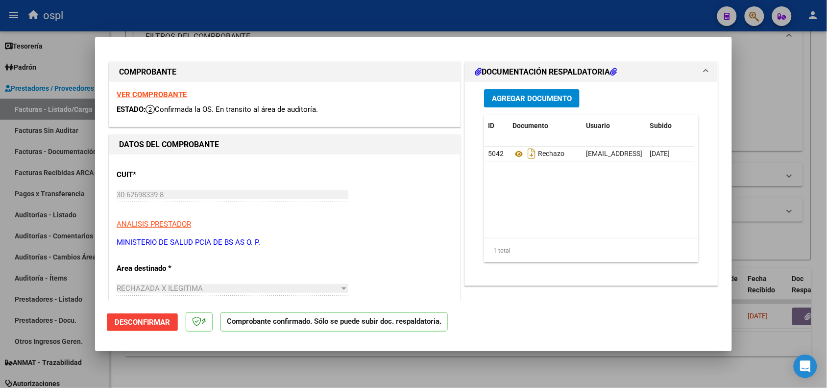
click at [300, 25] on div at bounding box center [413, 194] width 827 height 388
type input "$ 0,00"
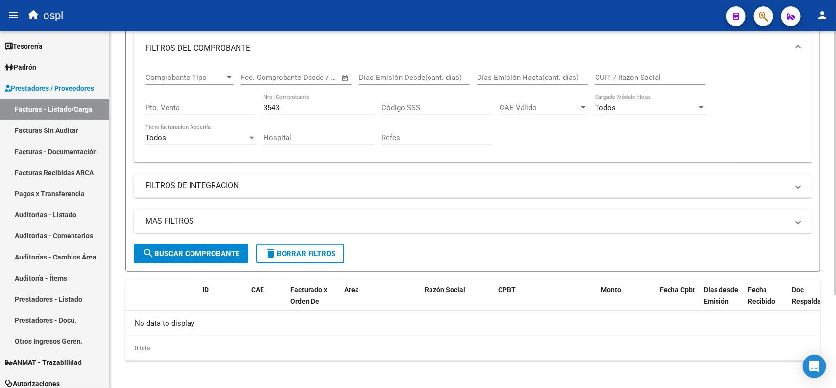
scroll to position [125, 0]
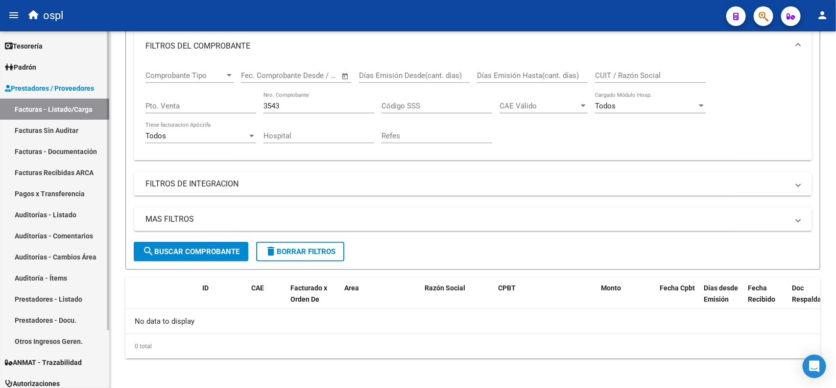
click at [67, 217] on link "Auditorías - Listado" at bounding box center [54, 214] width 109 height 21
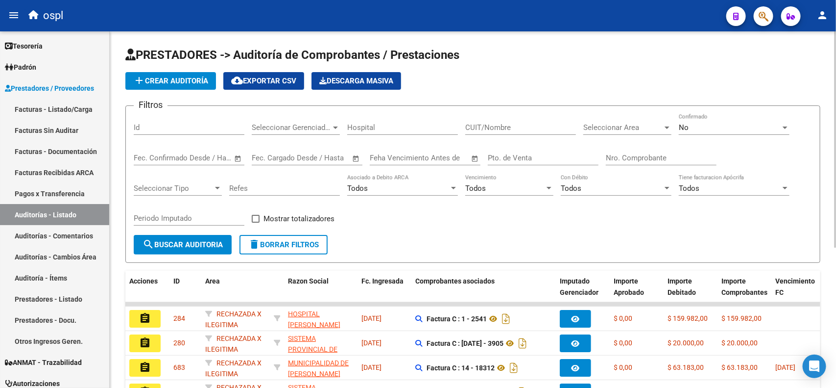
click at [672, 158] on input "Nro. Comprobante" at bounding box center [661, 157] width 111 height 9
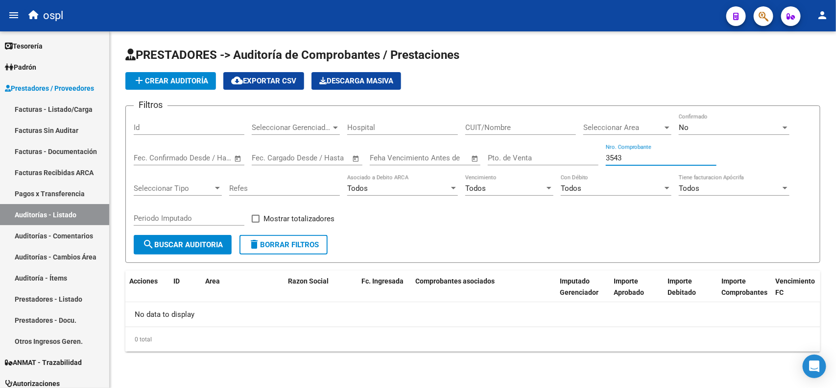
type input "3543"
click at [720, 133] on div "No Confirmado" at bounding box center [734, 124] width 111 height 21
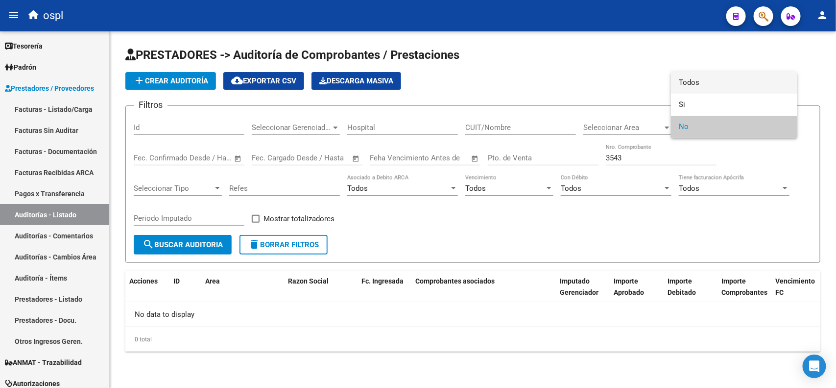
click at [702, 81] on span "Todos" at bounding box center [734, 83] width 111 height 22
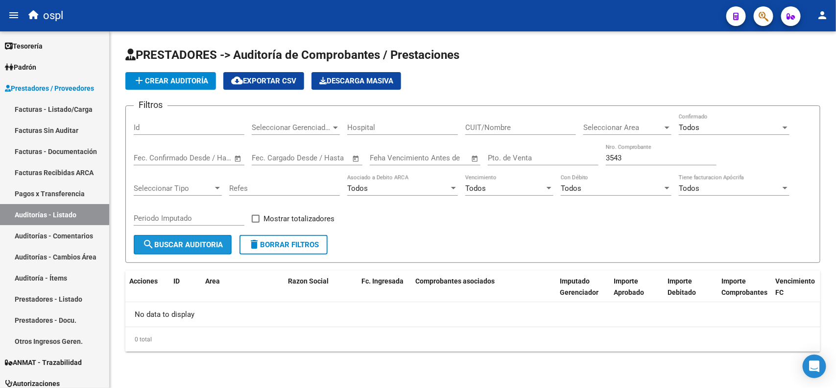
click at [201, 241] on span "search Buscar Auditoria" at bounding box center [183, 244] width 80 height 9
click at [200, 244] on span "search Buscar Auditoria" at bounding box center [183, 244] width 80 height 9
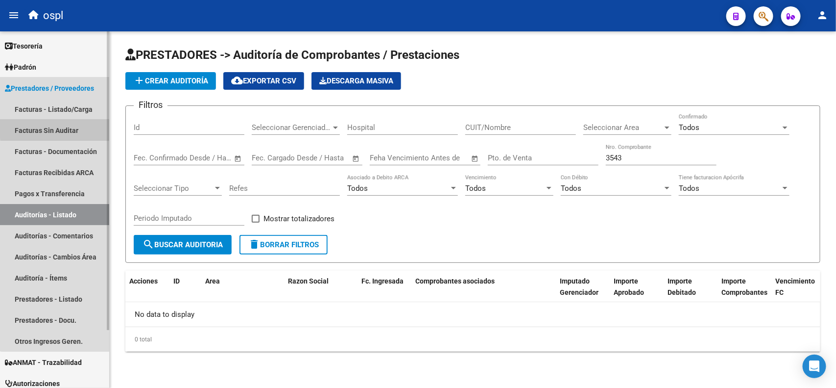
click at [70, 128] on link "Facturas Sin Auditar" at bounding box center [54, 130] width 109 height 21
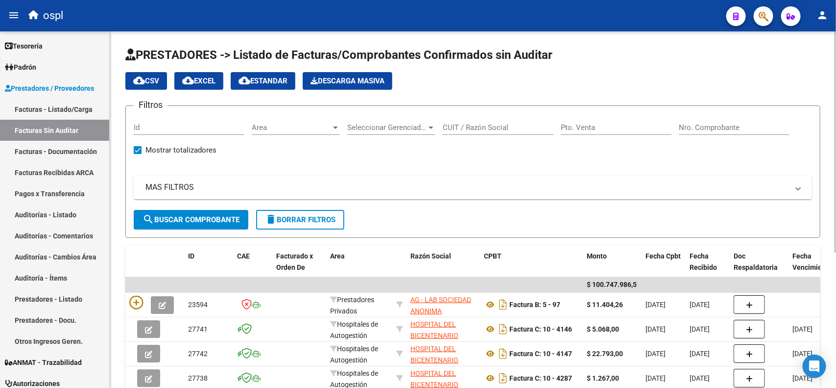
click at [595, 126] on input "Pto. Venta" at bounding box center [616, 127] width 111 height 9
click at [714, 123] on input "Nro. Comprobante" at bounding box center [734, 127] width 111 height 9
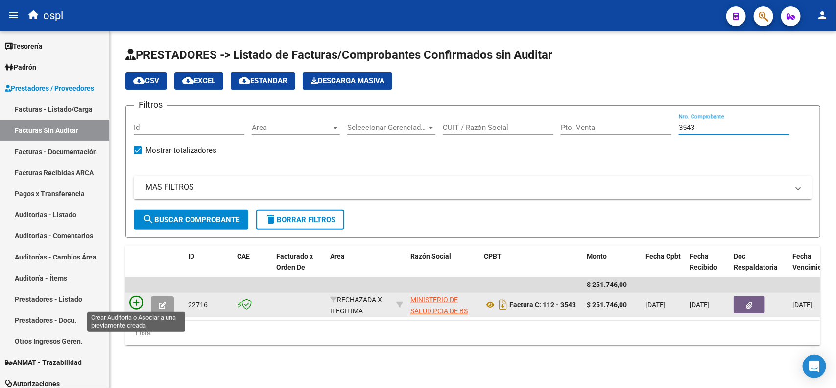
type input "3543"
click at [135, 303] on icon at bounding box center [136, 302] width 14 height 14
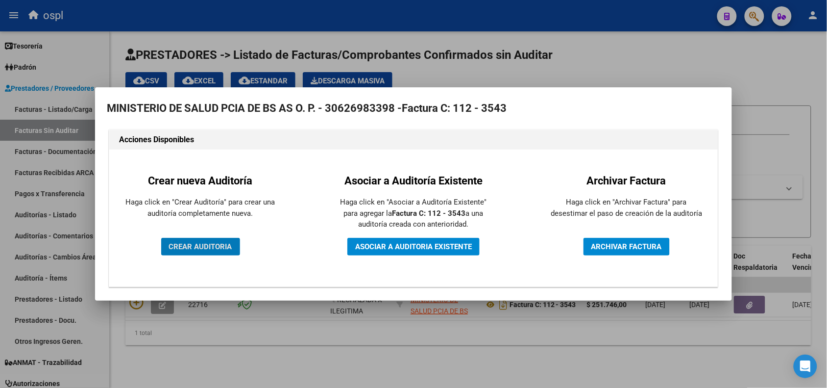
click at [212, 243] on span "CREAR AUDITORIA" at bounding box center [200, 246] width 63 height 9
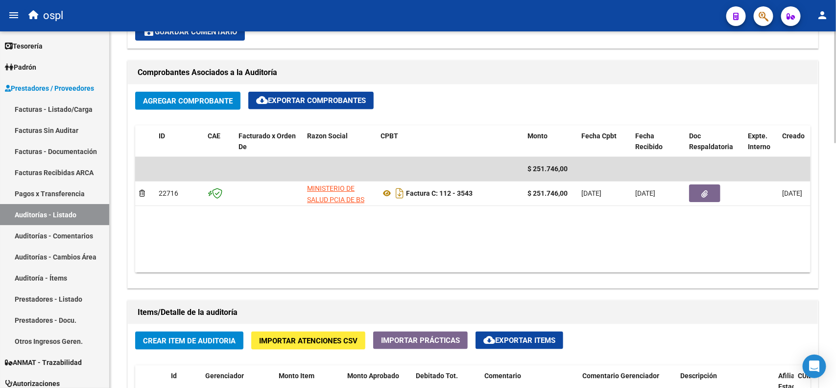
scroll to position [490, 0]
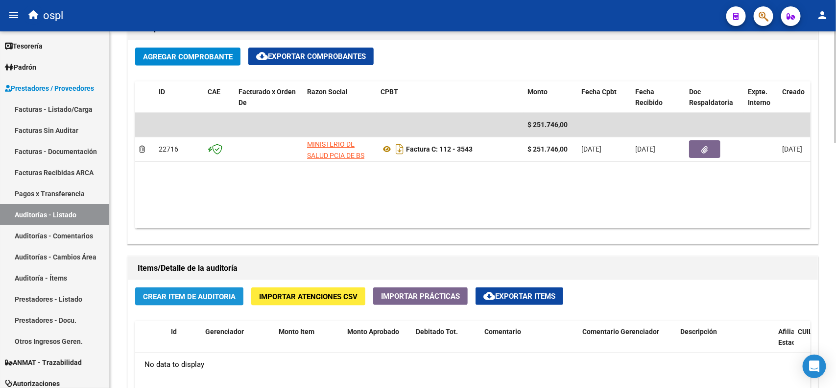
click at [193, 292] on span "Crear Item de Auditoria" at bounding box center [189, 296] width 93 height 9
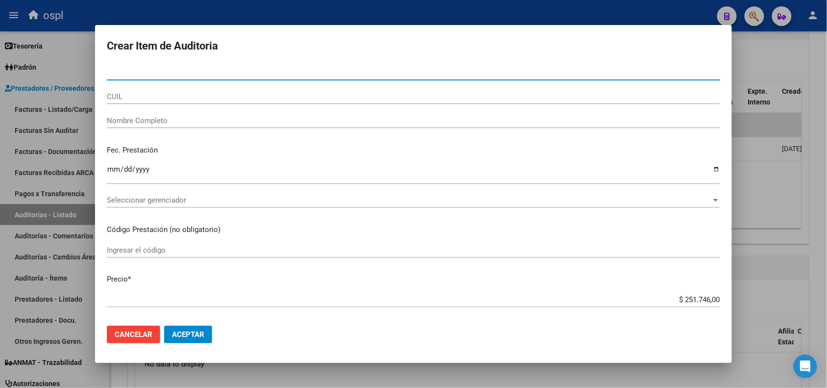
click at [164, 325] on button "Aceptar" at bounding box center [188, 334] width 48 height 18
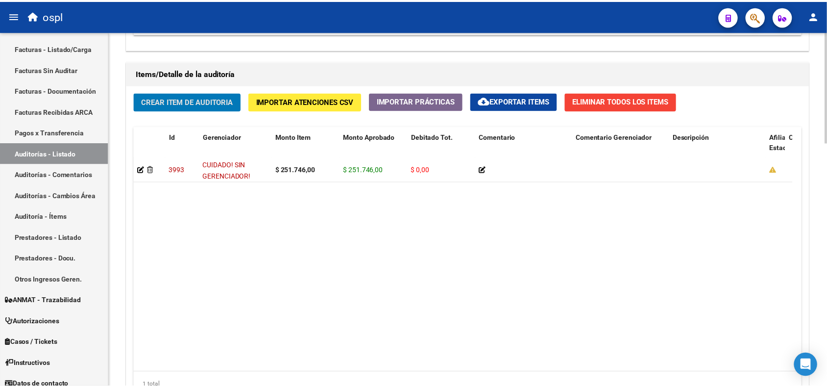
scroll to position [657, 0]
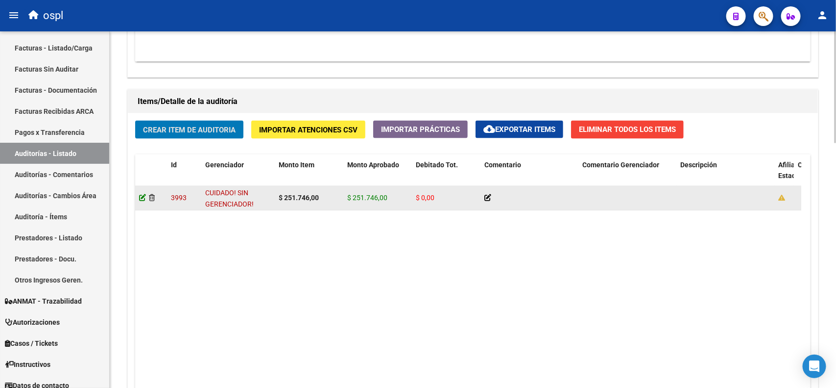
click at [140, 194] on icon at bounding box center [142, 197] width 7 height 7
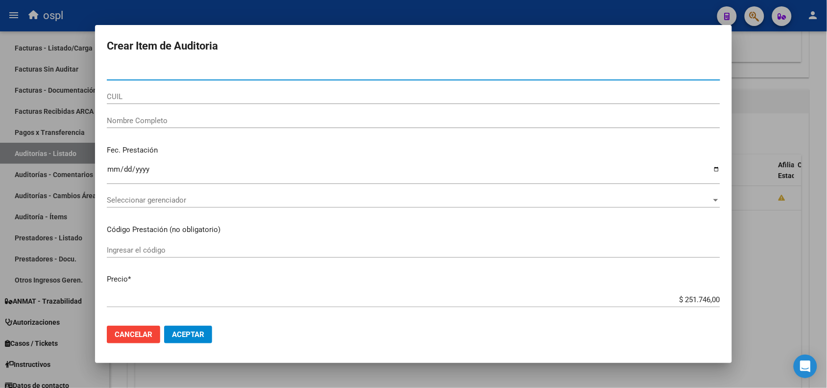
click at [176, 121] on input "Nombre Completo" at bounding box center [413, 120] width 613 height 9
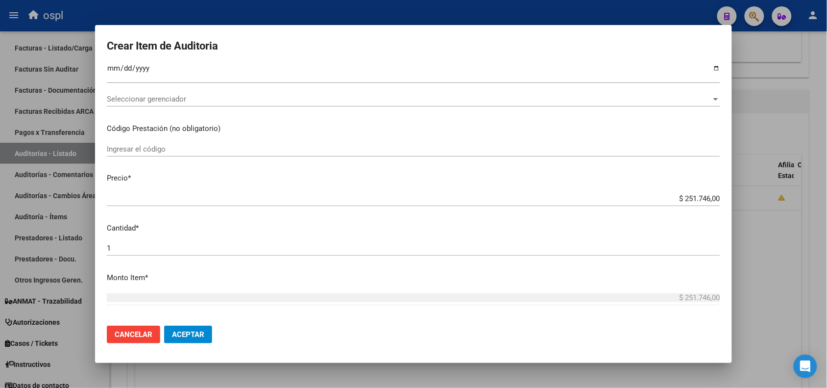
scroll to position [122, 0]
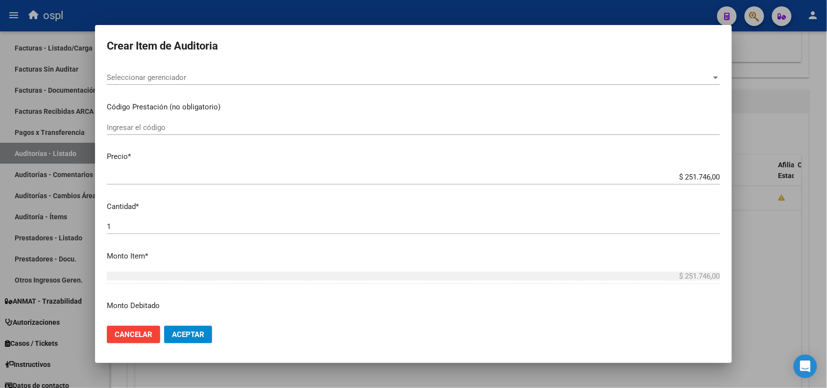
type input "VARIOS"
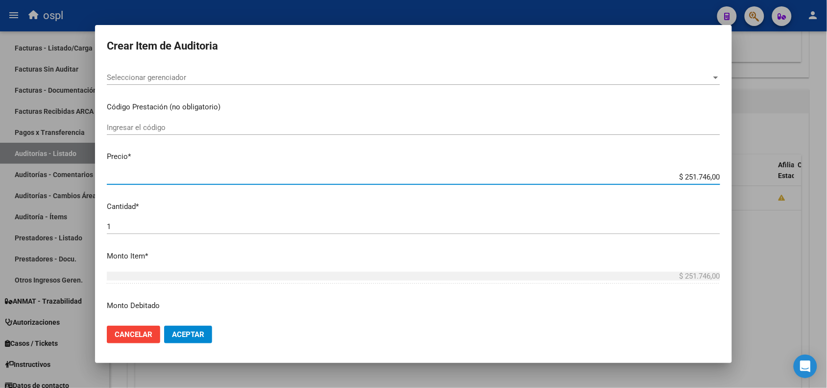
drag, startPoint x: 670, startPoint y: 174, endPoint x: 713, endPoint y: 172, distance: 43.6
click at [713, 172] on mat-dialog-content "Nro Documento CUIL VARIOS Nombre Completo Fec. Prestación Ingresar la fecha Sel…" at bounding box center [413, 191] width 637 height 252
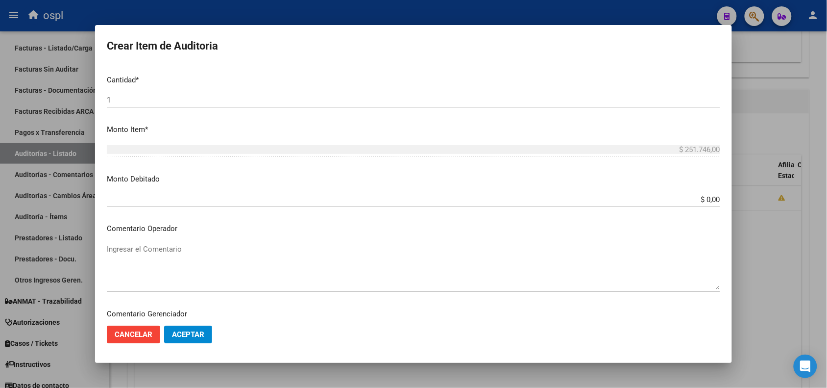
scroll to position [245, 0]
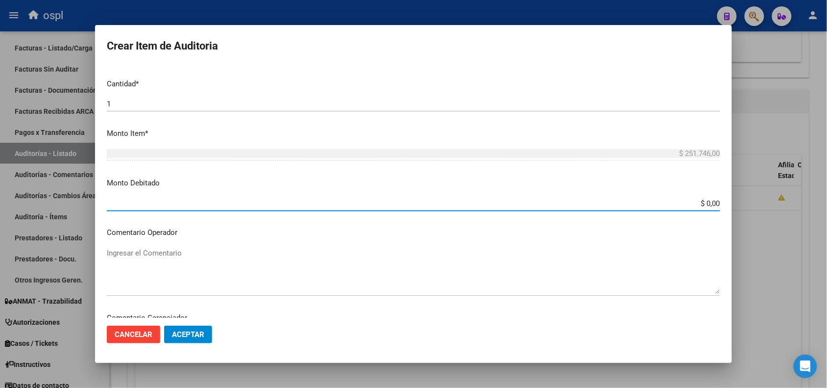
drag, startPoint x: 687, startPoint y: 201, endPoint x: 734, endPoint y: 202, distance: 46.5
click at [734, 202] on div "Crear Item de Auditoria Nro Documento CUIL VARIOS Nombre Completo Fec. Prestaci…" at bounding box center [413, 194] width 827 height 388
paste input "251.746"
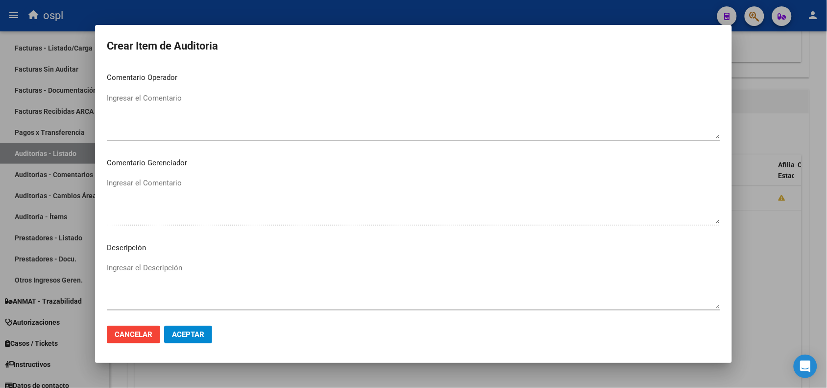
scroll to position [429, 0]
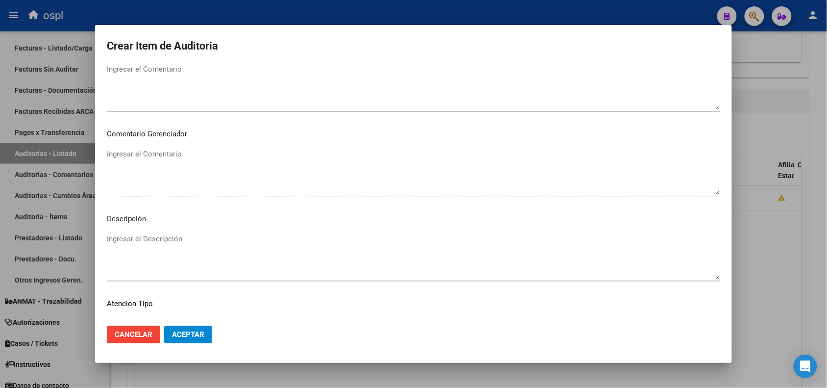
type input "$ 251.746,00"
click at [145, 238] on textarea "Ingresar el Descripción" at bounding box center [413, 256] width 613 height 46
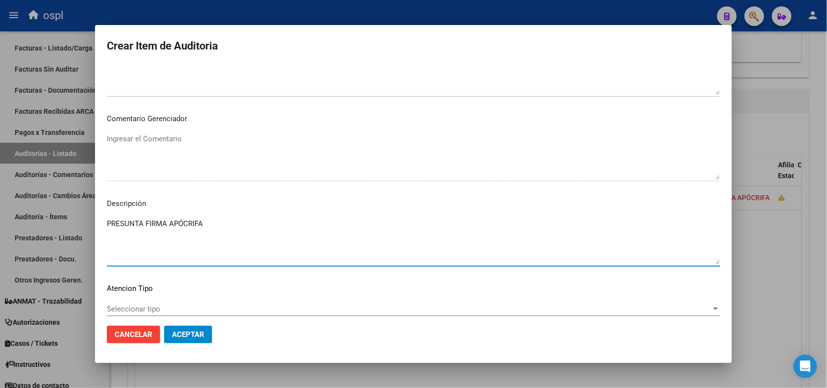
scroll to position [490, 0]
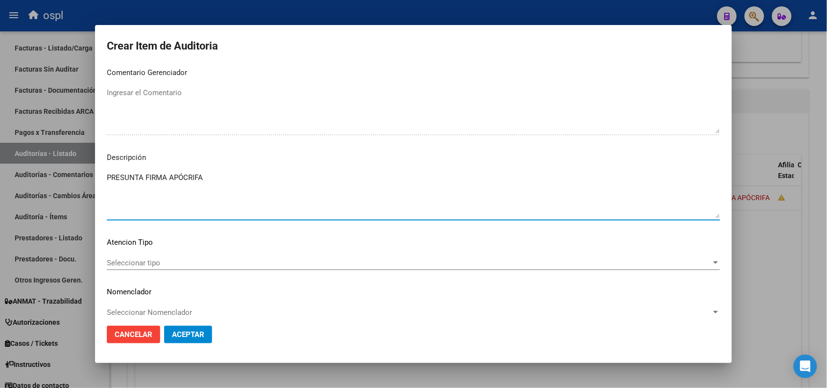
type textarea "PRESUNTA FIRMA APÓCRIFA"
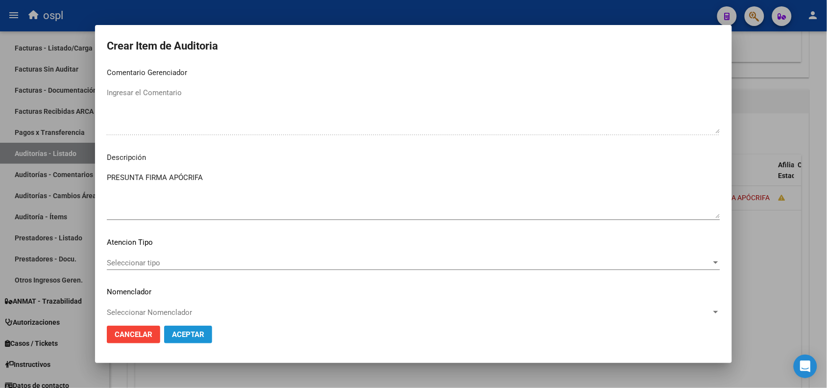
click at [194, 327] on button "Aceptar" at bounding box center [188, 334] width 48 height 18
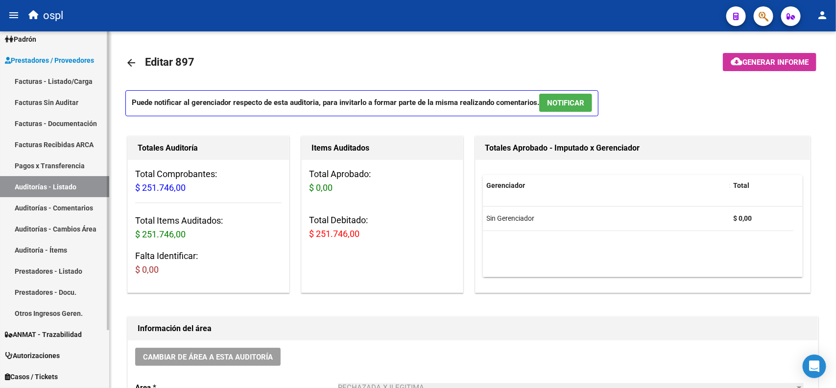
scroll to position [0, 0]
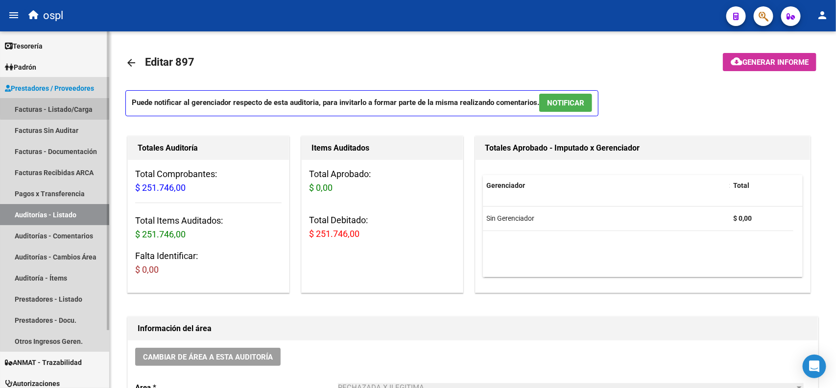
click at [67, 107] on link "Facturas - Listado/Carga" at bounding box center [54, 108] width 109 height 21
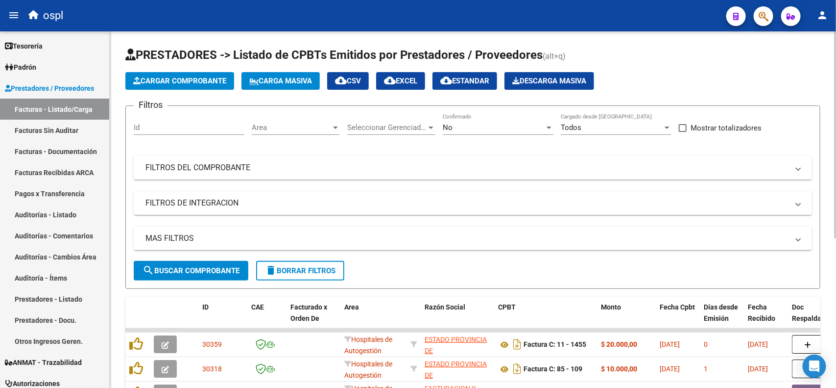
click at [500, 123] on div "No" at bounding box center [494, 127] width 102 height 9
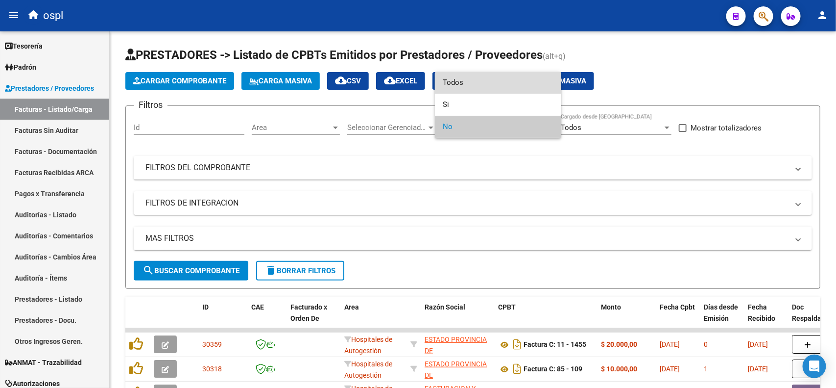
click at [484, 88] on span "Todos" at bounding box center [498, 83] width 111 height 22
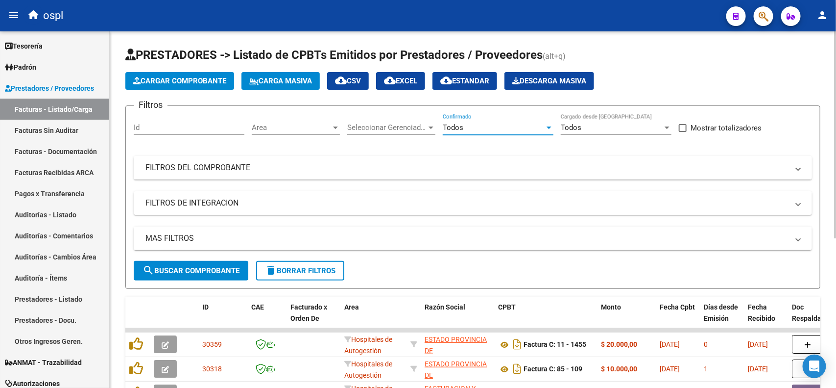
click at [299, 167] on mat-panel-title "FILTROS DEL COMPROBANTE" at bounding box center [466, 167] width 643 height 11
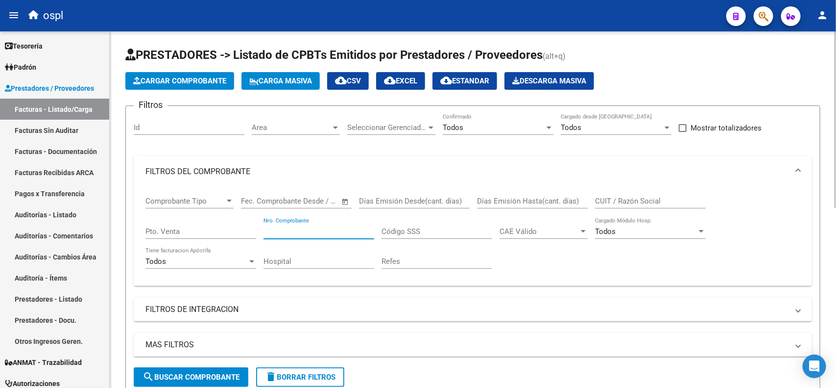
click at [343, 228] on input "Nro. Comprobante" at bounding box center [319, 231] width 111 height 9
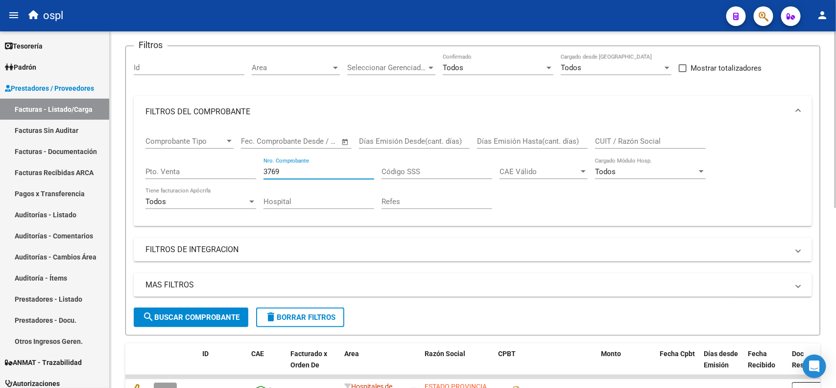
scroll to position [61, 0]
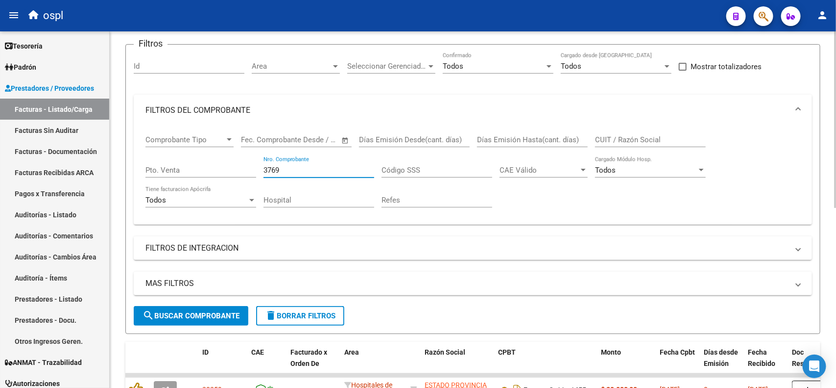
type input "3769"
click at [184, 311] on span "search Buscar Comprobante" at bounding box center [191, 315] width 97 height 9
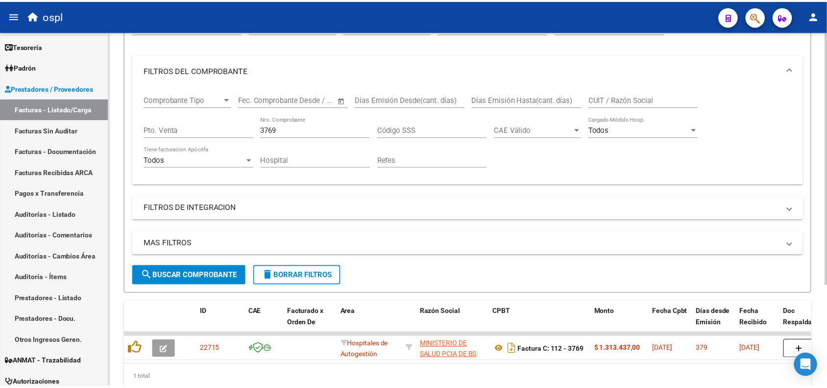
scroll to position [122, 0]
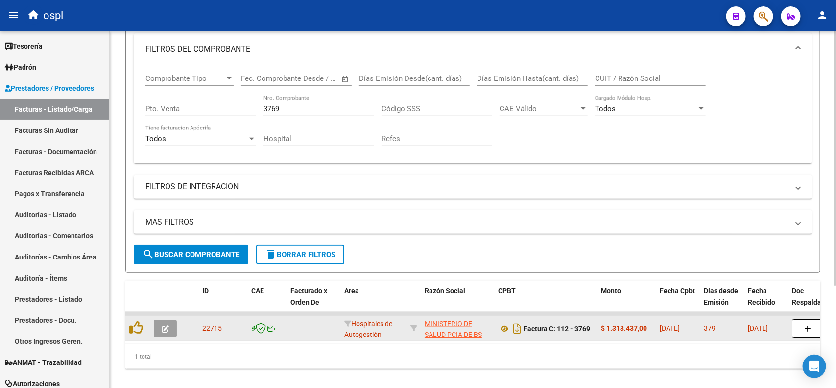
click at [167, 327] on icon "button" at bounding box center [165, 328] width 7 height 7
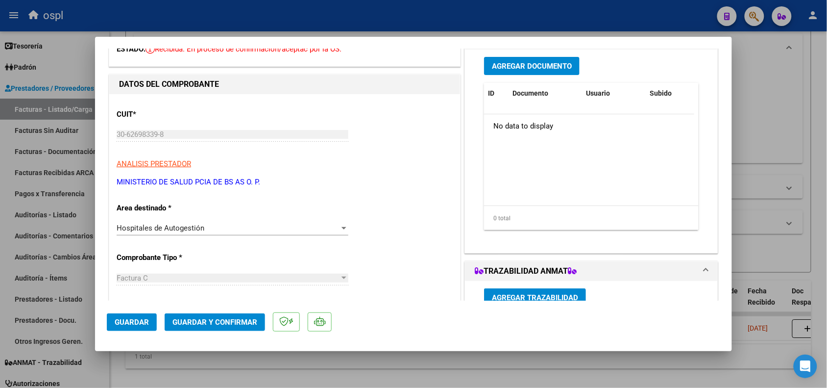
scroll to position [61, 0]
click at [228, 228] on div "Hospitales de Autogestión" at bounding box center [228, 226] width 223 height 9
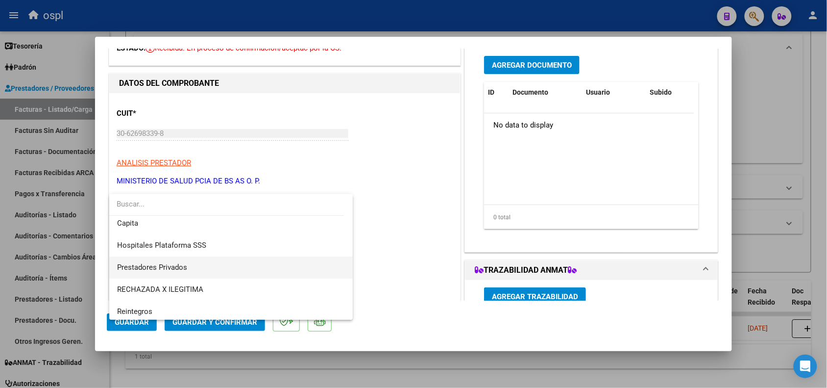
scroll to position [95, 0]
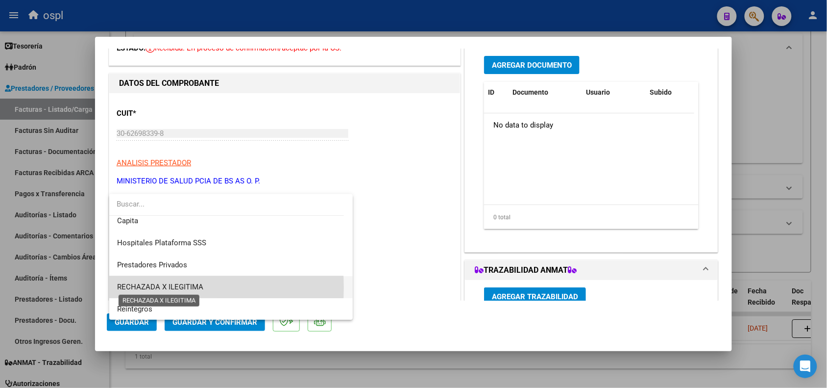
click at [156, 286] on span "RECHAZADA X ILEGITIMA" at bounding box center [160, 286] width 86 height 9
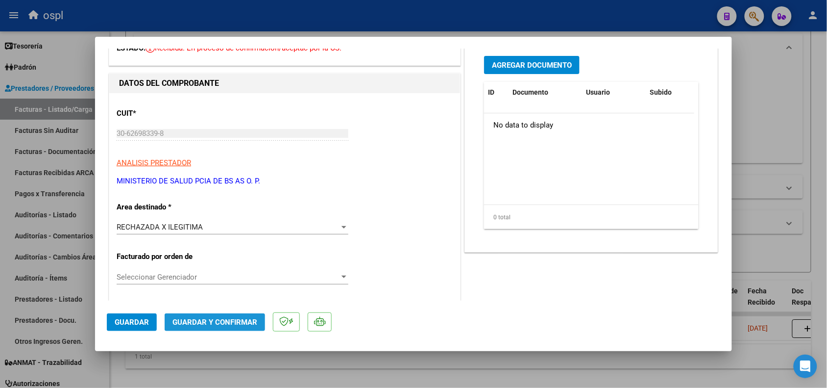
click at [206, 326] on button "Guardar y Confirmar" at bounding box center [215, 322] width 100 height 18
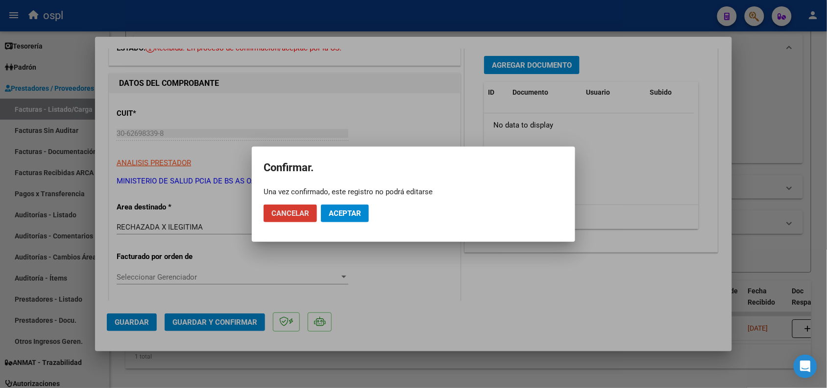
click at [339, 222] on mat-dialog-actions "Cancelar Aceptar" at bounding box center [414, 212] width 300 height 33
click at [341, 218] on button "Aceptar" at bounding box center [345, 213] width 48 height 18
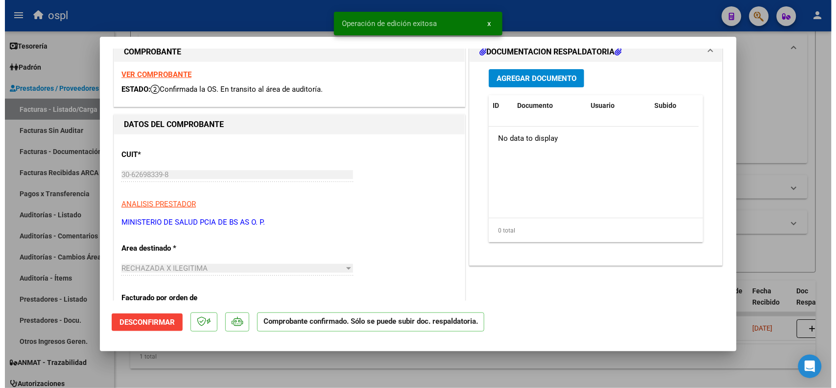
scroll to position [0, 0]
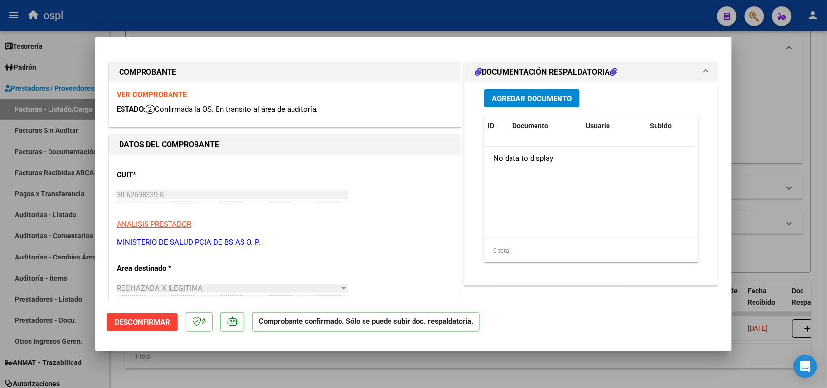
click at [283, 18] on div at bounding box center [413, 194] width 827 height 388
type input "$ 0,00"
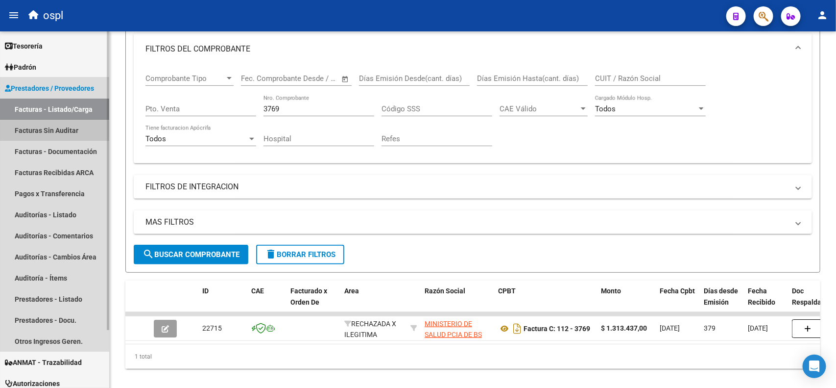
click at [65, 127] on link "Facturas Sin Auditar" at bounding box center [54, 130] width 109 height 21
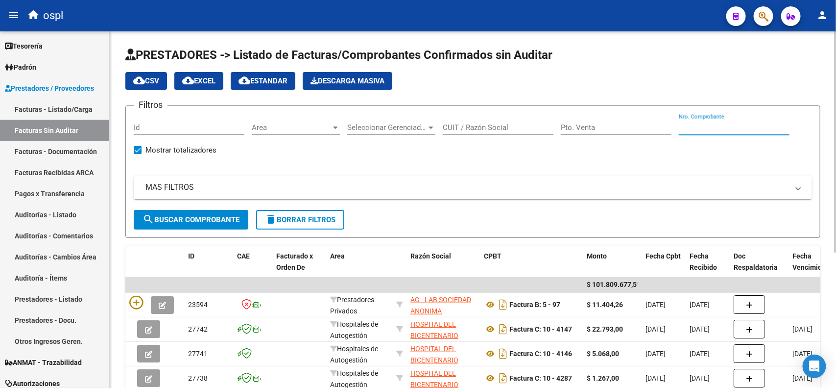
click at [708, 123] on input "Nro. Comprobante" at bounding box center [734, 127] width 111 height 9
type input "3769"
click at [194, 220] on span "search Buscar Comprobante" at bounding box center [191, 219] width 97 height 9
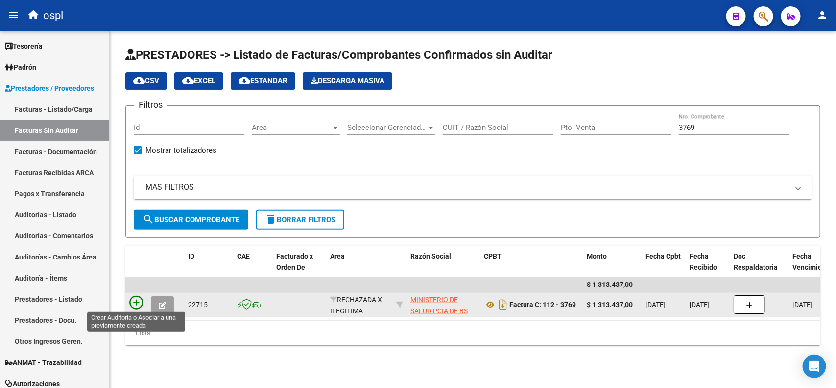
click at [139, 296] on icon at bounding box center [136, 302] width 14 height 14
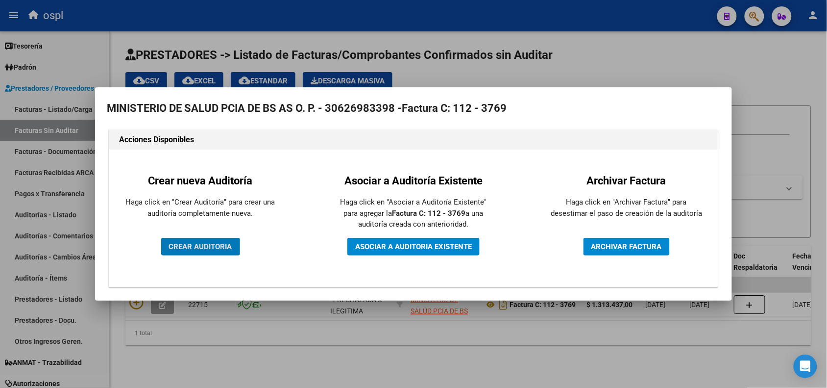
click at [168, 242] on button "CREAR AUDITORIA" at bounding box center [200, 247] width 79 height 18
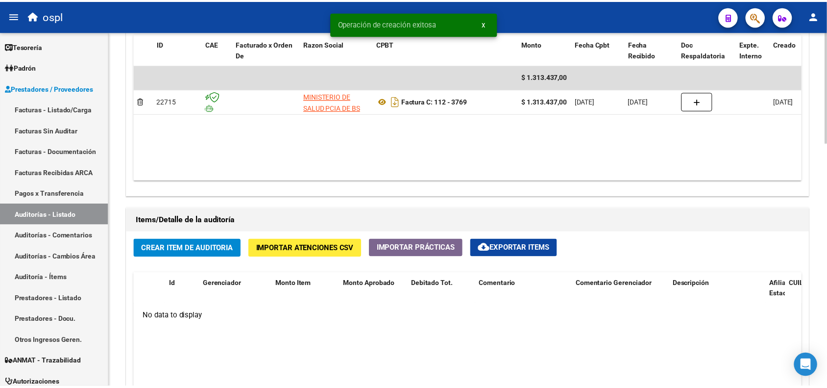
scroll to position [551, 0]
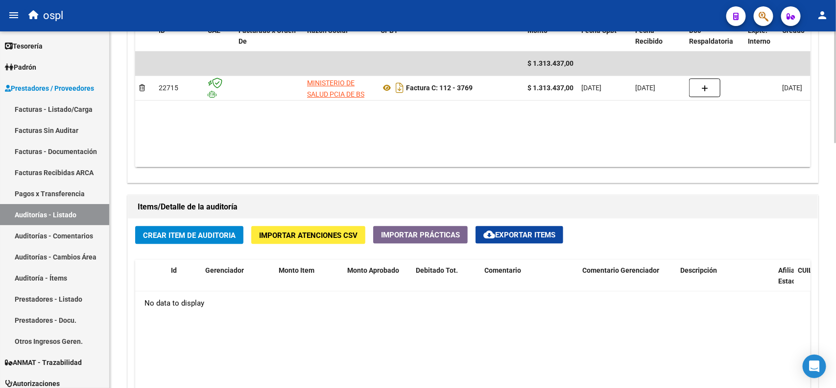
click at [215, 236] on span "Crear Item de Auditoria" at bounding box center [189, 235] width 93 height 9
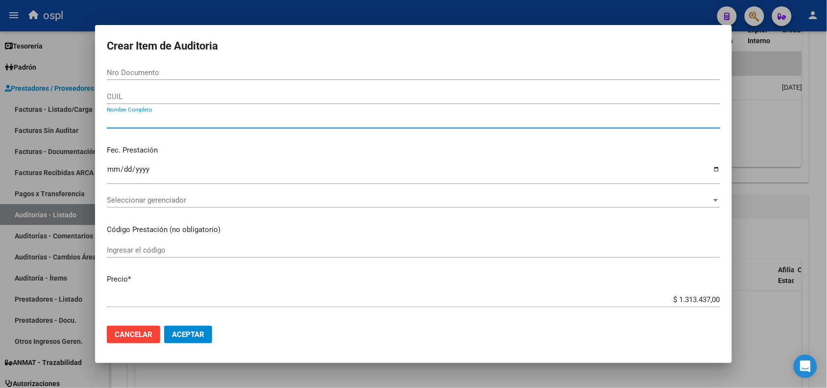
click at [206, 123] on input "Nombre Completo" at bounding box center [413, 120] width 613 height 9
type input "v"
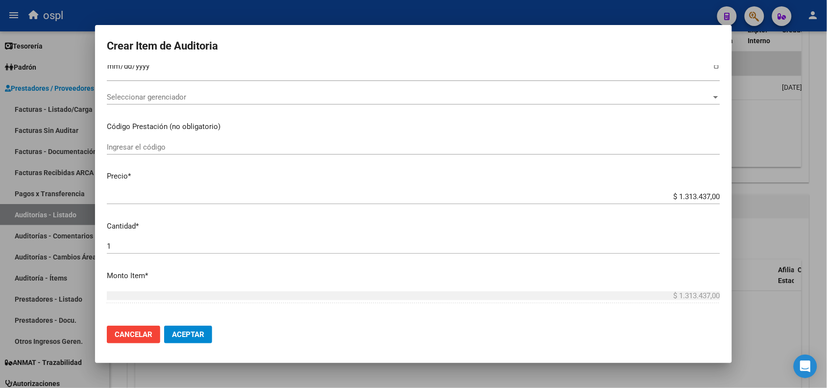
scroll to position [122, 0]
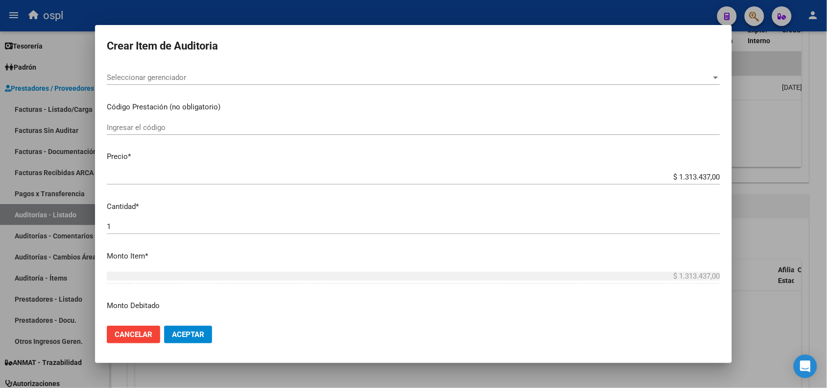
type input "VARIOS"
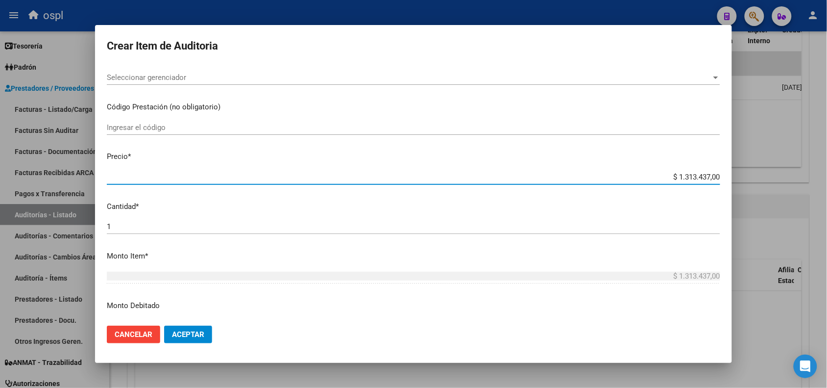
drag, startPoint x: 664, startPoint y: 176, endPoint x: 711, endPoint y: 170, distance: 46.9
click at [711, 170] on div "$ 1.313.437,00 Ingresar el precio" at bounding box center [413, 177] width 613 height 15
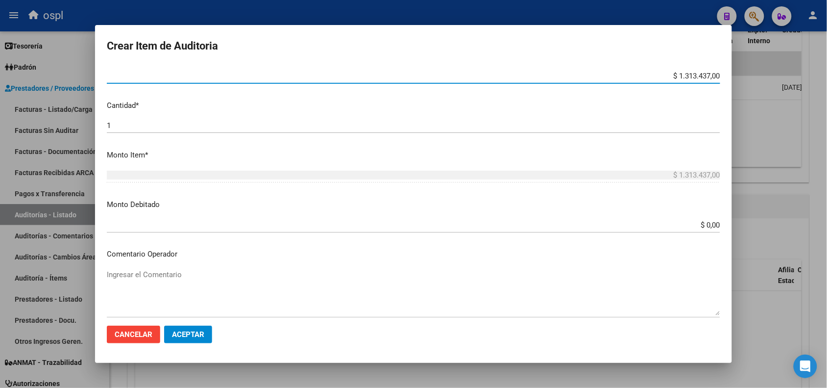
scroll to position [245, 0]
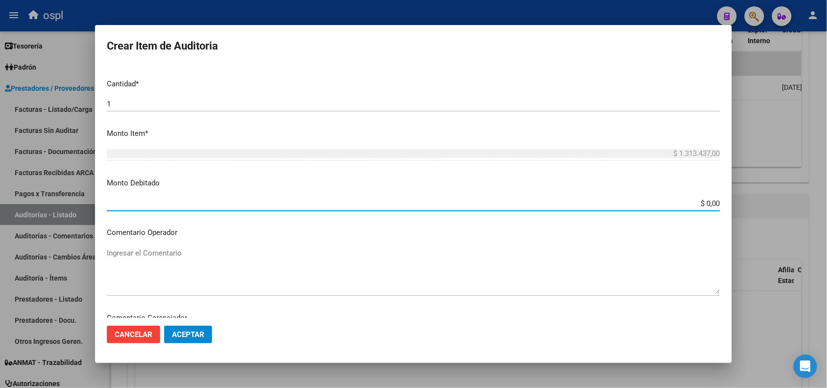
drag, startPoint x: 691, startPoint y: 204, endPoint x: 718, endPoint y: 196, distance: 27.5
click at [717, 196] on mat-dialog-content "Nro Documento CUIL VARIOS Nombre Completo Fec. Prestación Ingresar la fecha Sel…" at bounding box center [413, 191] width 637 height 252
paste input "1.313.437"
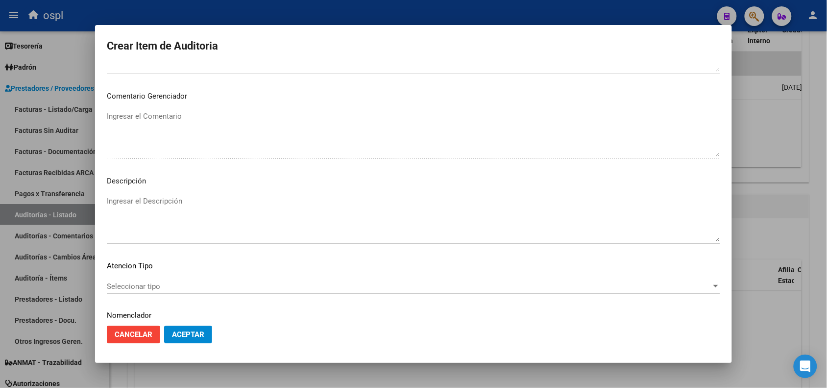
scroll to position [439, 0]
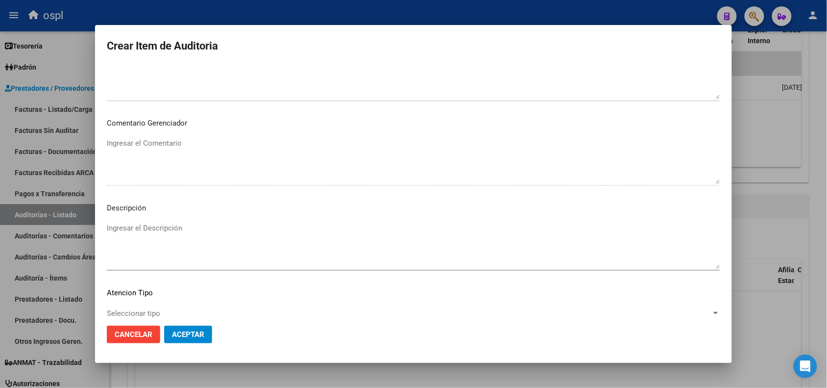
type input "$ 1.313.437,00"
click at [142, 234] on textarea "Ingresar el Descripción" at bounding box center [413, 245] width 613 height 46
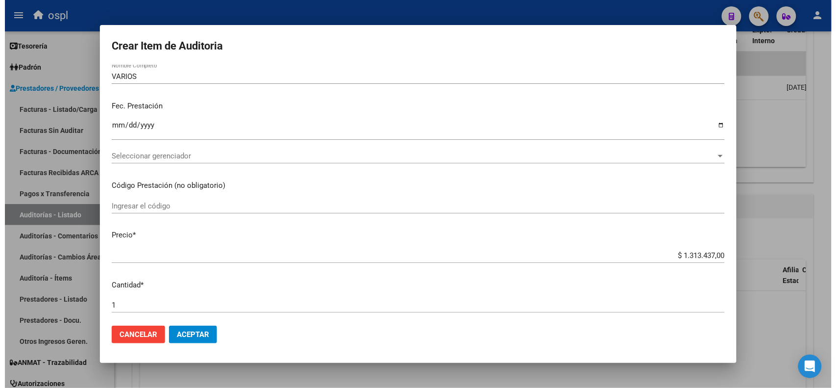
scroll to position [61, 0]
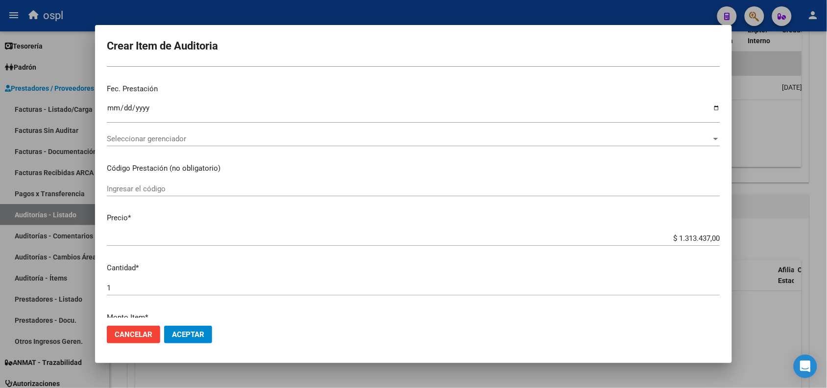
type textarea "FALTA FIRMA DEL AFILIADO"
click at [190, 326] on button "Aceptar" at bounding box center [188, 334] width 48 height 18
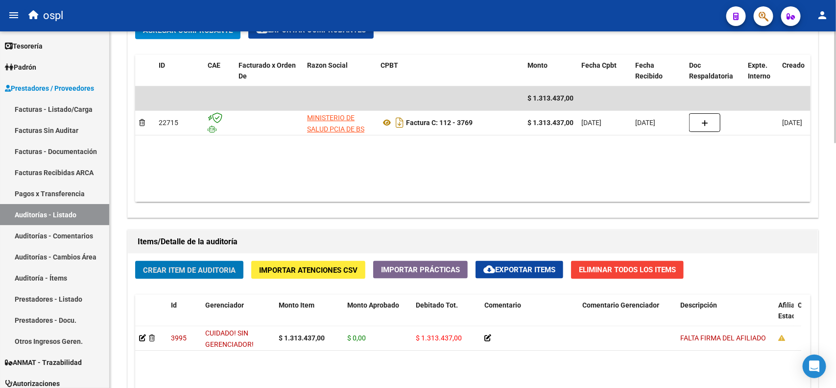
scroll to position [490, 0]
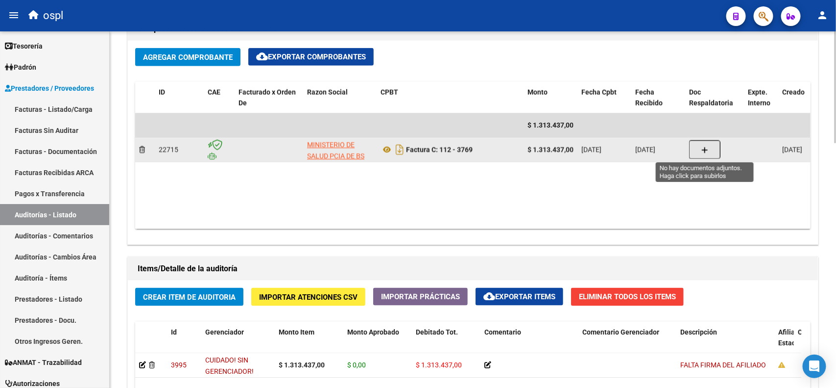
click at [706, 149] on icon "button" at bounding box center [705, 149] width 7 height 7
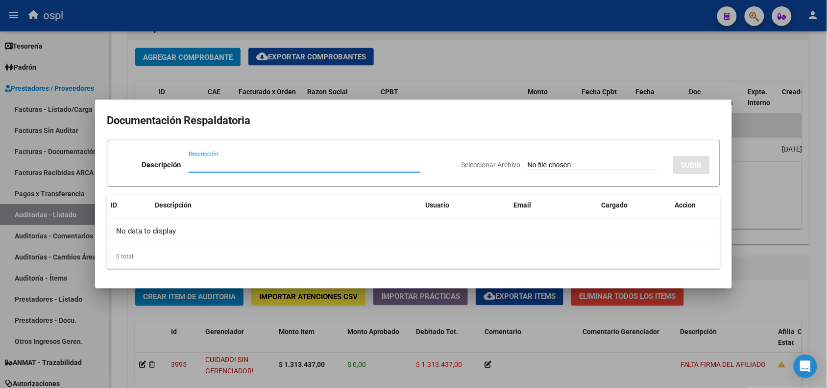
click at [611, 167] on input "Seleccionar Archivo" at bounding box center [593, 165] width 130 height 9
type input "C:\fakepath\RECHAZO 3769_Güemes.pdf"
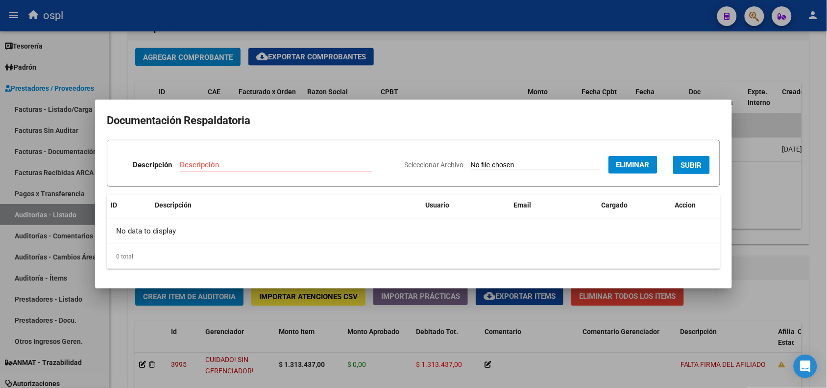
click at [332, 158] on div "Descripción" at bounding box center [276, 164] width 193 height 15
type input "RECHAZO"
click at [694, 161] on span "SUBIR" at bounding box center [691, 165] width 21 height 9
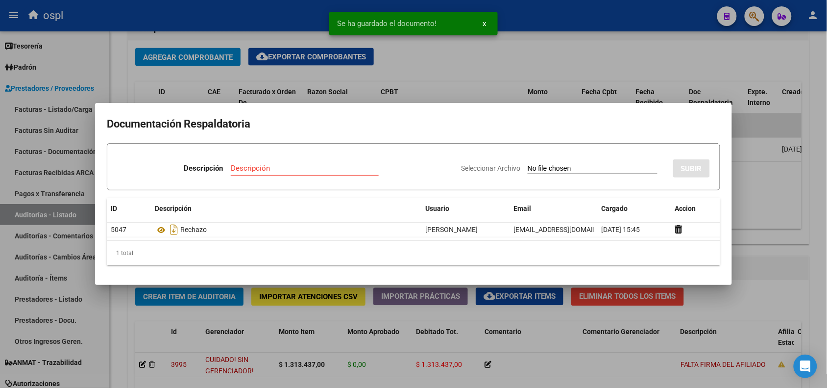
click at [524, 19] on div at bounding box center [413, 194] width 827 height 388
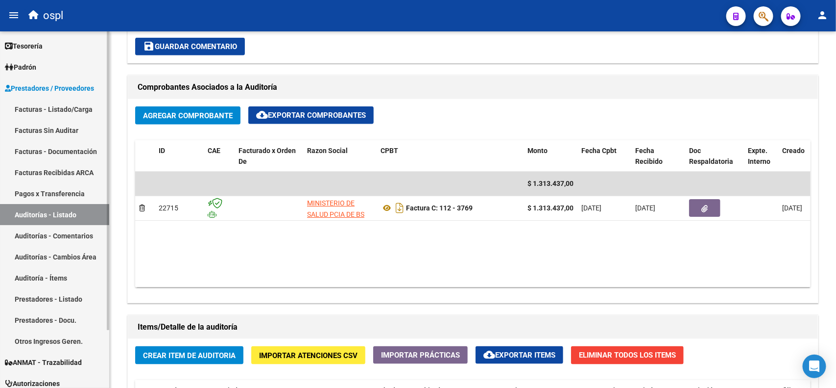
scroll to position [429, 0]
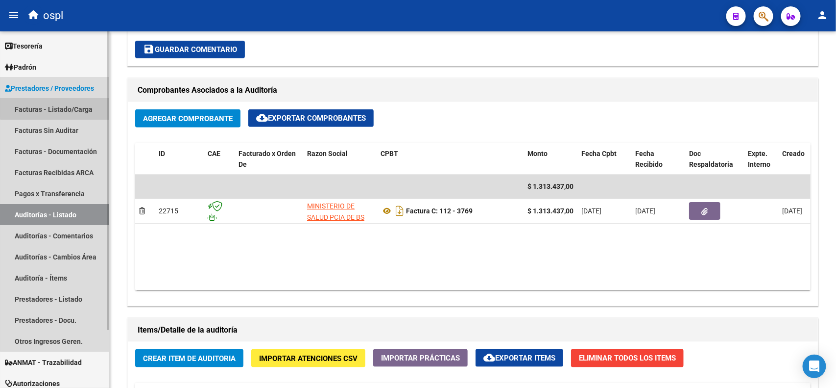
click at [62, 103] on link "Facturas - Listado/Carga" at bounding box center [54, 108] width 109 height 21
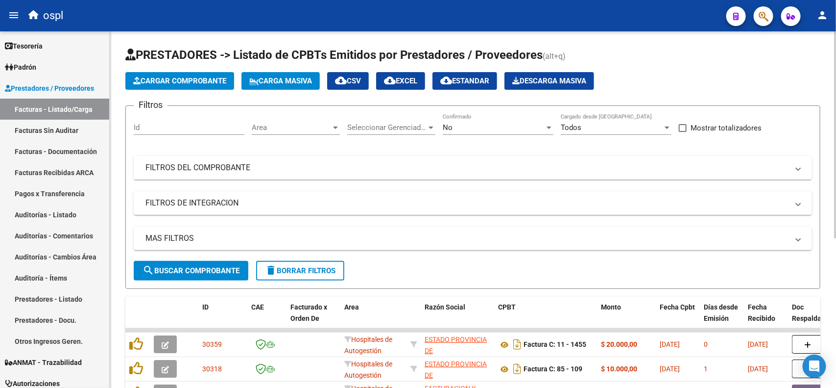
click at [294, 176] on mat-expansion-panel-header "FILTROS DEL COMPROBANTE" at bounding box center [473, 168] width 678 height 24
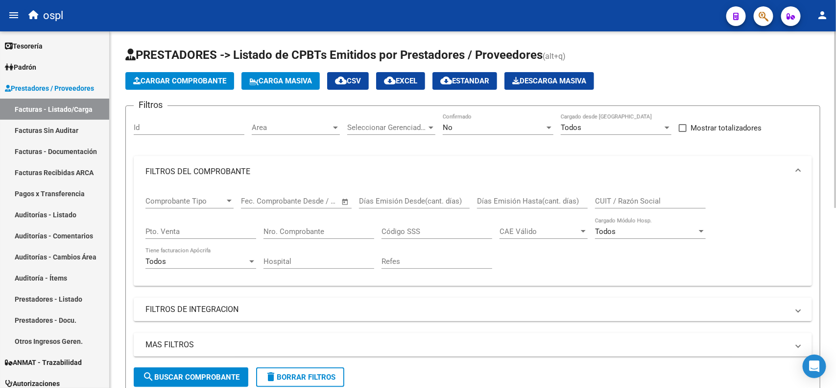
click at [299, 229] on input "Nro. Comprobante" at bounding box center [319, 231] width 111 height 9
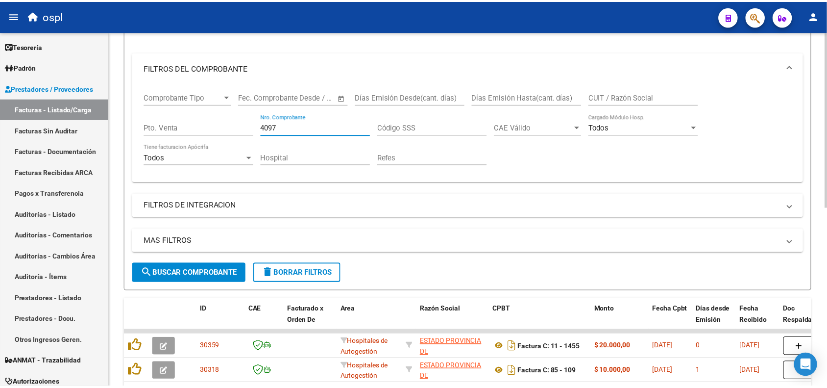
scroll to position [122, 0]
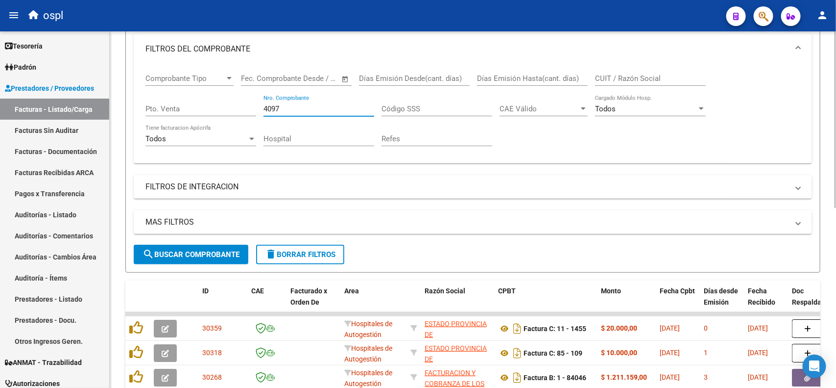
type input "4097"
click at [199, 255] on span "search Buscar Comprobante" at bounding box center [191, 254] width 97 height 9
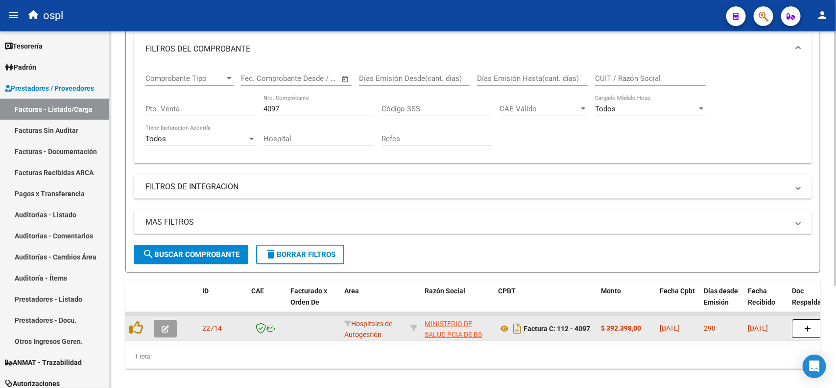
click at [165, 329] on icon "button" at bounding box center [165, 328] width 7 height 7
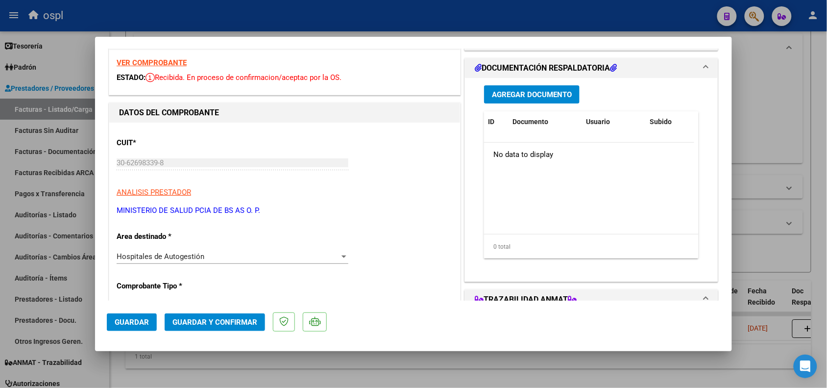
scroll to position [61, 0]
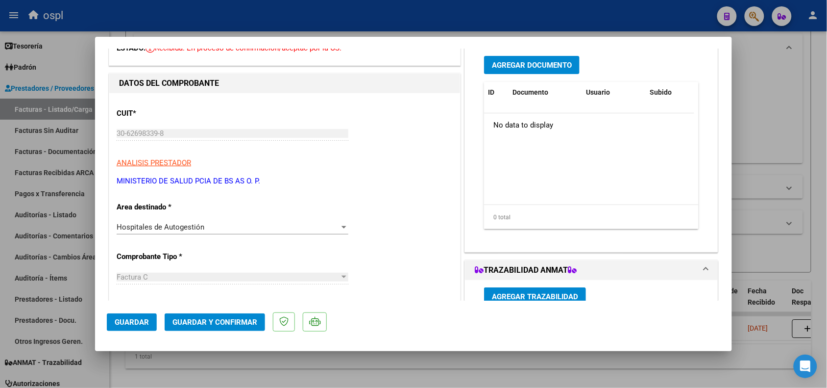
click at [209, 228] on div "Hospitales de Autogestión" at bounding box center [228, 226] width 223 height 9
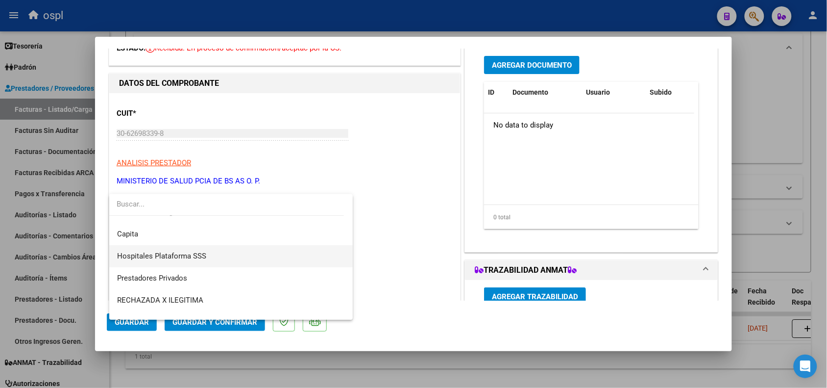
scroll to position [95, 0]
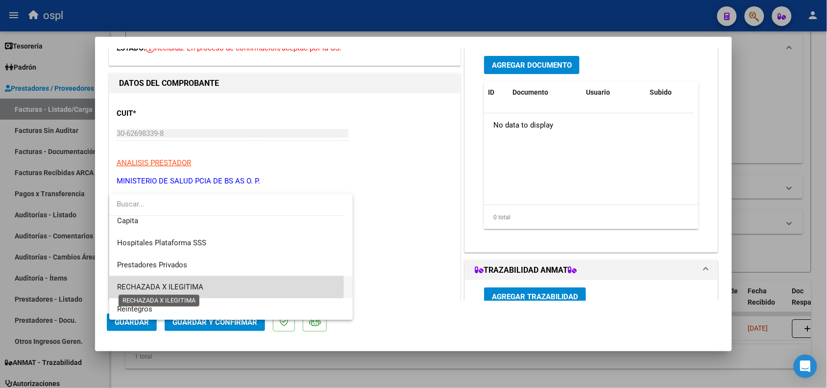
click at [162, 286] on span "RECHAZADA X ILEGITIMA" at bounding box center [160, 286] width 86 height 9
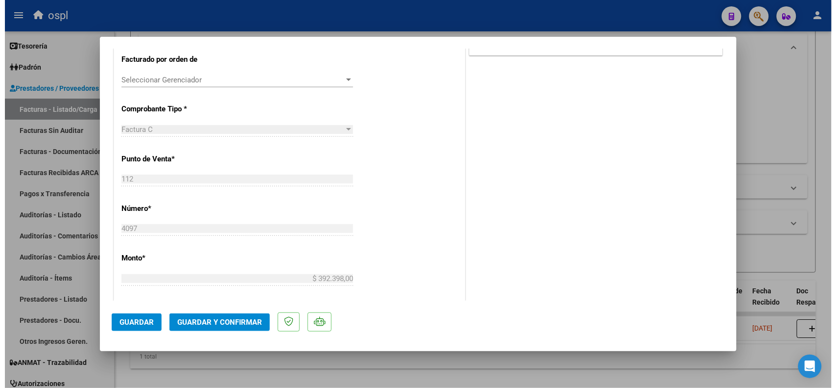
scroll to position [233, 0]
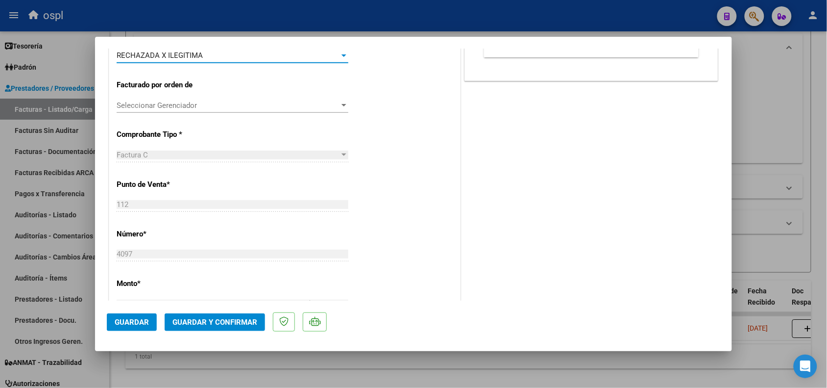
click at [234, 320] on span "Guardar y Confirmar" at bounding box center [214, 321] width 85 height 9
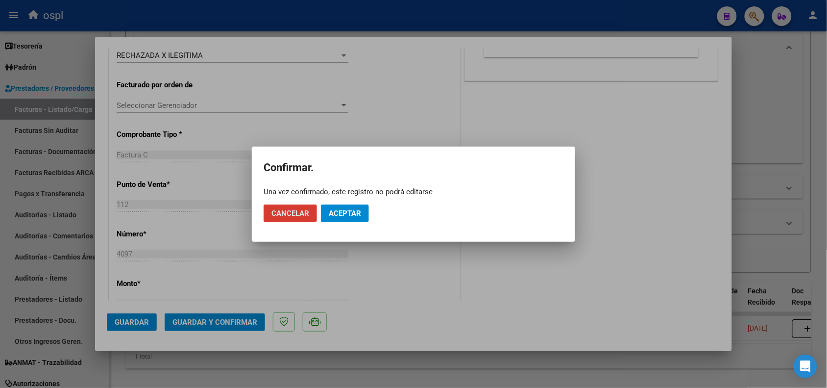
click at [347, 209] on span "Aceptar" at bounding box center [345, 213] width 32 height 9
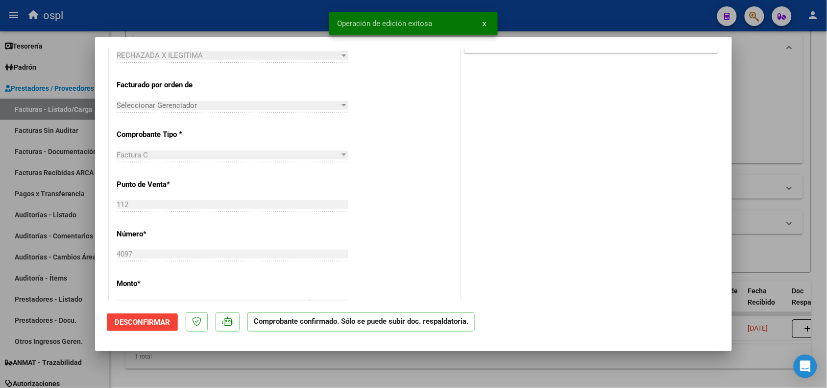
click at [261, 23] on div at bounding box center [413, 194] width 827 height 388
type input "$ 0,00"
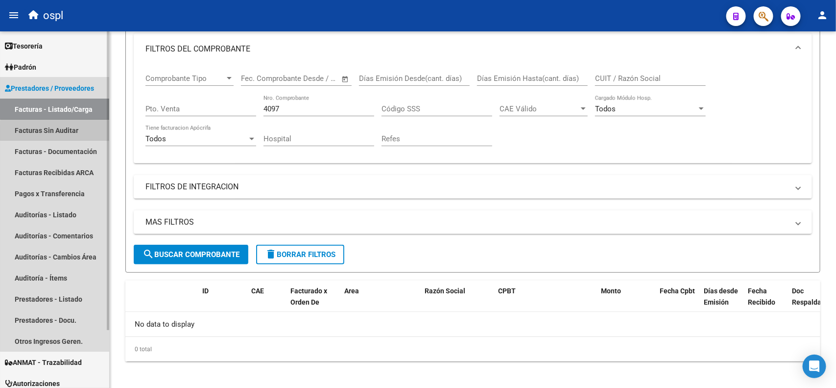
click at [71, 132] on link "Facturas Sin Auditar" at bounding box center [54, 130] width 109 height 21
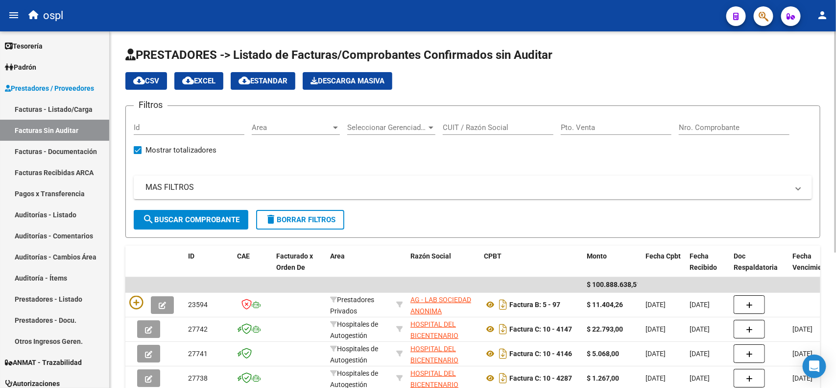
click at [730, 130] on input "Nro. Comprobante" at bounding box center [734, 127] width 111 height 9
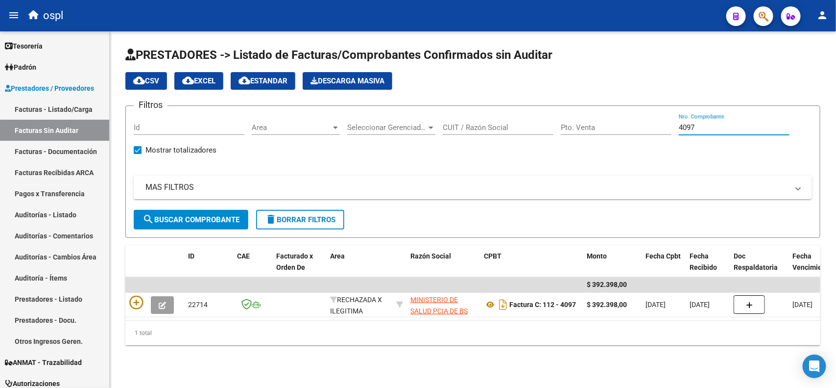
type input "4097"
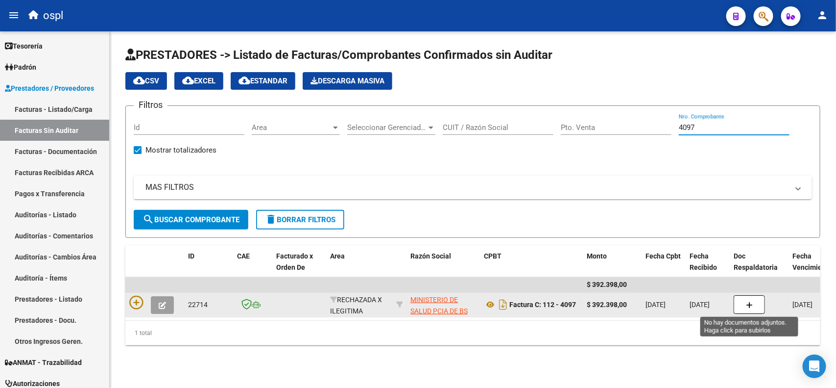
click at [757, 309] on button "button" at bounding box center [749, 304] width 31 height 19
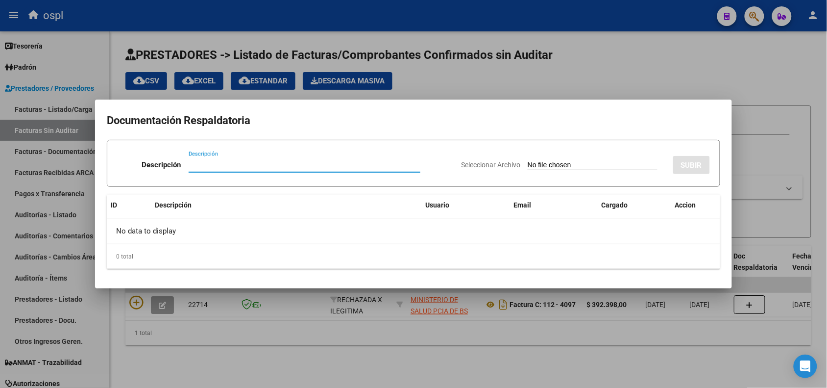
click at [547, 161] on input "Seleccionar Archivo" at bounding box center [593, 165] width 130 height 9
type input "C:\fakepath\RECHAZO 4097_Güemes.pdf"
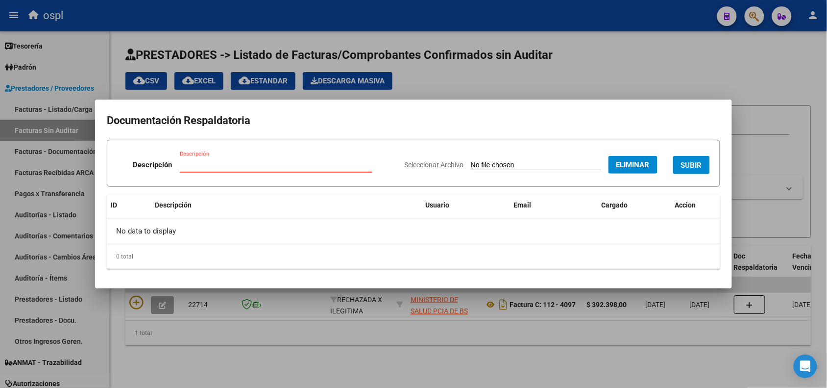
click at [270, 168] on input "Descripción" at bounding box center [276, 164] width 193 height 9
type input "RECHAZO"
click at [687, 166] on span "SUBIR" at bounding box center [691, 165] width 21 height 9
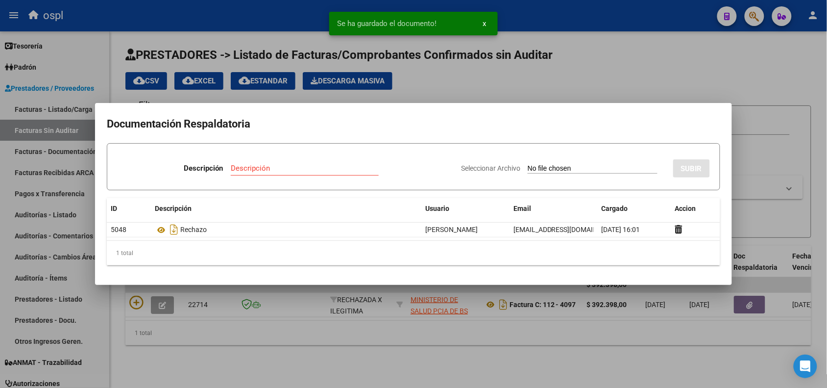
click at [601, 21] on div at bounding box center [413, 194] width 827 height 388
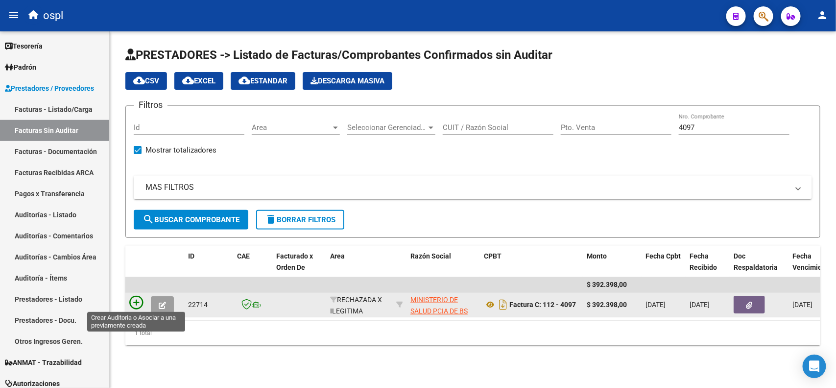
click at [130, 304] on icon at bounding box center [136, 302] width 14 height 14
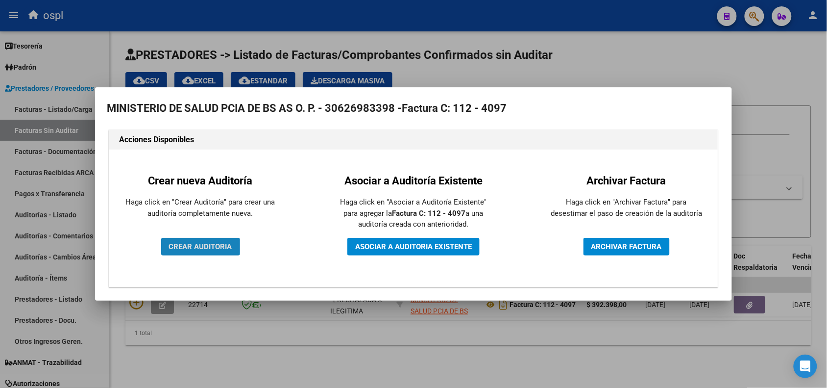
click at [210, 246] on span "CREAR AUDITORIA" at bounding box center [200, 246] width 63 height 9
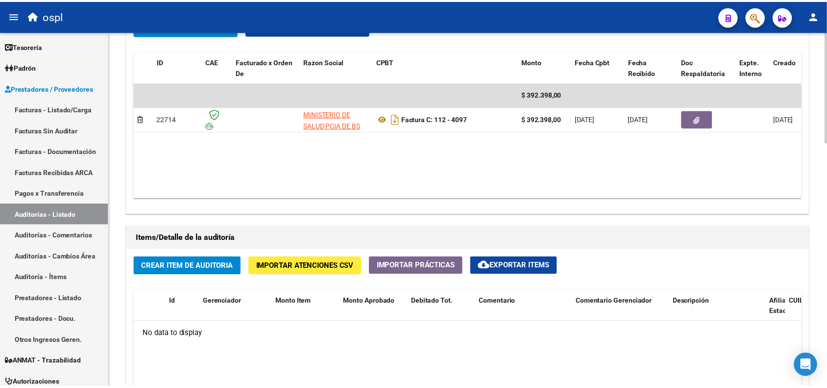
scroll to position [490, 0]
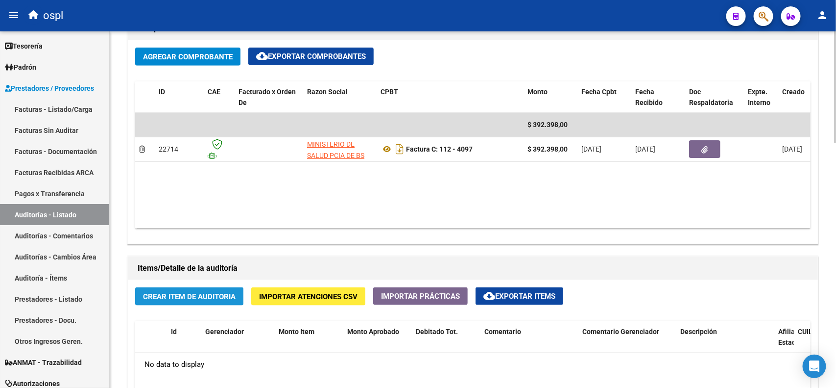
click at [207, 297] on span "Crear Item de Auditoria" at bounding box center [189, 296] width 93 height 9
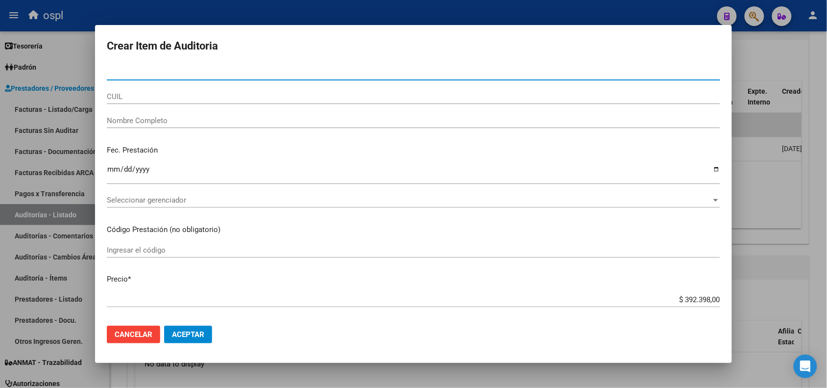
click at [200, 123] on input "Nombre Completo" at bounding box center [413, 120] width 613 height 9
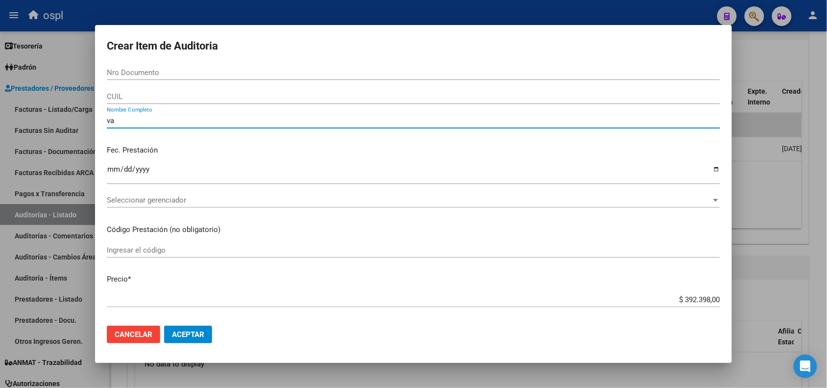
type input "v"
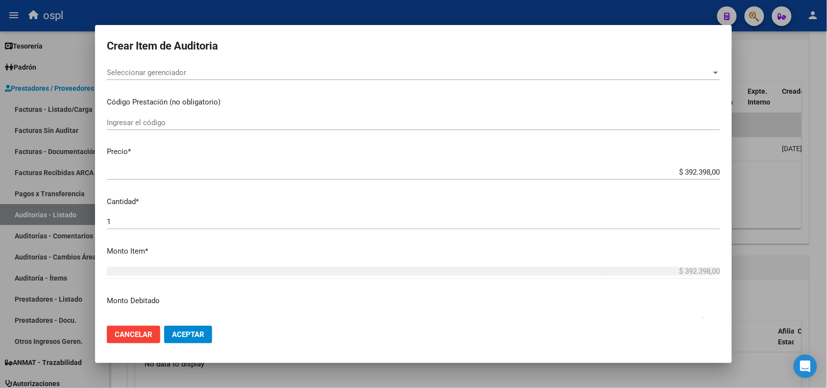
scroll to position [122, 0]
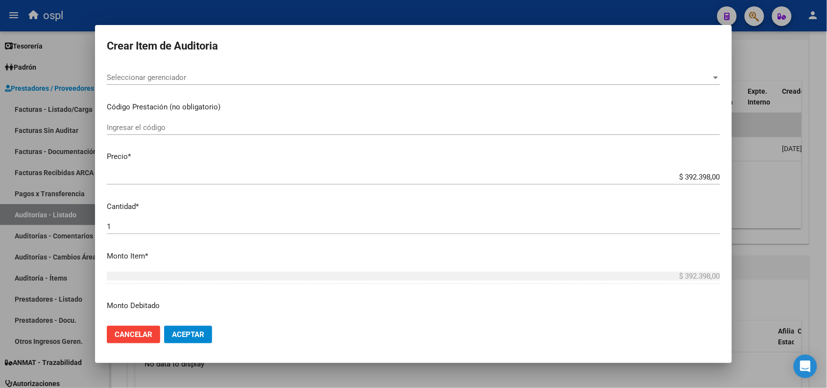
type input "VARIOS"
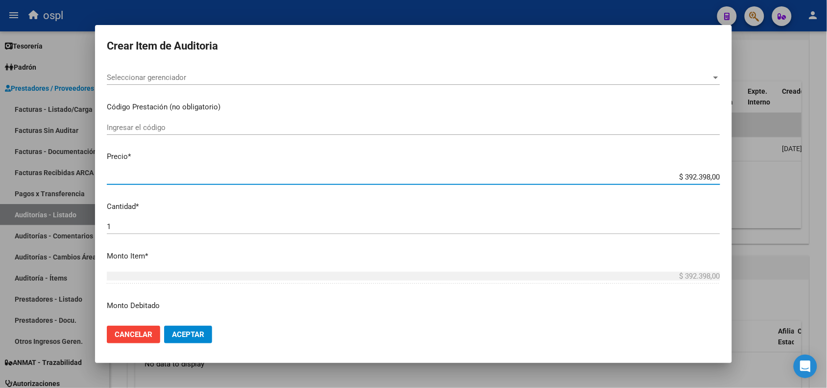
drag, startPoint x: 674, startPoint y: 173, endPoint x: 715, endPoint y: 174, distance: 41.2
click at [715, 174] on app-form-text-field "Precio * $ 392.398,00 Ingresar el precio" at bounding box center [417, 166] width 621 height 30
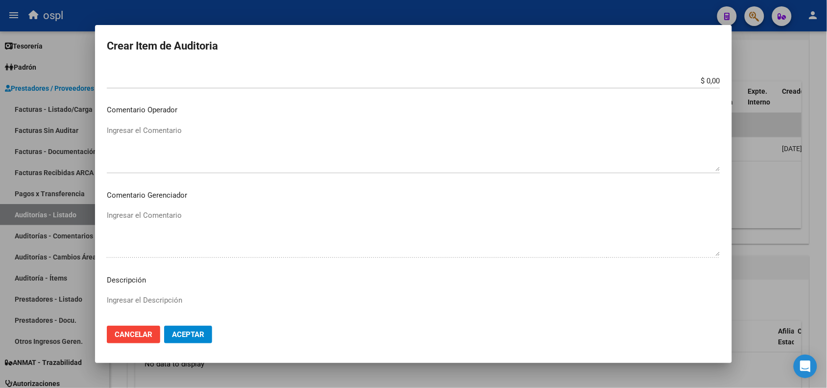
scroll to position [306, 0]
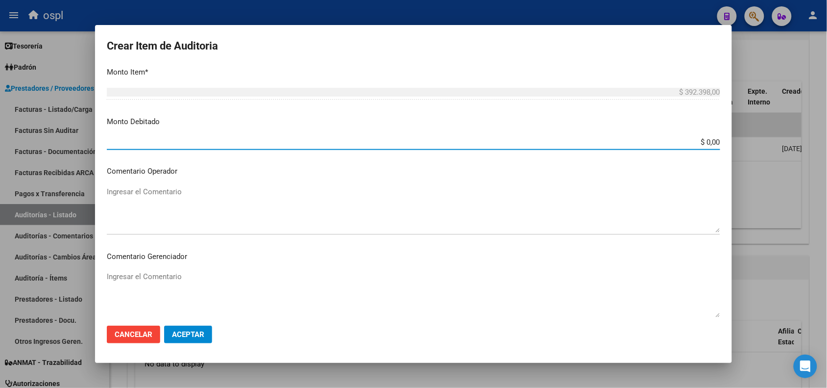
drag, startPoint x: 675, startPoint y: 140, endPoint x: 728, endPoint y: 140, distance: 53.4
click at [728, 140] on mat-dialog-content "Nro Documento CUIL VARIOS Nombre Completo Fec. Prestación Ingresar la fecha Sel…" at bounding box center [413, 191] width 637 height 252
paste input "392.398"
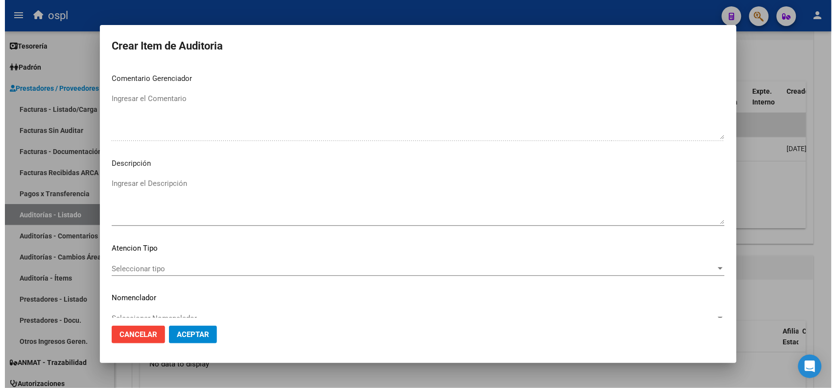
scroll to position [501, 0]
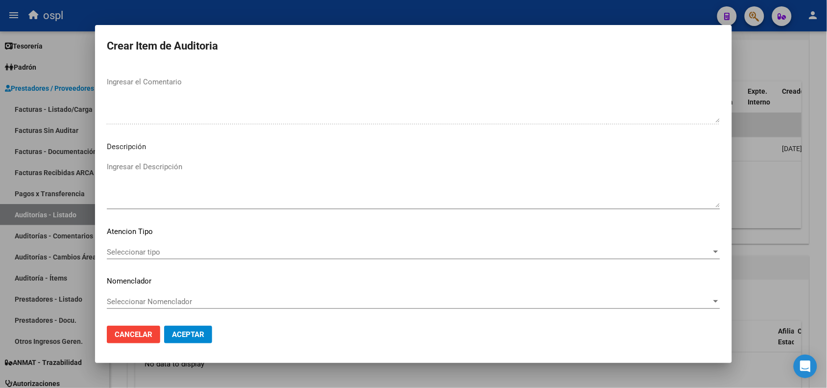
type input "$ 392.398,00"
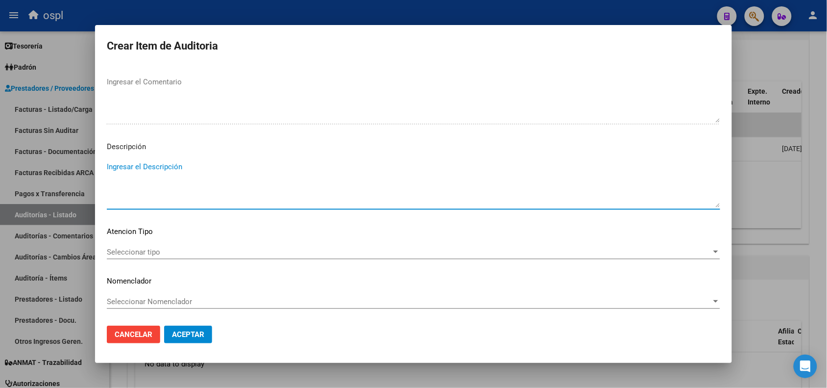
click at [140, 177] on textarea "Ingresar el Descripción" at bounding box center [413, 184] width 613 height 46
type textarea "PRESUNTA FIRMA APÓCRIFA"
click at [191, 330] on span "Aceptar" at bounding box center [188, 334] width 32 height 9
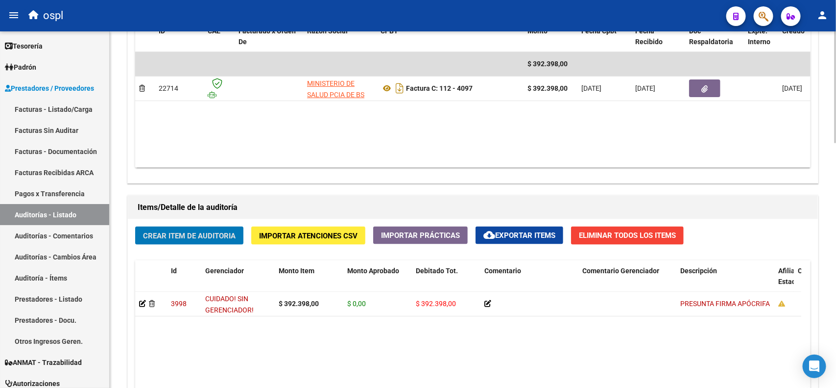
scroll to position [490, 0]
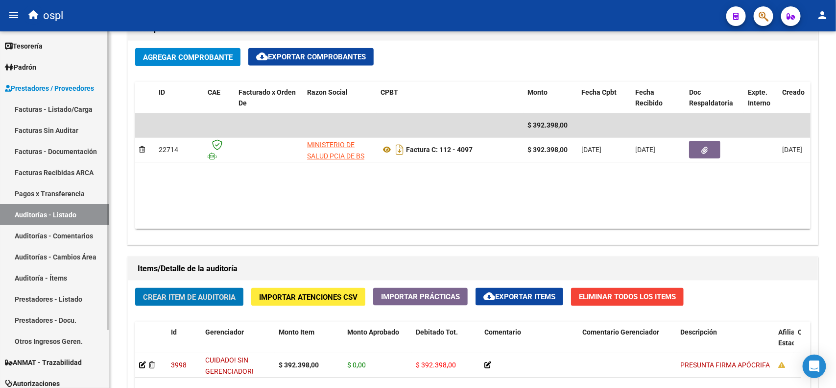
click at [63, 104] on link "Facturas - Listado/Carga" at bounding box center [54, 108] width 109 height 21
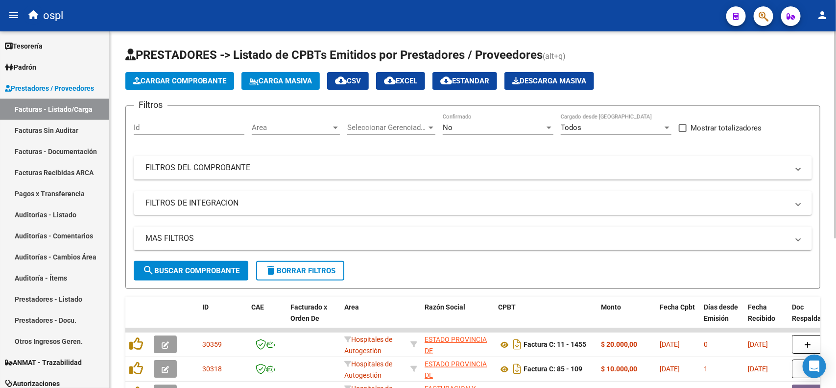
click at [522, 129] on div "No" at bounding box center [494, 127] width 102 height 9
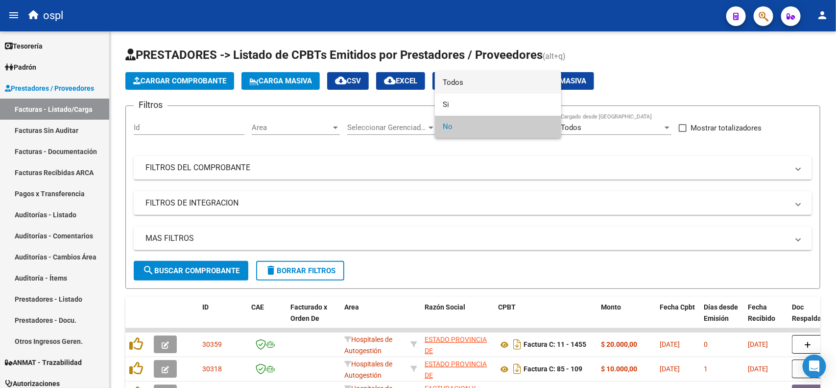
click at [476, 86] on span "Todos" at bounding box center [498, 83] width 111 height 22
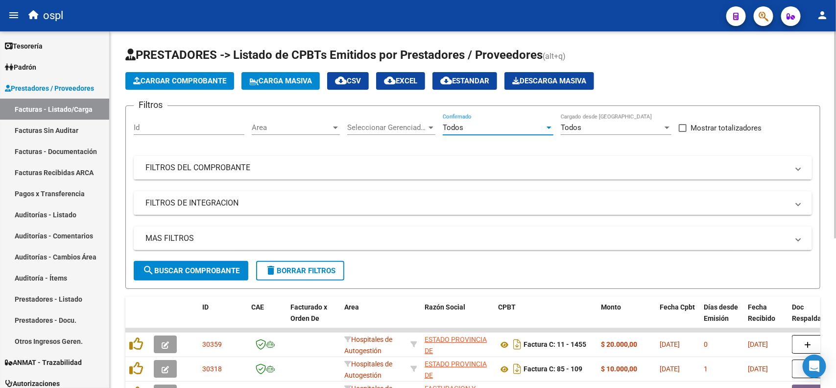
click at [242, 170] on mat-panel-title "FILTROS DEL COMPROBANTE" at bounding box center [466, 167] width 643 height 11
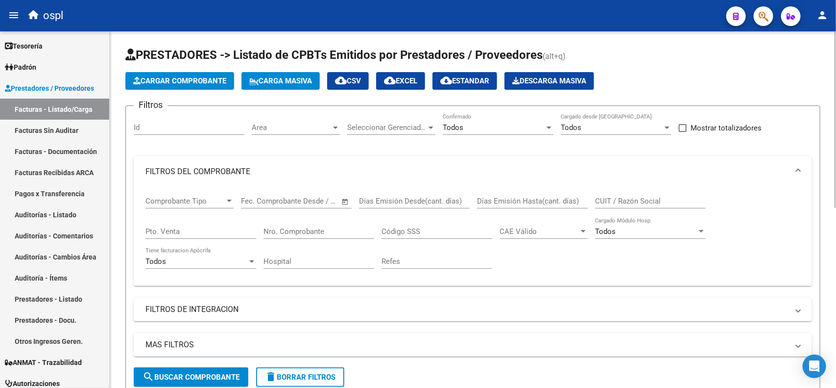
click at [280, 233] on input "Nro. Comprobante" at bounding box center [319, 231] width 111 height 9
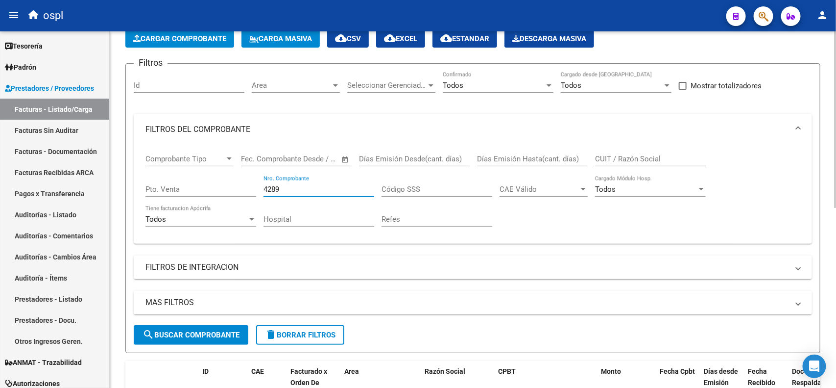
scroll to position [61, 0]
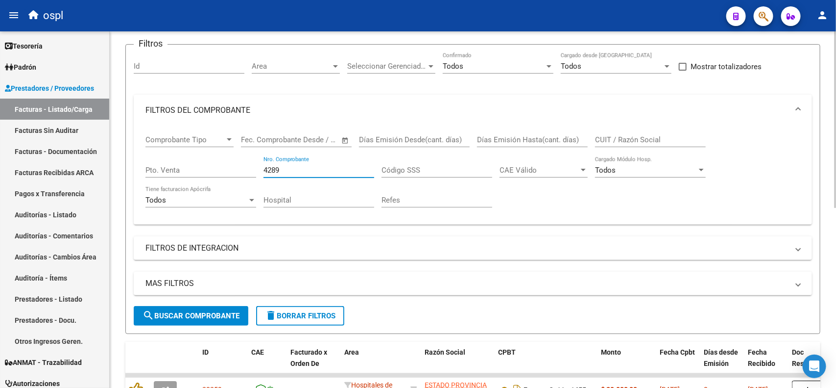
type input "4289"
click at [194, 311] on span "search Buscar Comprobante" at bounding box center [191, 315] width 97 height 9
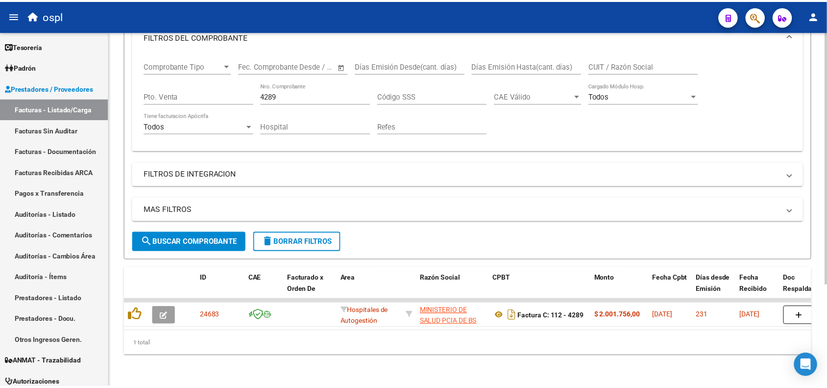
scroll to position [143, 0]
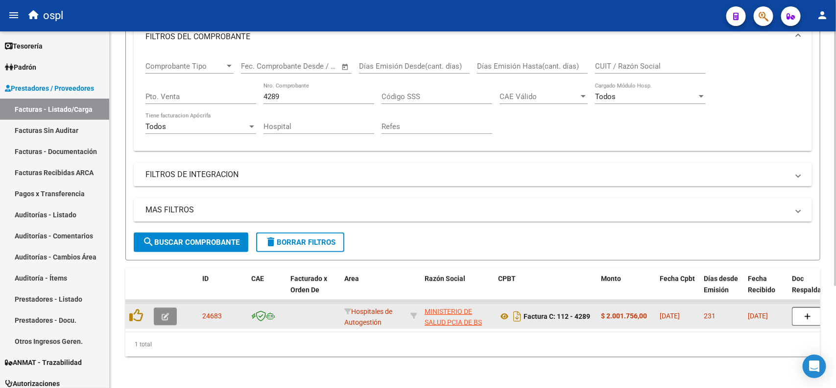
click at [165, 313] on icon "button" at bounding box center [165, 316] width 7 height 7
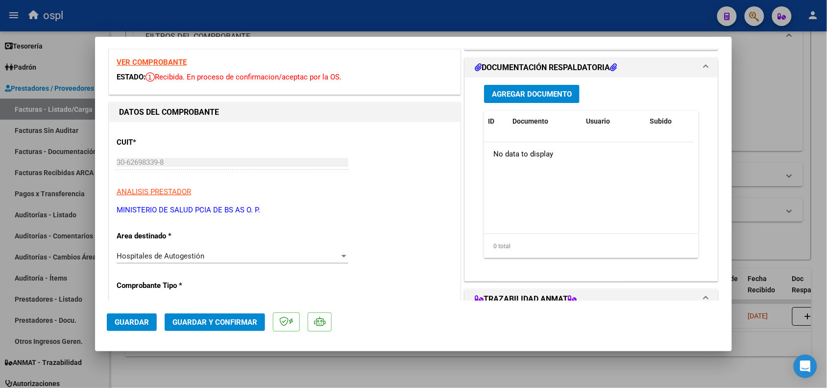
scroll to position [122, 0]
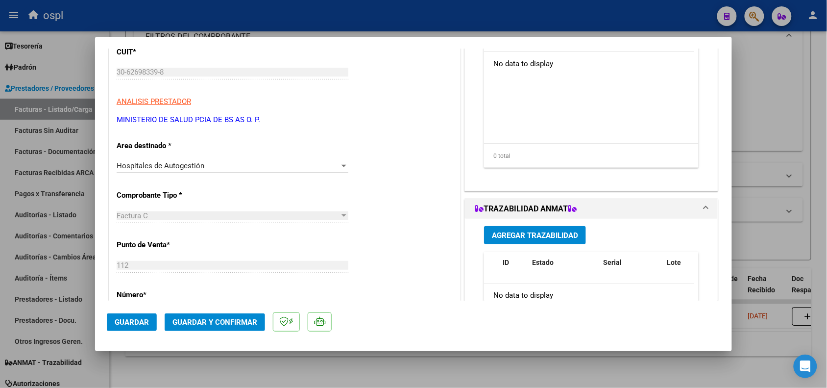
click at [202, 168] on span "Hospitales de Autogestión" at bounding box center [161, 165] width 88 height 9
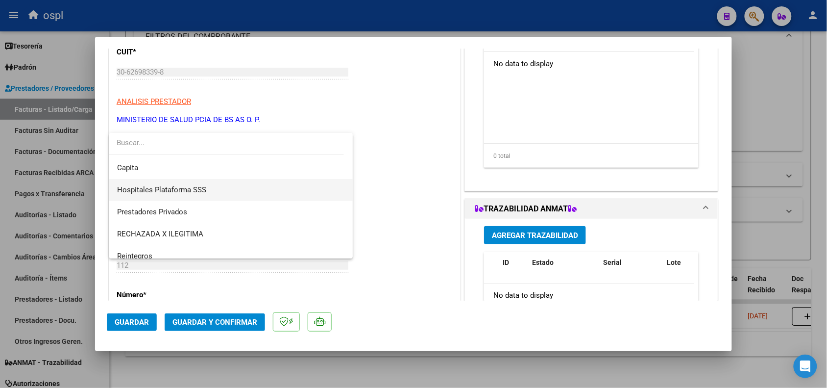
scroll to position [95, 0]
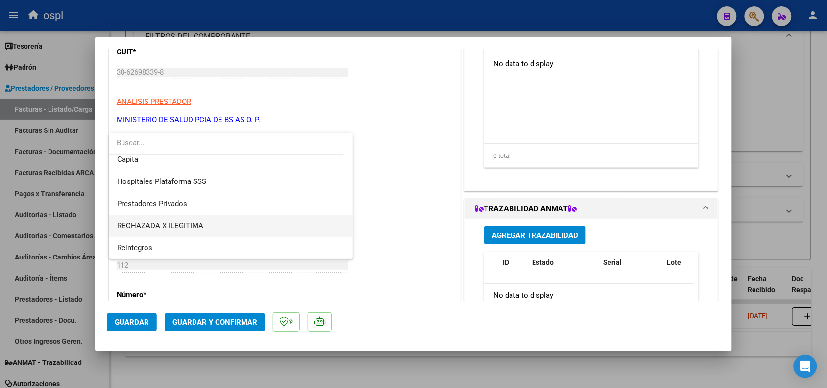
click at [138, 219] on span "RECHAZADA X ILEGITIMA" at bounding box center [231, 226] width 228 height 22
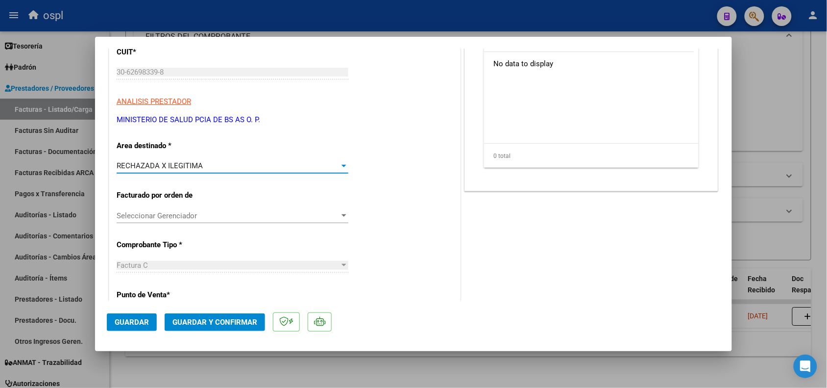
click at [218, 322] on span "Guardar y Confirmar" at bounding box center [214, 321] width 85 height 9
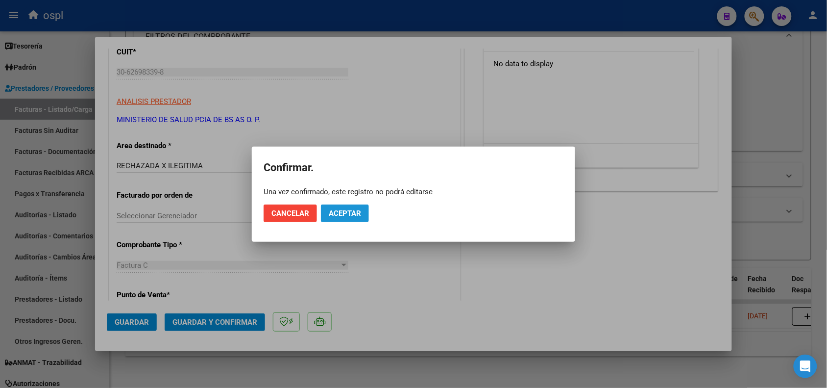
click at [363, 211] on button "Aceptar" at bounding box center [345, 213] width 48 height 18
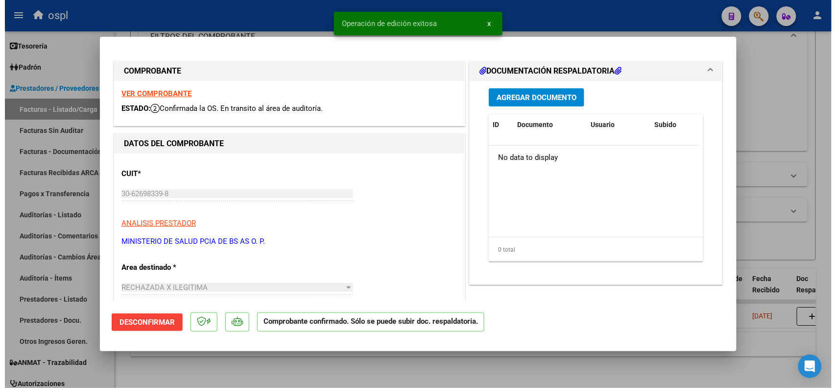
scroll to position [0, 0]
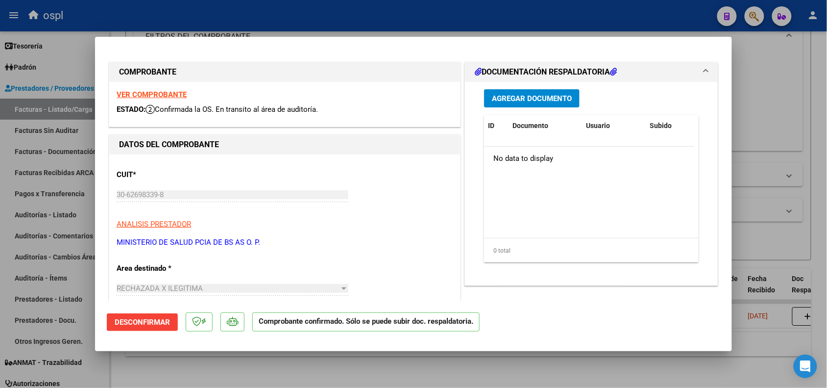
click at [530, 95] on span "Agregar Documento" at bounding box center [532, 98] width 80 height 9
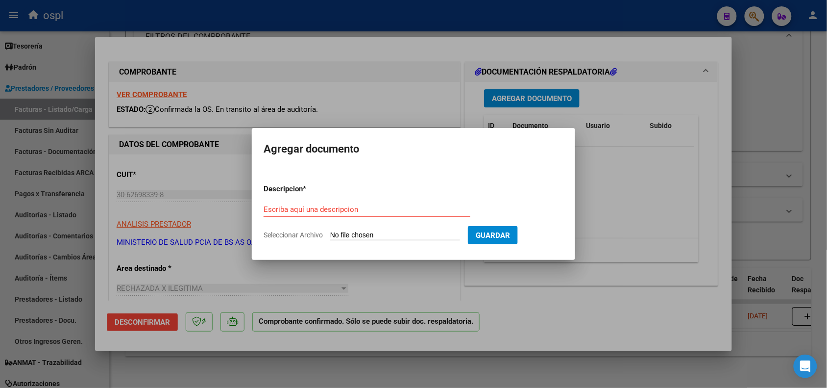
click at [430, 237] on input "Seleccionar Archivo" at bounding box center [395, 235] width 130 height 9
type input "C:\fakepath\RECHAZO 4289_Güemes.pdf"
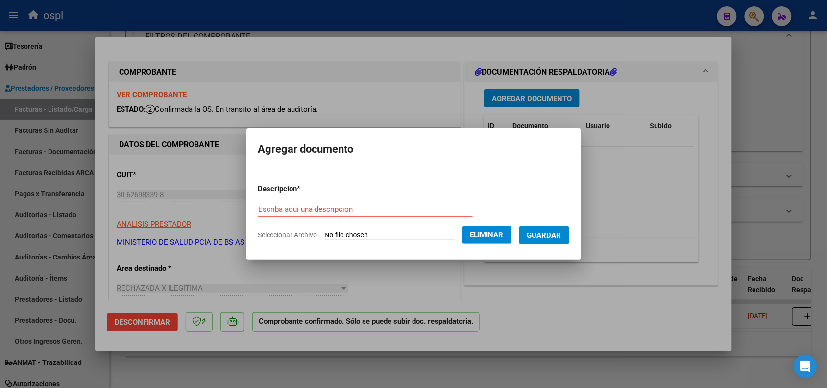
click at [386, 209] on input "Escriba aquí una descripcion" at bounding box center [365, 209] width 215 height 9
type input "RECHAZO"
click at [547, 239] on button "Guardar" at bounding box center [544, 235] width 50 height 18
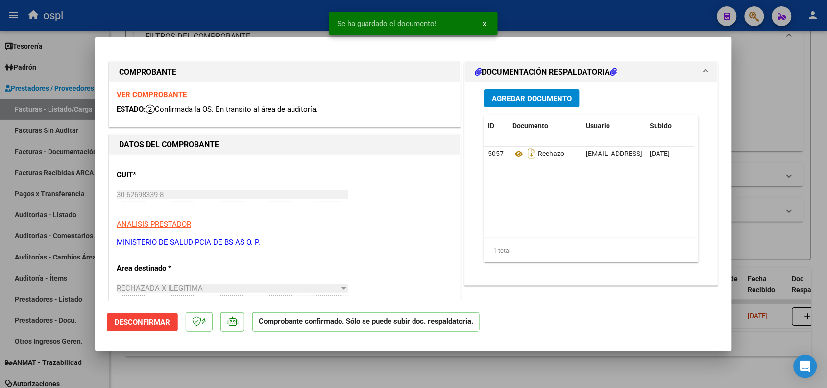
click at [246, 22] on div at bounding box center [413, 194] width 827 height 388
type input "$ 0,00"
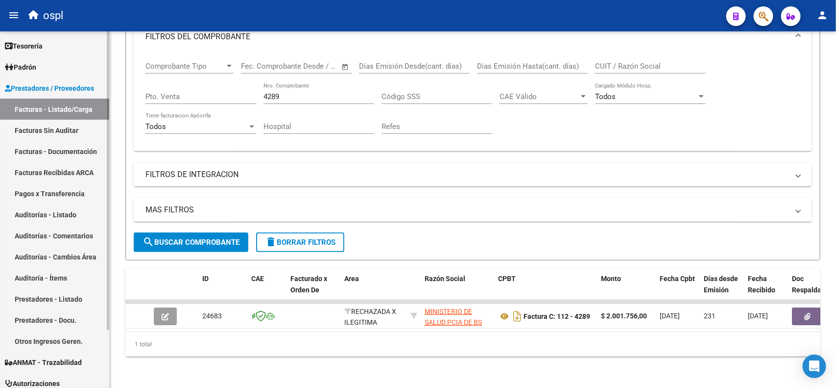
click at [62, 131] on link "Facturas Sin Auditar" at bounding box center [54, 130] width 109 height 21
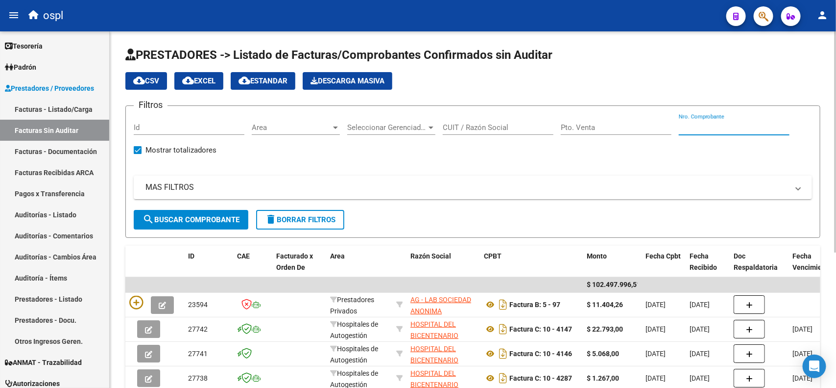
click at [719, 127] on input "Nro. Comprobante" at bounding box center [734, 127] width 111 height 9
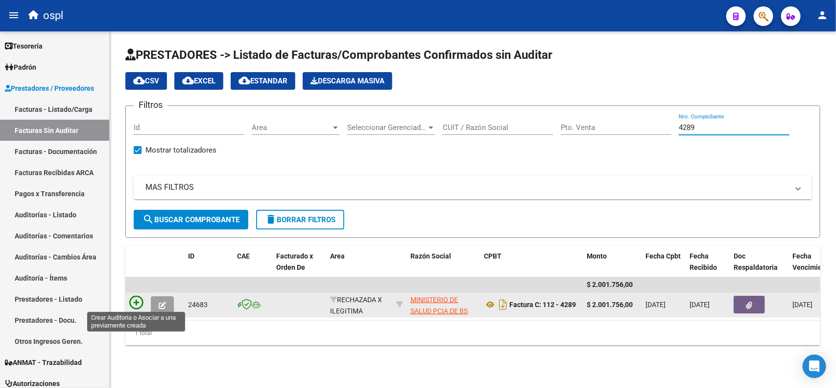
type input "4289"
click at [130, 300] on icon at bounding box center [136, 302] width 14 height 14
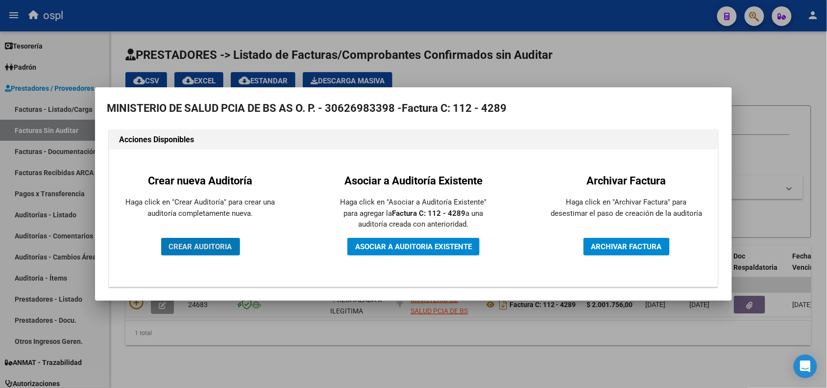
click at [169, 249] on span "CREAR AUDITORIA" at bounding box center [200, 246] width 63 height 9
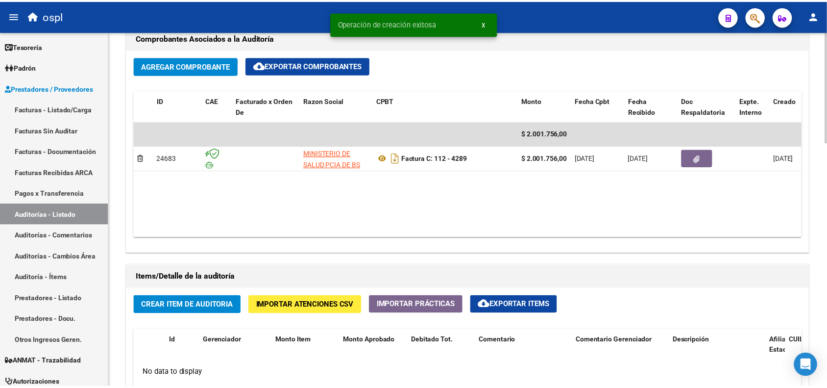
scroll to position [490, 0]
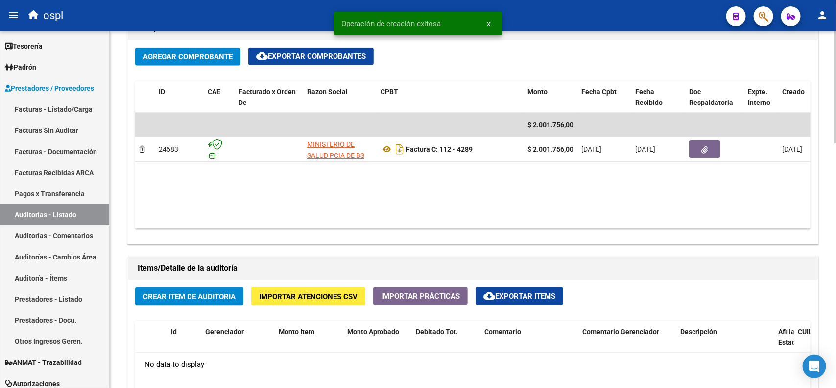
click at [189, 292] on span "Crear Item de Auditoria" at bounding box center [189, 296] width 93 height 9
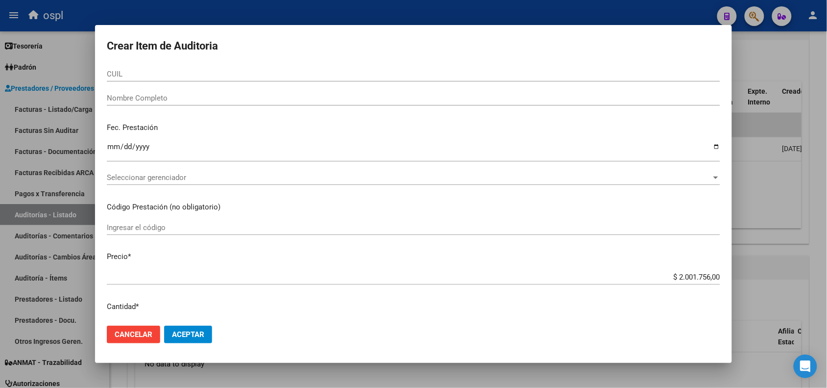
scroll to position [61, 0]
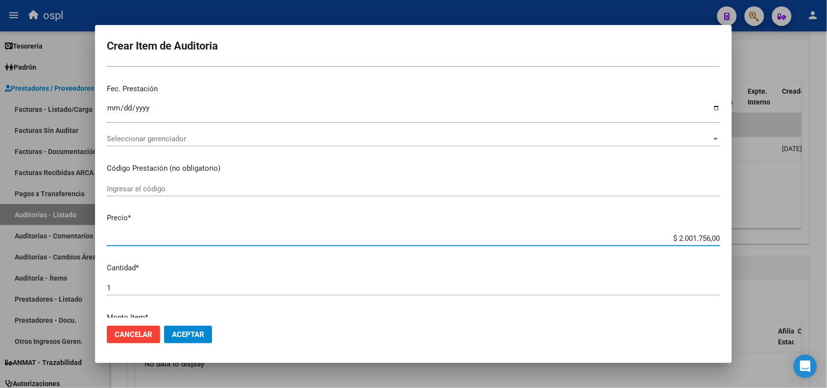
drag, startPoint x: 670, startPoint y: 239, endPoint x: 719, endPoint y: 239, distance: 49.0
click at [719, 239] on mat-dialog-content "Nro Documento CUIL Nombre Completo Fec. Prestación Ingresar la fecha Selecciona…" at bounding box center [413, 191] width 637 height 252
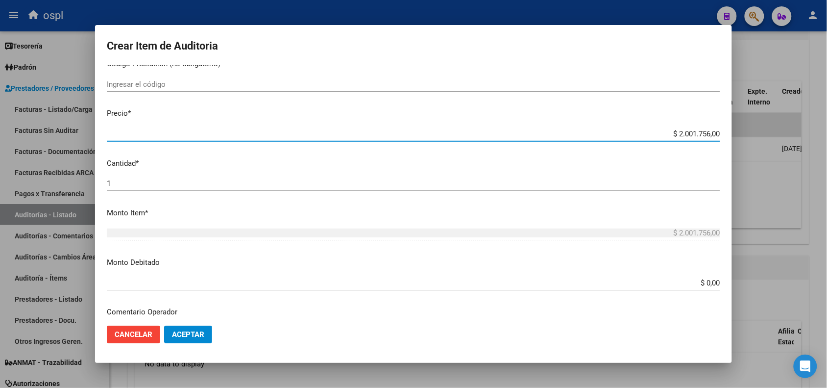
scroll to position [184, 0]
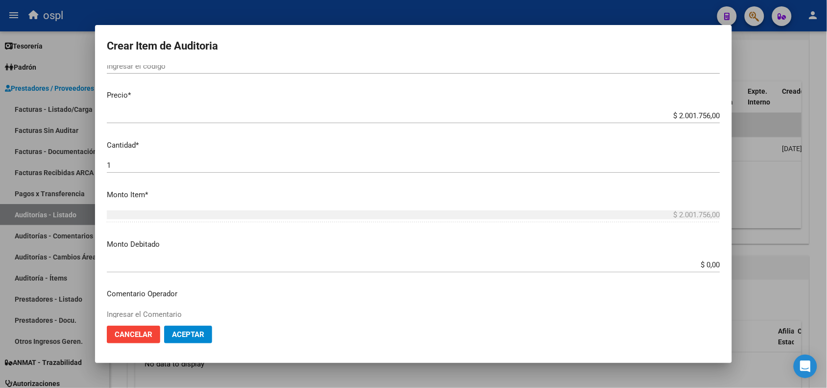
drag, startPoint x: 684, startPoint y: 258, endPoint x: 706, endPoint y: 263, distance: 22.0
click at [705, 262] on div "$ 0,00 Ingresar el monto" at bounding box center [413, 264] width 613 height 15
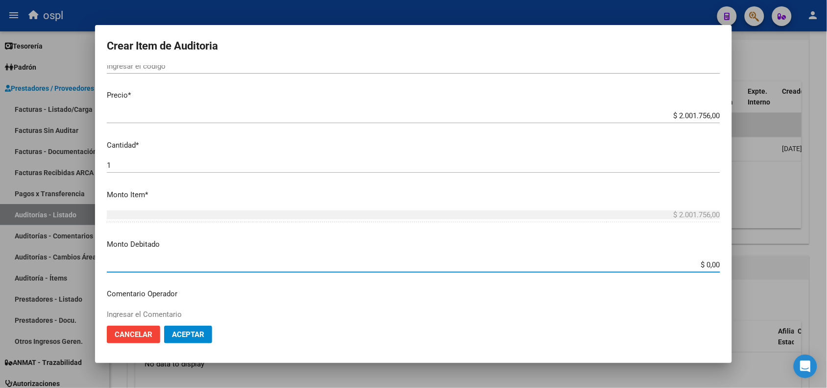
drag, startPoint x: 689, startPoint y: 267, endPoint x: 719, endPoint y: 266, distance: 29.9
click at [719, 266] on mat-dialog-content "Nro Documento CUIL Nombre Completo Fec. Prestación Ingresar la fecha Selecciona…" at bounding box center [413, 191] width 637 height 252
paste input "2.001.756"
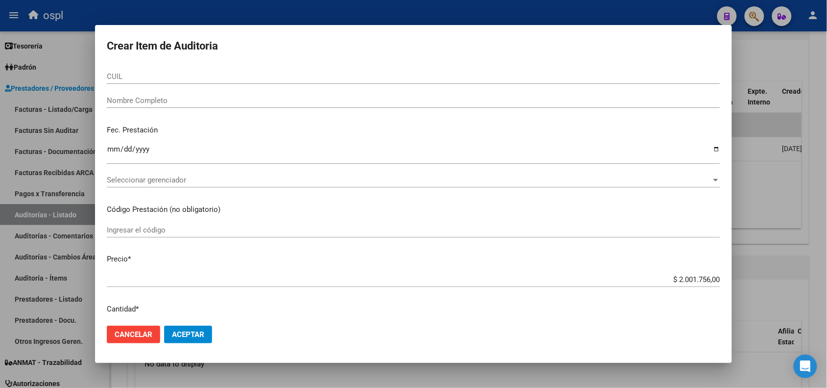
scroll to position [0, 0]
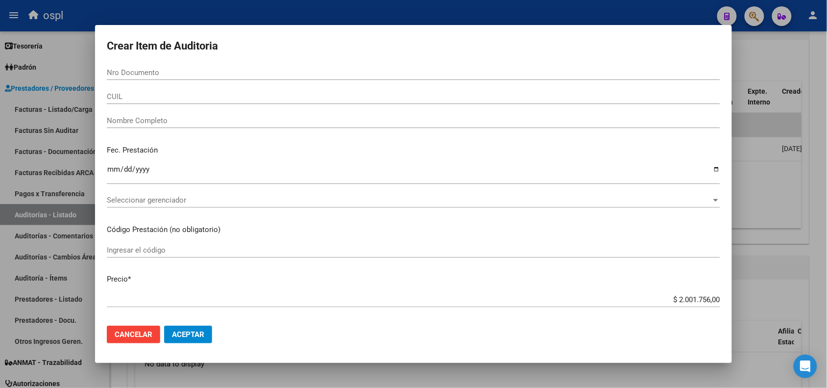
type input "$ 2.001.756,00"
click at [141, 123] on input "Nombre Completo" at bounding box center [413, 120] width 613 height 9
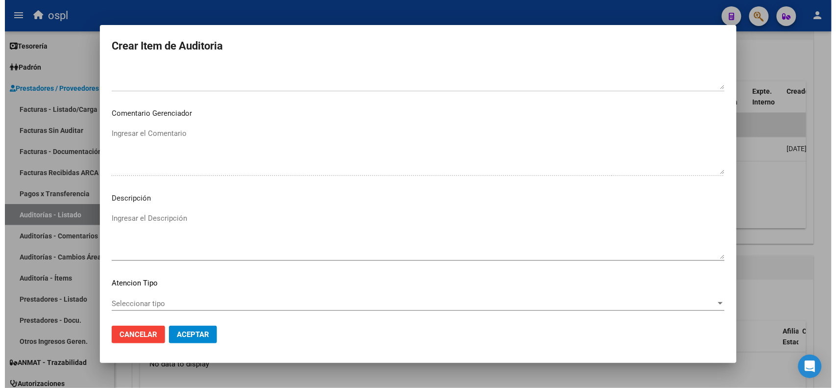
scroll to position [439, 0]
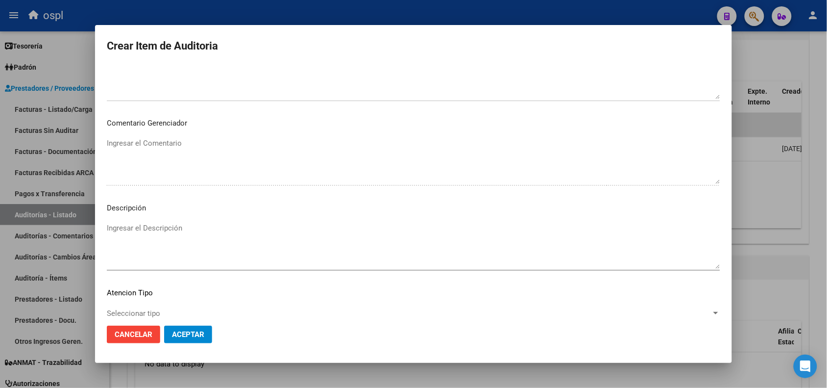
type input "VARIOS"
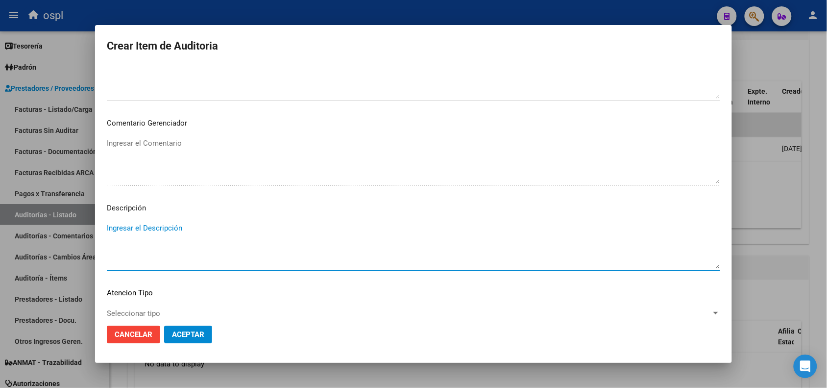
click at [170, 229] on textarea "Ingresar el Descripción" at bounding box center [413, 245] width 613 height 46
type textarea "PRESUNTA FIRMA APÓCRIFA"
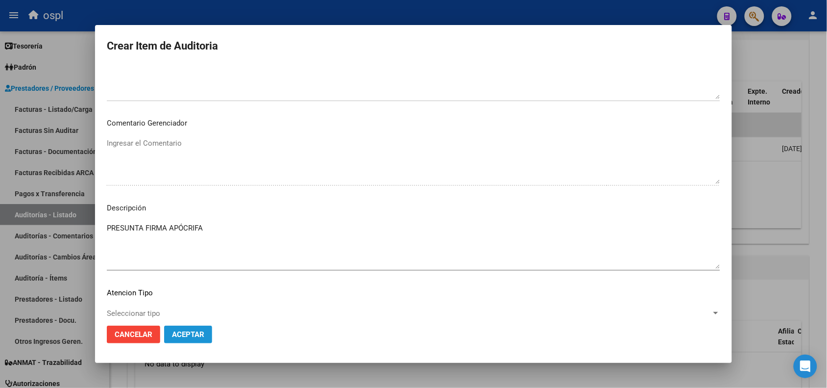
click at [189, 330] on span "Aceptar" at bounding box center [188, 334] width 32 height 9
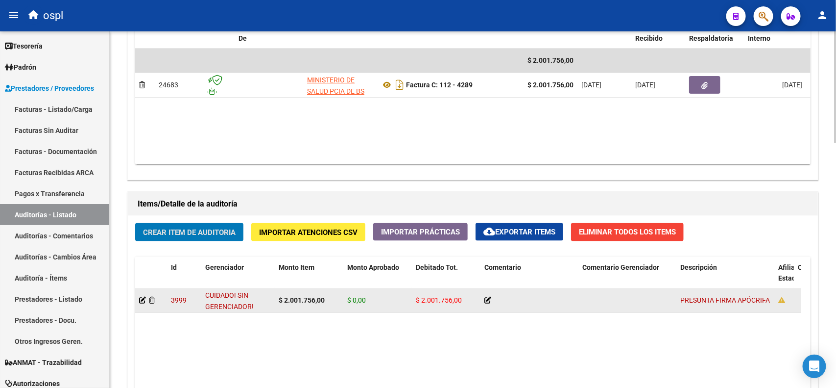
scroll to position [612, 0]
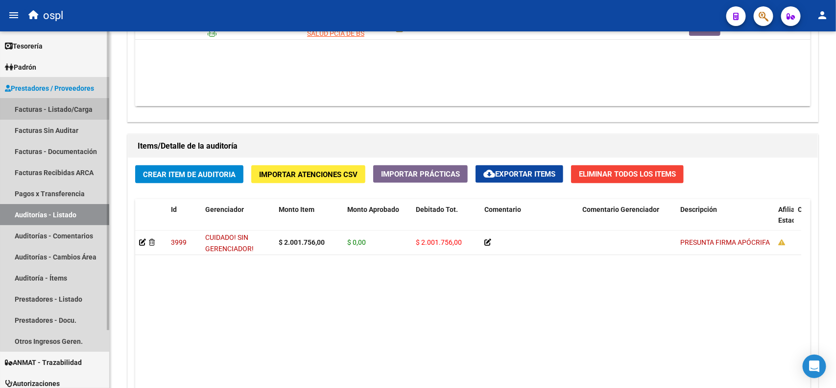
click at [73, 108] on link "Facturas - Listado/Carga" at bounding box center [54, 108] width 109 height 21
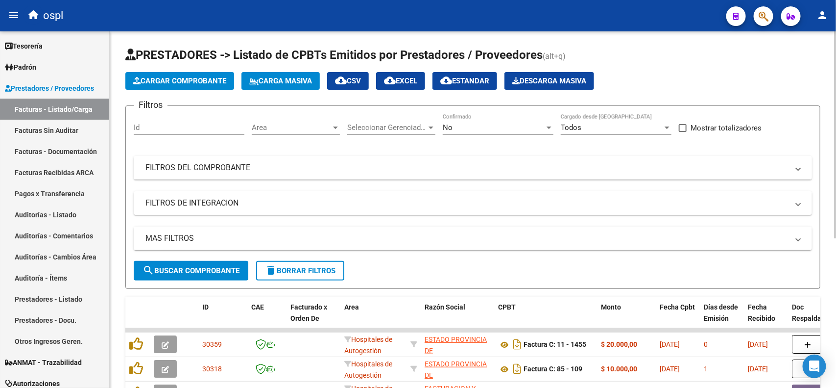
click at [238, 164] on mat-panel-title "FILTROS DEL COMPROBANTE" at bounding box center [466, 167] width 643 height 11
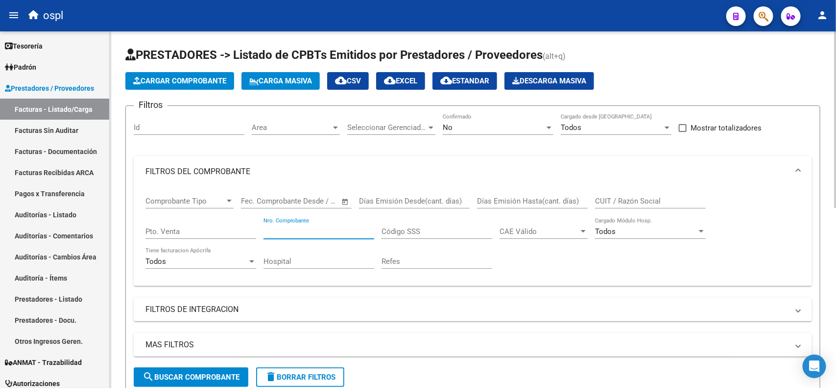
click at [349, 227] on input "Nro. Comprobante" at bounding box center [319, 231] width 111 height 9
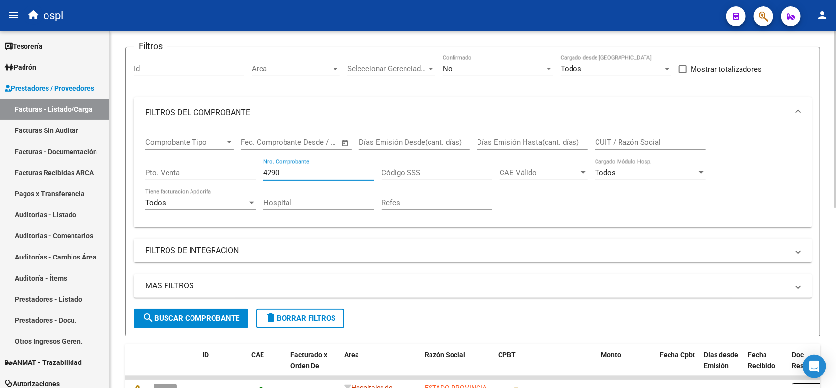
scroll to position [61, 0]
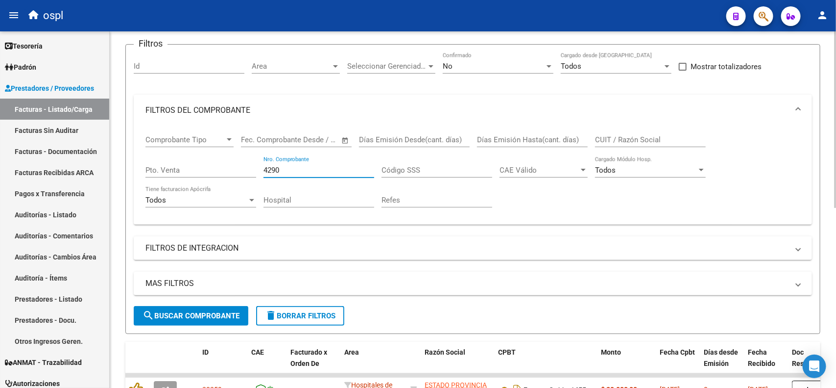
type input "4290"
click at [197, 312] on span "search Buscar Comprobante" at bounding box center [191, 315] width 97 height 9
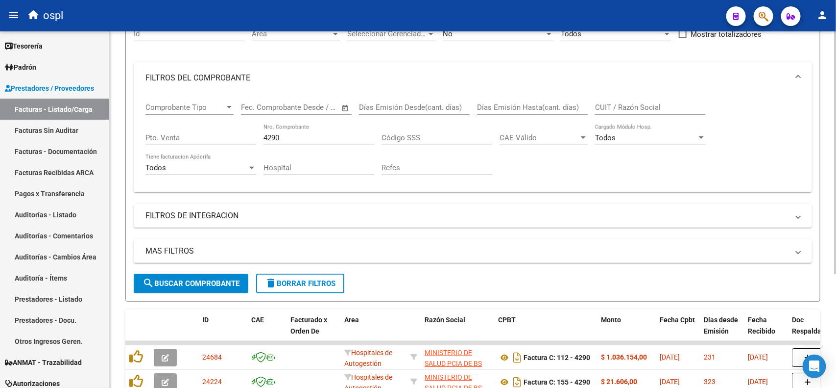
scroll to position [122, 0]
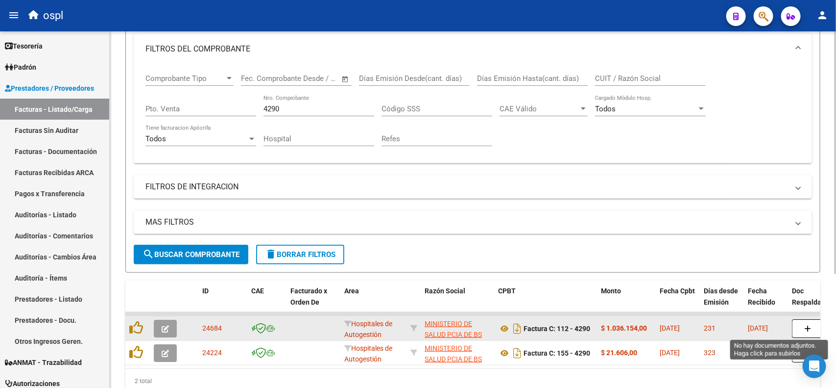
click at [808, 319] on button "button" at bounding box center [807, 328] width 31 height 19
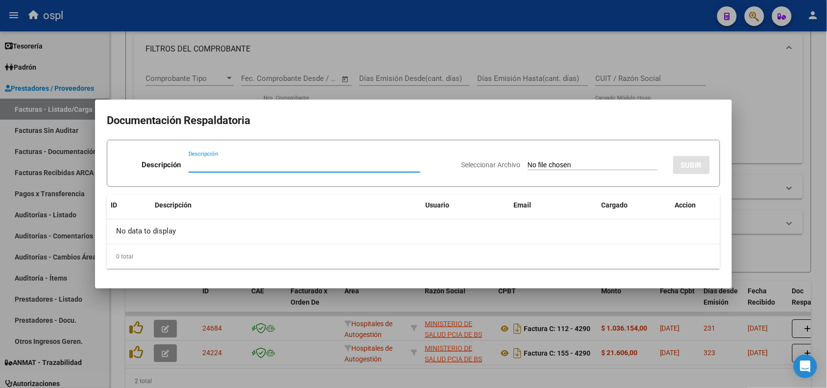
click at [554, 163] on input "Seleccionar Archivo" at bounding box center [593, 165] width 130 height 9
click at [576, 163] on input "Seleccionar Archivo" at bounding box center [593, 165] width 130 height 9
type input "C:\fakepath\RECHAZO 4290_Güemes.pdf"
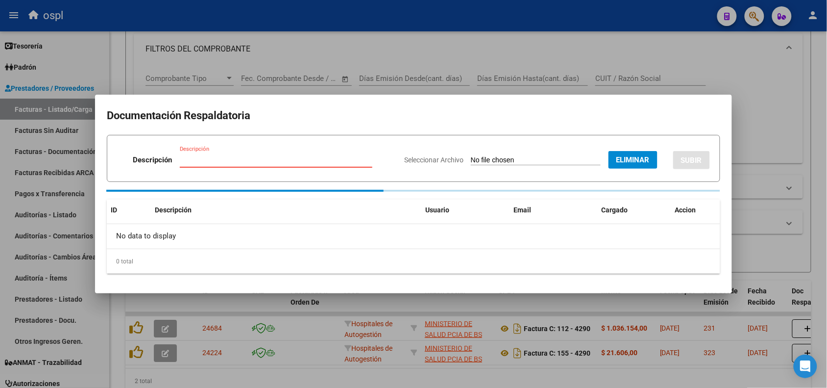
click at [279, 157] on input "Descripción" at bounding box center [276, 159] width 193 height 9
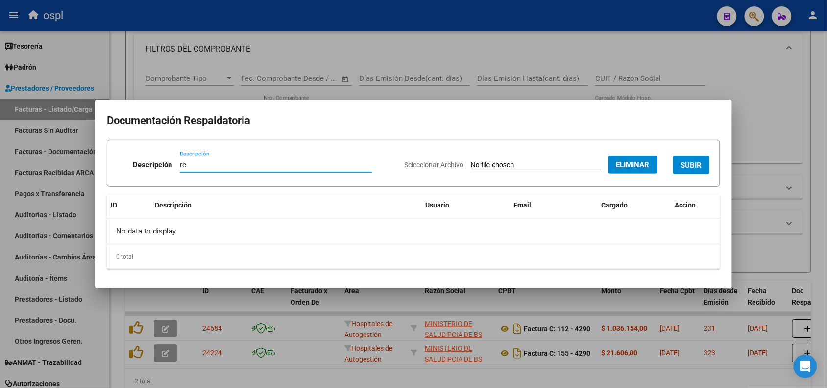
type input "r"
type input "RECHAZO"
click at [686, 156] on button "SUBIR" at bounding box center [691, 165] width 37 height 18
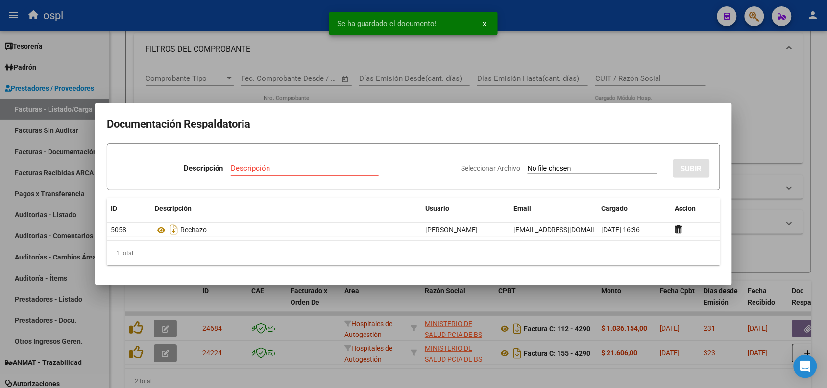
click at [233, 20] on div at bounding box center [413, 194] width 827 height 388
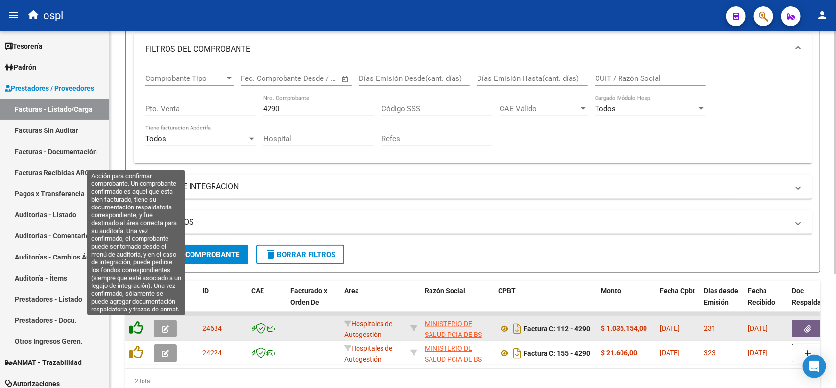
click at [138, 329] on icon at bounding box center [136, 327] width 14 height 14
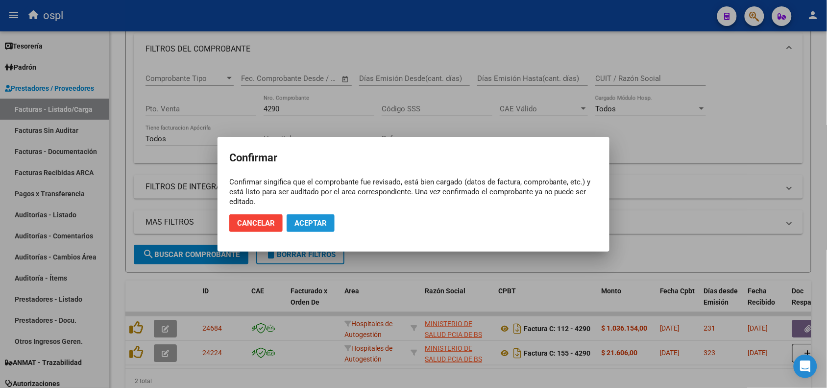
click at [307, 224] on span "Aceptar" at bounding box center [310, 222] width 32 height 9
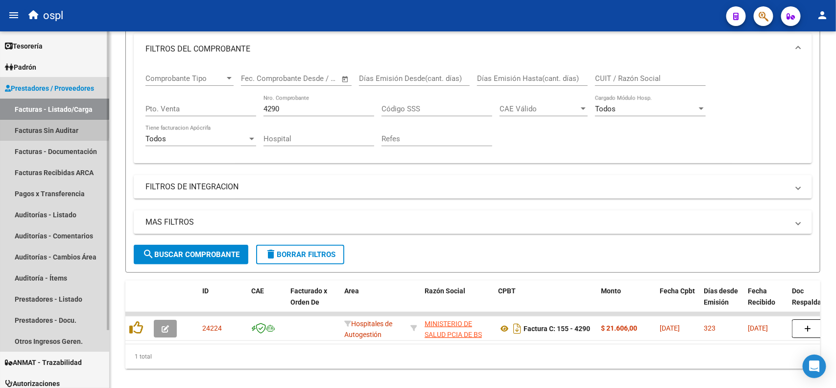
click at [40, 130] on link "Facturas Sin Auditar" at bounding box center [54, 130] width 109 height 21
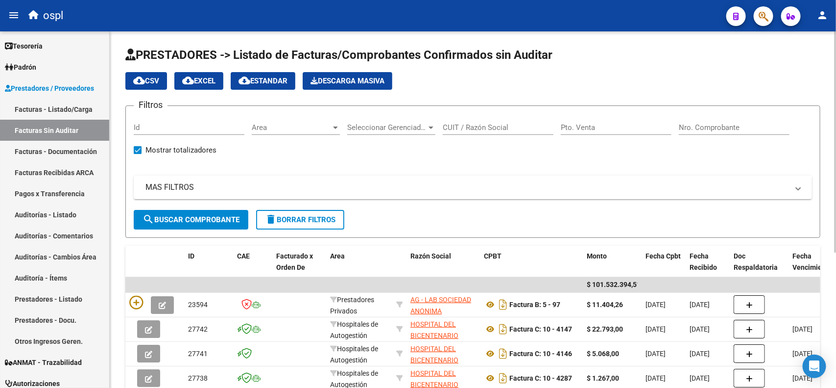
click at [699, 127] on input "Nro. Comprobante" at bounding box center [734, 127] width 111 height 9
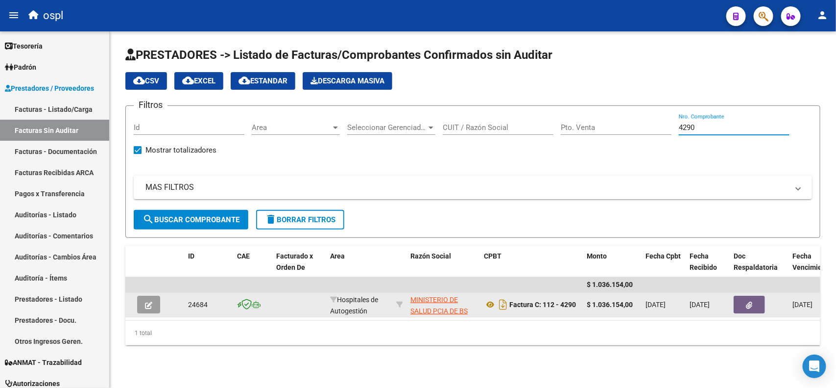
type input "4290"
click at [152, 305] on button "button" at bounding box center [148, 304] width 23 height 18
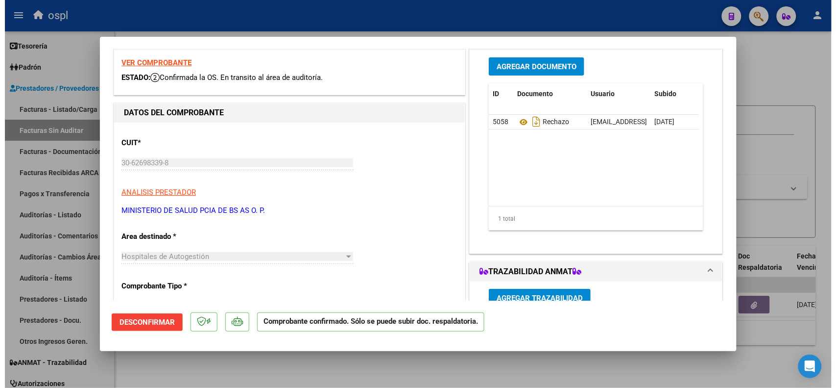
scroll to position [61, 0]
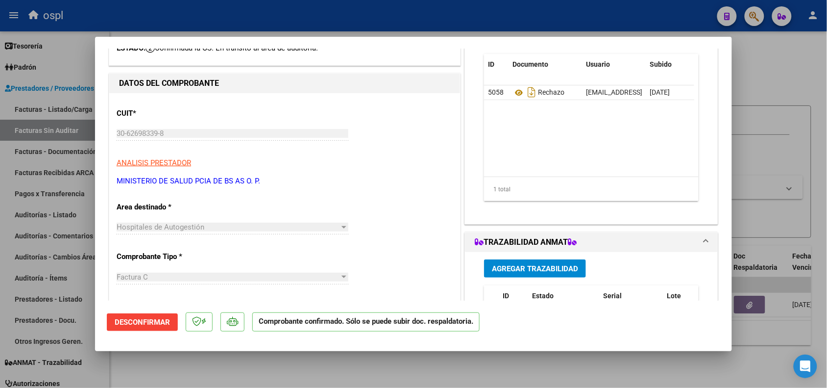
click at [245, 228] on div "Hospitales de Autogestión" at bounding box center [228, 226] width 223 height 9
click at [160, 323] on span "Desconfirmar" at bounding box center [142, 321] width 55 height 9
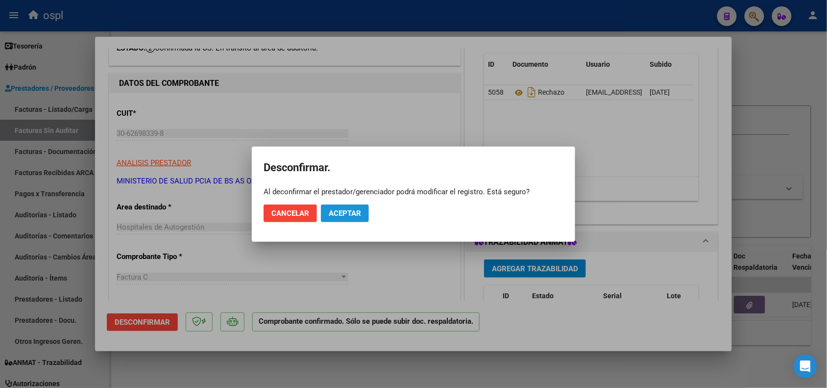
click at [361, 210] on button "Aceptar" at bounding box center [345, 213] width 48 height 18
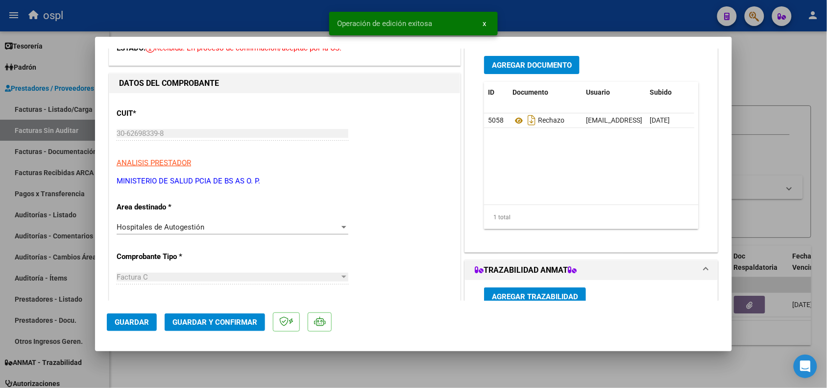
click at [257, 13] on div at bounding box center [413, 194] width 827 height 388
type input "$ 0,00"
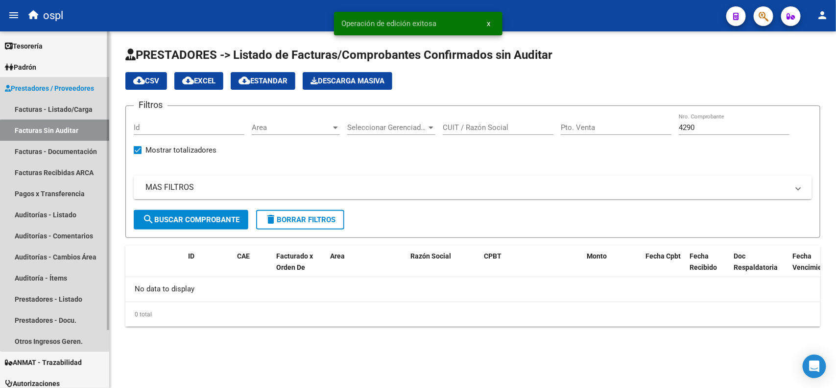
click at [86, 134] on link "Facturas Sin Auditar" at bounding box center [54, 130] width 109 height 21
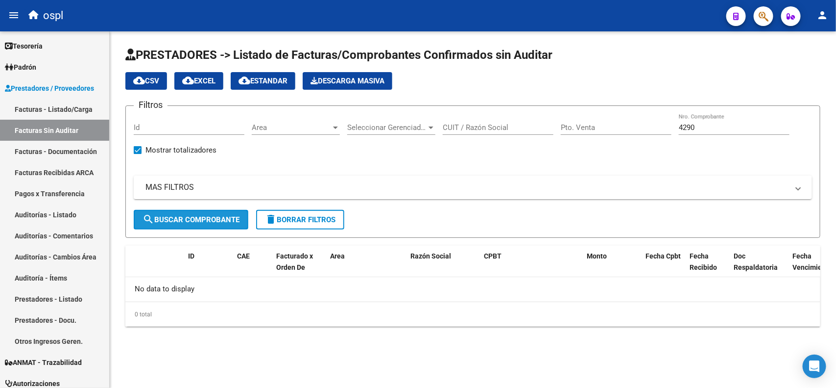
click at [199, 218] on span "search Buscar Comprobante" at bounding box center [191, 219] width 97 height 9
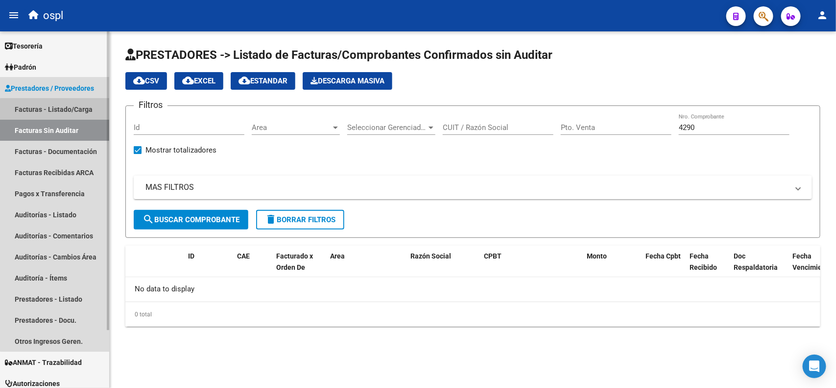
click at [74, 111] on link "Facturas - Listado/Carga" at bounding box center [54, 108] width 109 height 21
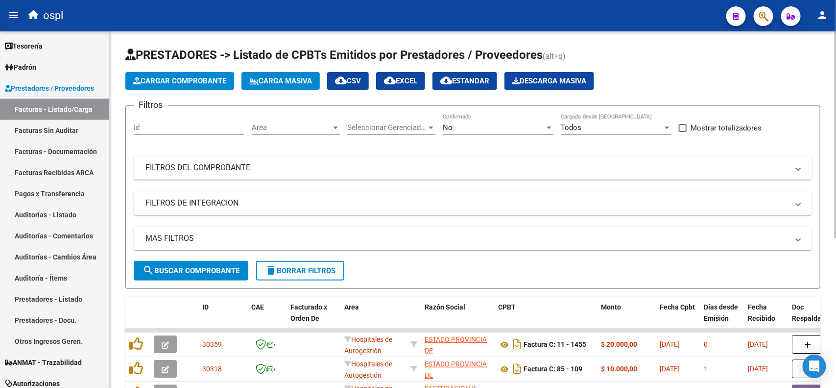
click at [261, 173] on mat-expansion-panel-header "FILTROS DEL COMPROBANTE" at bounding box center [473, 168] width 678 height 24
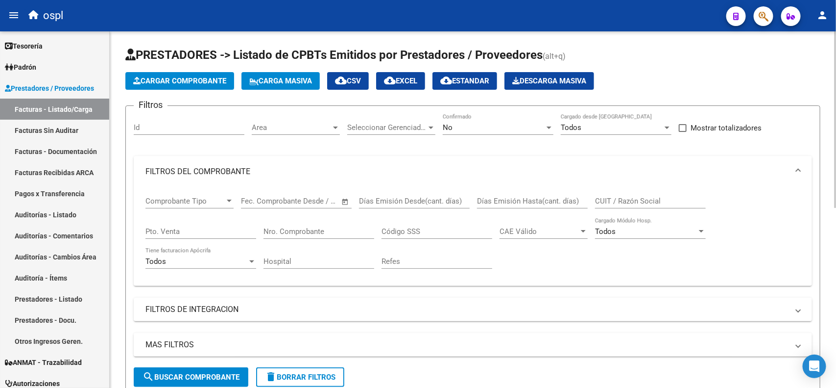
click at [296, 227] on input "Nro. Comprobante" at bounding box center [319, 231] width 111 height 9
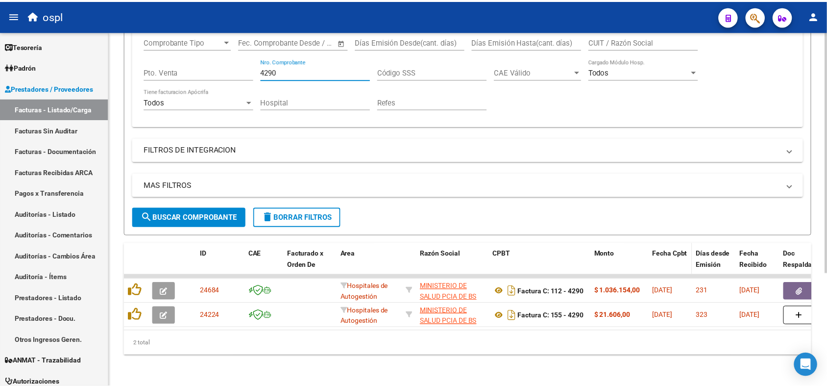
scroll to position [167, 0]
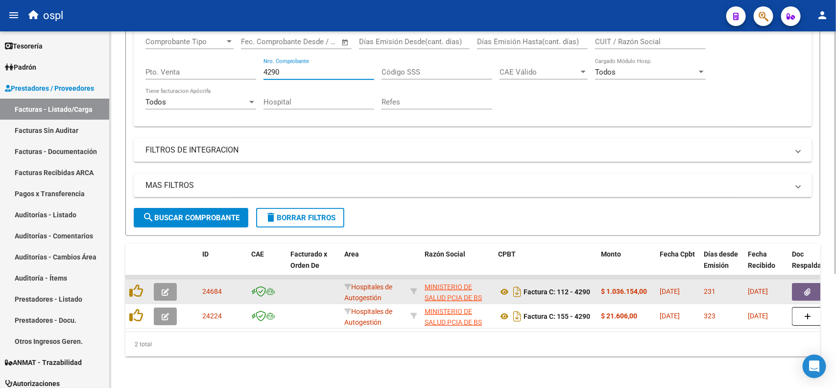
type input "4290"
click at [170, 283] on button "button" at bounding box center [165, 292] width 23 height 18
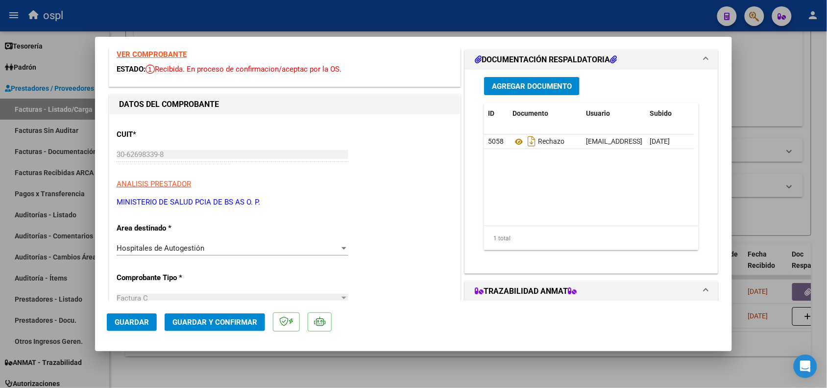
scroll to position [61, 0]
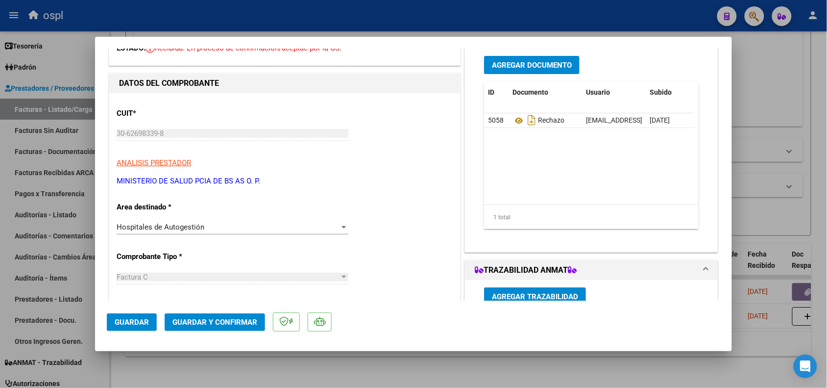
click at [218, 231] on div "Hospitales de Autogestión Seleccionar Area" at bounding box center [233, 226] width 232 height 15
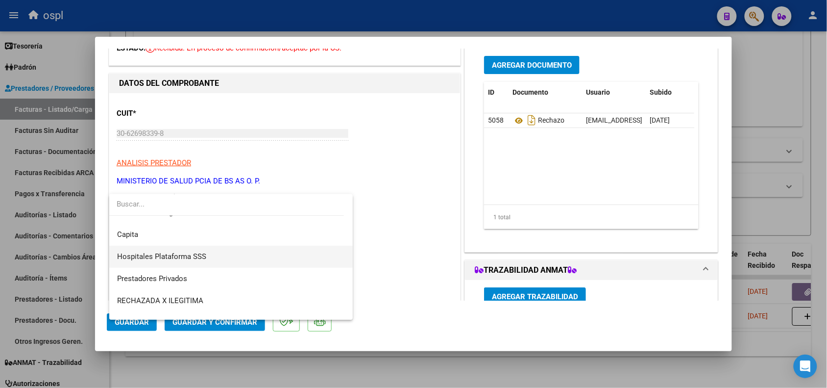
scroll to position [95, 0]
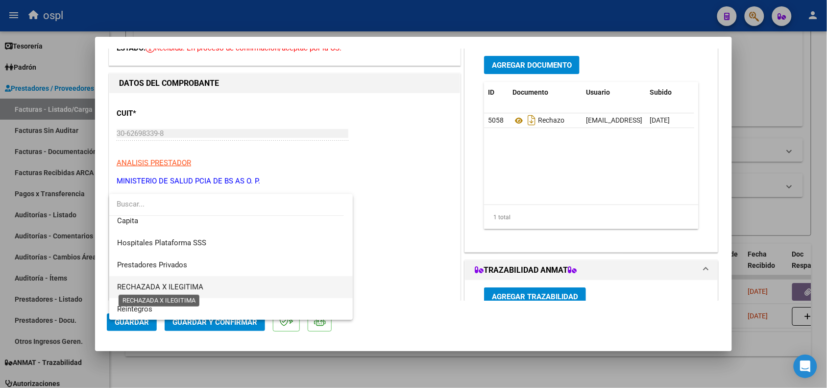
click at [185, 285] on span "RECHAZADA X ILEGITIMA" at bounding box center [160, 286] width 86 height 9
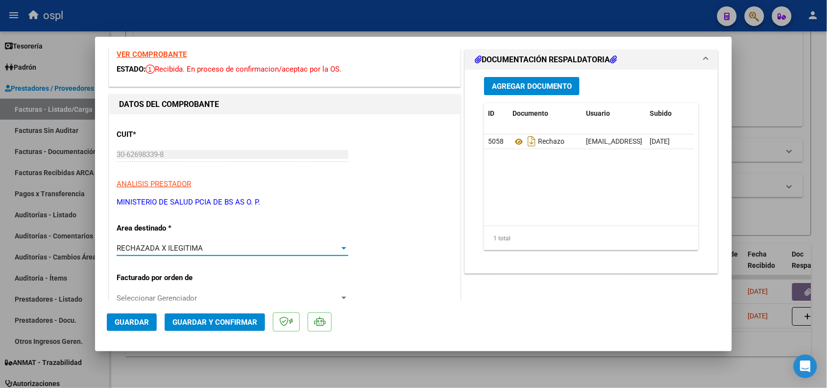
scroll to position [61, 0]
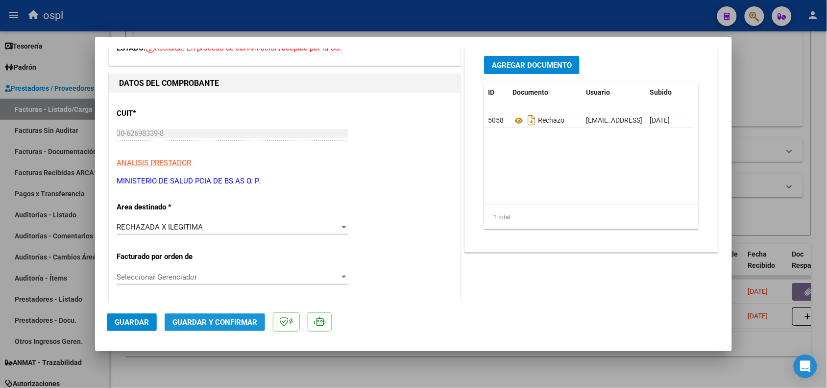
click at [236, 317] on span "Guardar y Confirmar" at bounding box center [214, 321] width 85 height 9
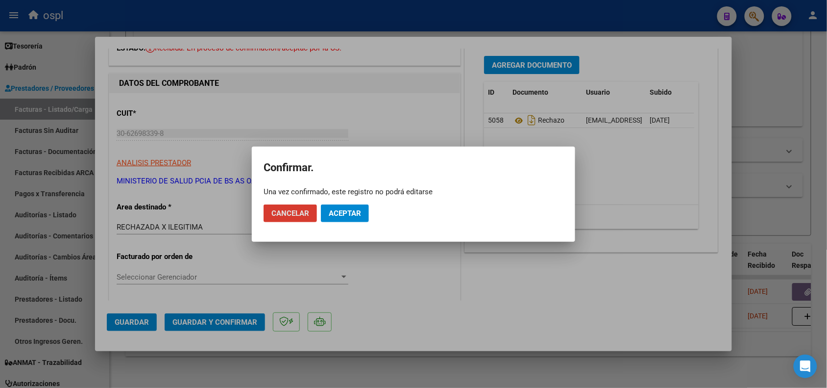
click at [341, 214] on span "Aceptar" at bounding box center [345, 213] width 32 height 9
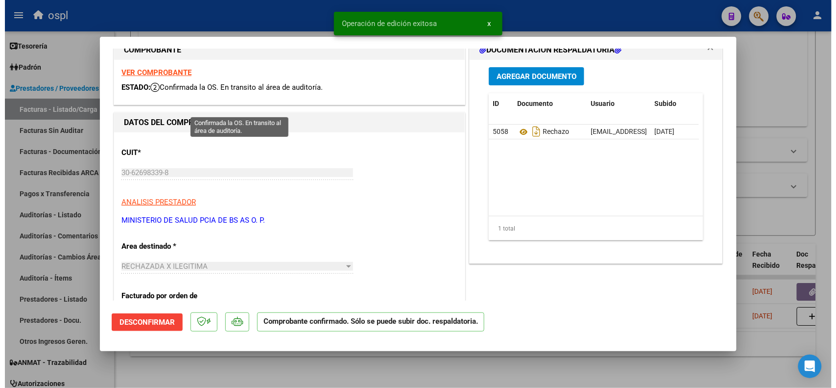
scroll to position [0, 0]
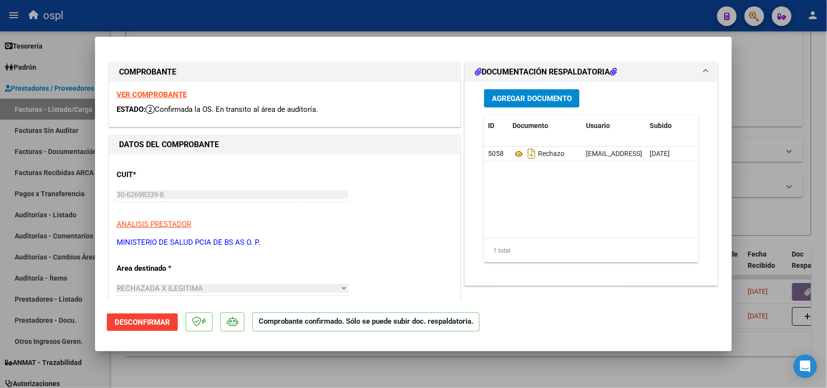
click at [236, 23] on div at bounding box center [413, 194] width 827 height 388
type input "$ 0,00"
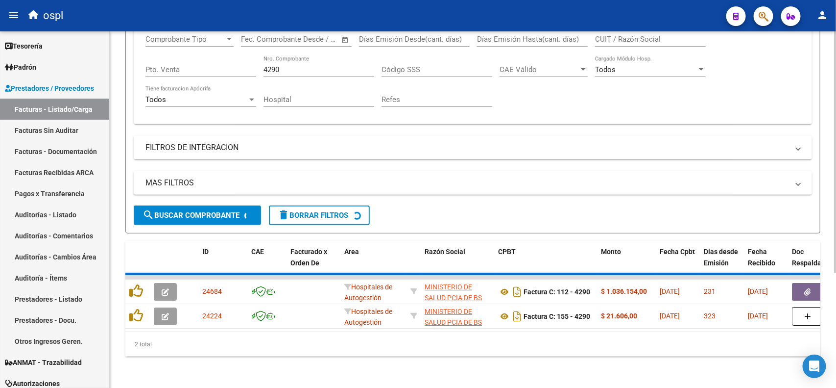
scroll to position [143, 0]
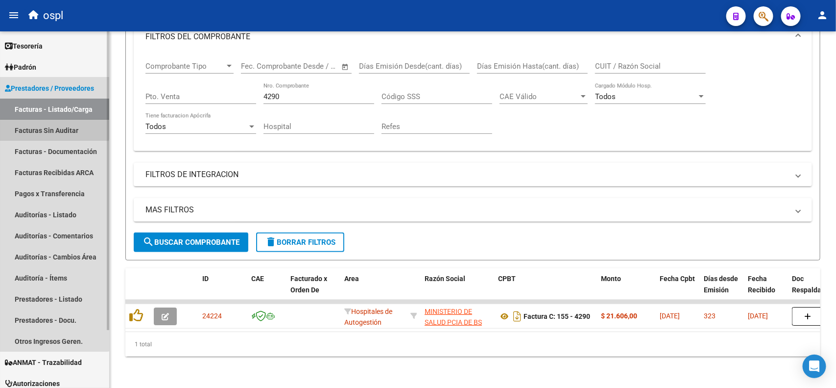
click at [45, 127] on link "Facturas Sin Auditar" at bounding box center [54, 130] width 109 height 21
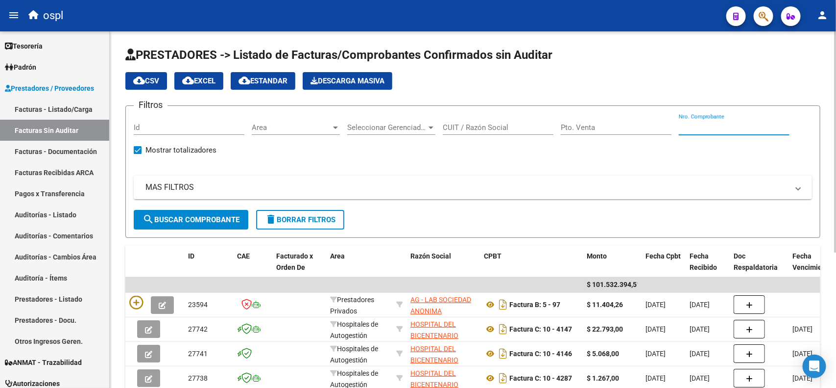
click at [707, 125] on input "Nro. Comprobante" at bounding box center [734, 127] width 111 height 9
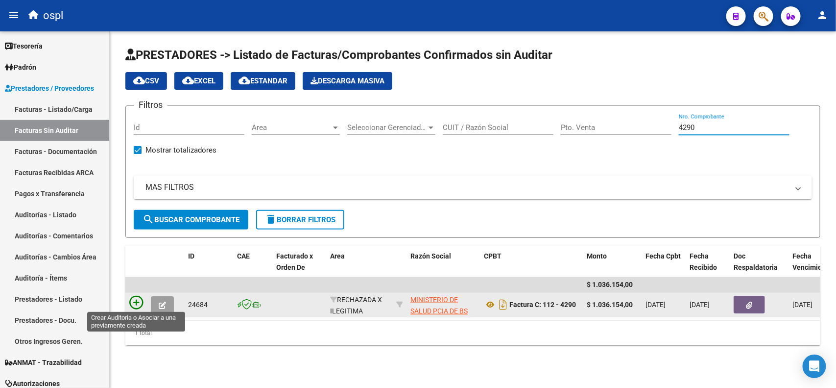
type input "4290"
click at [138, 299] on icon at bounding box center [136, 302] width 14 height 14
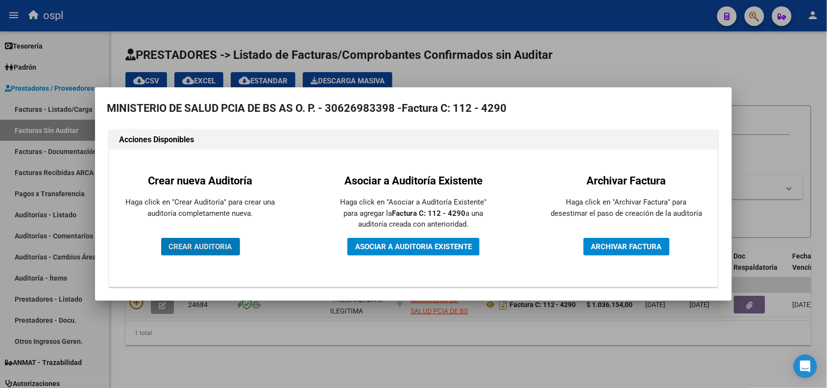
click at [217, 248] on span "CREAR AUDITORIA" at bounding box center [200, 246] width 63 height 9
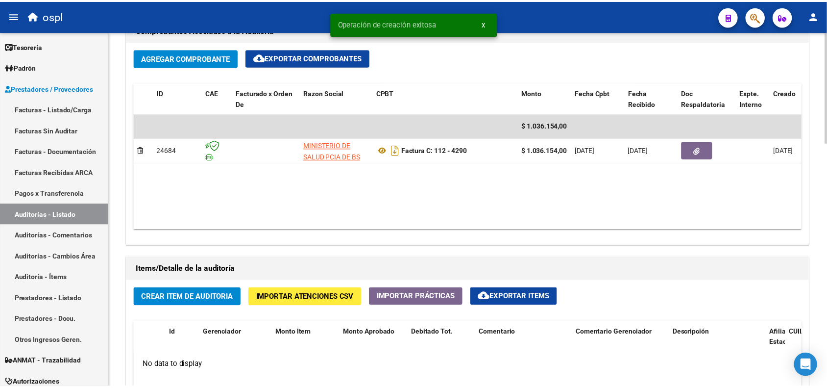
scroll to position [490, 0]
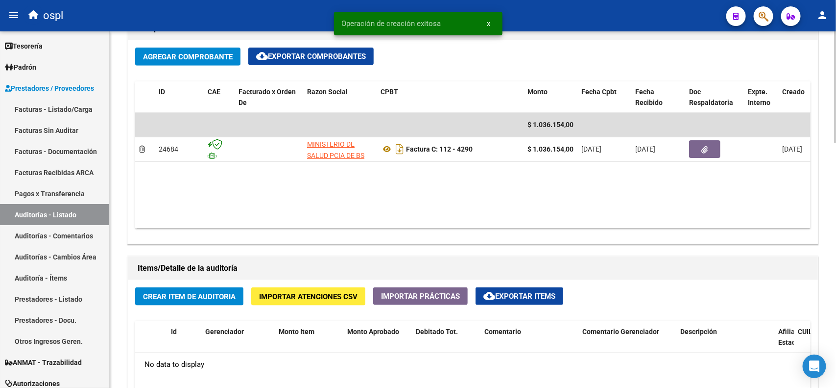
click at [189, 293] on span "Crear Item de Auditoria" at bounding box center [189, 296] width 93 height 9
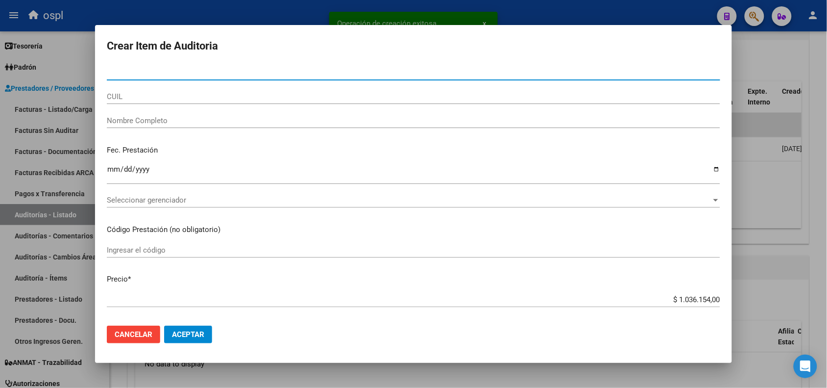
click at [182, 122] on input "Nombre Completo" at bounding box center [413, 120] width 613 height 9
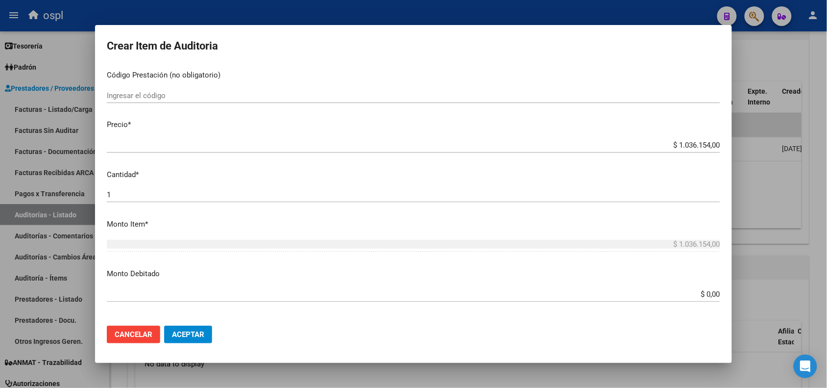
scroll to position [184, 0]
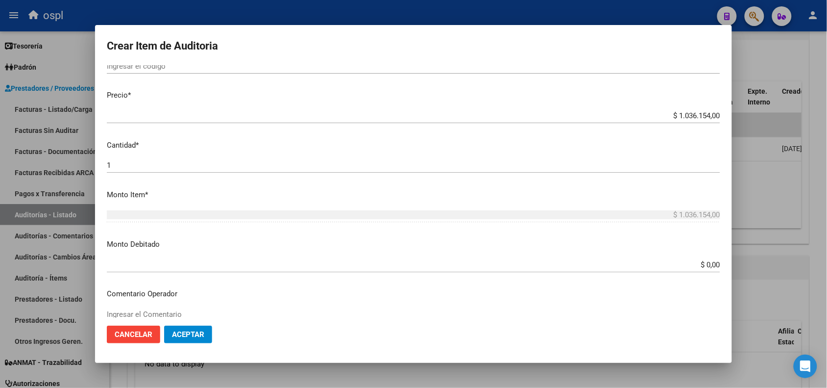
type input "VARIOS"
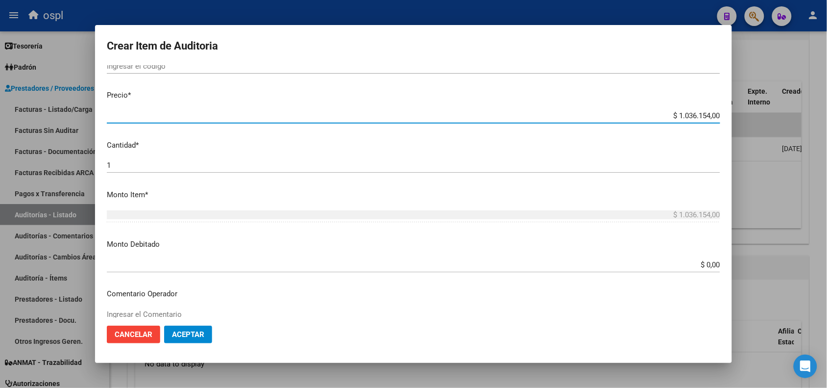
drag, startPoint x: 665, startPoint y: 118, endPoint x: 720, endPoint y: 118, distance: 54.9
click at [720, 118] on mat-dialog-content "Nro Documento CUIL VARIOS Nombre Completo Fec. Prestación Ingresar la fecha Sel…" at bounding box center [413, 191] width 637 height 252
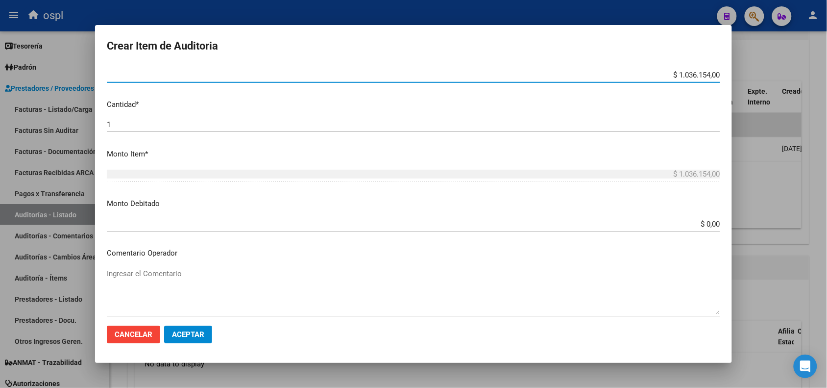
scroll to position [245, 0]
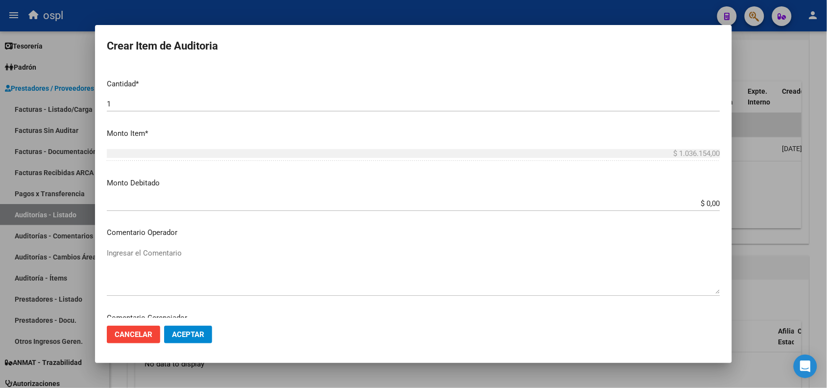
drag, startPoint x: 708, startPoint y: 199, endPoint x: 721, endPoint y: 199, distance: 12.7
click at [721, 199] on mat-dialog-content "Nro Documento CUIL VARIOS Nombre Completo Fec. Prestación Ingresar la fecha Sel…" at bounding box center [413, 191] width 637 height 252
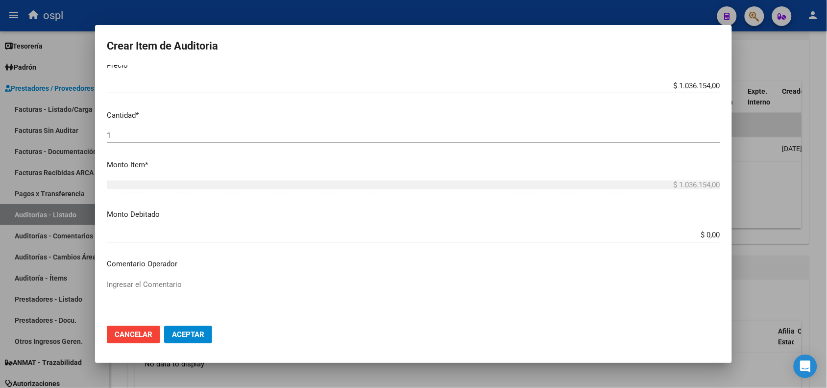
scroll to position [184, 0]
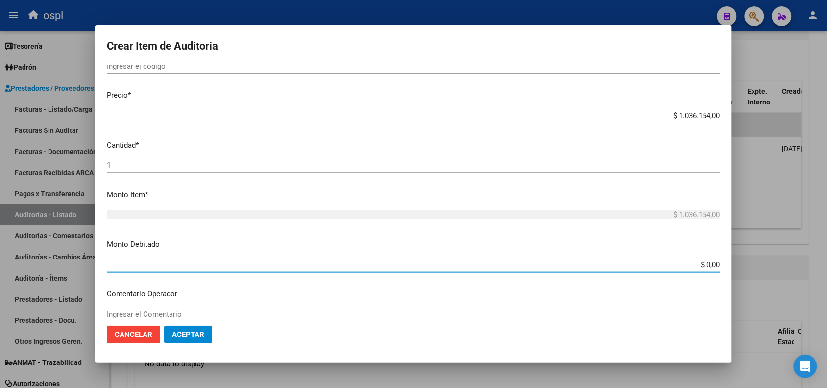
paste input "$ 1.036.154,00"
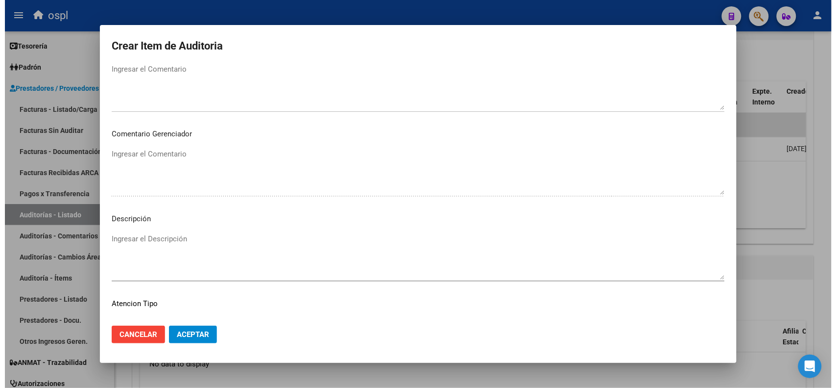
scroll to position [490, 0]
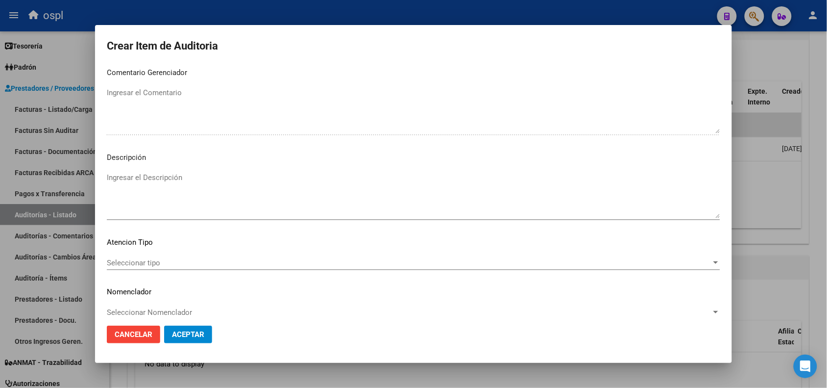
type input "$ 1.036.154,00"
click at [174, 185] on textarea "Ingresar el Descripción" at bounding box center [413, 195] width 613 height 46
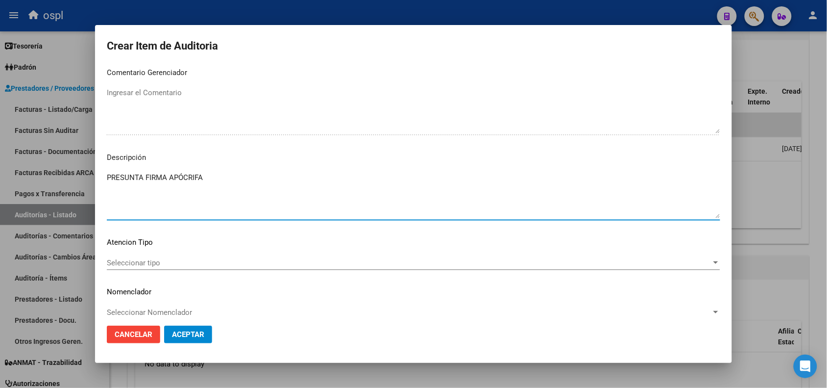
type textarea "PRESUNTA FIRMA APÓCRIFA"
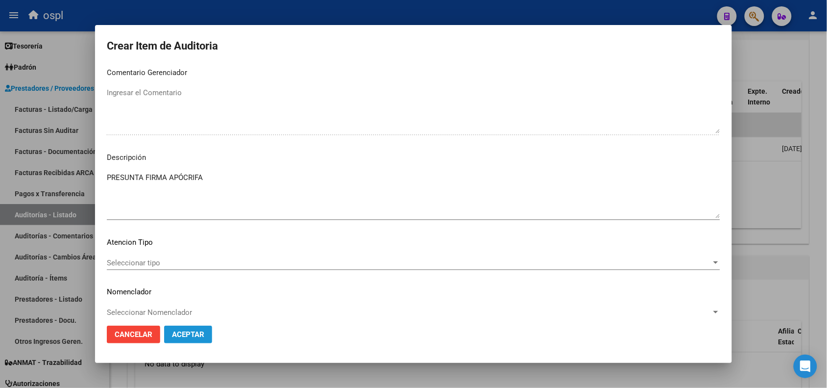
click at [203, 334] on span "Aceptar" at bounding box center [188, 334] width 32 height 9
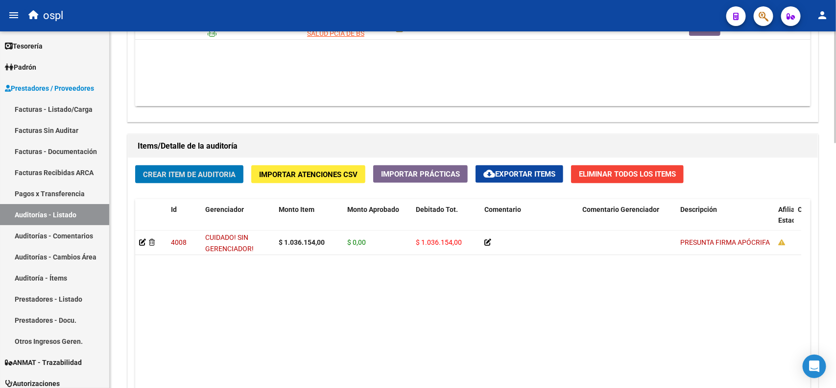
scroll to position [367, 0]
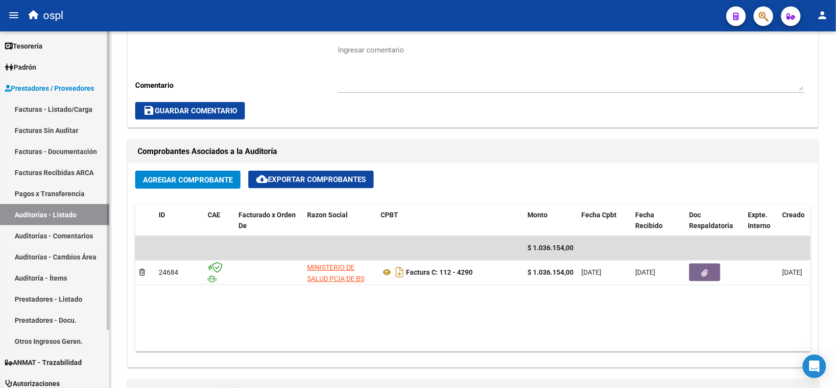
click at [64, 114] on link "Facturas - Listado/Carga" at bounding box center [54, 108] width 109 height 21
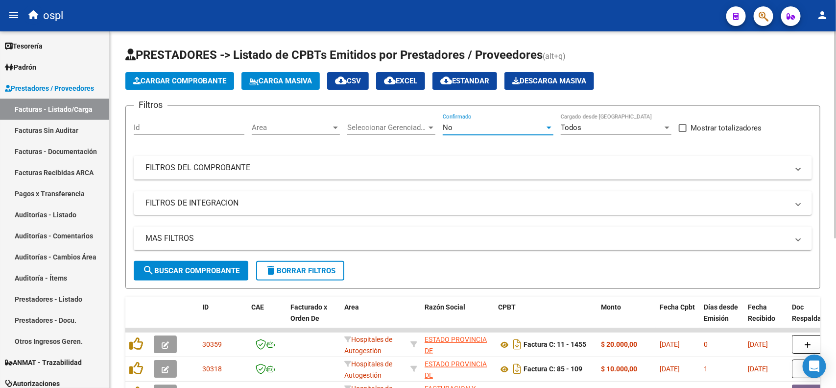
click at [478, 129] on div "No" at bounding box center [494, 127] width 102 height 9
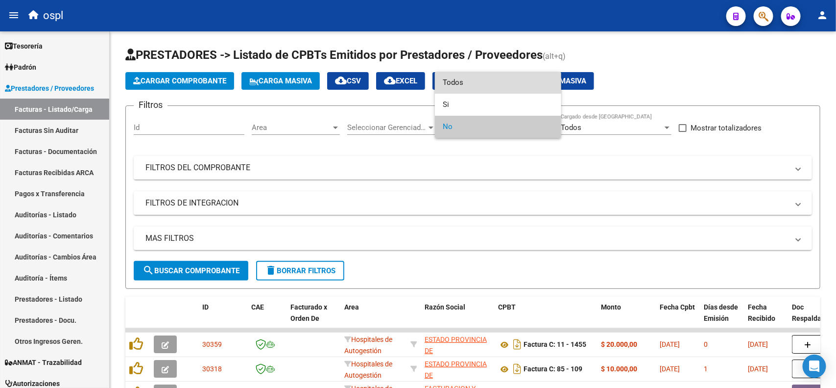
click at [479, 82] on span "Todos" at bounding box center [498, 83] width 111 height 22
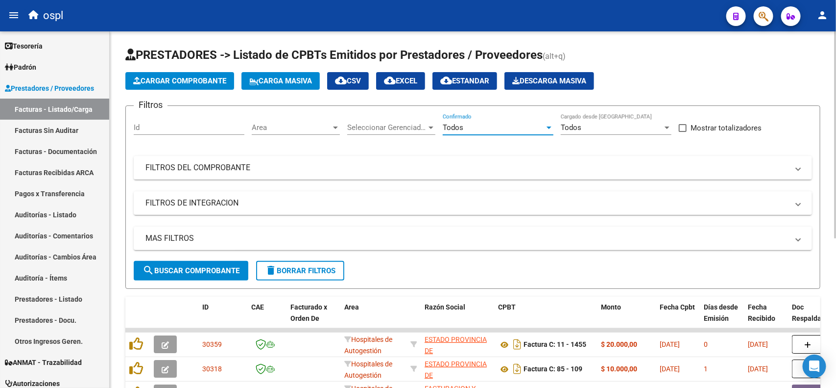
click at [301, 180] on div "Filtros Id Area Area Seleccionar Gerenciador Seleccionar Gerenciador Todos Conf…" at bounding box center [473, 187] width 678 height 147
click at [301, 179] on div "Filtros Id Area Area Seleccionar Gerenciador Seleccionar Gerenciador Todos Conf…" at bounding box center [473, 187] width 678 height 147
click at [301, 177] on mat-expansion-panel-header "FILTROS DEL COMPROBANTE" at bounding box center [473, 168] width 678 height 24
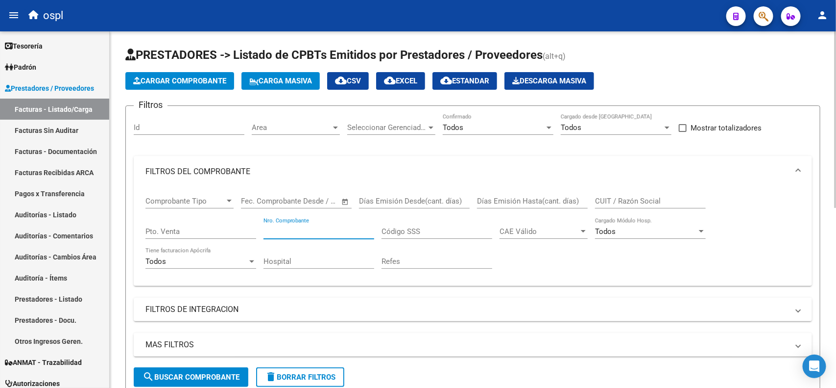
click at [307, 232] on input "Nro. Comprobante" at bounding box center [319, 231] width 111 height 9
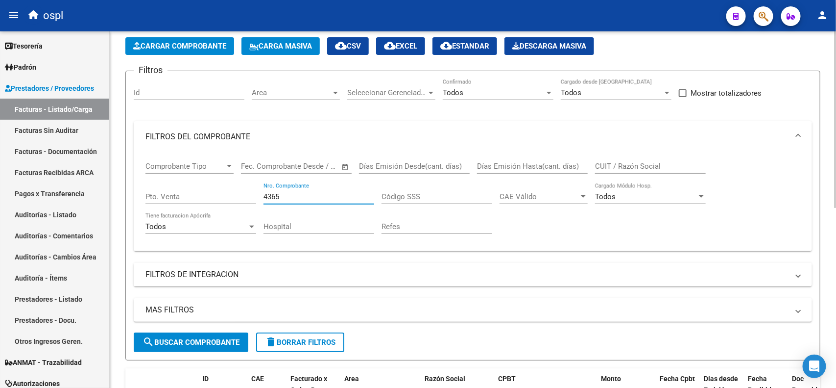
scroll to position [61, 0]
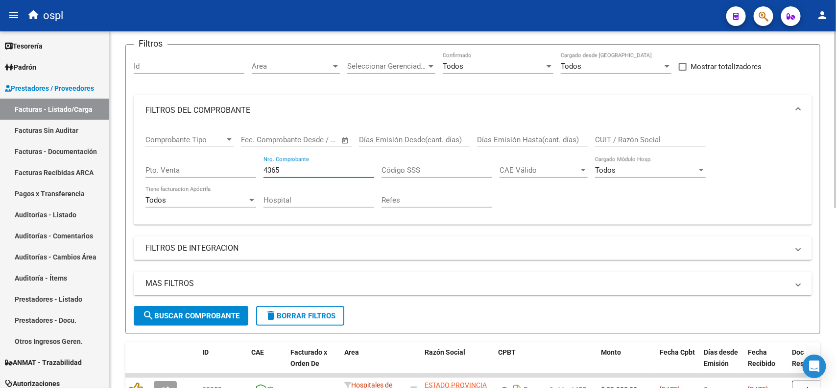
type input "4365"
click at [178, 299] on div "MAS FILTROS Todos Con Doc. Respaldatoria Todos Con Trazabilidad Todos Asociado …" at bounding box center [473, 288] width 678 height 34
click at [178, 311] on span "search Buscar Comprobante" at bounding box center [191, 315] width 97 height 9
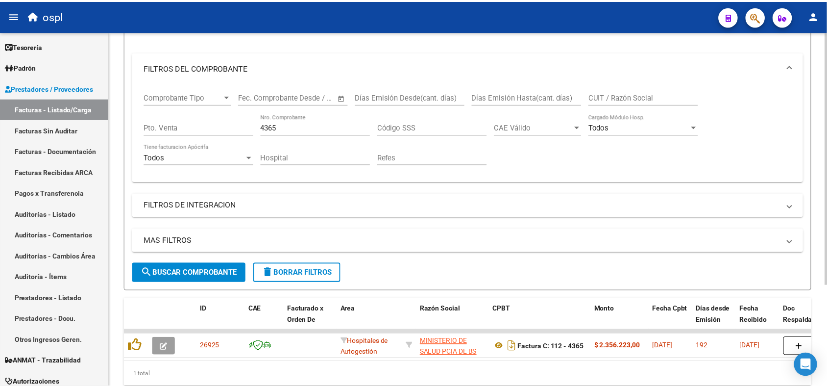
scroll to position [122, 0]
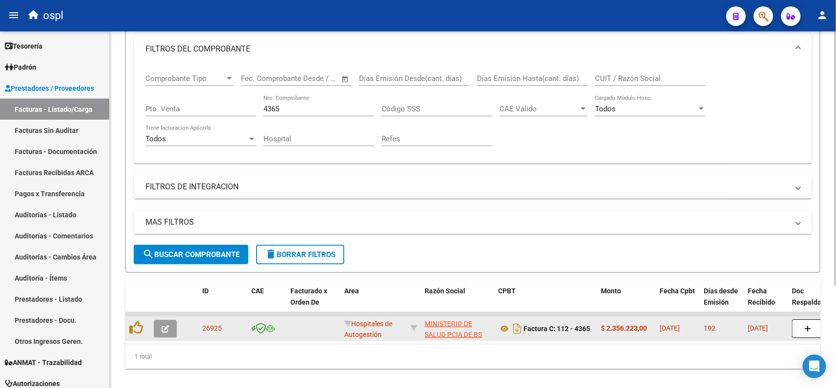
click at [169, 328] on button "button" at bounding box center [165, 328] width 23 height 18
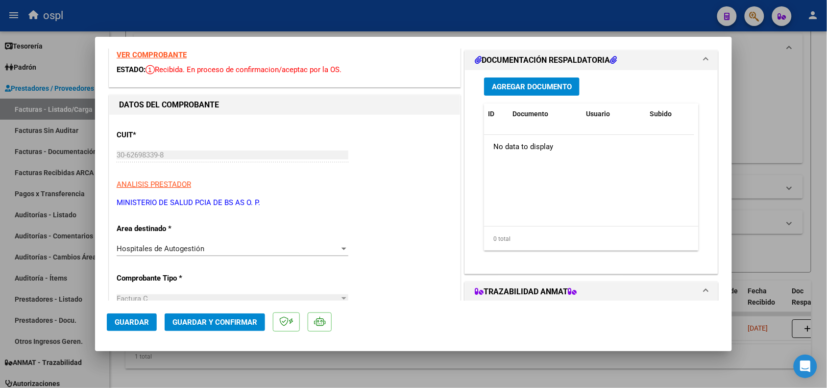
scroll to position [61, 0]
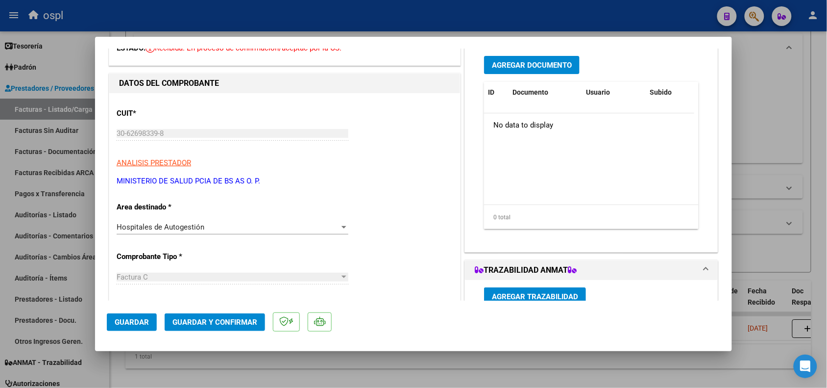
click at [194, 225] on span "Hospitales de Autogestión" at bounding box center [161, 226] width 88 height 9
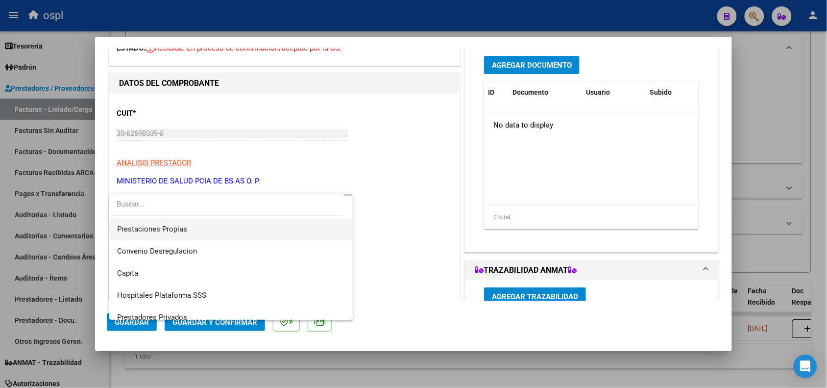
scroll to position [95, 0]
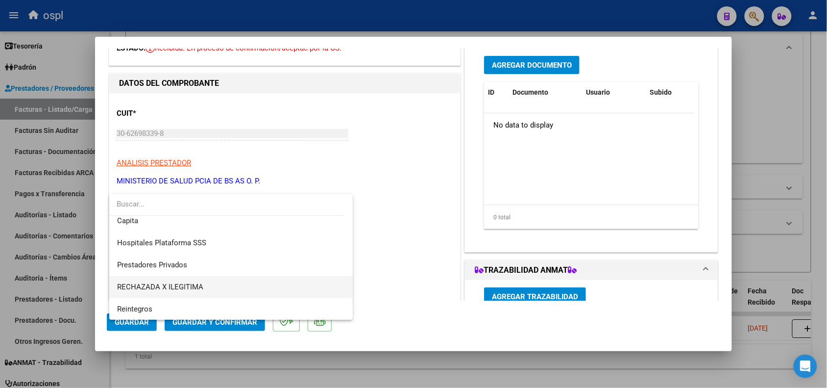
click at [166, 280] on span "RECHAZADA X ILEGITIMA" at bounding box center [231, 287] width 228 height 22
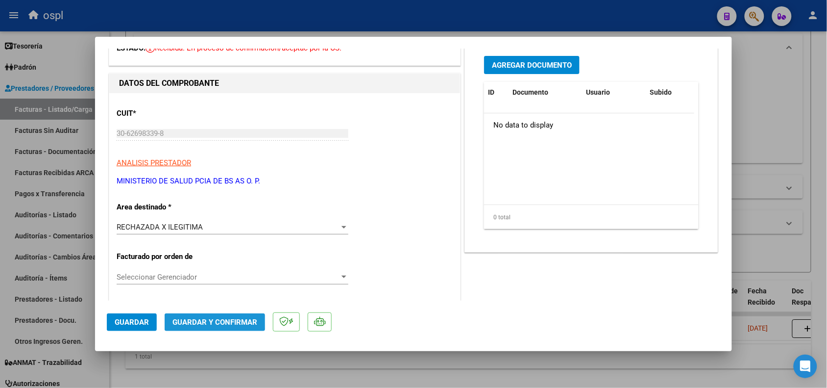
click at [187, 320] on span "Guardar y Confirmar" at bounding box center [214, 321] width 85 height 9
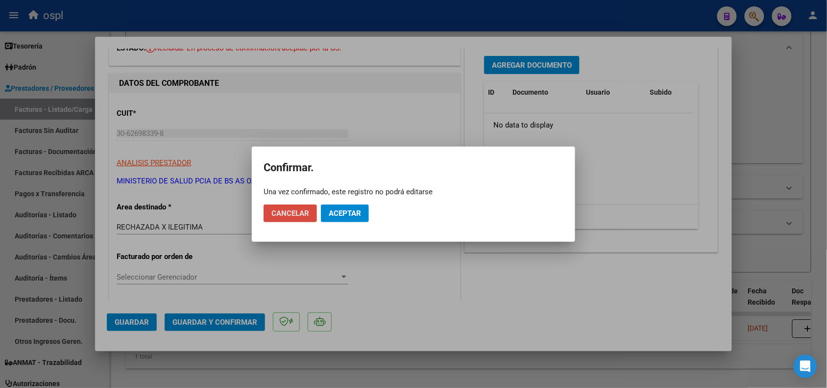
click at [291, 216] on span "Cancelar" at bounding box center [290, 213] width 38 height 9
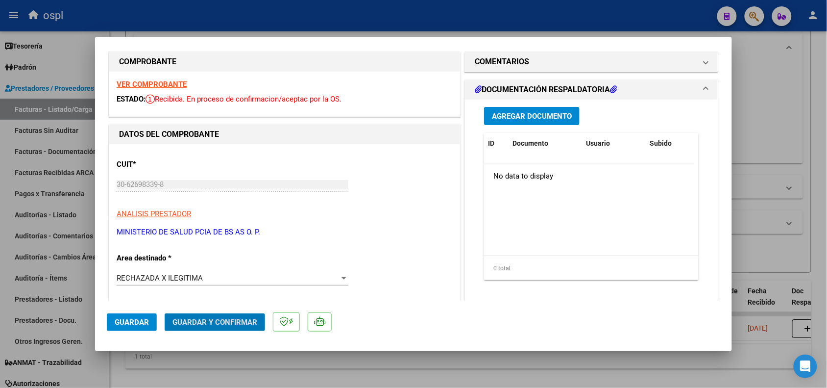
scroll to position [0, 0]
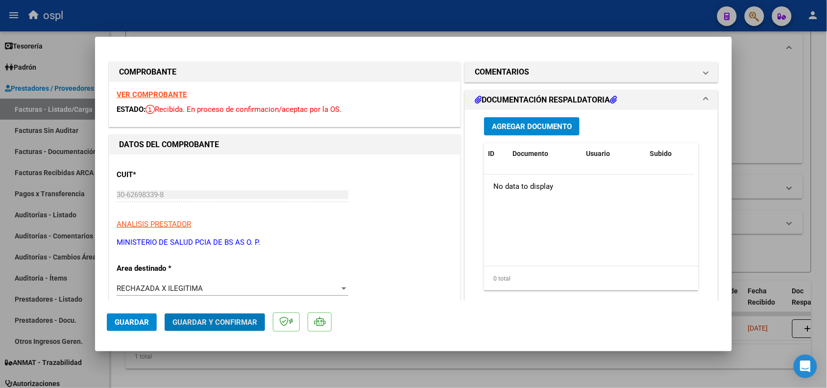
click at [528, 130] on span "Agregar Documento" at bounding box center [532, 126] width 80 height 9
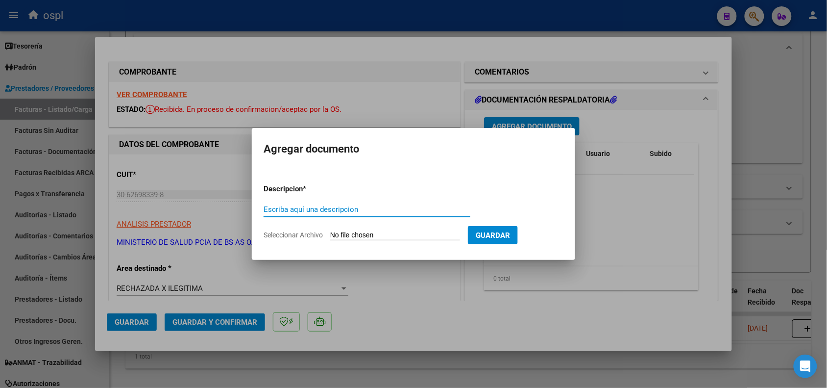
click at [421, 236] on input "Seleccionar Archivo" at bounding box center [395, 235] width 130 height 9
type input "C:\fakepath\RECHAZO 4365_Güemes.pdf"
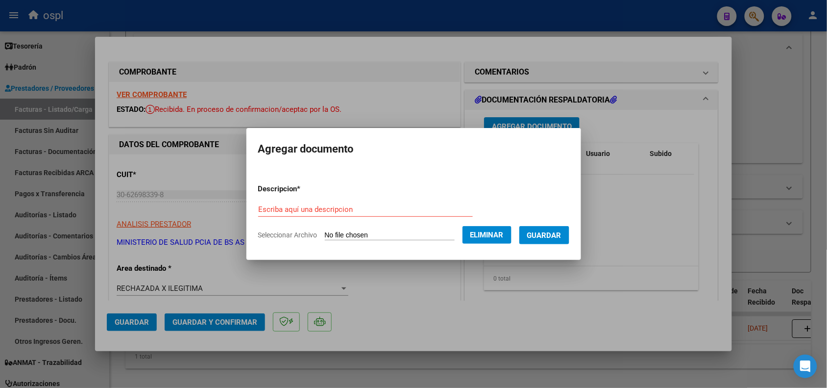
click at [395, 200] on form "Descripcion * Escriba aquí una descripcion Seleccionar Archivo Eliminar Guardar" at bounding box center [413, 212] width 311 height 72
click at [392, 204] on div "Escriba aquí una descripcion" at bounding box center [365, 209] width 215 height 15
click at [390, 208] on input "Escriba aquí una descripcion" at bounding box center [365, 209] width 215 height 9
type input "RECHAZO"
click at [557, 239] on button "Guardar" at bounding box center [544, 235] width 50 height 18
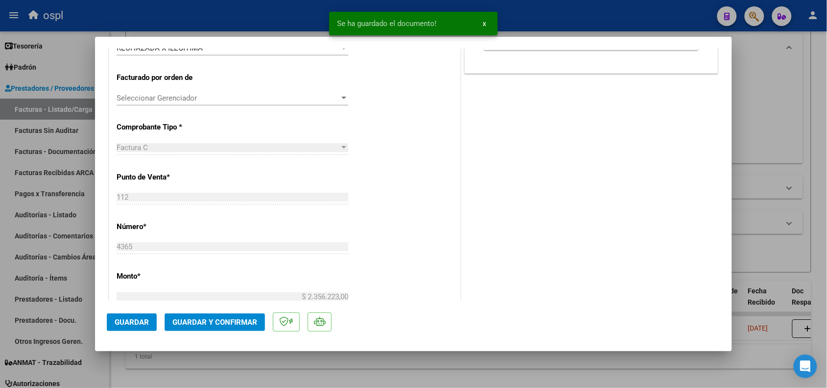
scroll to position [245, 0]
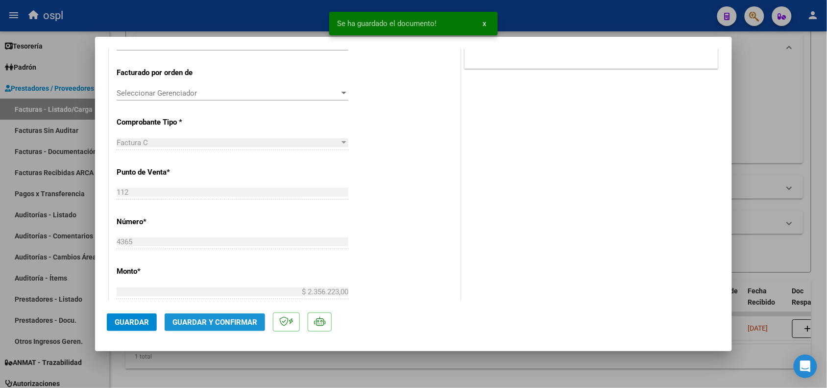
click at [201, 320] on span "Guardar y Confirmar" at bounding box center [214, 321] width 85 height 9
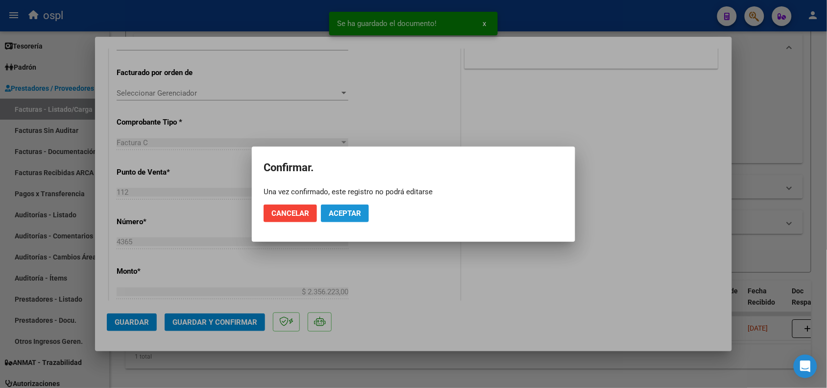
click at [341, 218] on button "Aceptar" at bounding box center [345, 213] width 48 height 18
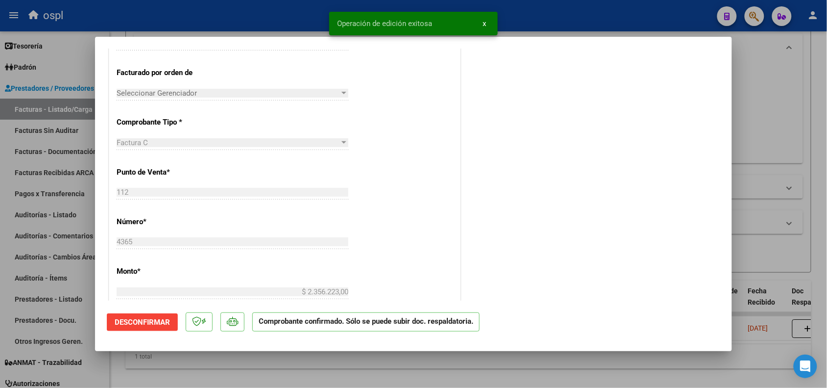
click at [259, 20] on div at bounding box center [413, 194] width 827 height 388
type input "$ 0,00"
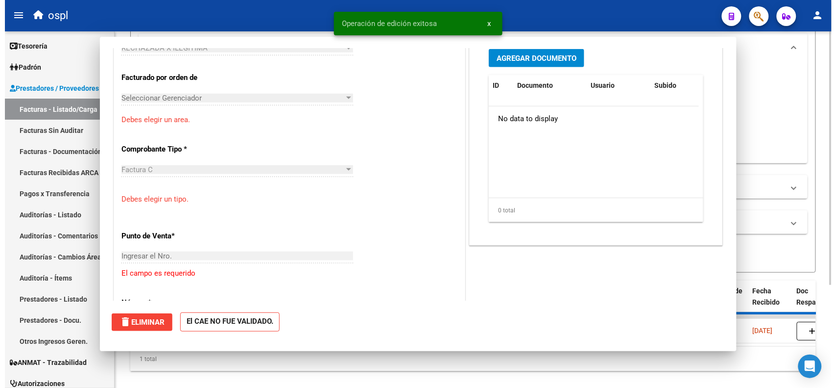
scroll to position [0, 0]
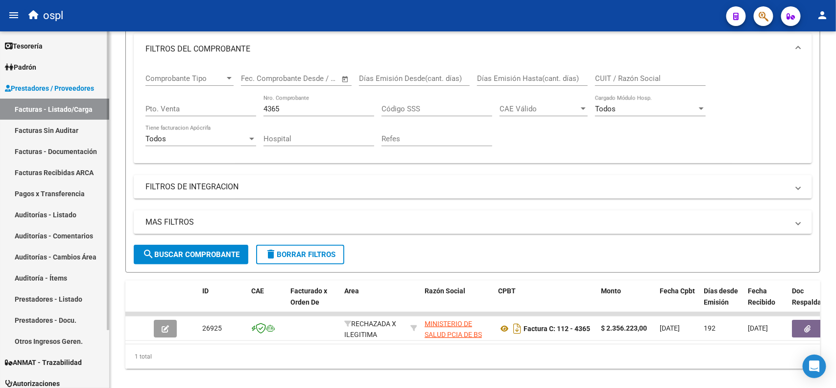
click at [79, 130] on link "Facturas Sin Auditar" at bounding box center [54, 130] width 109 height 21
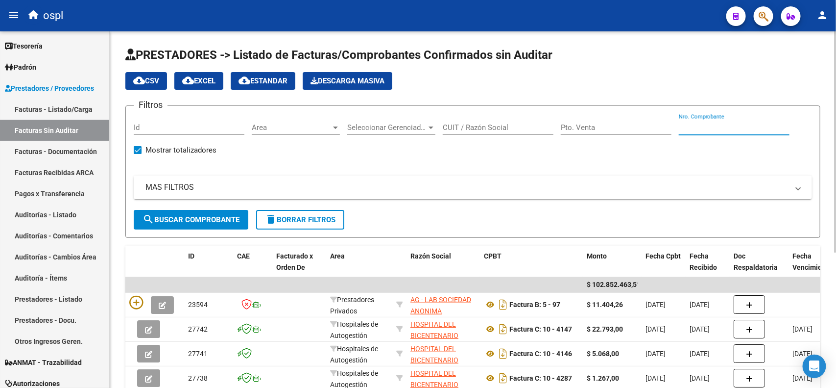
click at [719, 128] on input "Nro. Comprobante" at bounding box center [734, 127] width 111 height 9
type input "4365"
click at [209, 216] on span "search Buscar Comprobante" at bounding box center [191, 219] width 97 height 9
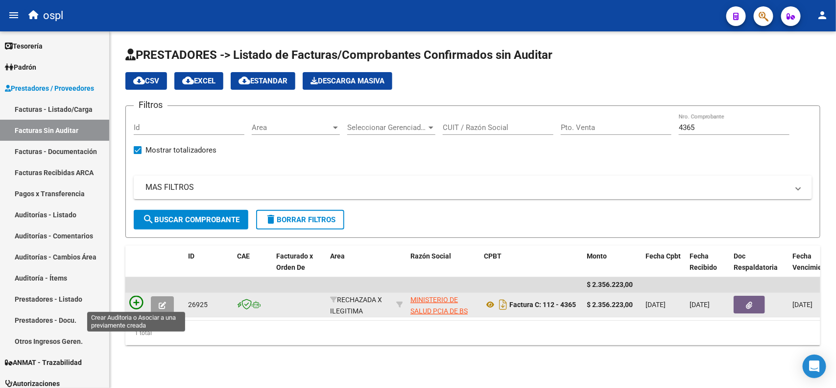
click at [138, 300] on icon at bounding box center [136, 302] width 14 height 14
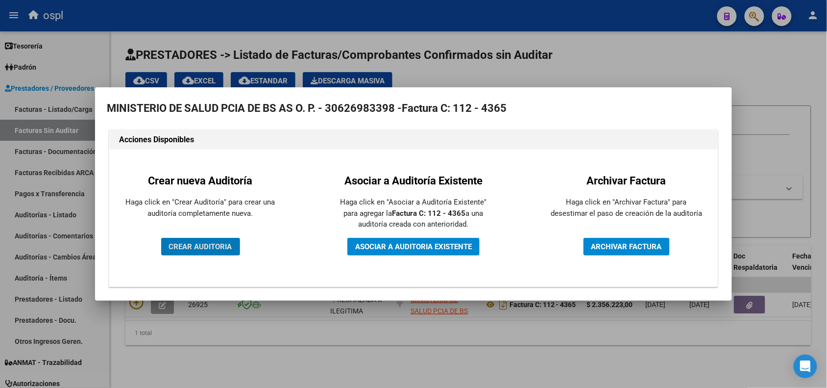
click at [228, 251] on button "CREAR AUDITORIA" at bounding box center [200, 247] width 79 height 18
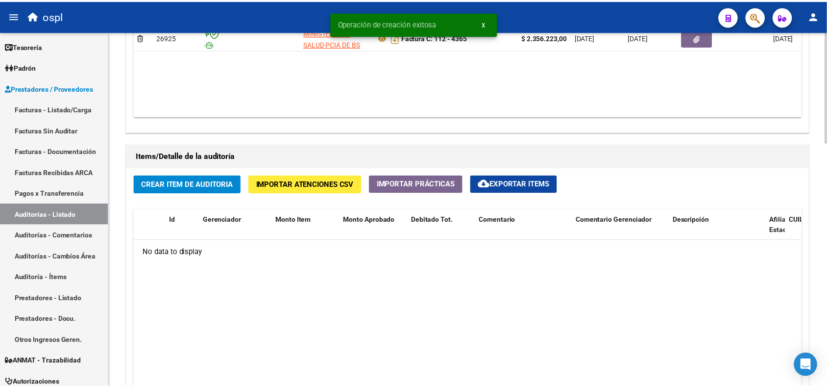
scroll to position [612, 0]
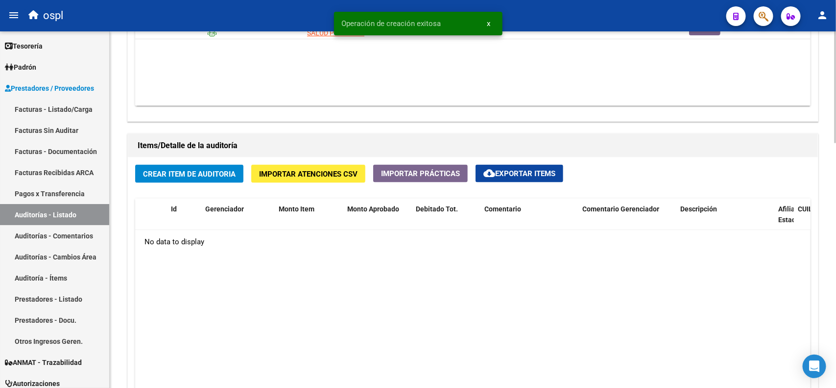
click at [195, 179] on button "Crear Item de Auditoria" at bounding box center [189, 174] width 108 height 18
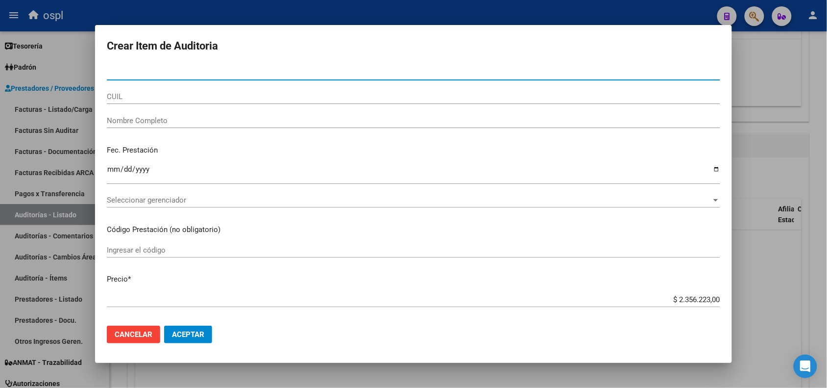
click at [150, 118] on input "Nombre Completo" at bounding box center [413, 120] width 613 height 9
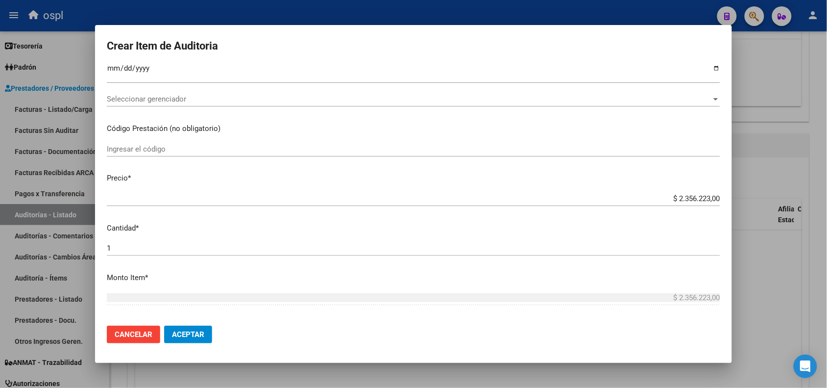
scroll to position [122, 0]
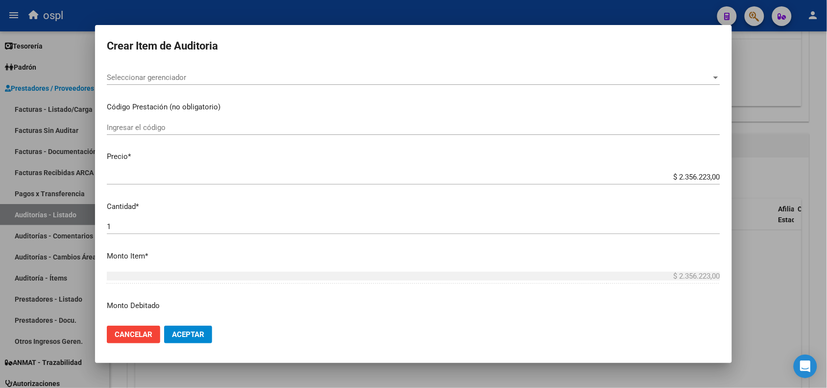
type input "VARIOS"
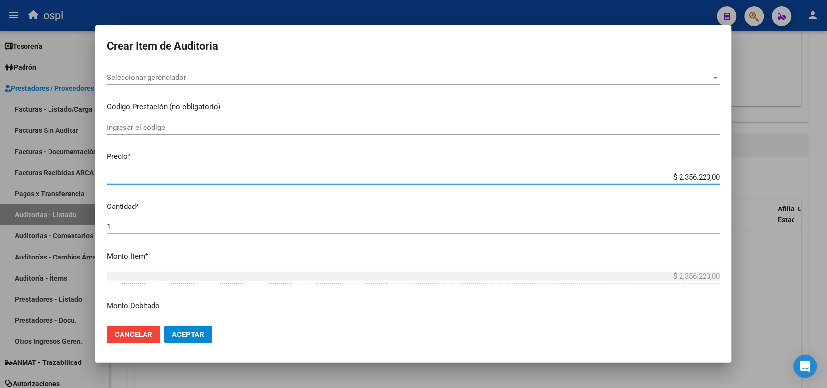
drag, startPoint x: 665, startPoint y: 176, endPoint x: 715, endPoint y: 171, distance: 50.7
click at [715, 171] on mat-dialog-content "Nro Documento CUIL VARIOS Nombre Completo Fec. Prestación Ingresar la fecha Sel…" at bounding box center [413, 191] width 637 height 252
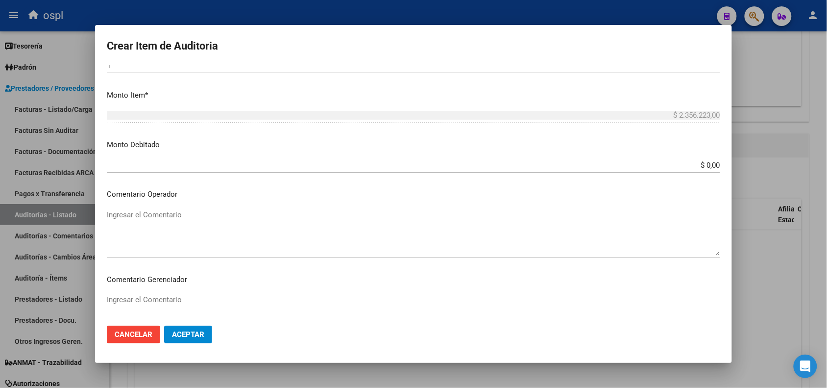
scroll to position [306, 0]
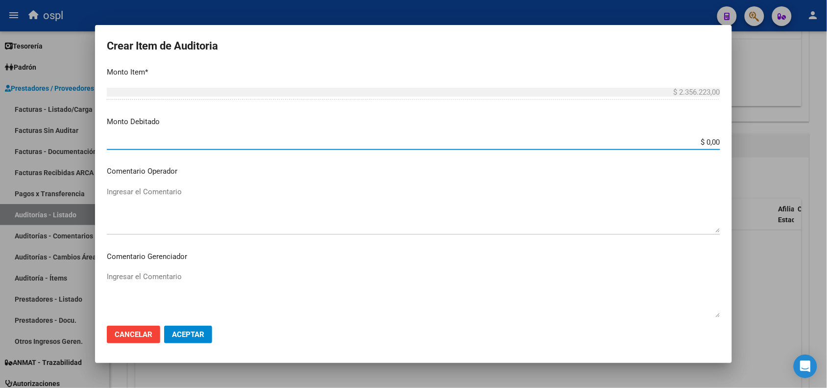
drag, startPoint x: 684, startPoint y: 143, endPoint x: 737, endPoint y: 140, distance: 53.0
click at [737, 140] on div "Crear Item de Auditoria Nro Documento CUIL VARIOS Nombre Completo Fec. Prestaci…" at bounding box center [413, 194] width 827 height 388
paste input "2.356.223"
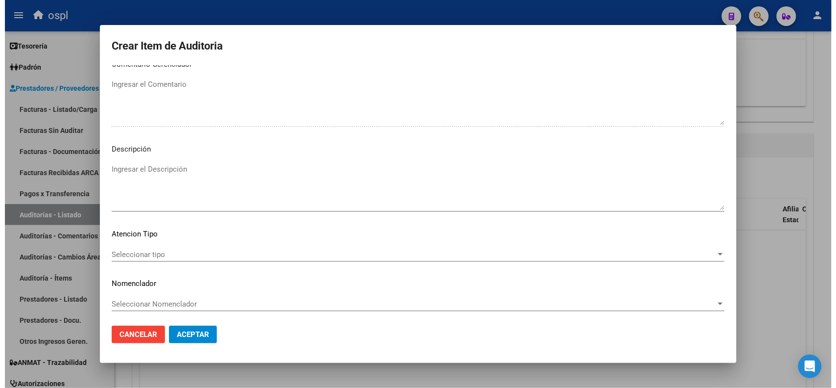
scroll to position [501, 0]
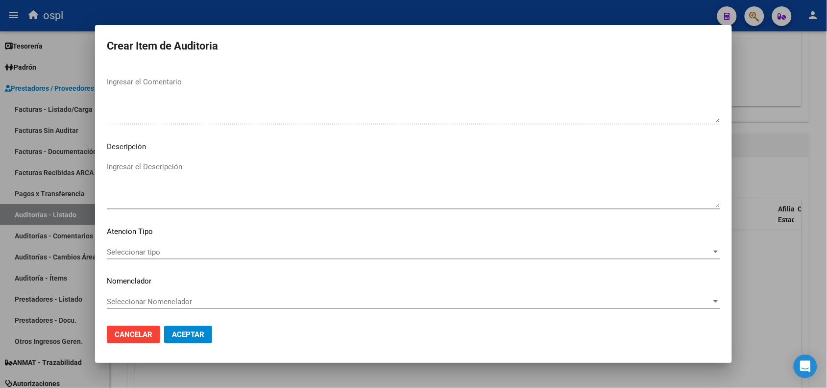
type input "$ 2.356.223,00"
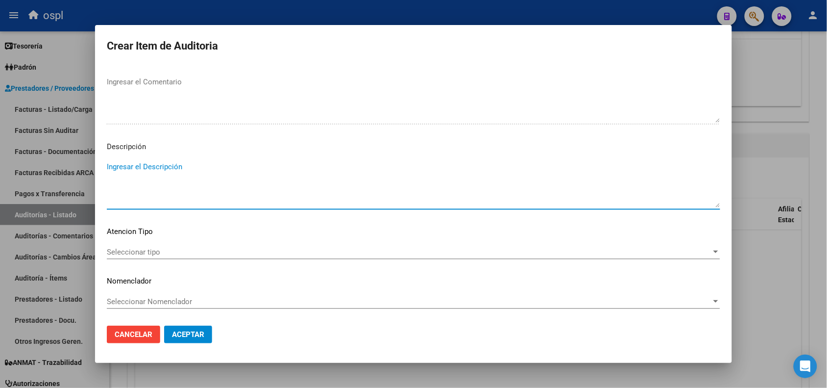
click at [189, 174] on textarea "Ingresar el Descripción" at bounding box center [413, 184] width 613 height 46
type textarea "PRESUNTA FIRMA APÓCRIFA"
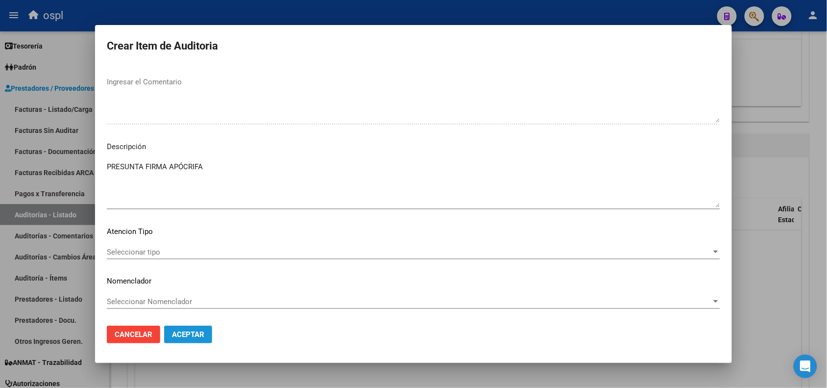
click at [193, 335] on span "Aceptar" at bounding box center [188, 334] width 32 height 9
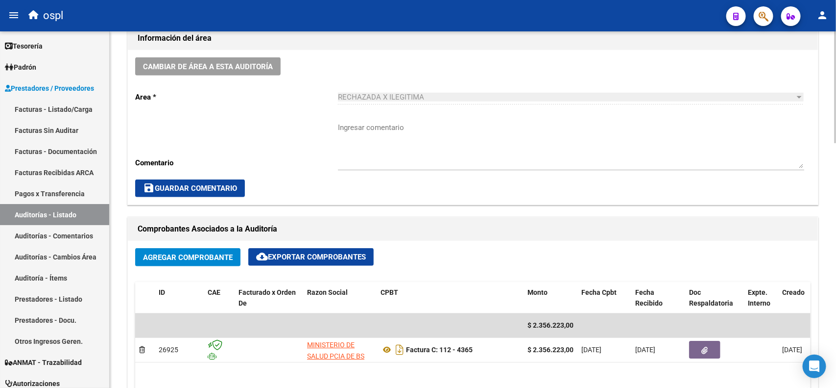
scroll to position [228, 0]
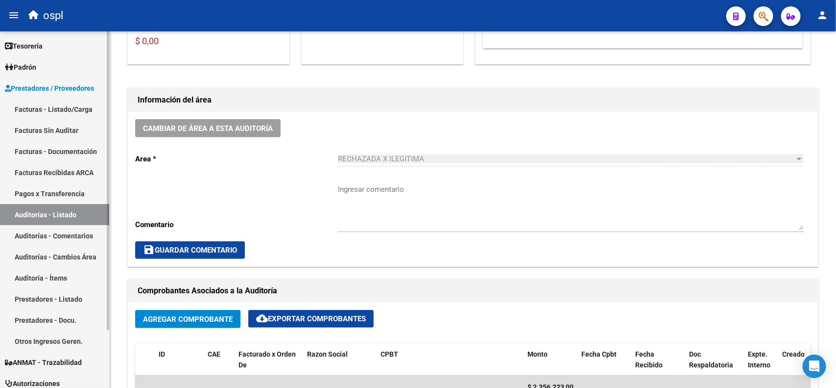
click at [69, 213] on link "Auditorías - Listado" at bounding box center [54, 214] width 109 height 21
